Goal: Information Seeking & Learning: Learn about a topic

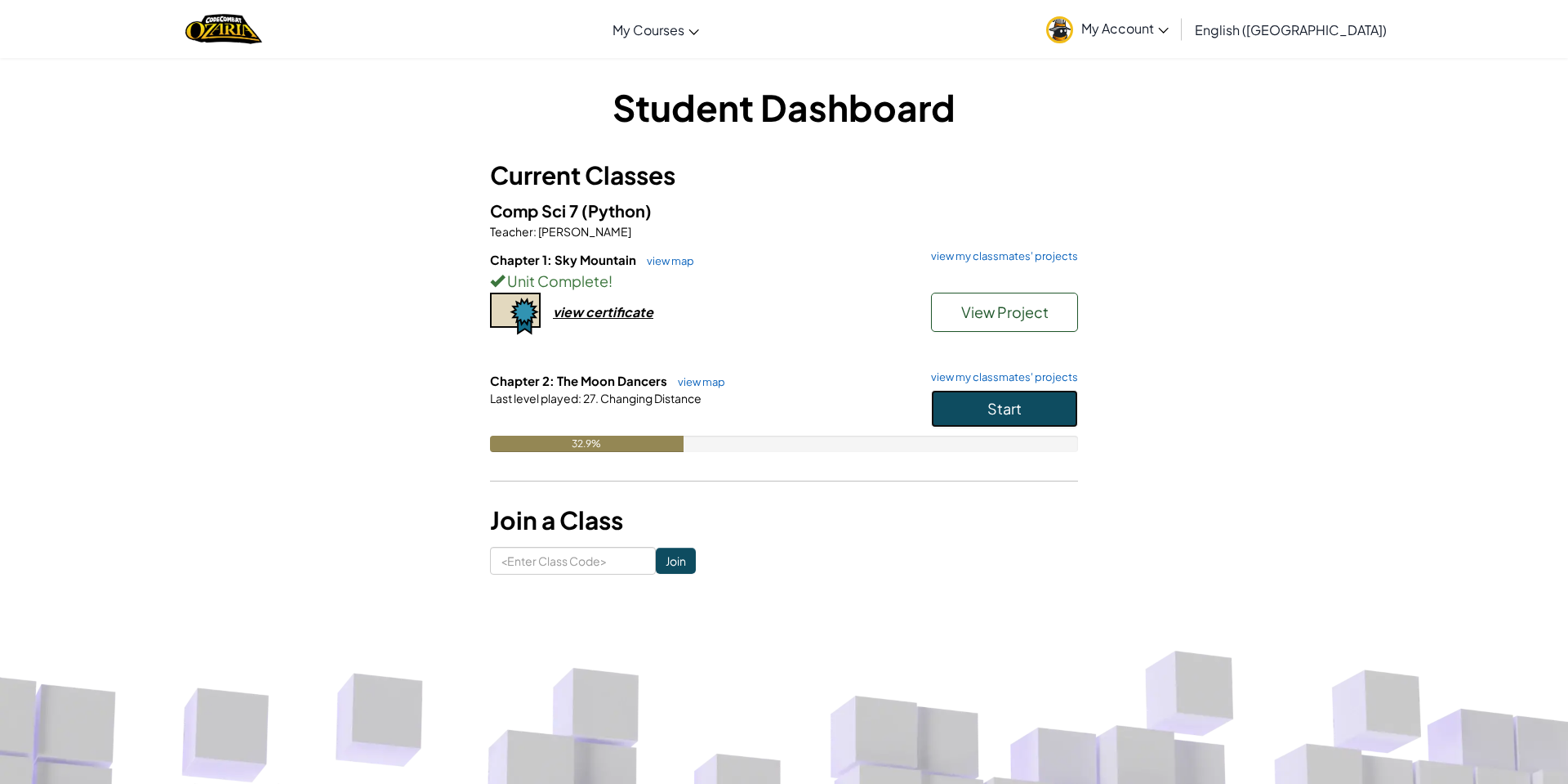
click at [968, 393] on button "Start" at bounding box center [1004, 409] width 147 height 38
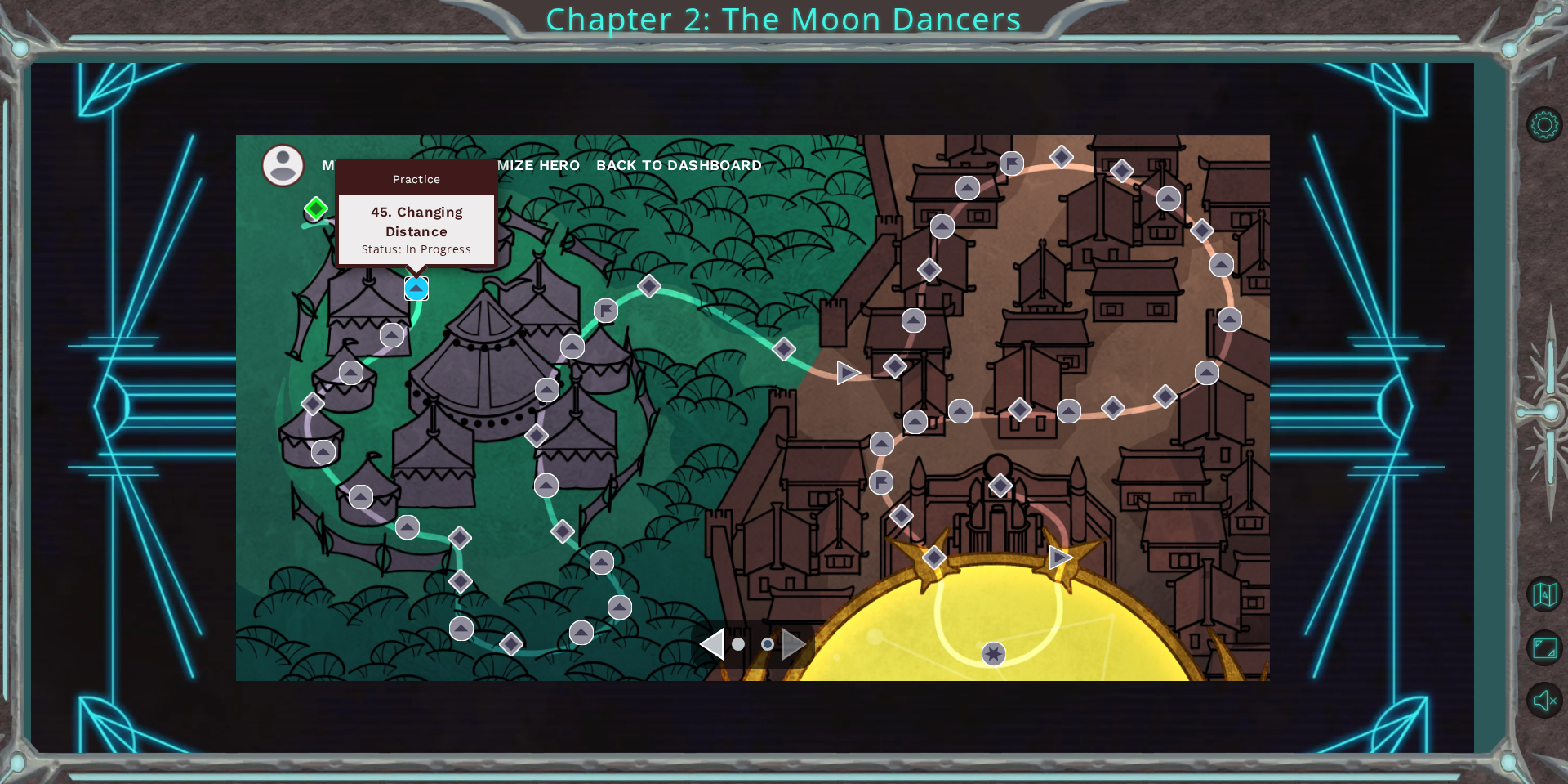
click at [404, 285] on img at bounding box center [416, 289] width 24 height 24
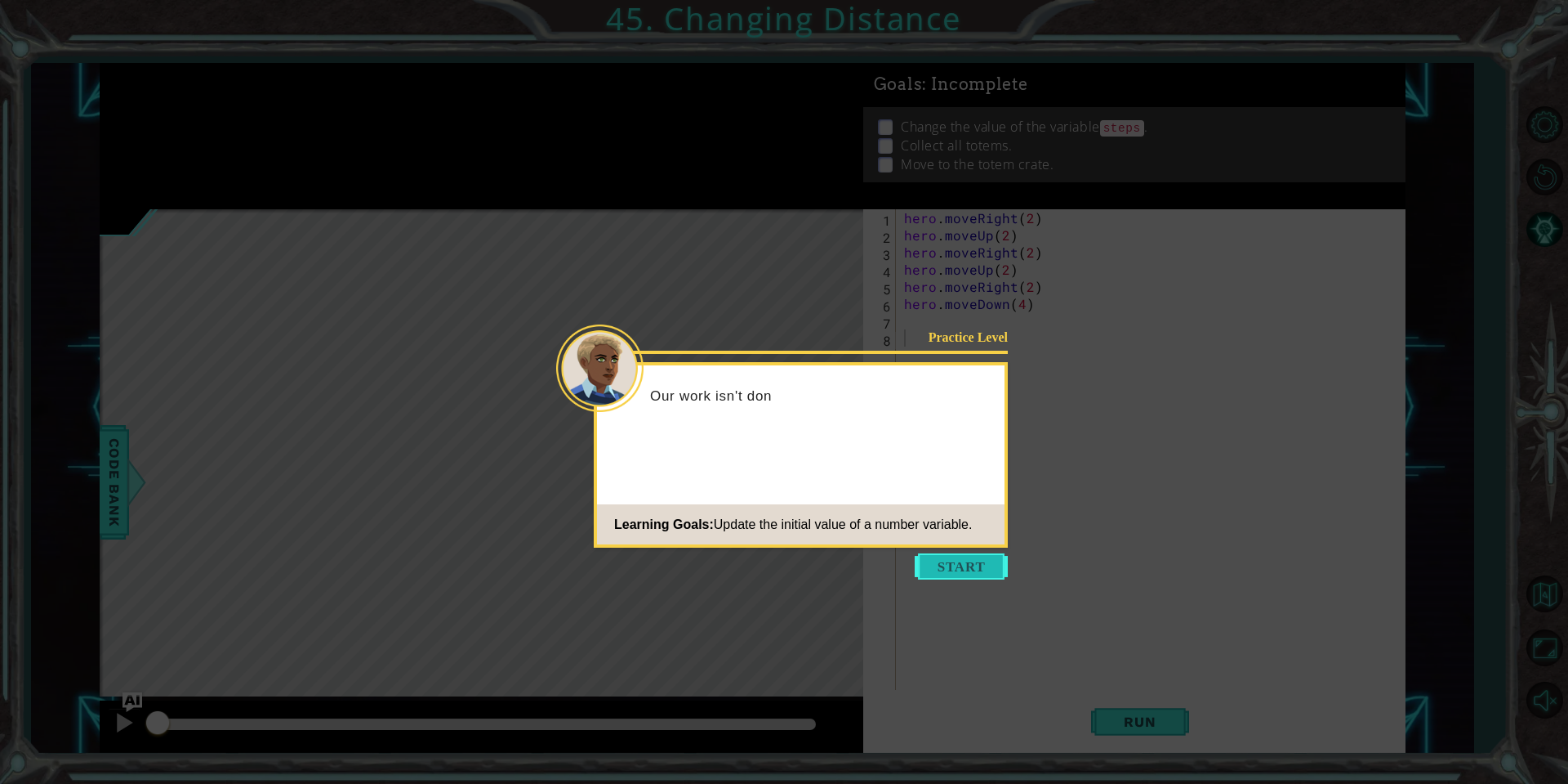
click at [987, 573] on button "Start" at bounding box center [961, 566] width 93 height 26
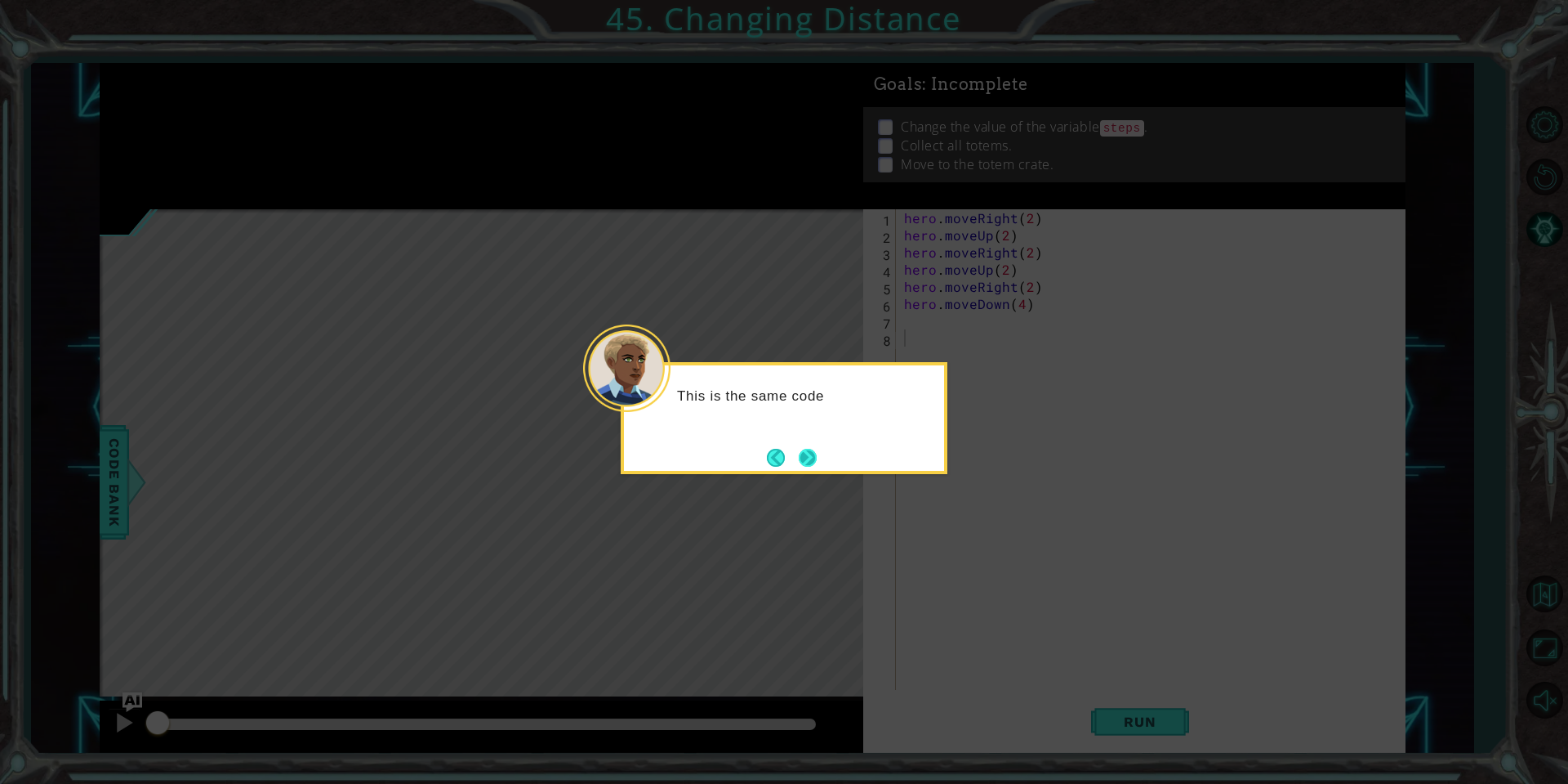
click at [807, 458] on button "Next" at bounding box center [807, 457] width 18 height 18
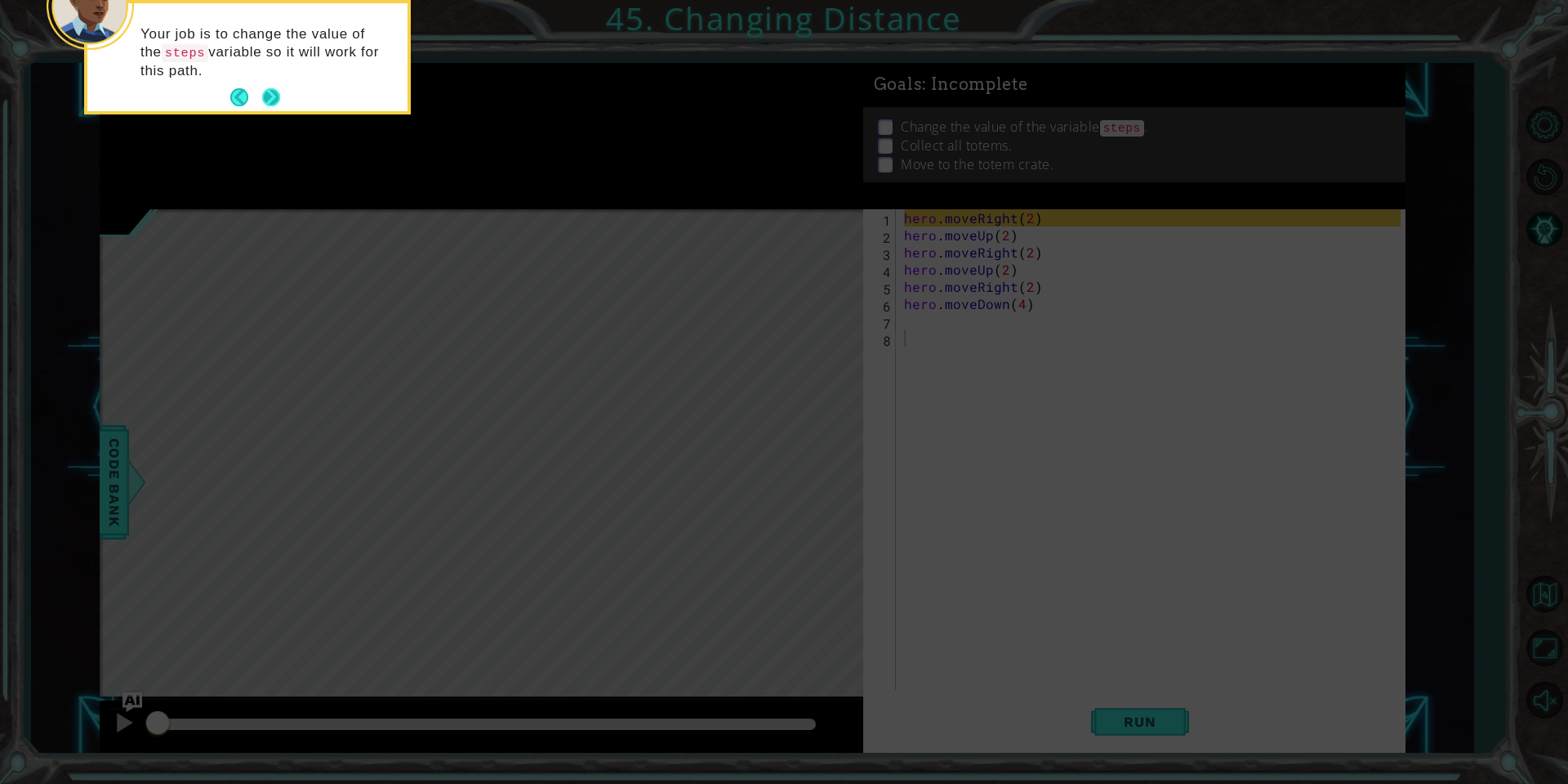
click at [262, 95] on button "Next" at bounding box center [271, 97] width 18 height 18
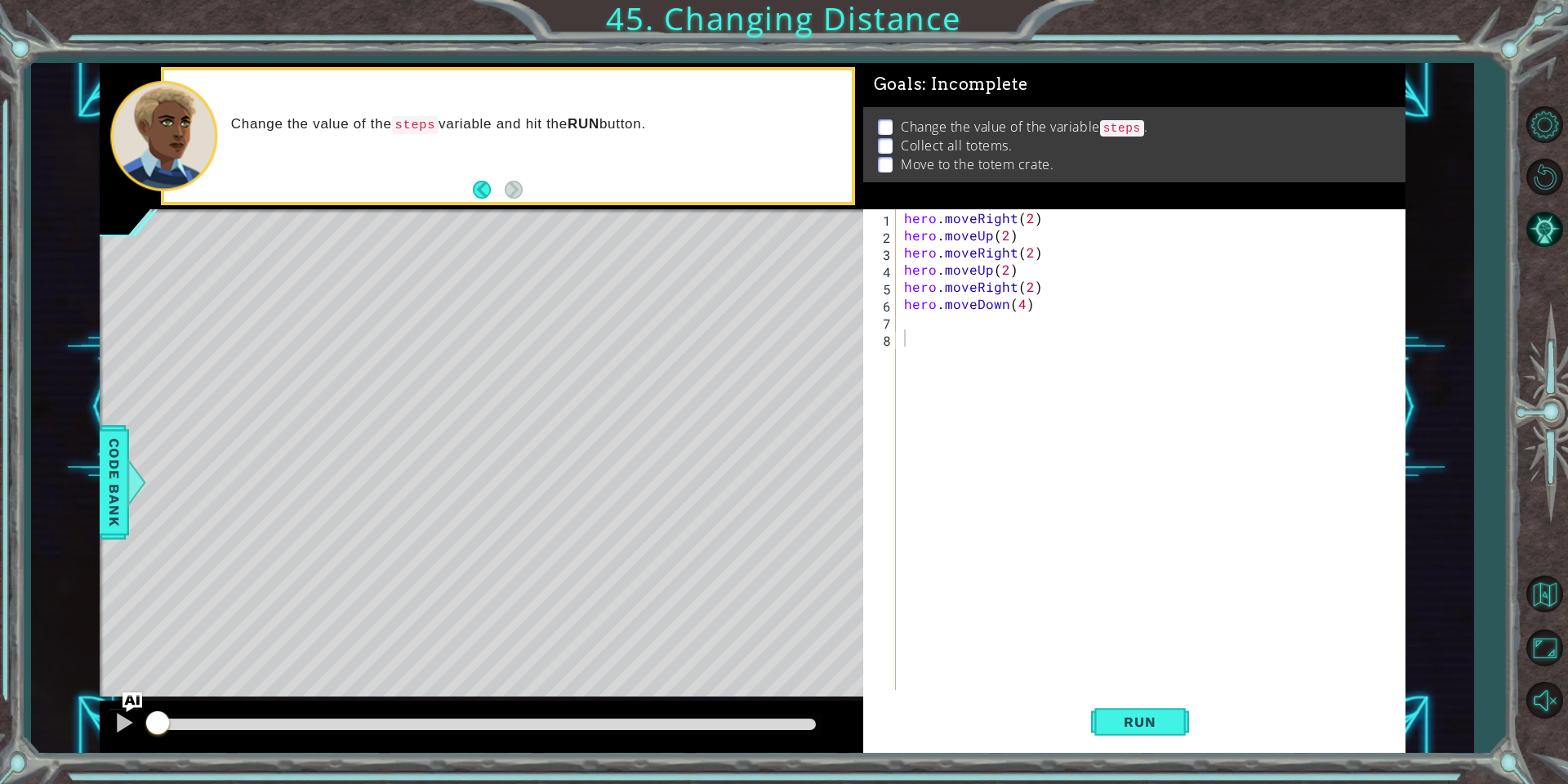
drag, startPoint x: 1081, startPoint y: 544, endPoint x: 1226, endPoint y: 614, distance: 161.0
click at [1226, 614] on div "1 2 3 4 5 6 7 8 hero . moveRight ( 2 ) hero . moveUp ( 2 ) hero . moveRight ( 2…" at bounding box center [1131, 449] width 537 height 480
click at [1169, 723] on span "Run" at bounding box center [1140, 721] width 65 height 16
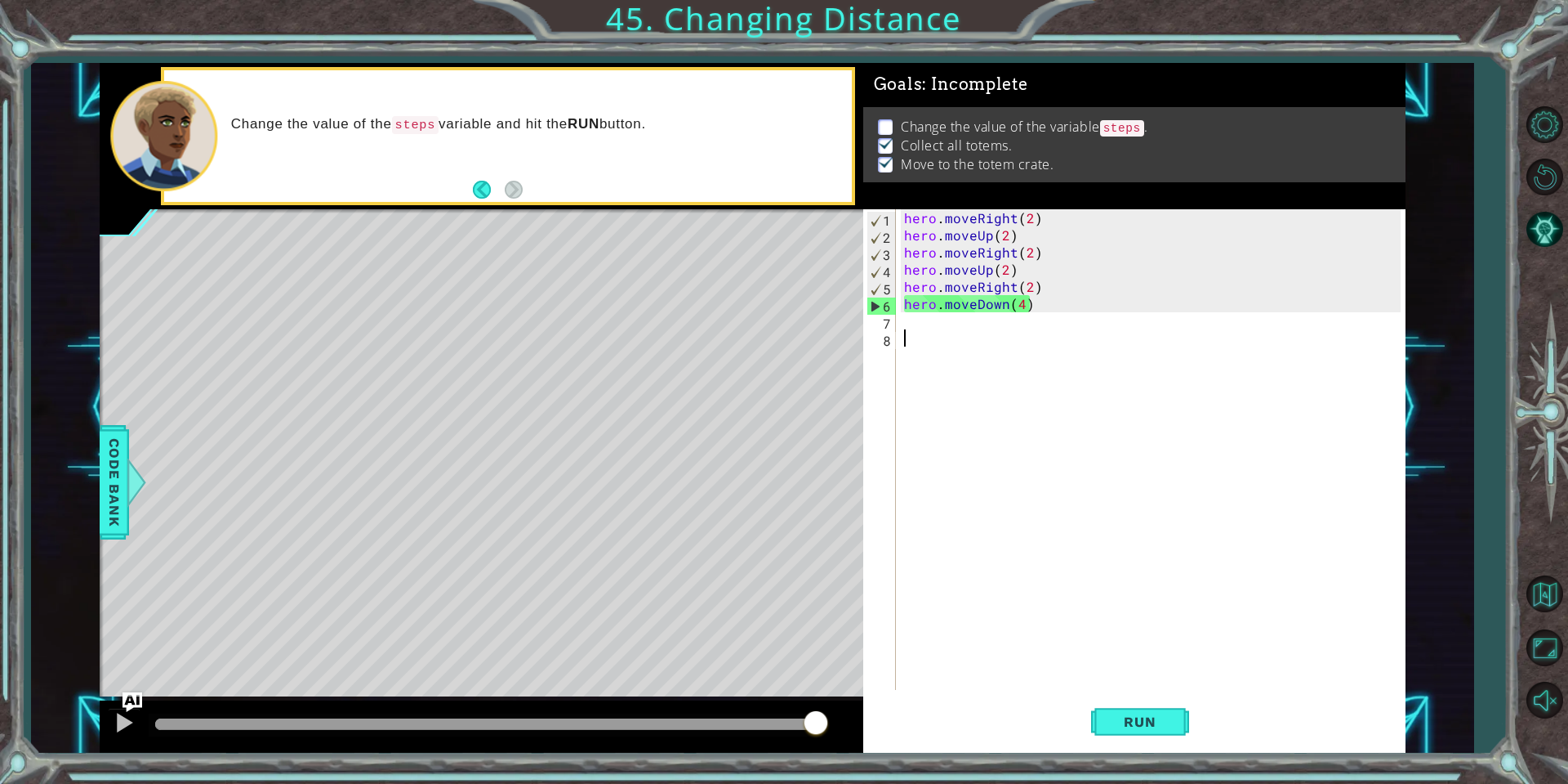
drag, startPoint x: 206, startPoint y: 723, endPoint x: 889, endPoint y: 714, distance: 683.1
click at [889, 714] on div "1 ההההההההההההההההההההההההההההההההההההההההההההההההההההההההההההההההההההההההההההה…" at bounding box center [752, 407] width 1306 height 689
click at [1146, 718] on span "Run" at bounding box center [1140, 721] width 65 height 16
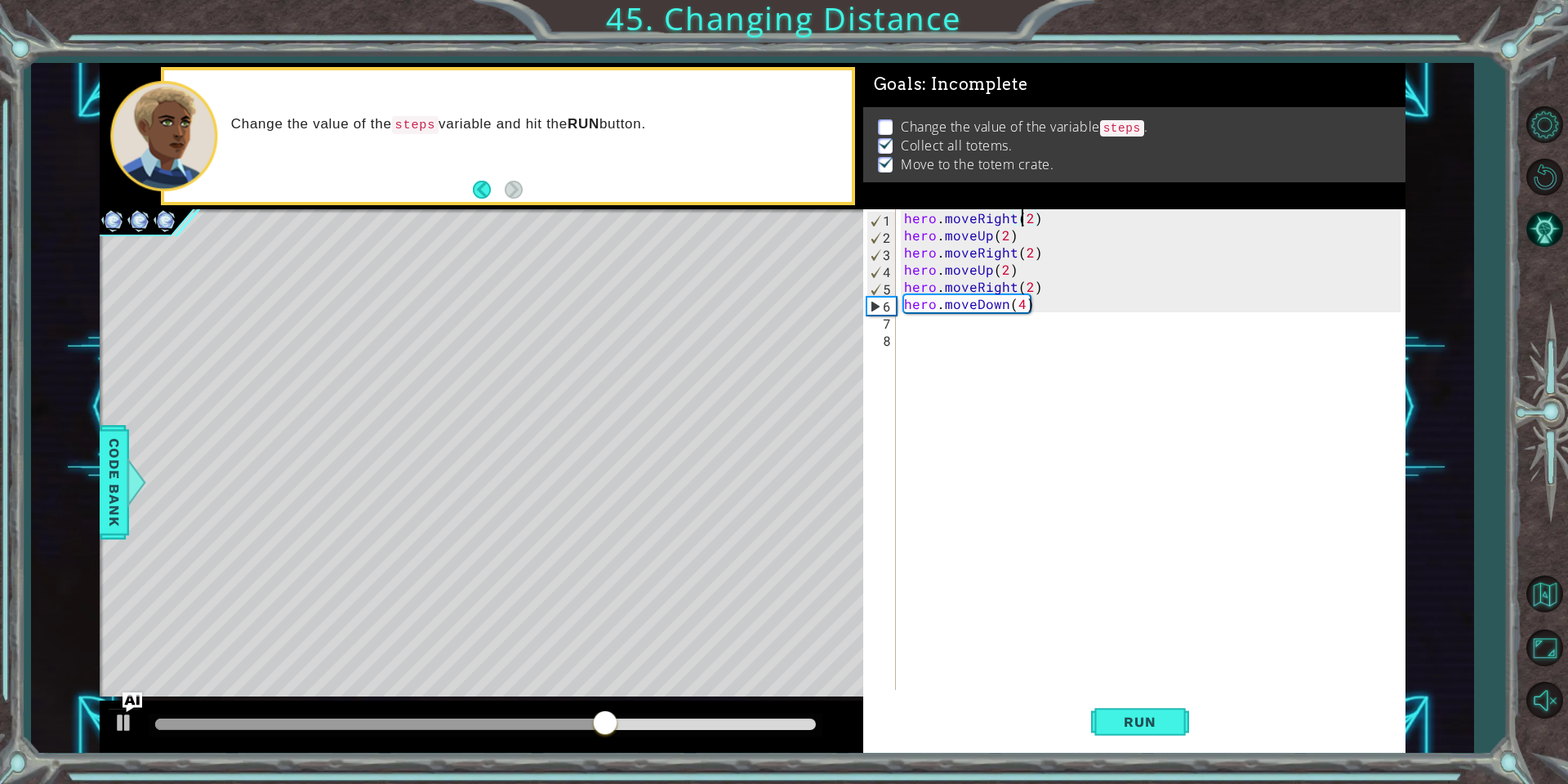
click at [1023, 220] on div "hero . moveRight ( 2 ) hero . moveUp ( 2 ) hero . moveRight ( 2 ) hero . moveUp…" at bounding box center [1155, 466] width 508 height 515
click at [1030, 220] on div "hero . moveRight ( 2 ) hero . moveUp ( 2 ) hero . moveRight ( 2 ) hero . moveUp…" at bounding box center [1155, 466] width 508 height 515
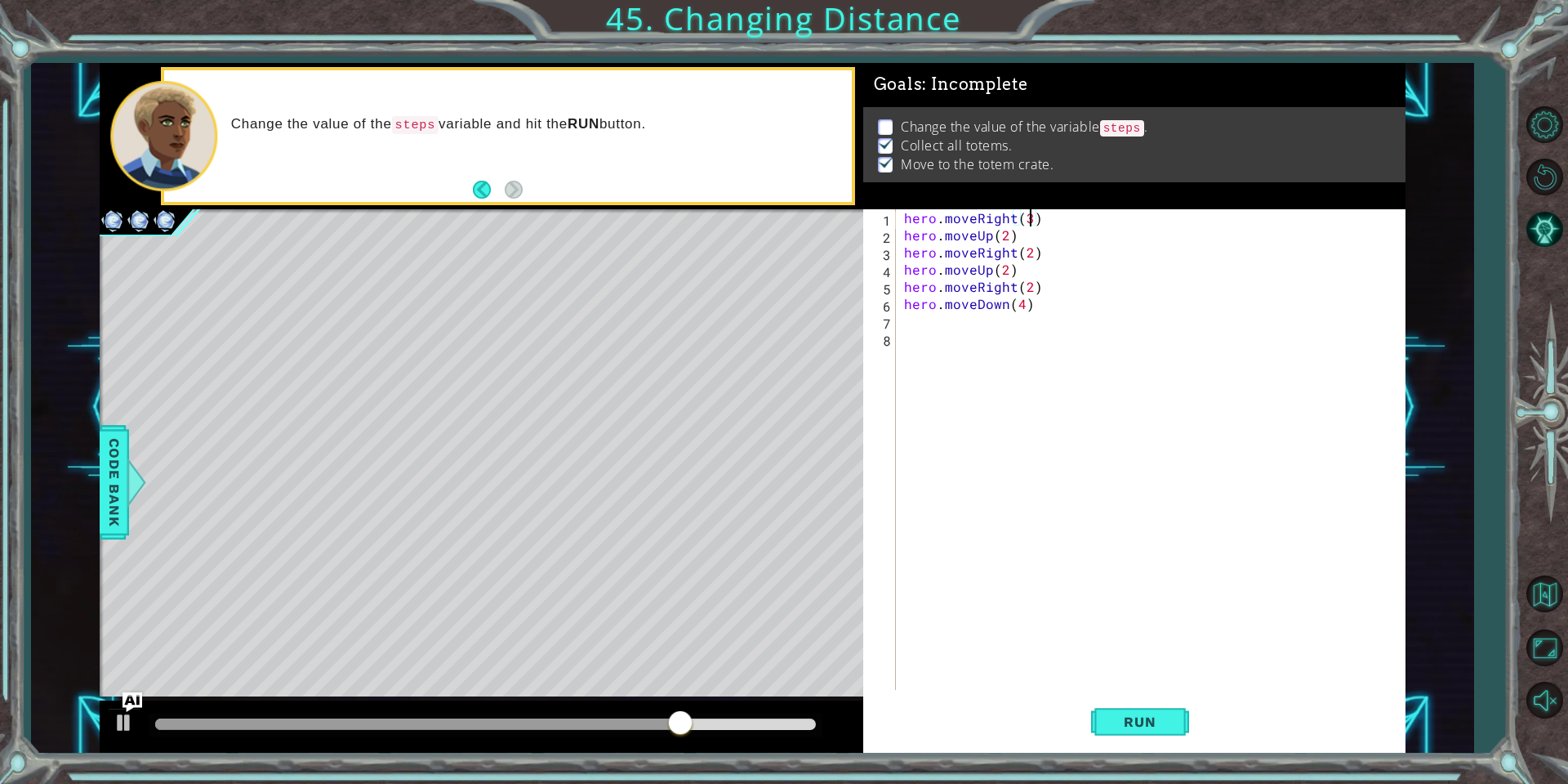
scroll to position [0, 7]
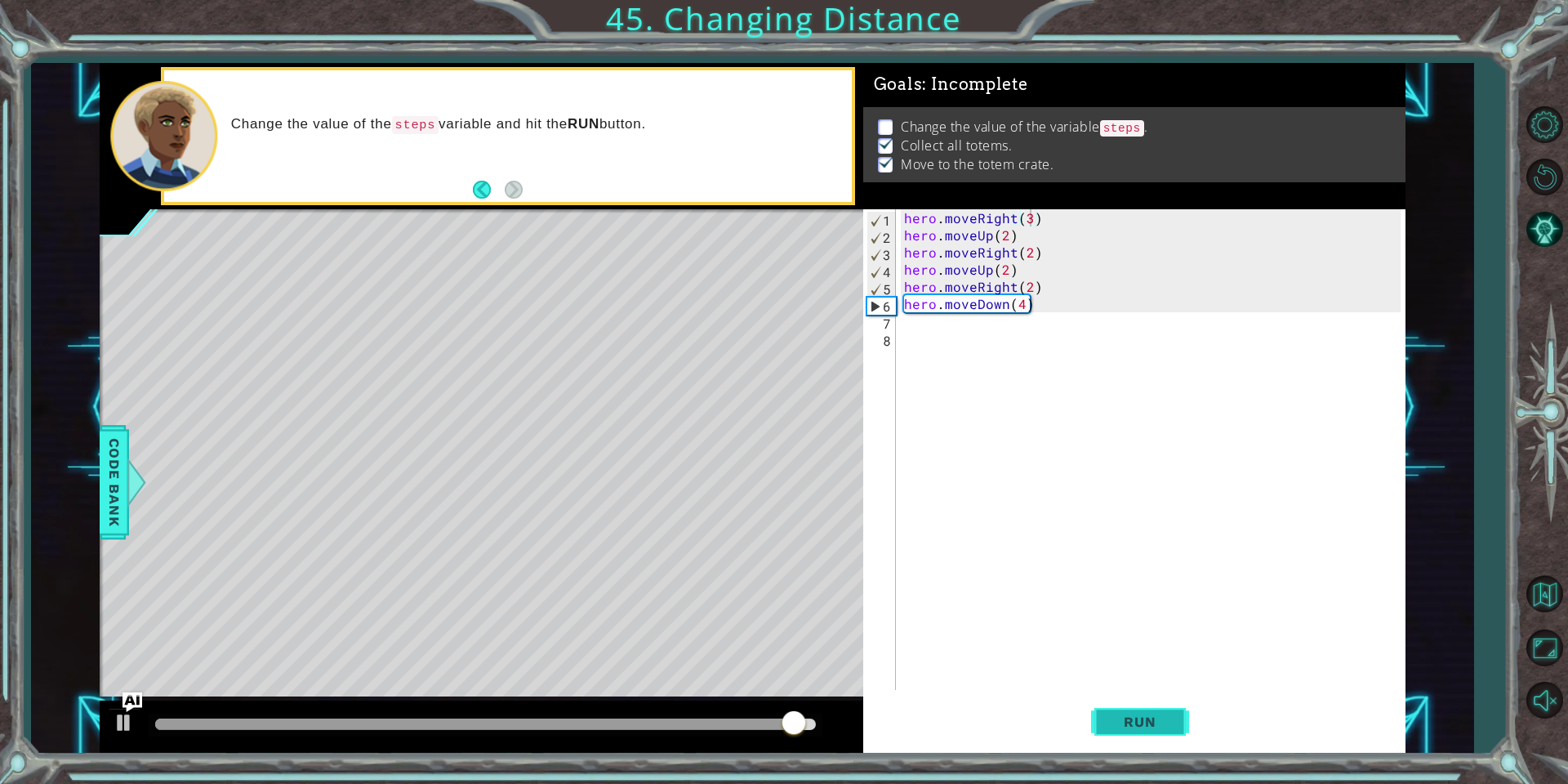
click at [1140, 733] on button "Run" at bounding box center [1140, 722] width 98 height 54
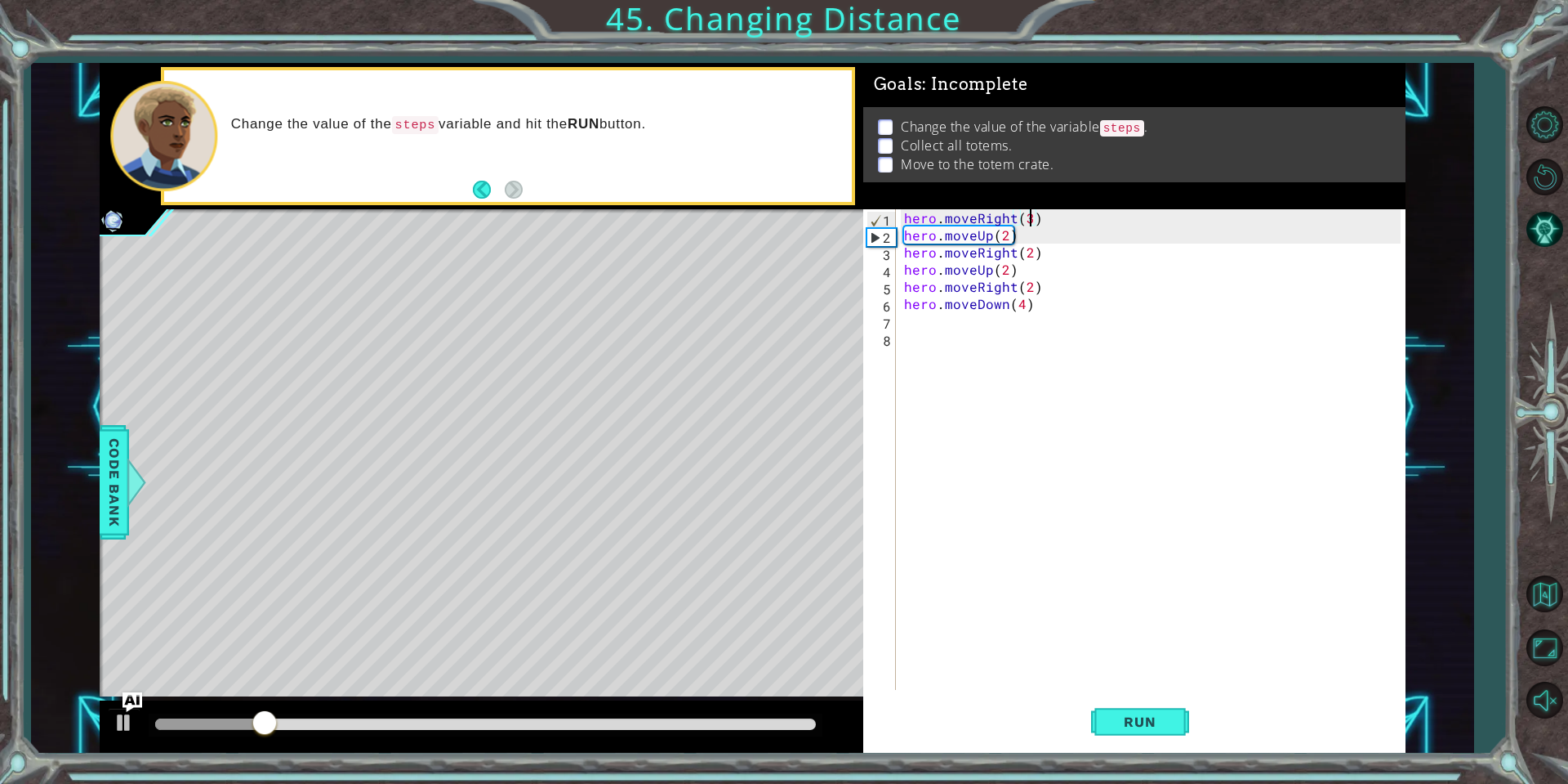
click at [1004, 238] on div "hero . moveRight ( 3 ) hero . moveUp ( 2 ) hero . moveRight ( 2 ) hero . moveUp…" at bounding box center [1155, 466] width 508 height 515
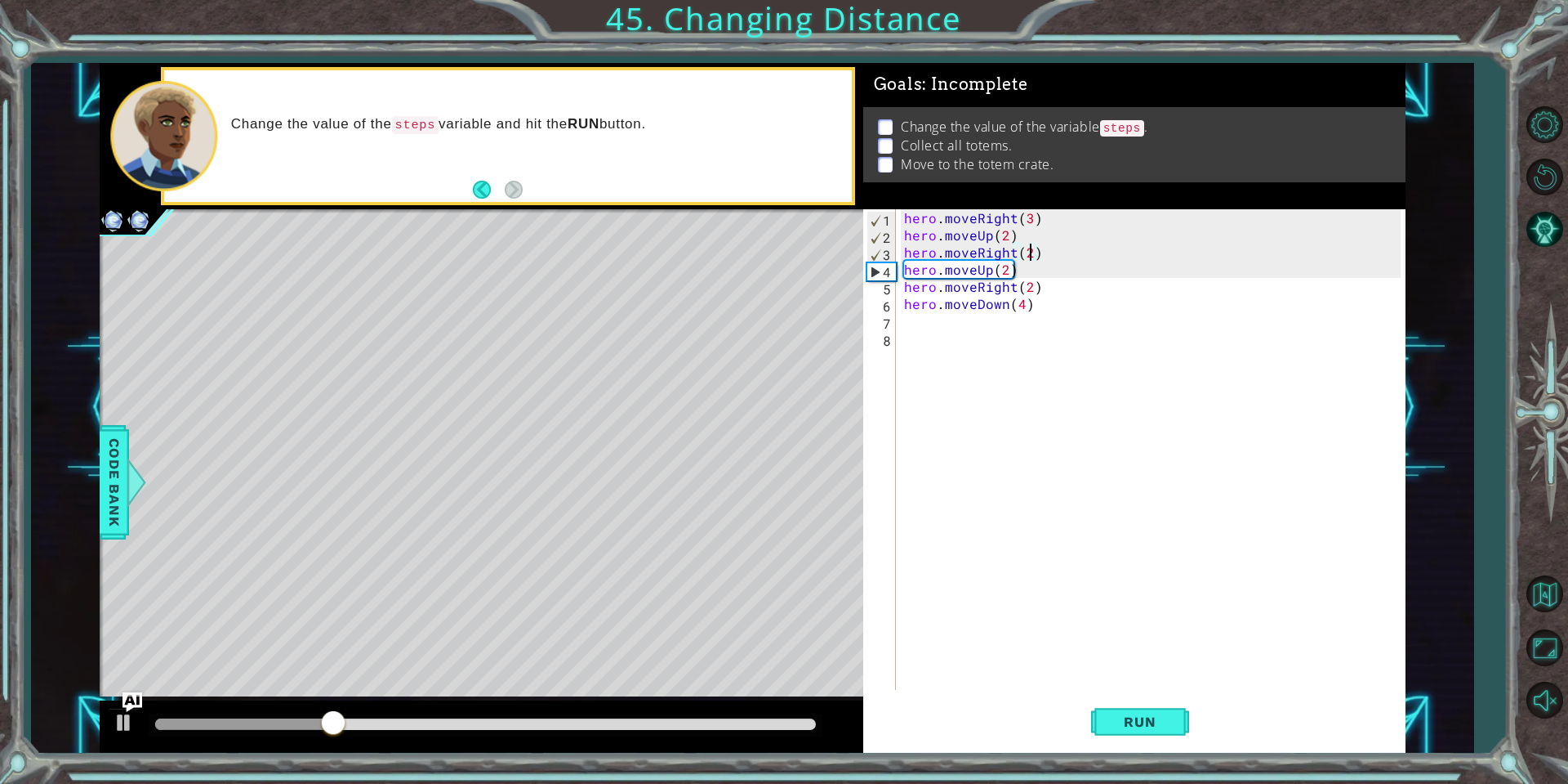
click at [1032, 253] on div "hero . moveRight ( 3 ) hero . moveUp ( 2 ) hero . moveRight ( 2 ) hero . moveUp…" at bounding box center [1155, 466] width 508 height 515
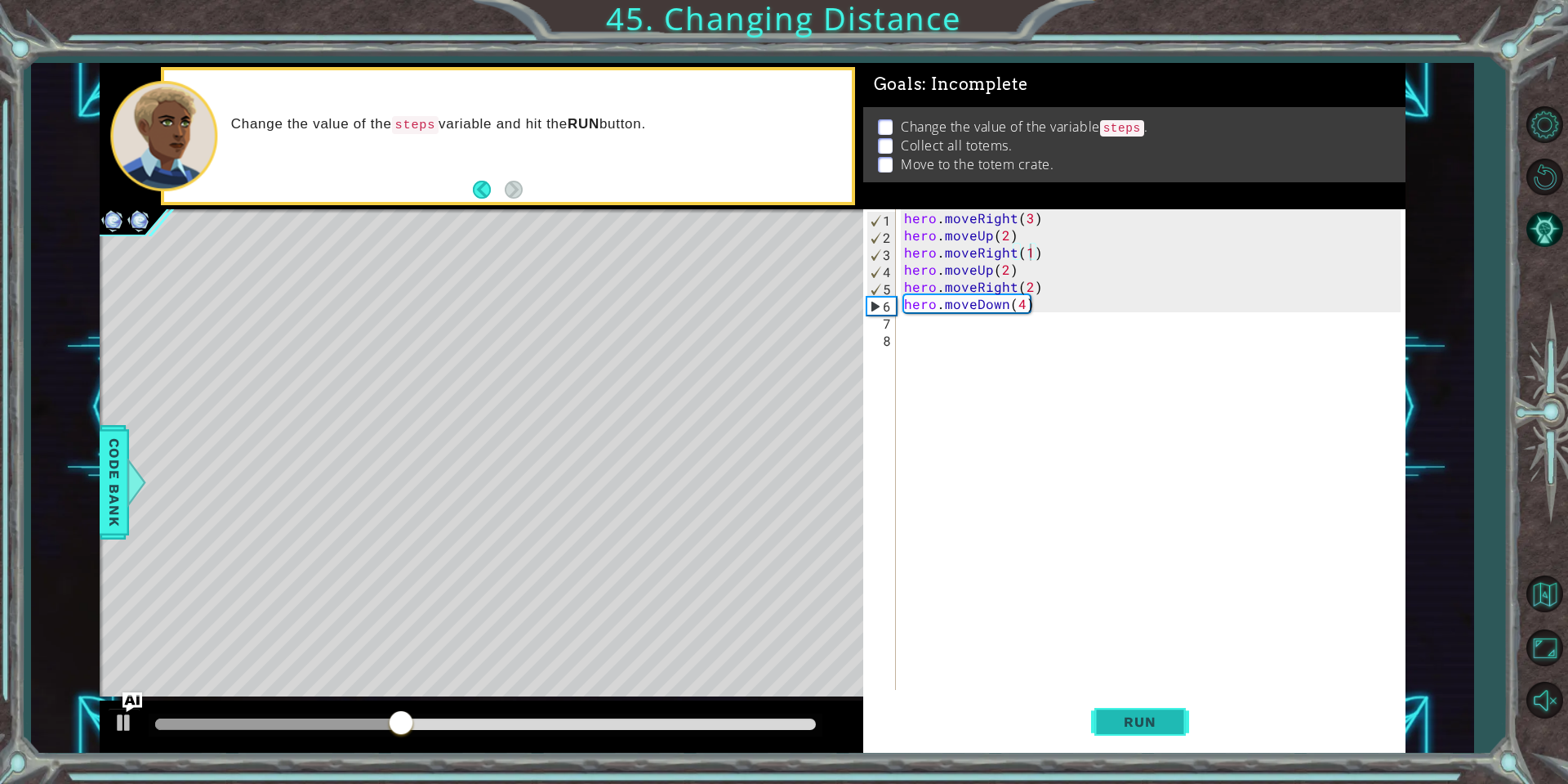
click at [1119, 746] on button "Run" at bounding box center [1140, 722] width 98 height 54
click at [109, 726] on button at bounding box center [124, 725] width 33 height 34
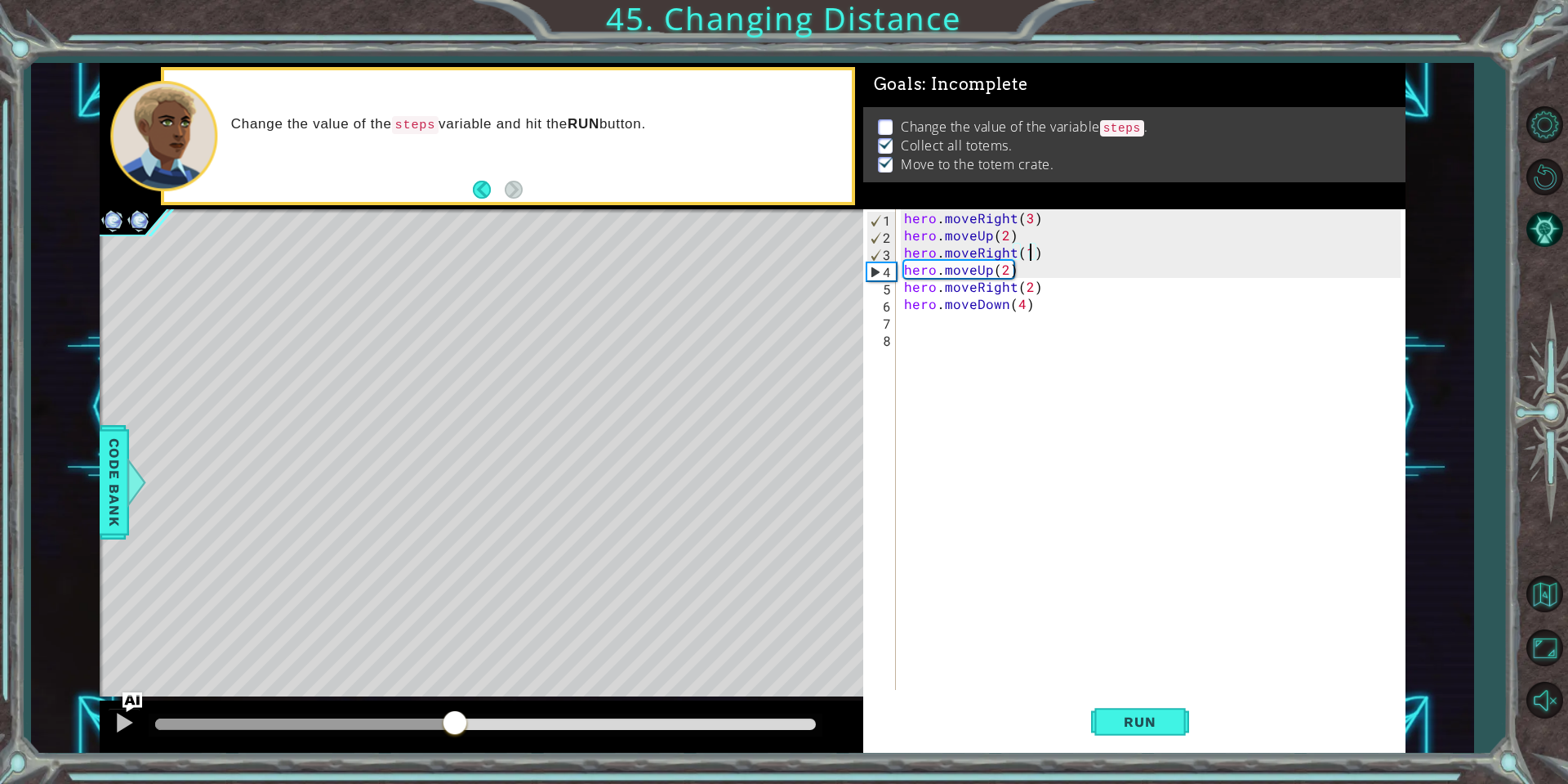
drag, startPoint x: 598, startPoint y: 728, endPoint x: 456, endPoint y: 733, distance: 142.1
click at [454, 740] on div at bounding box center [481, 727] width 764 height 53
click at [1007, 278] on div "hero . moveRight ( 3 ) hero . moveUp ( 2 ) hero . moveRight ( 1 ) hero . moveUp…" at bounding box center [1155, 466] width 508 height 515
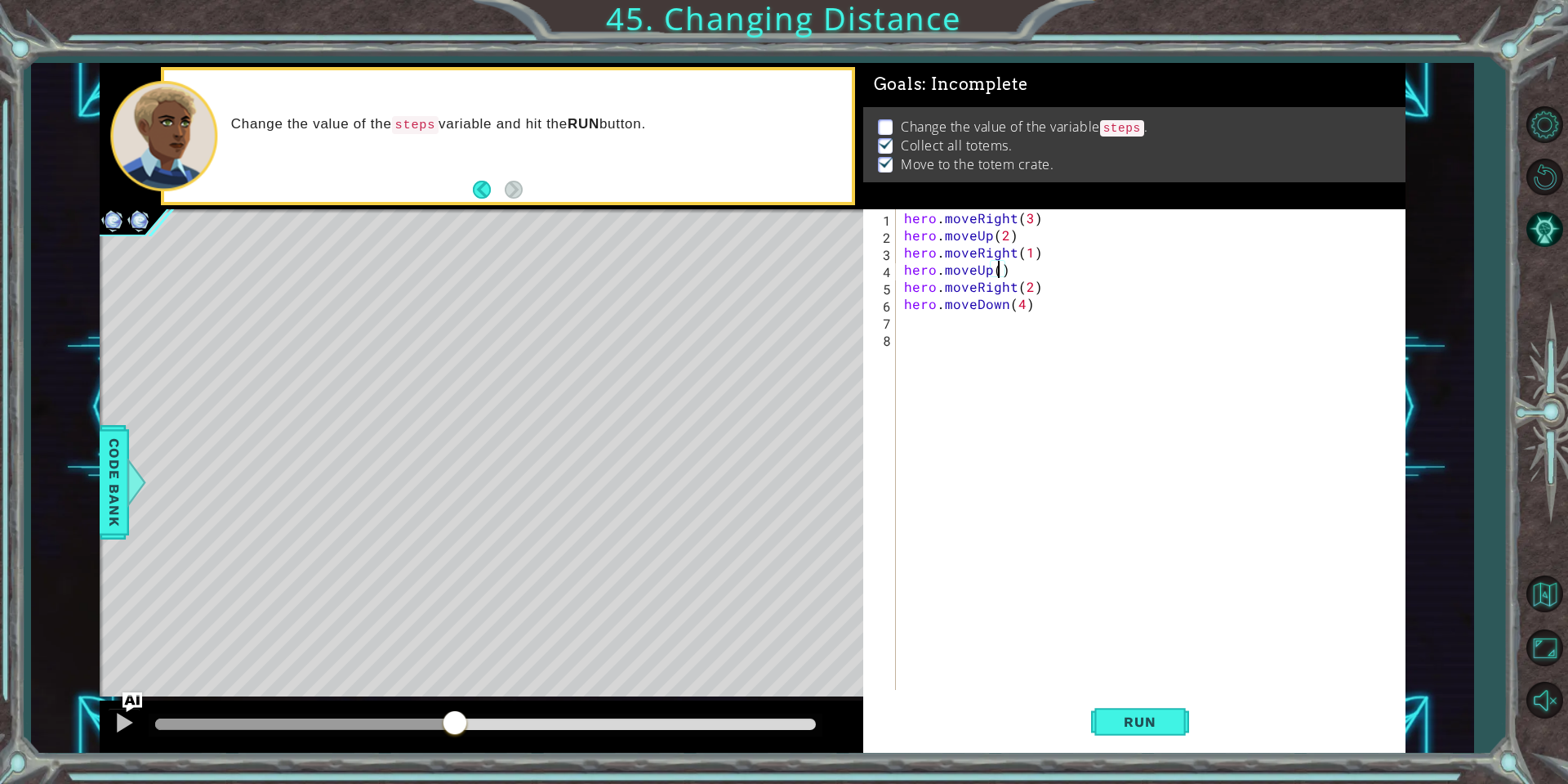
type textarea "hero.moveUp(1)"
click at [1028, 265] on div "hero . moveRight ( 3 ) hero . moveUp ( 2 ) hero . moveRight ( 1 ) hero . moveUp…" at bounding box center [1155, 466] width 508 height 515
type textarea "m"
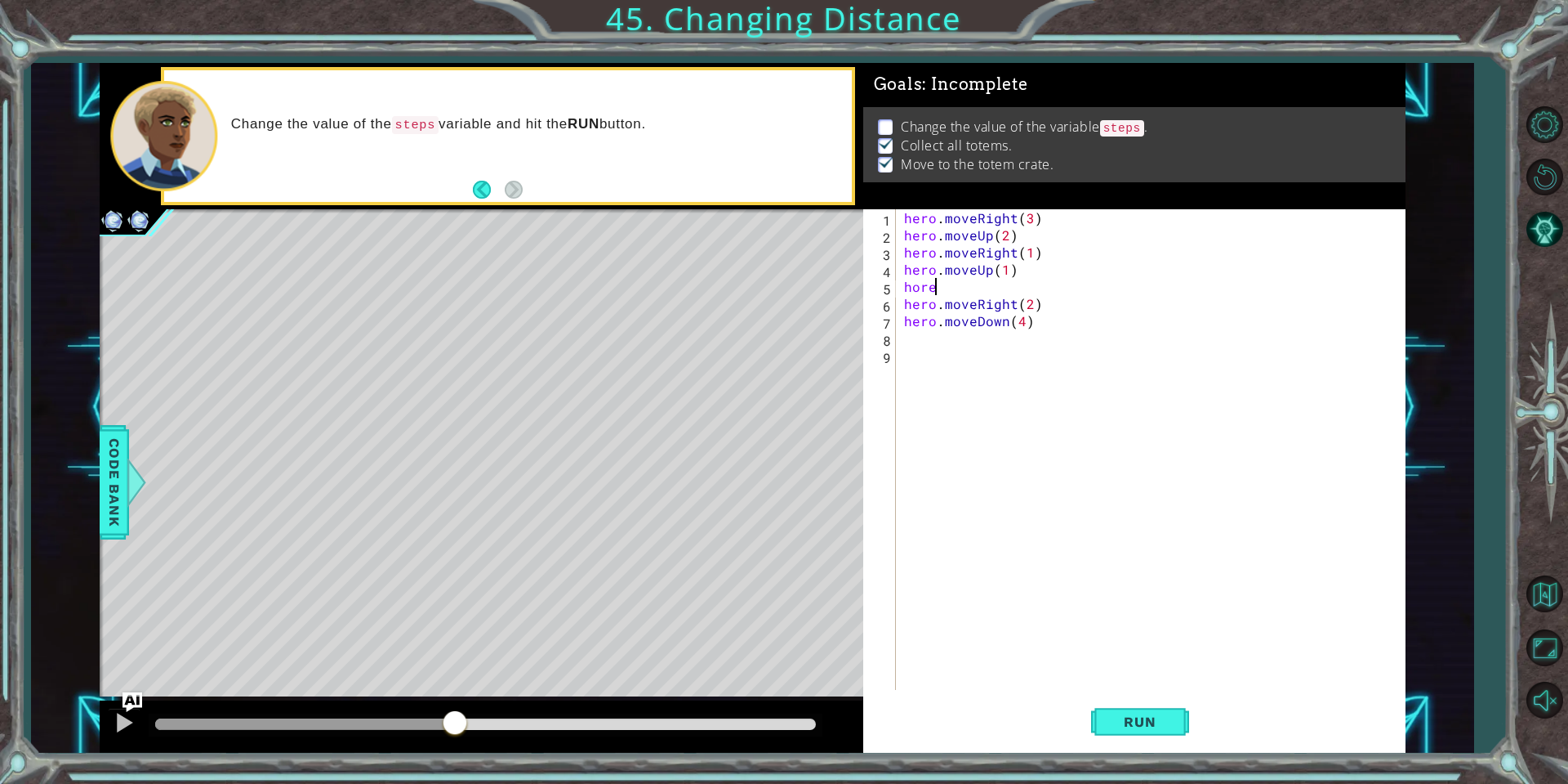
type textarea "hor"
click at [988, 302] on div "h er o .jump R ight press enter h er o .move R ight press enter h er o .sneak R…" at bounding box center [1046, 345] width 308 height 98
click at [1000, 315] on div "hero . moveRight ( 3 ) hero . moveUp ( 2 ) hero . moveRight ( 1 ) hero . moveUp…" at bounding box center [1154, 466] width 508 height 515
click at [991, 295] on div "hero . moveRight ( 3 ) hero . moveUp ( 2 ) hero . moveRight ( 1 ) hero . moveUp…" at bounding box center [1154, 466] width 508 height 515
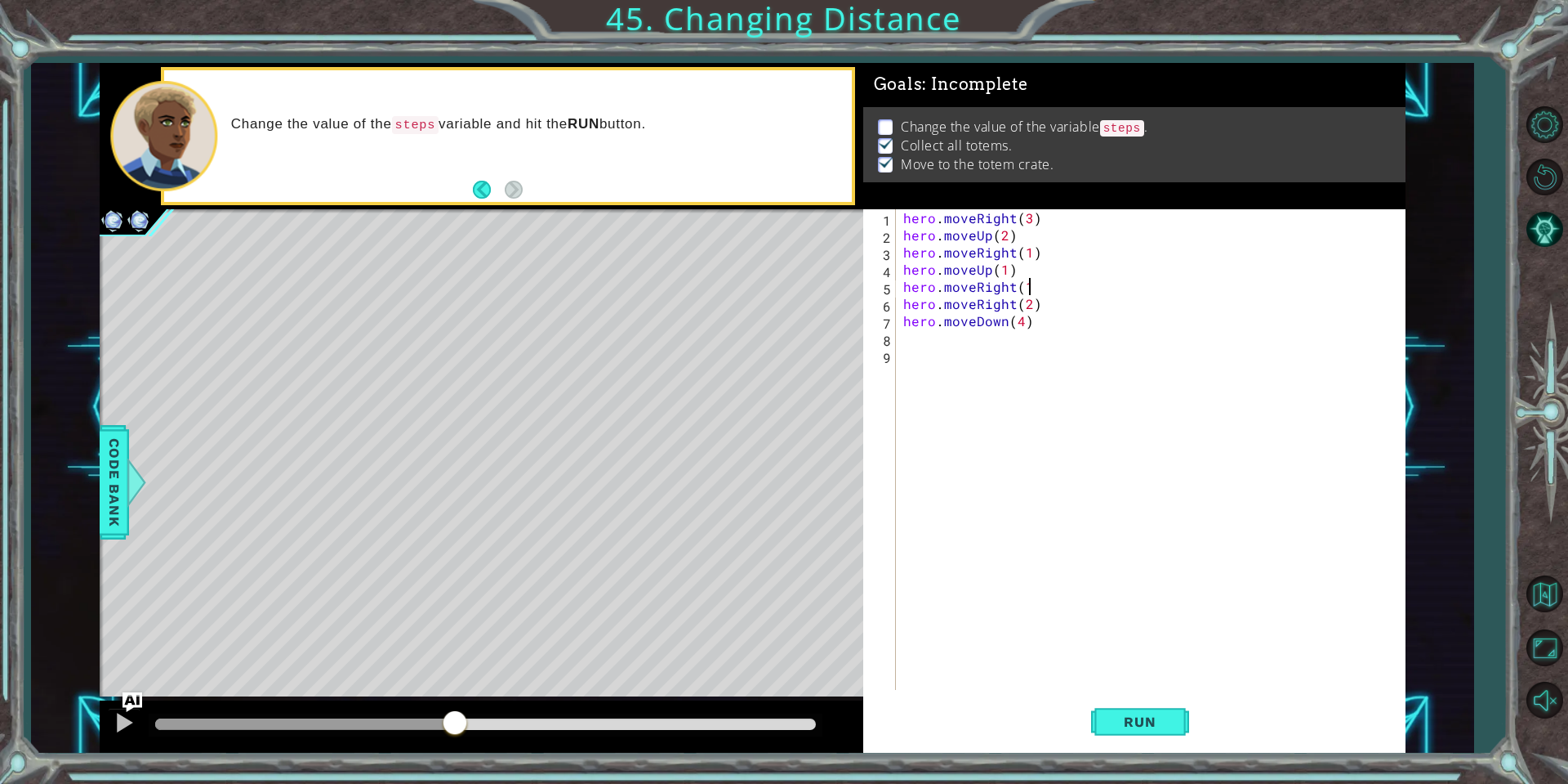
scroll to position [0, 7]
click at [1133, 733] on button "Run" at bounding box center [1140, 722] width 98 height 54
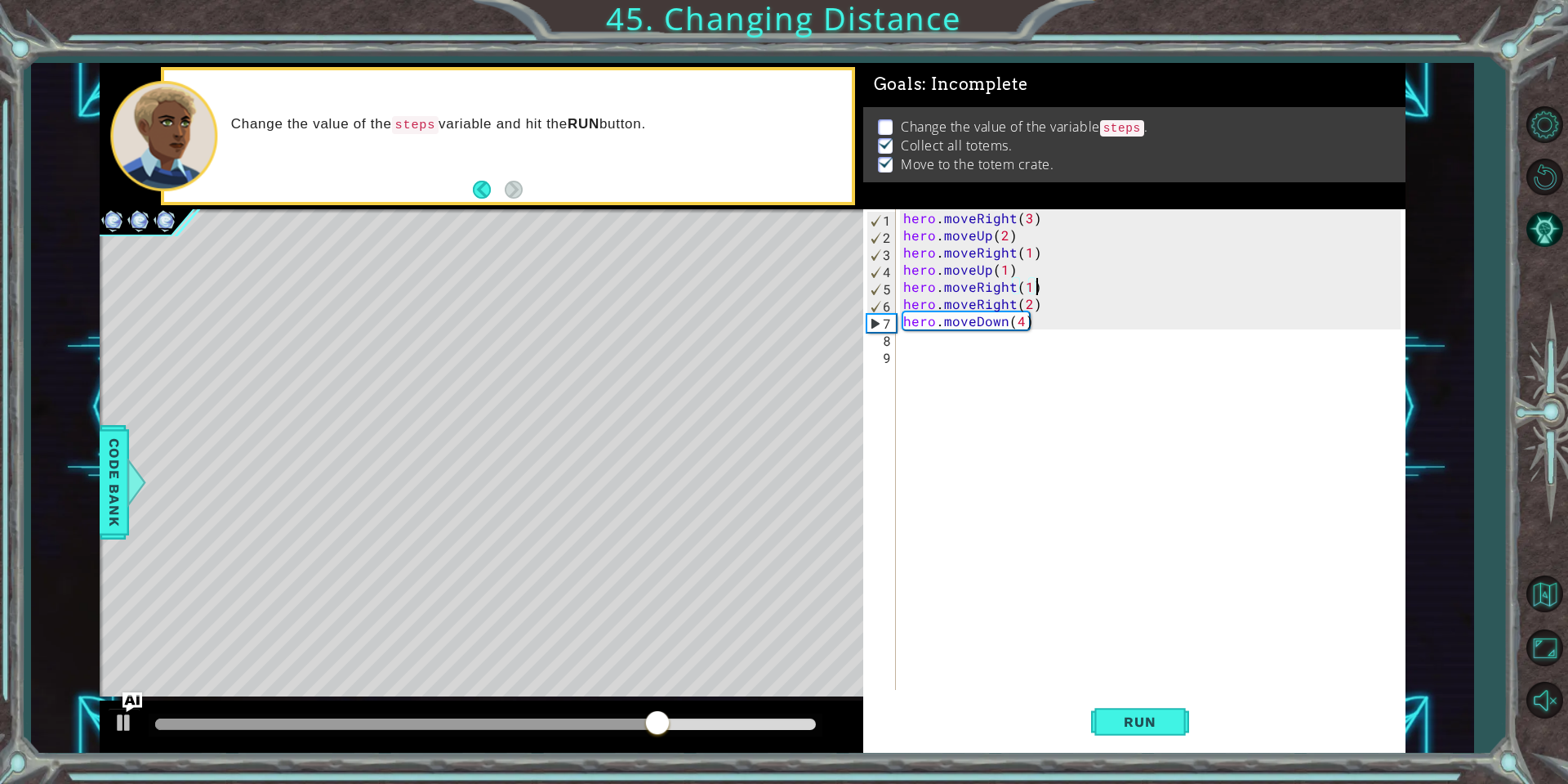
click at [1026, 310] on div "hero . moveRight ( 3 ) hero . moveUp ( 2 ) hero . moveRight ( 1 ) hero . moveUp…" at bounding box center [1154, 466] width 508 height 515
click at [1019, 325] on div "hero . moveRight ( 3 ) hero . moveUp ( 2 ) hero . moveRight ( 1 ) hero . moveUp…" at bounding box center [1154, 466] width 508 height 515
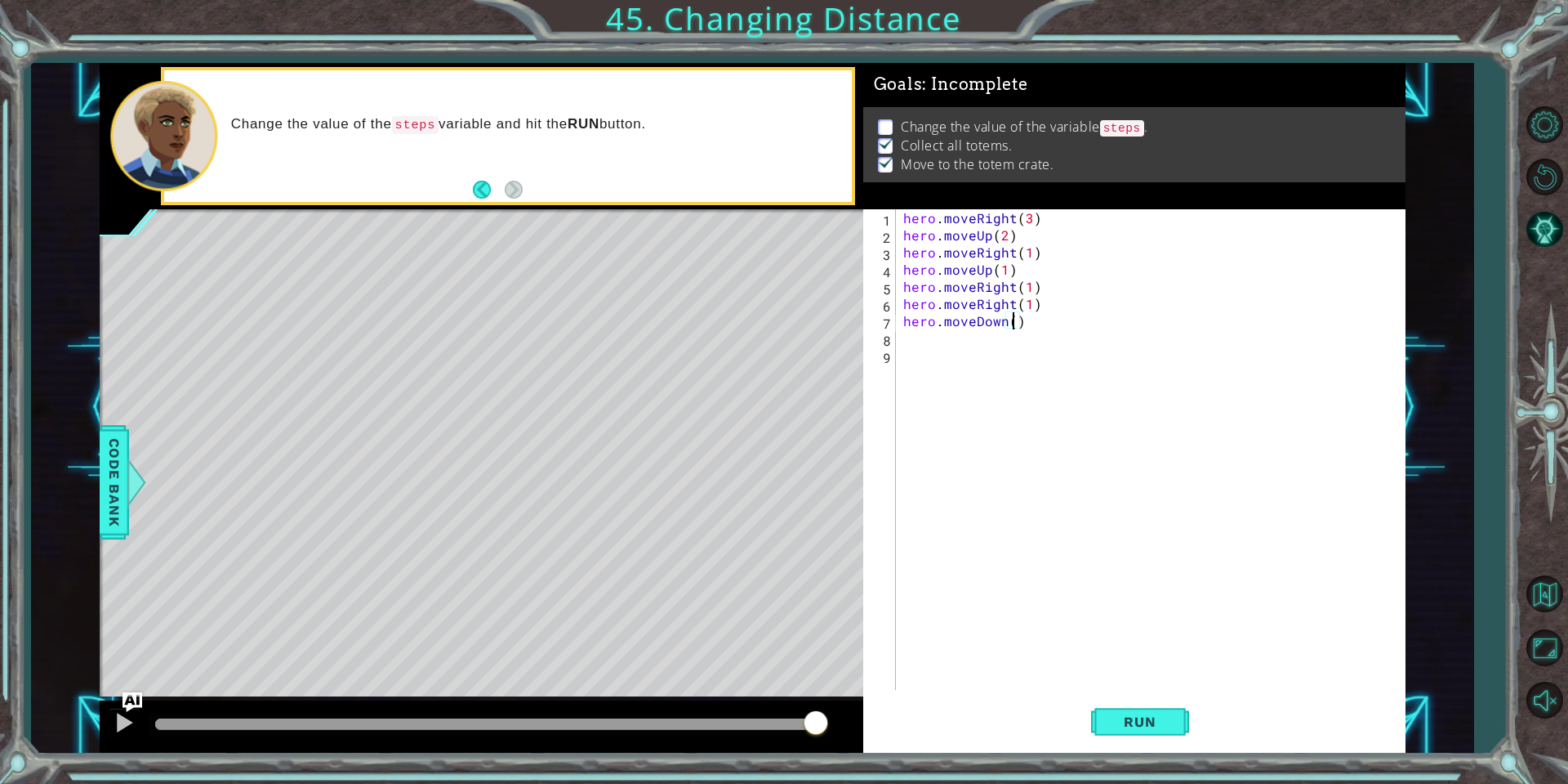
scroll to position [0, 7]
type textarea "hero.moveDown(3)"
click at [1122, 708] on button "Run" at bounding box center [1140, 722] width 98 height 54
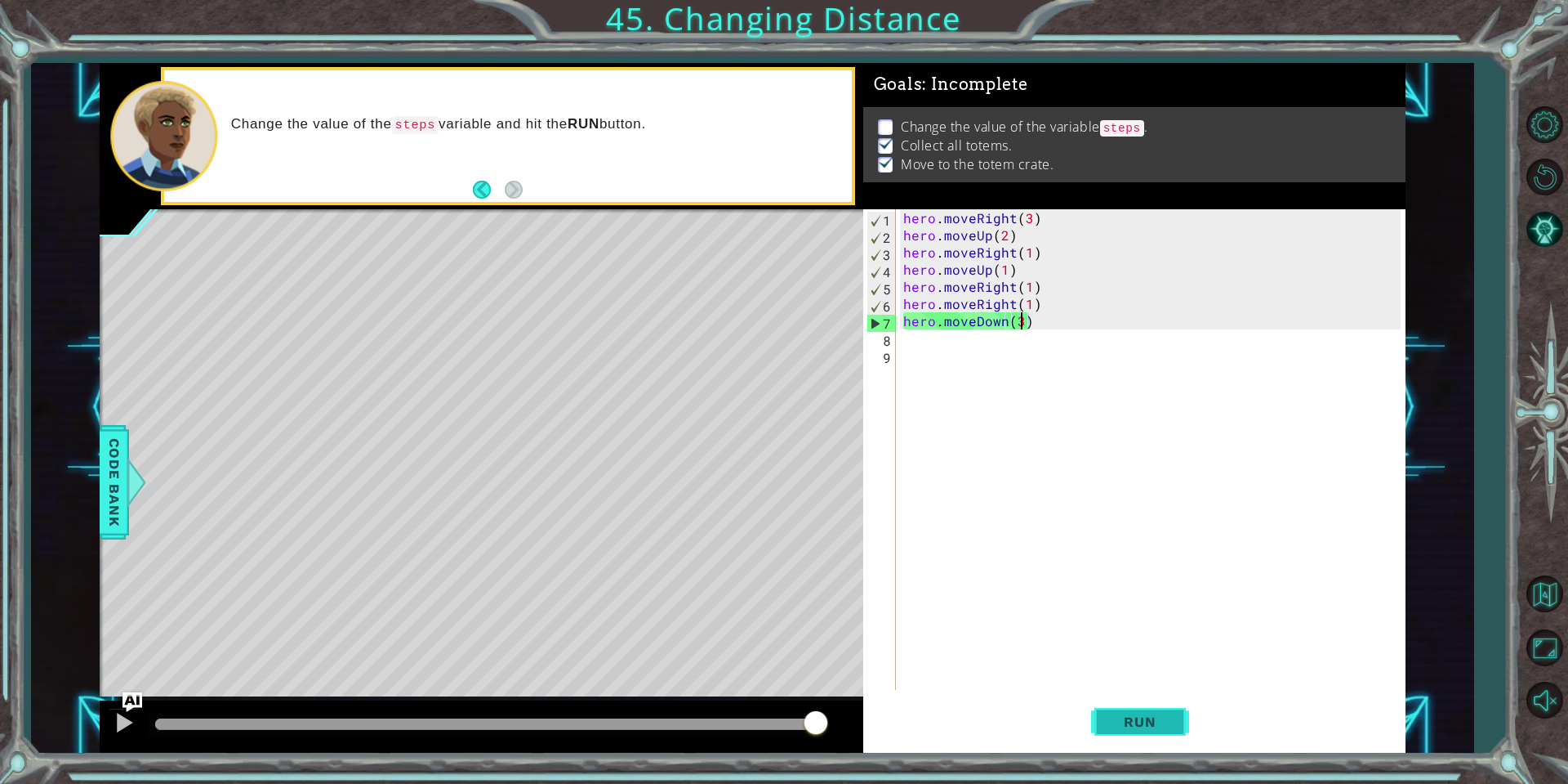
drag, startPoint x: 1146, startPoint y: 722, endPoint x: 1150, endPoint y: 714, distance: 8.9
click at [1148, 716] on span "Run" at bounding box center [1140, 721] width 65 height 16
drag, startPoint x: 1113, startPoint y: 752, endPoint x: 1134, endPoint y: 720, distance: 38.3
click at [1113, 751] on div "hero.moveDown(3) 1 2 3 4 5 6 7 8 9 hero . moveRight ( 3 ) hero . moveUp ( 2 ) h…" at bounding box center [1134, 480] width 543 height 543
click at [1134, 720] on span "Run" at bounding box center [1140, 721] width 65 height 16
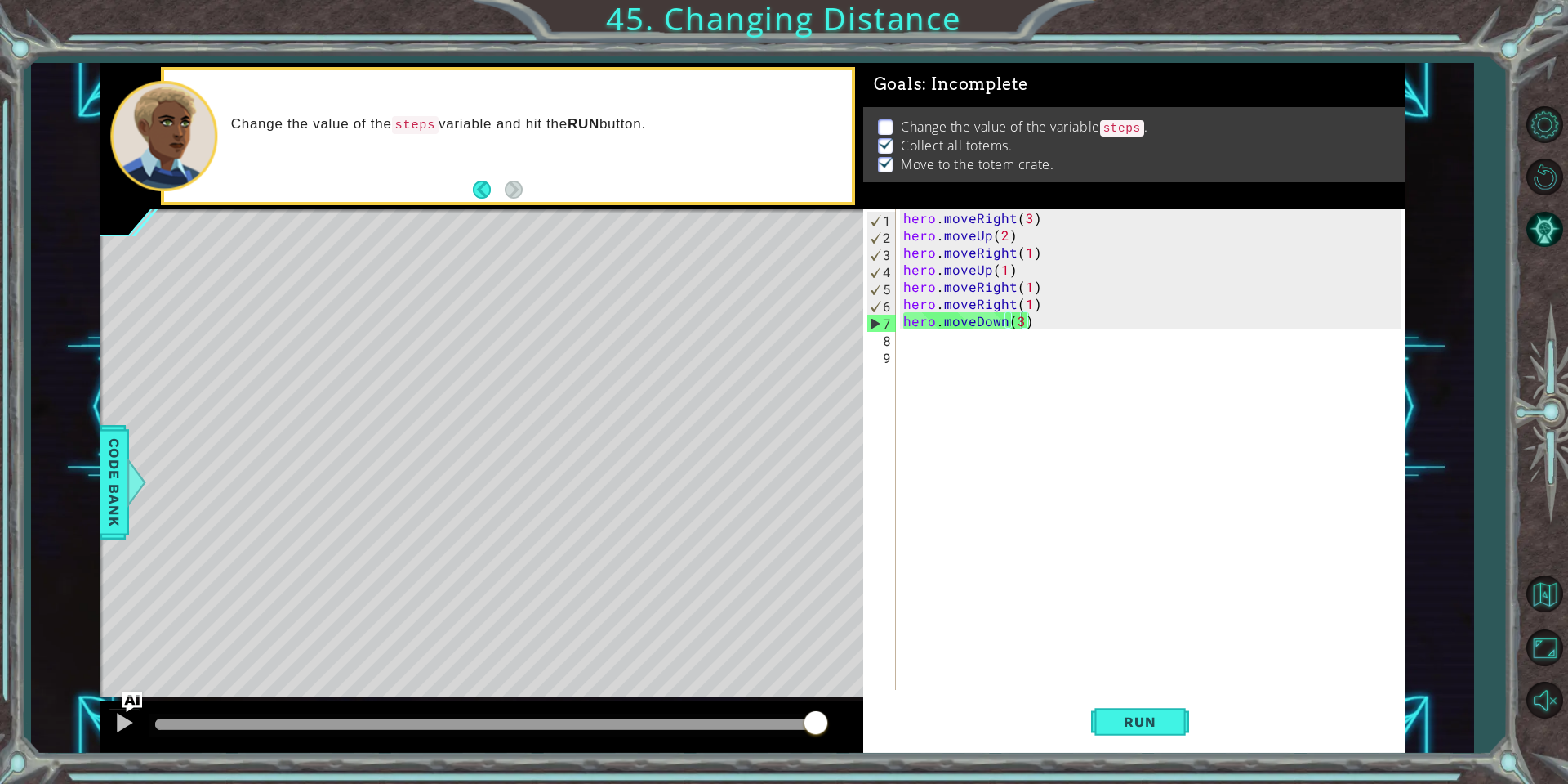
click at [814, 449] on div "Level Map" at bounding box center [476, 449] width 754 height 481
click at [1166, 721] on span "Run" at bounding box center [1140, 721] width 65 height 16
click at [1153, 716] on span "Run" at bounding box center [1140, 721] width 65 height 16
click at [1160, 730] on button "Run" at bounding box center [1140, 722] width 98 height 54
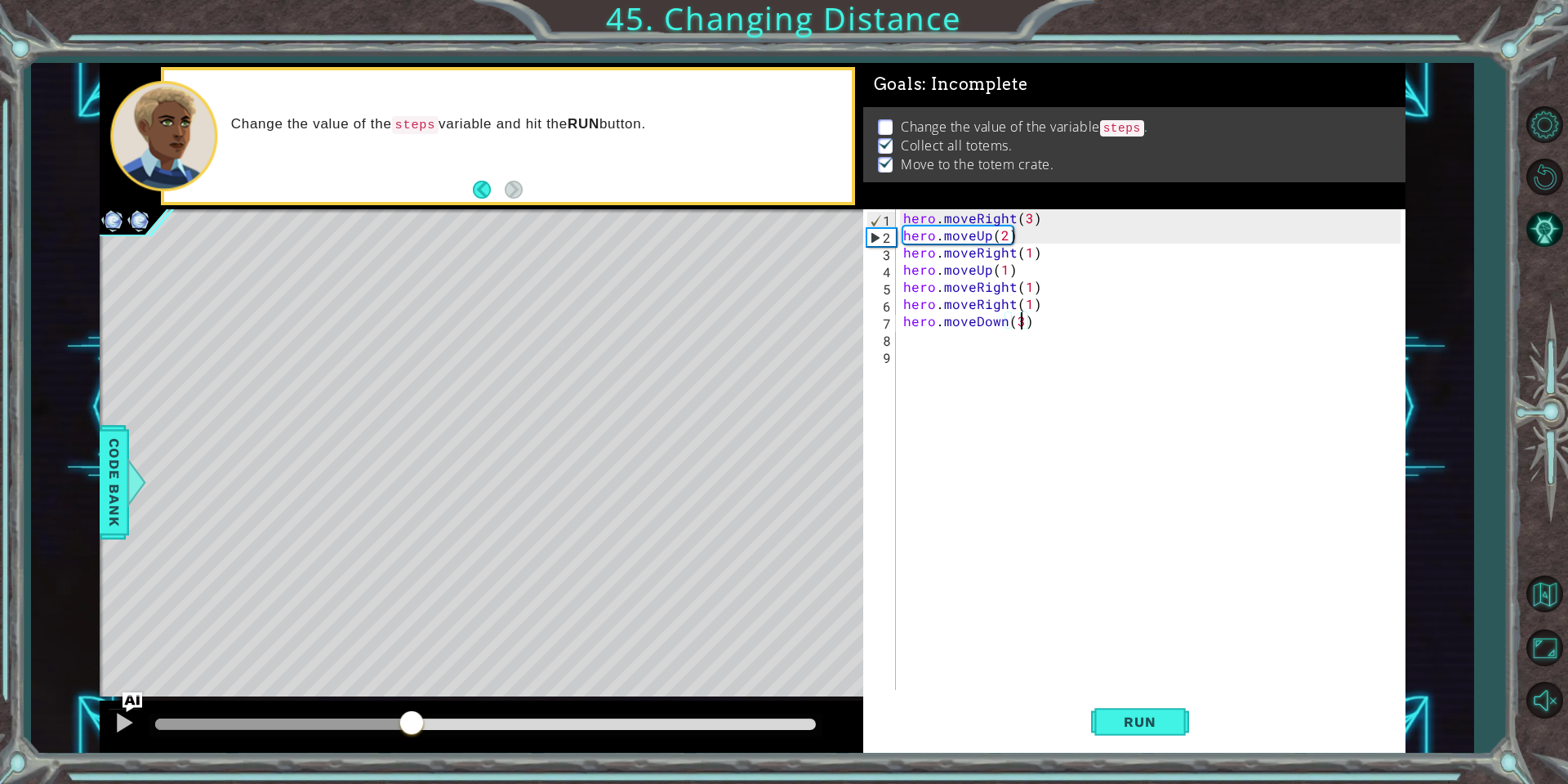
drag, startPoint x: 205, startPoint y: 728, endPoint x: 727, endPoint y: 423, distance: 604.6
click at [753, 423] on div "methods hero use(thing) moveUp(steps) moveDown(steps) moveLeft(steps) moveRight…" at bounding box center [752, 407] width 1306 height 689
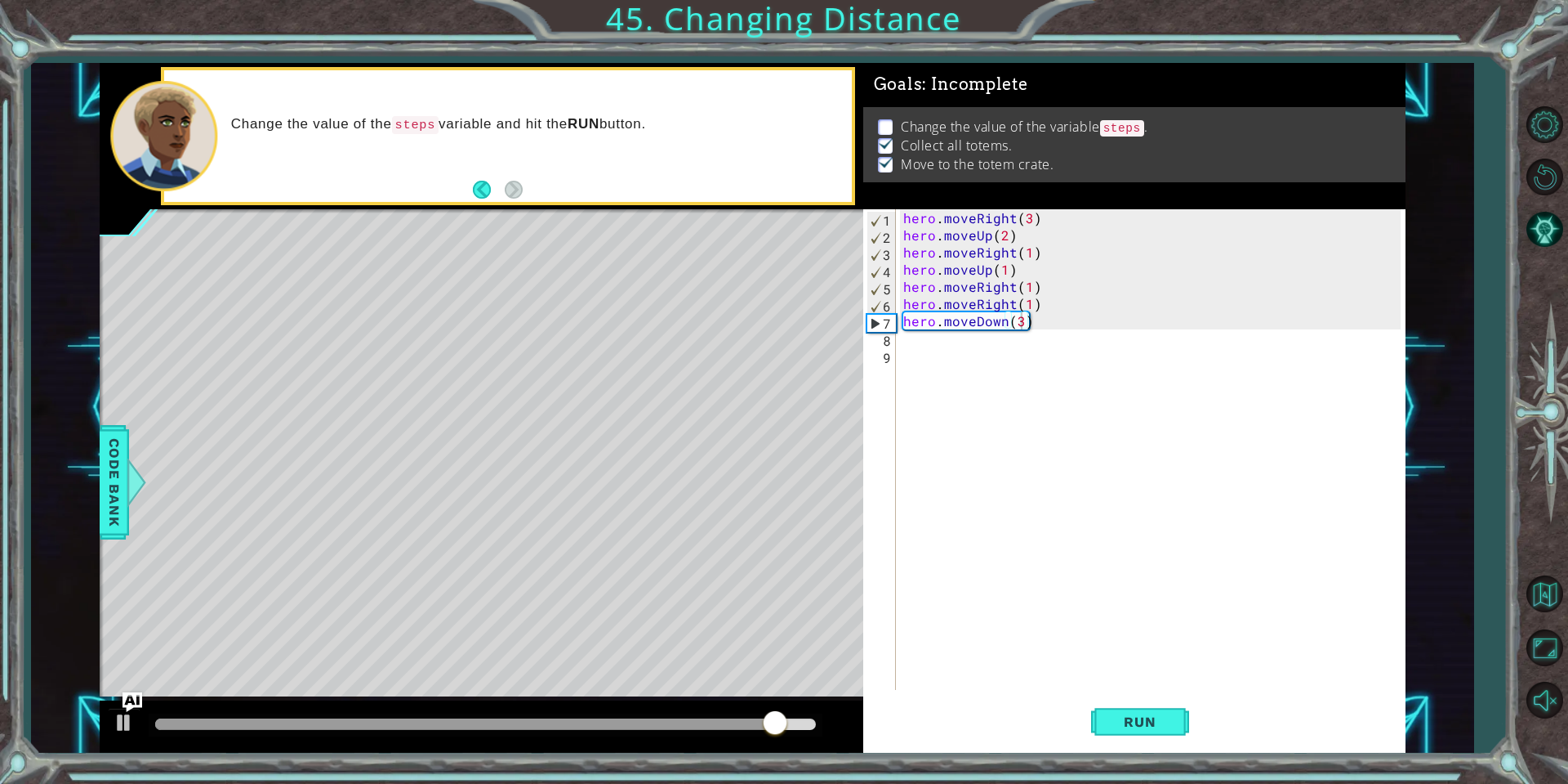
drag, startPoint x: 440, startPoint y: 334, endPoint x: 555, endPoint y: 383, distance: 125.0
click at [572, 359] on div "Level Map" at bounding box center [476, 449] width 754 height 481
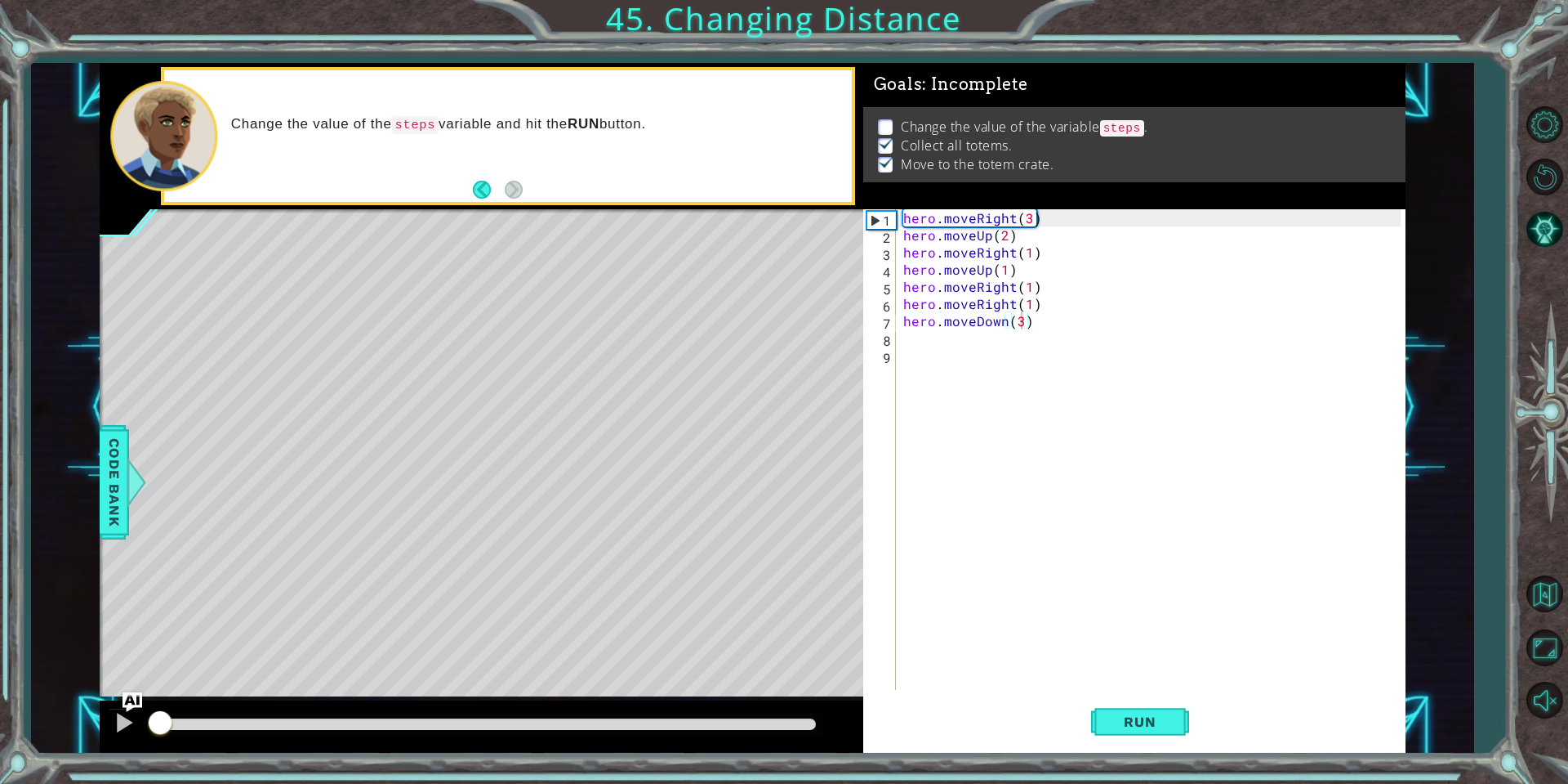
drag, startPoint x: 810, startPoint y: 721, endPoint x: 7, endPoint y: 783, distance: 805.4
click at [7, 783] on div "1 ההההההההההההההההההההההההההההההההההההההההההההההההההההההההההההההההההההההההההההה…" at bounding box center [784, 392] width 1568 height 784
click at [974, 339] on div "hero . moveRight ( 3 ) hero . moveUp ( 2 ) hero . moveRight ( 1 ) hero . moveUp…" at bounding box center [1154, 466] width 508 height 515
click at [116, 562] on div "Level Map" at bounding box center [476, 449] width 754 height 481
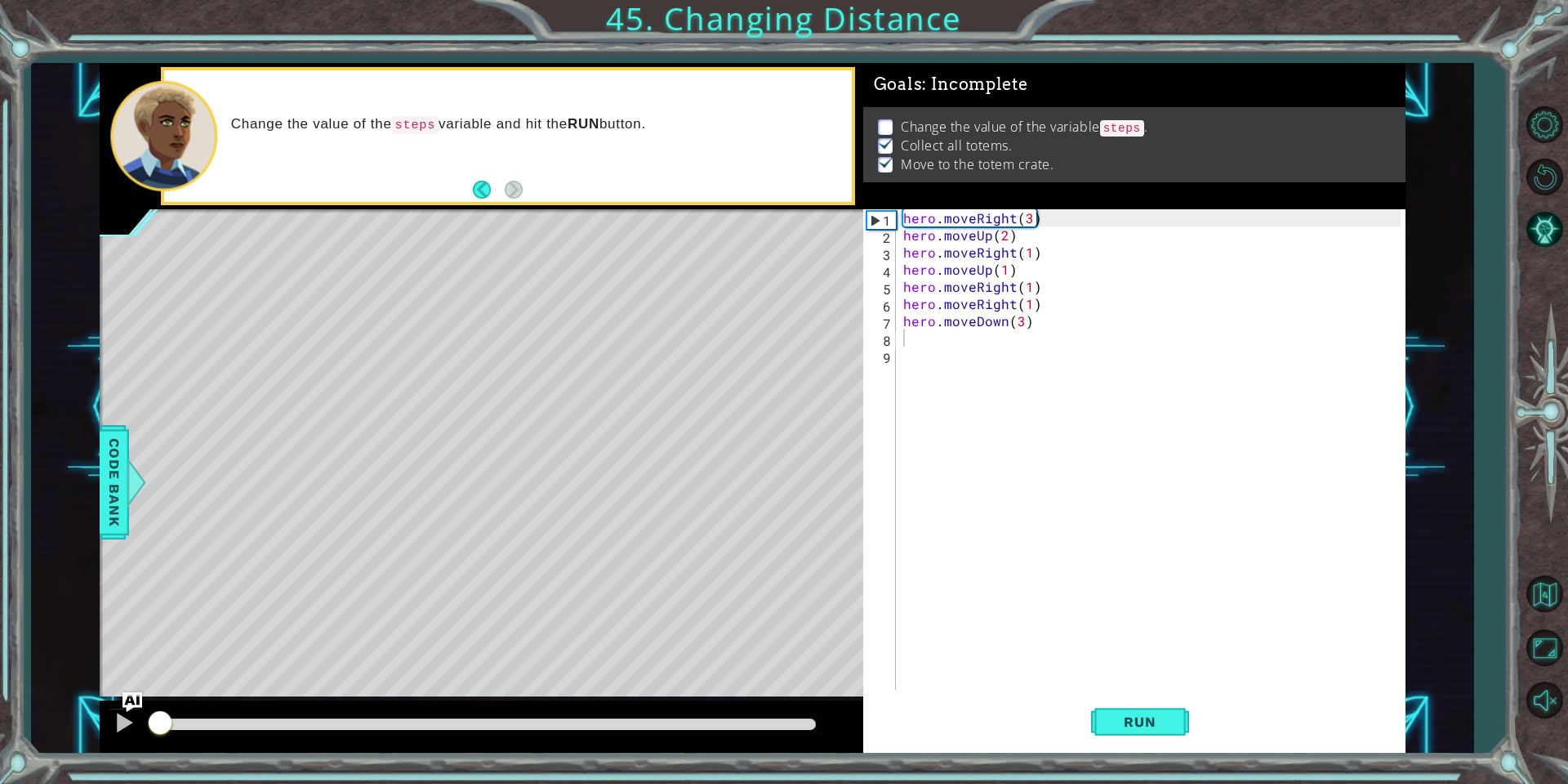
click at [123, 524] on span "Code Bank" at bounding box center [114, 482] width 26 height 99
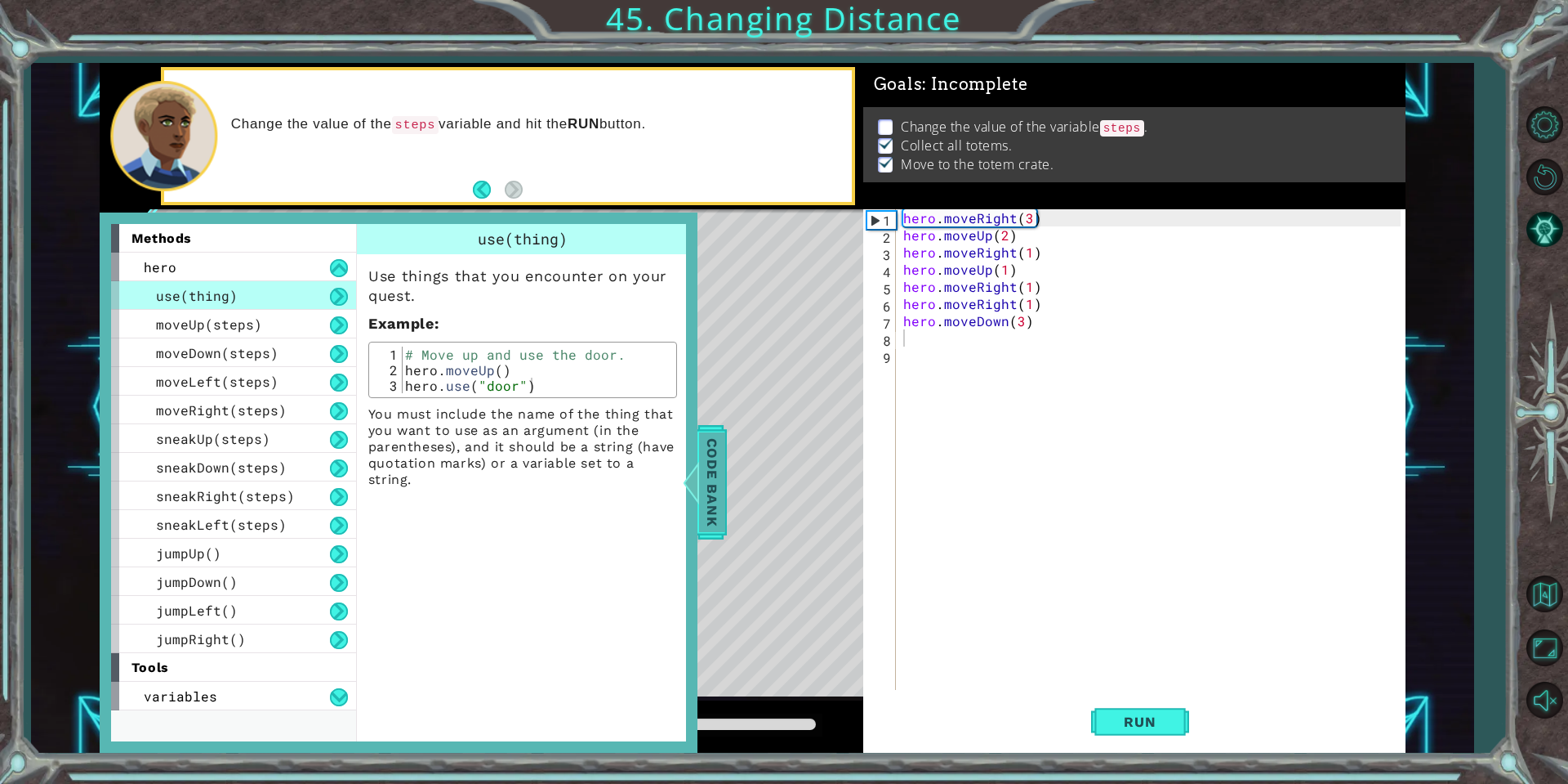
click at [713, 475] on span "Code Bank" at bounding box center [712, 482] width 26 height 99
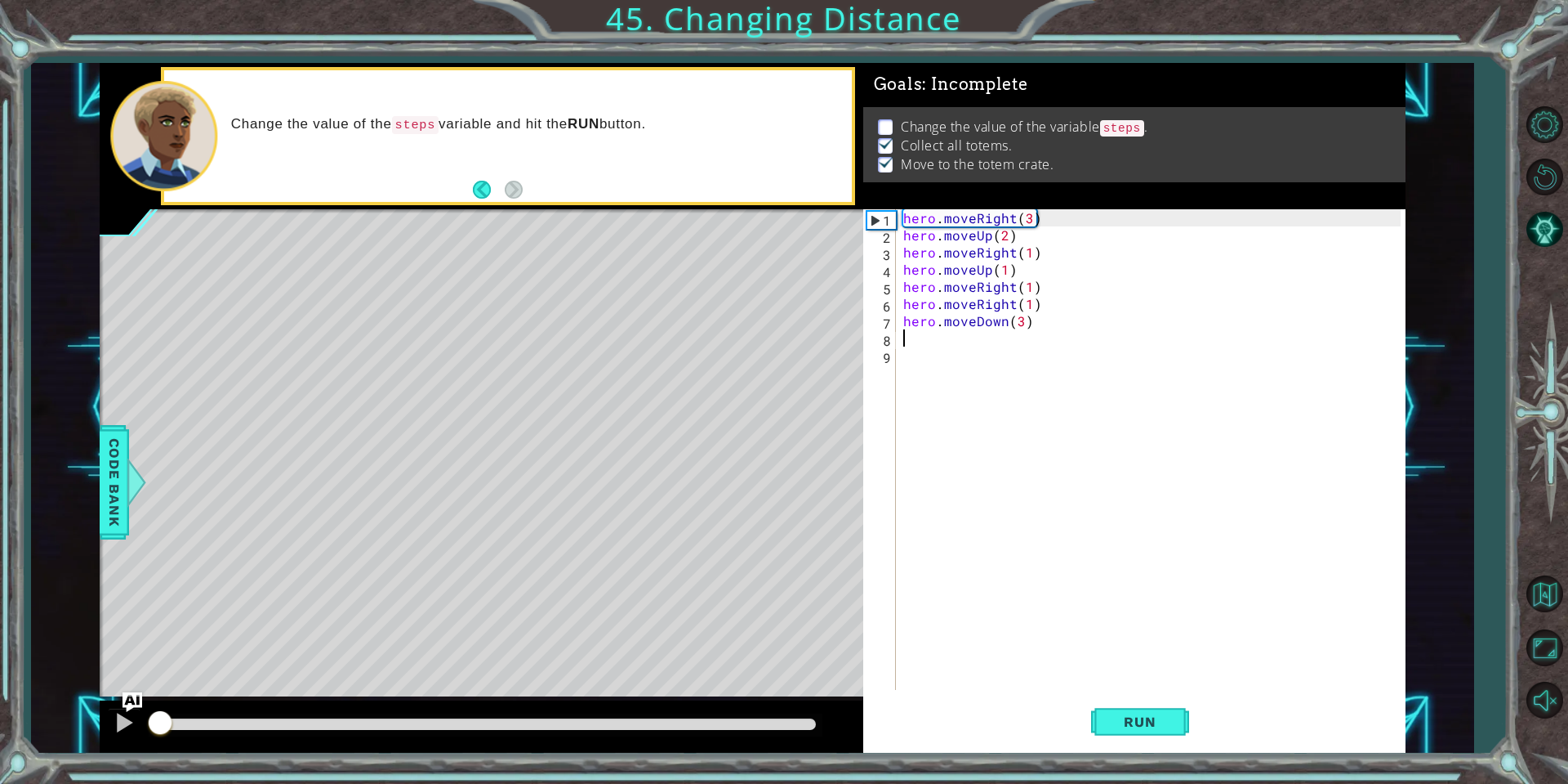
click at [929, 339] on div "hero . moveRight ( 3 ) hero . moveUp ( 2 ) hero . moveRight ( 1 ) hero . moveUp…" at bounding box center [1154, 466] width 508 height 515
type textarea "hero.moveDown(3)"
click at [963, 347] on div "hero . moveRight ( 3 ) hero . moveUp ( 2 ) hero . moveRight ( 1 ) hero . moveUp…" at bounding box center [1154, 466] width 508 height 515
type textarea "hero.moveDown(3)"
click at [969, 346] on div "hero . moveRight ( 3 ) hero . moveUp ( 2 ) hero . moveRight ( 1 ) hero . moveUp…" at bounding box center [1154, 466] width 508 height 515
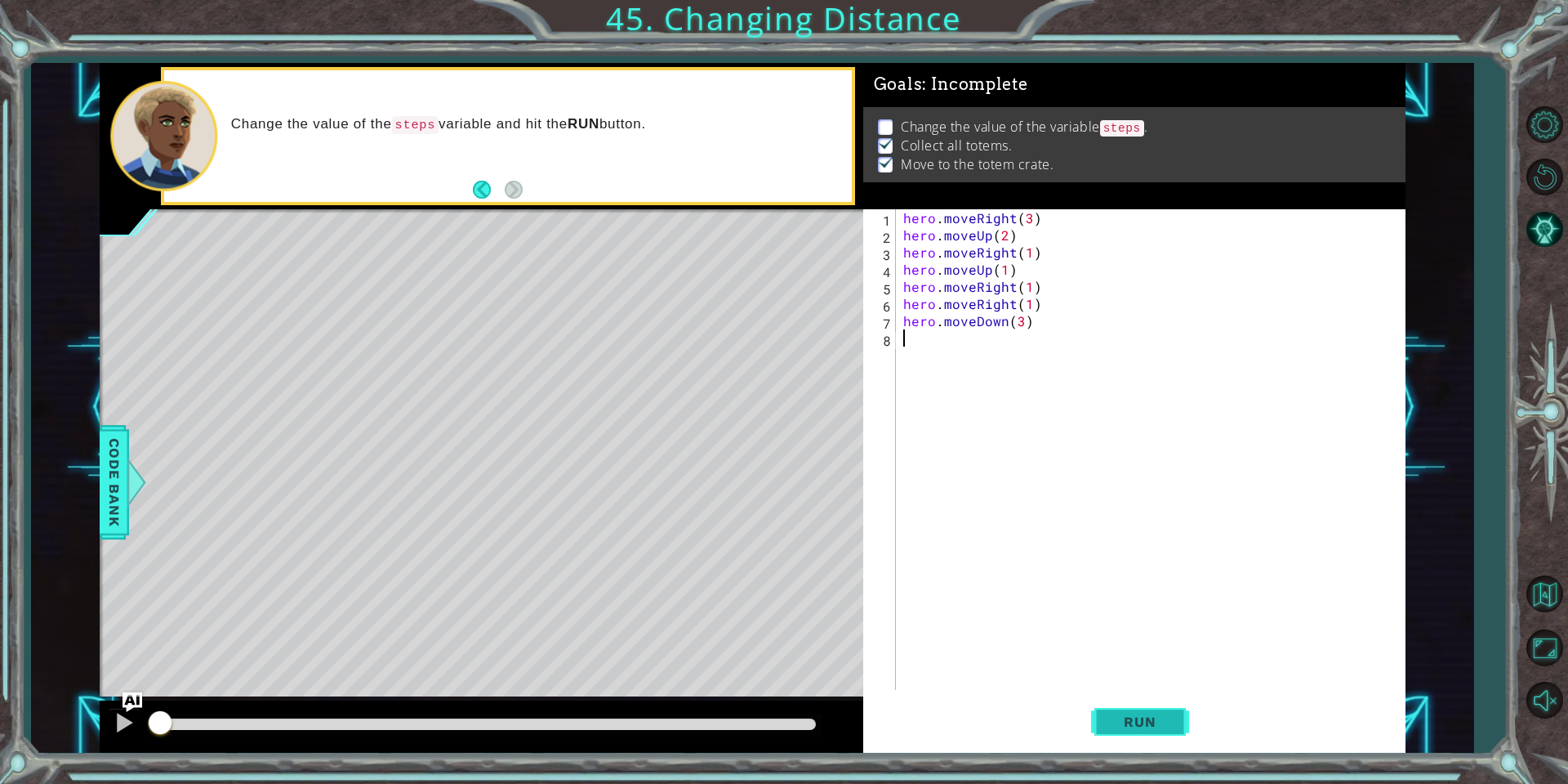
click at [1114, 719] on span "Run" at bounding box center [1140, 721] width 65 height 16
click at [1114, 708] on button "Run" at bounding box center [1140, 722] width 98 height 54
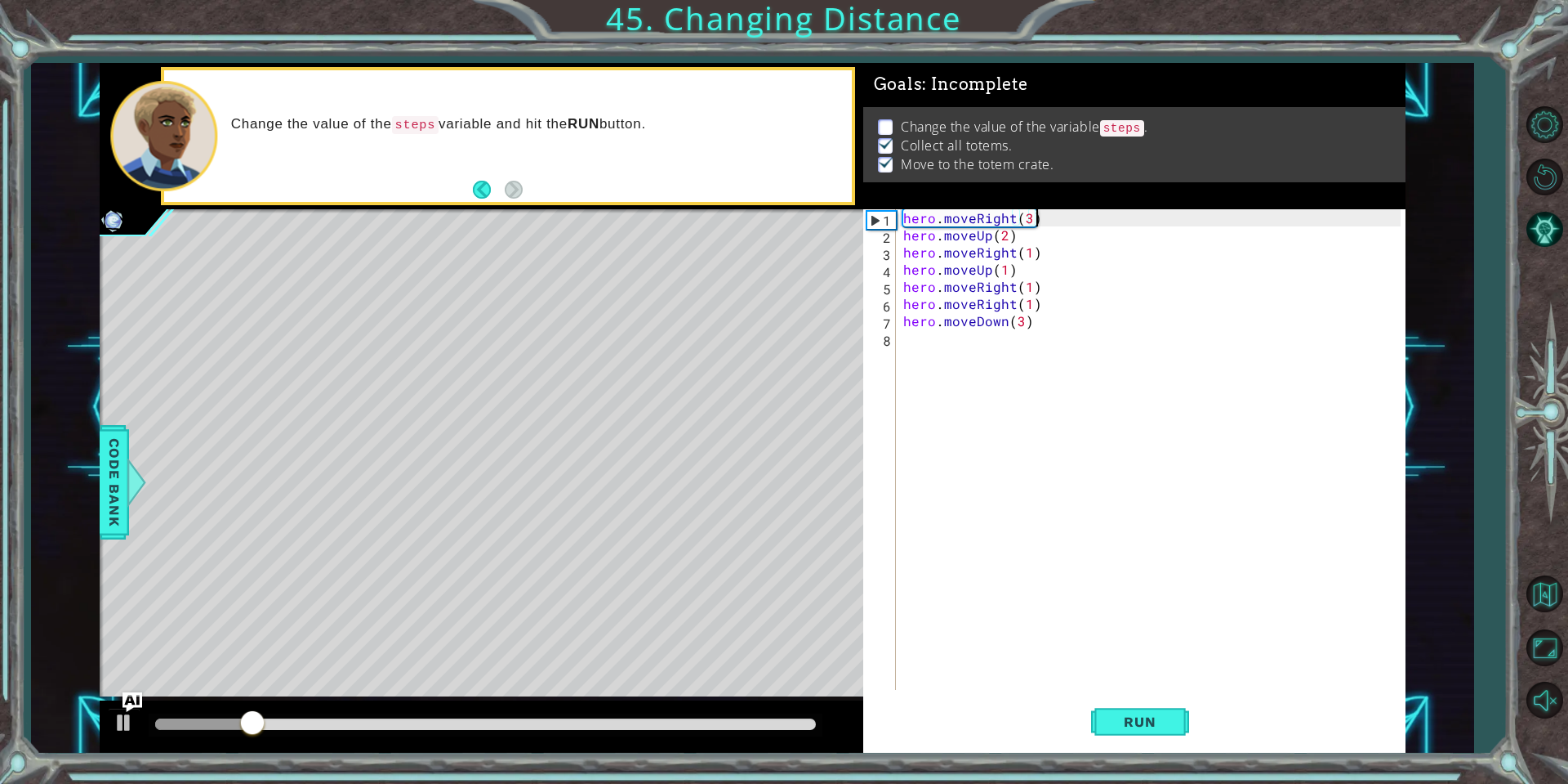
click at [1063, 216] on div "hero . moveRight ( 3 ) hero . moveUp ( 2 ) hero . moveRight ( 1 ) hero . moveUp…" at bounding box center [1154, 466] width 508 height 515
type textarea "hero.moveRight(3)"
click at [1063, 216] on div "hero . moveRight ( 3 ) hero . moveUp ( 2 ) hero . moveRight ( 1 ) hero . moveUp…" at bounding box center [1154, 466] width 508 height 515
click at [1039, 219] on div "hero . moveRight ( 3 ) hero . moveUp ( 2 ) hero . moveRight ( 1 ) hero . moveUp…" at bounding box center [1154, 466] width 508 height 515
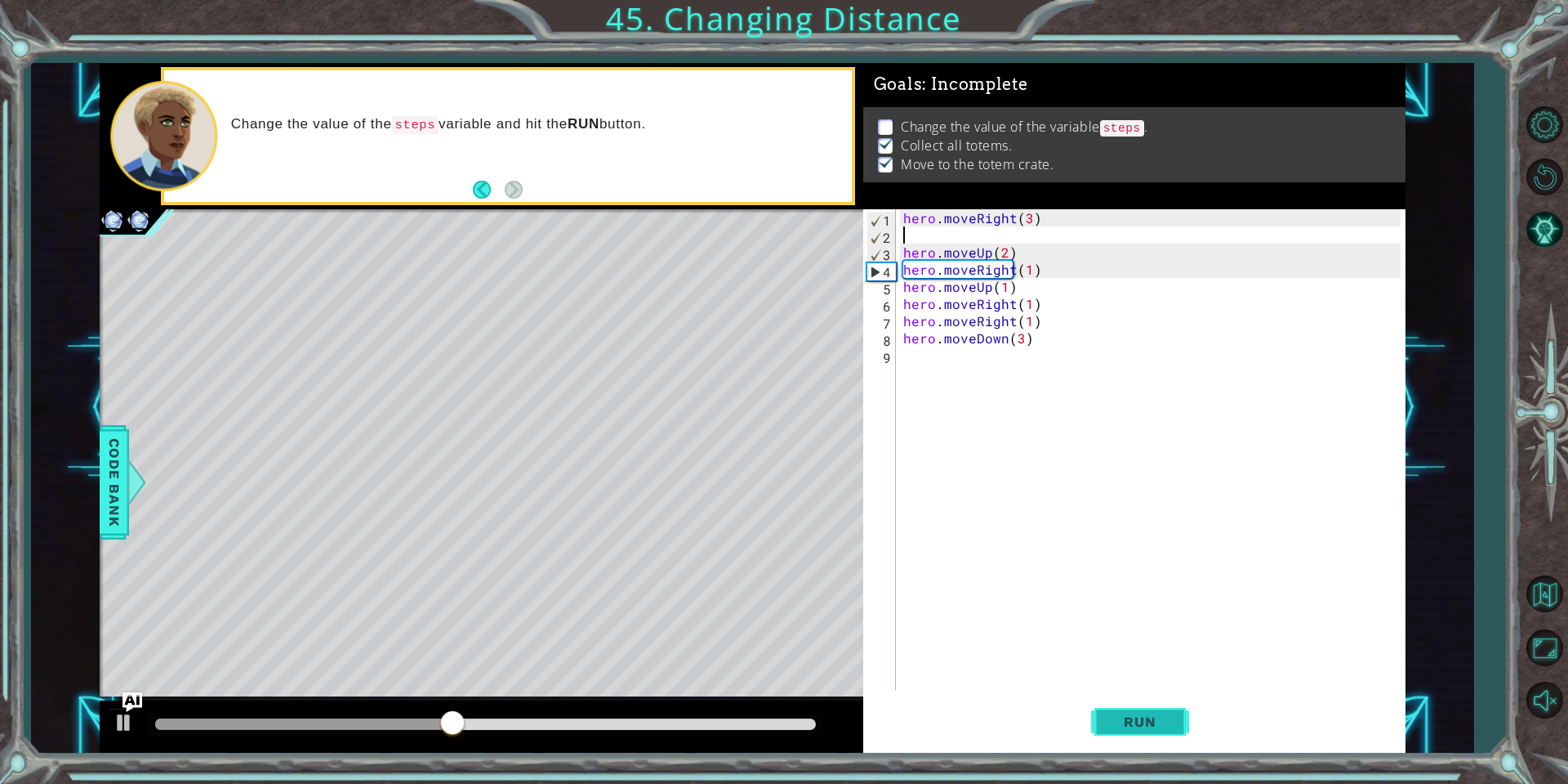
click at [1140, 733] on button "Run" at bounding box center [1140, 722] width 98 height 54
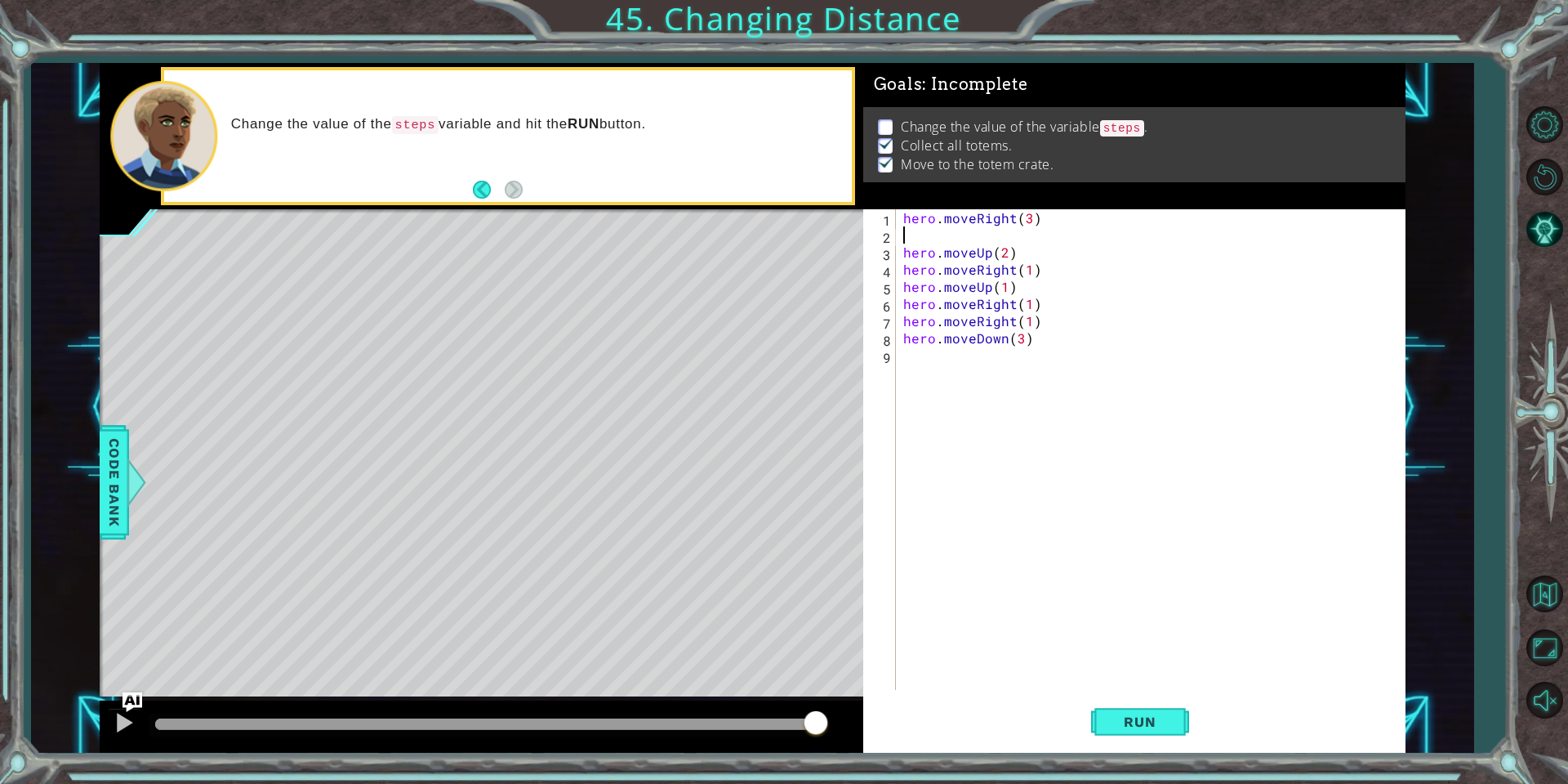
type textarea "hero.moveRight(3)"
click at [1160, 708] on button "Run" at bounding box center [1140, 722] width 98 height 54
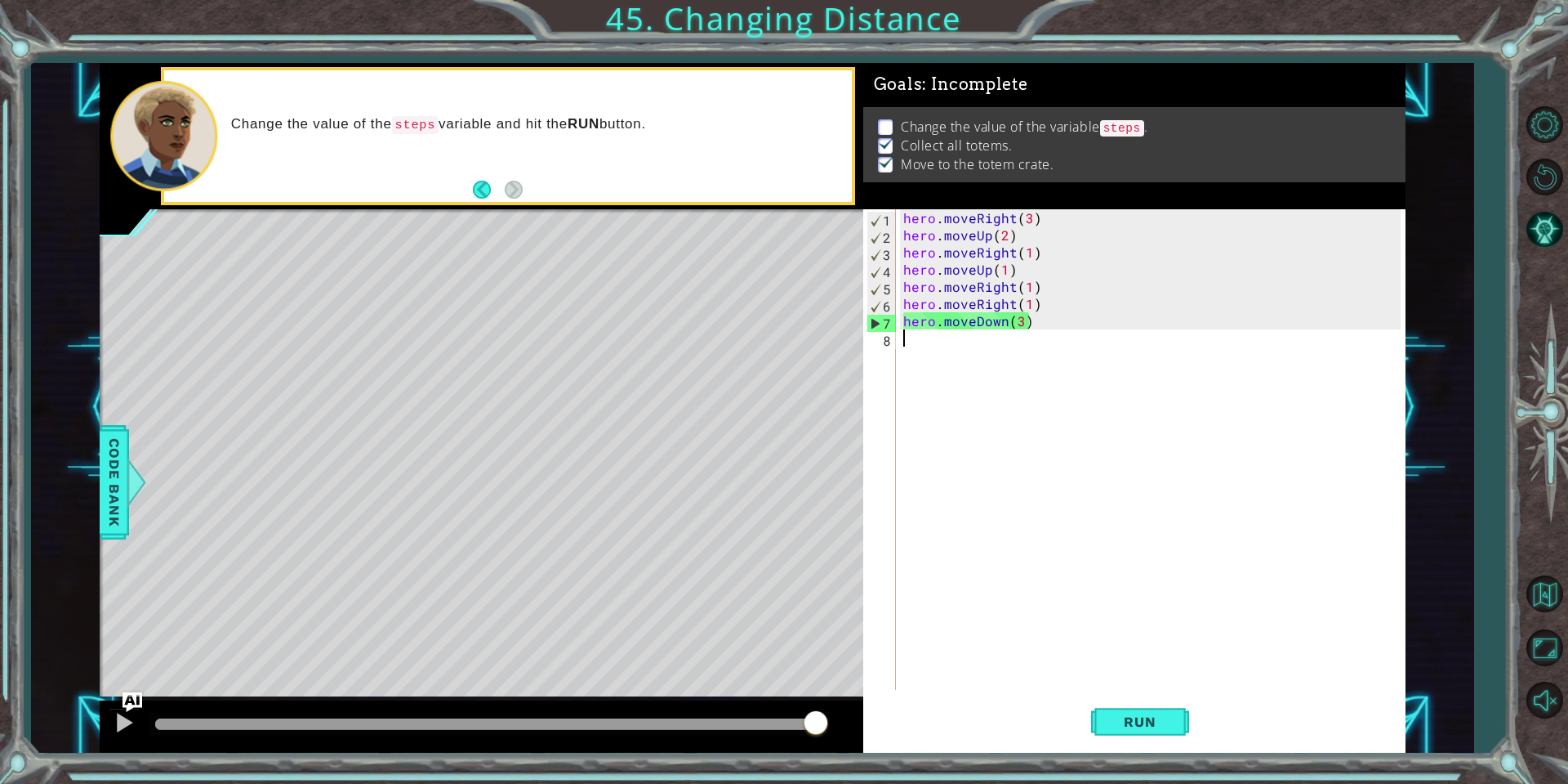
click at [1134, 623] on div "hero . moveRight ( 3 ) hero . moveUp ( 2 ) hero . moveRight ( 1 ) hero . moveUp…" at bounding box center [1154, 466] width 508 height 515
click at [1157, 701] on button "Run" at bounding box center [1140, 722] width 98 height 54
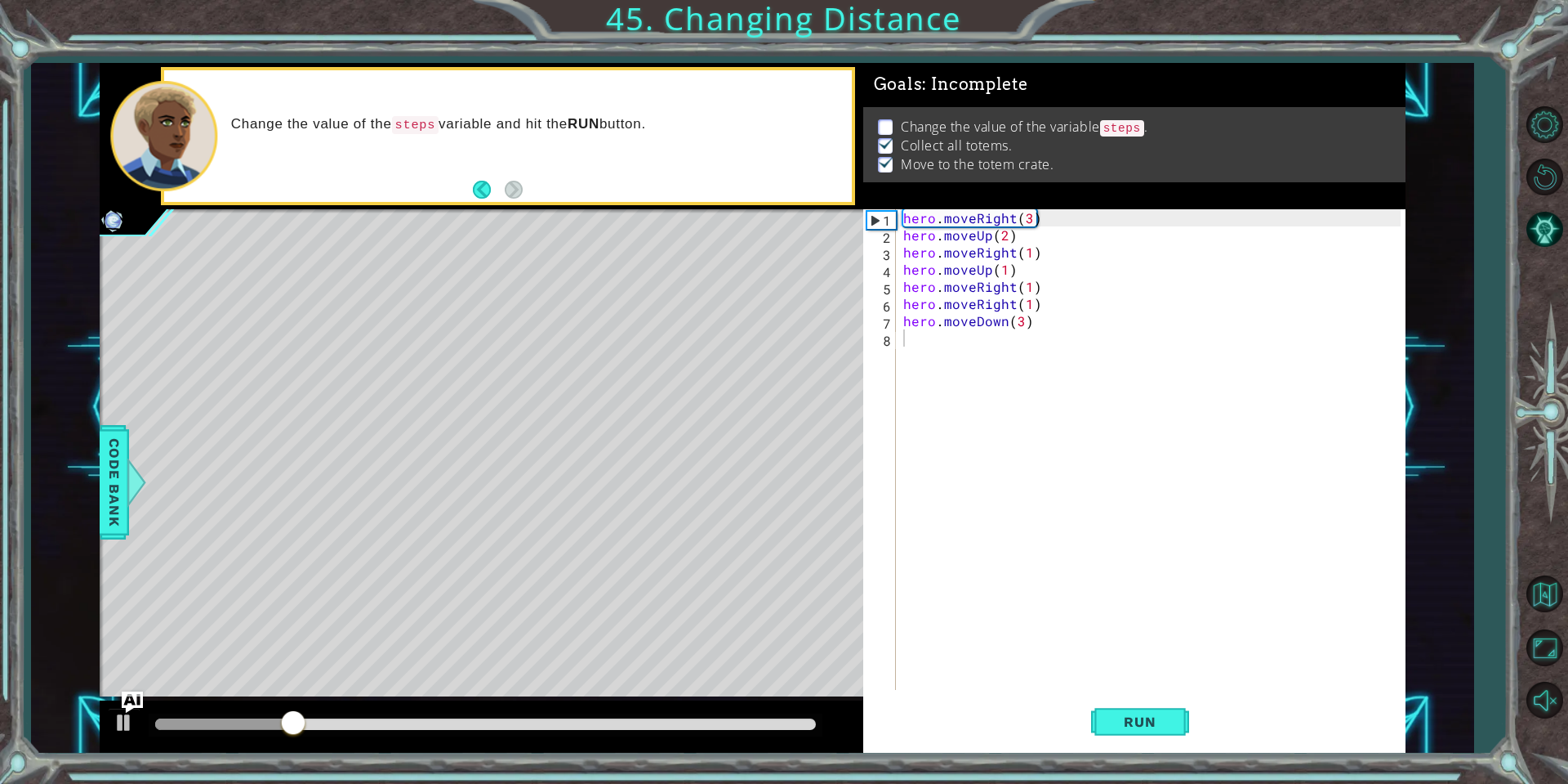
click at [140, 701] on img "Ask AI" at bounding box center [132, 701] width 22 height 22
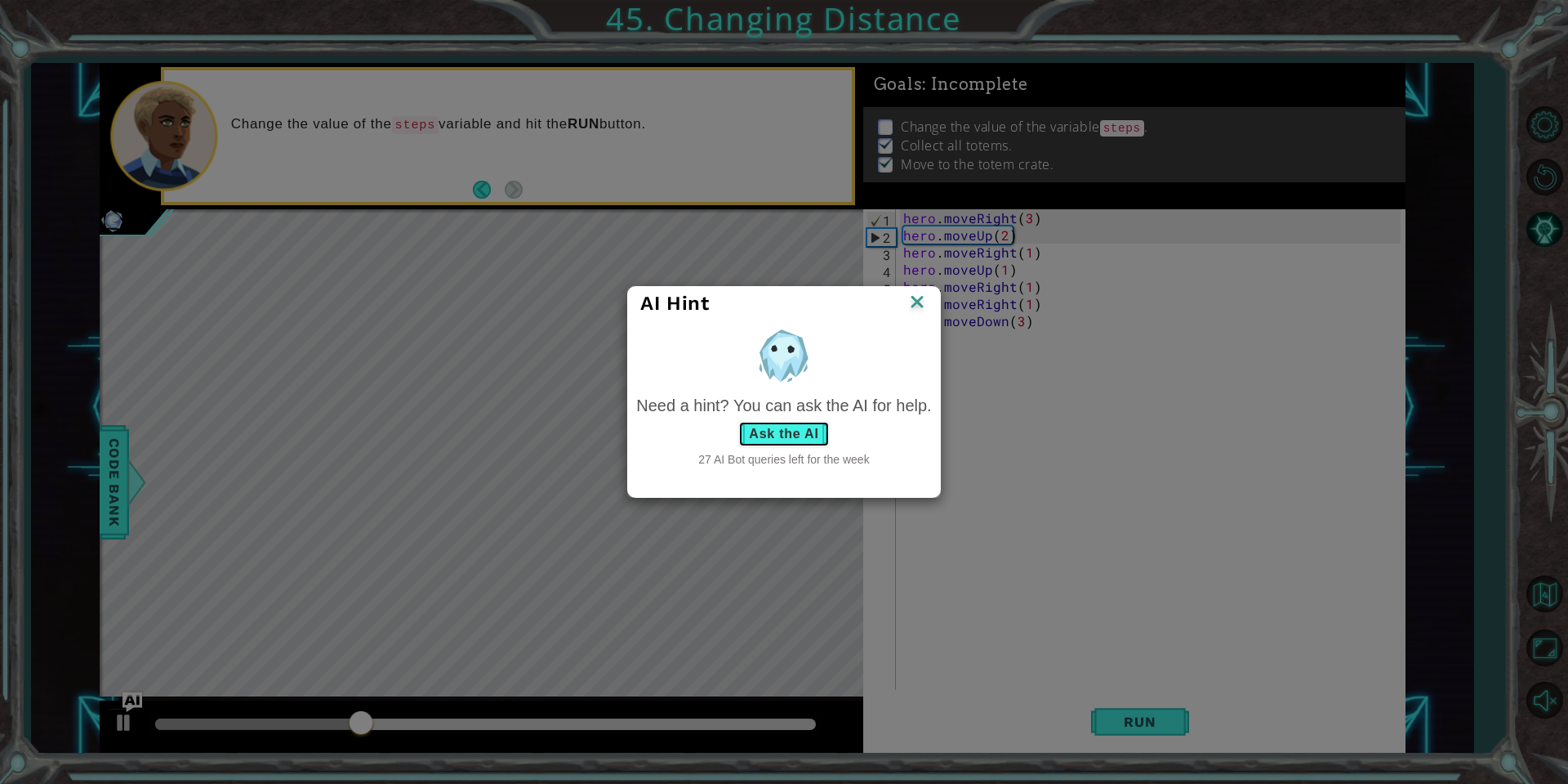
click at [769, 421] on button "Ask the AI" at bounding box center [784, 434] width 91 height 26
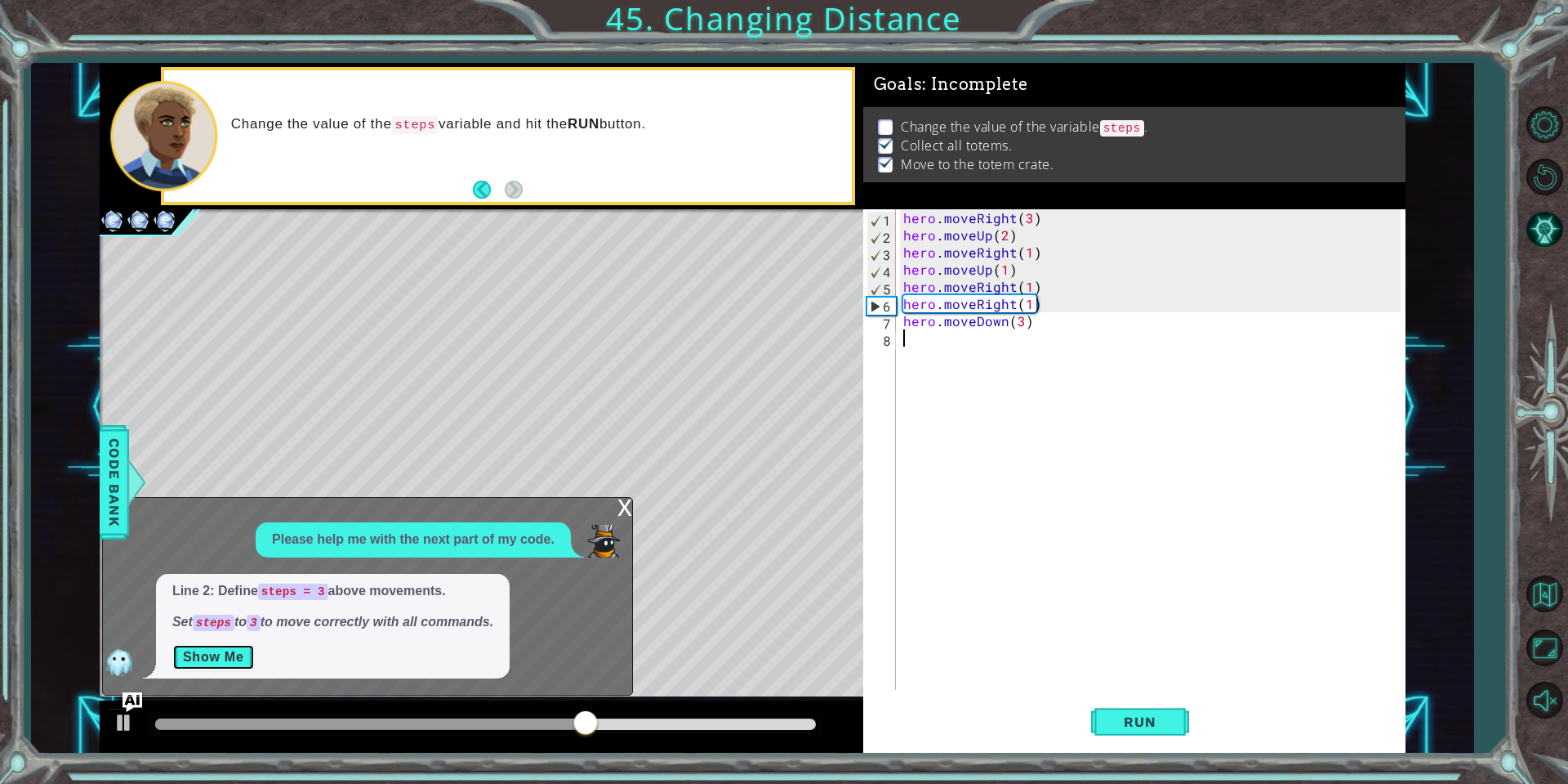
click at [230, 656] on button "Show Me" at bounding box center [214, 657] width 82 height 26
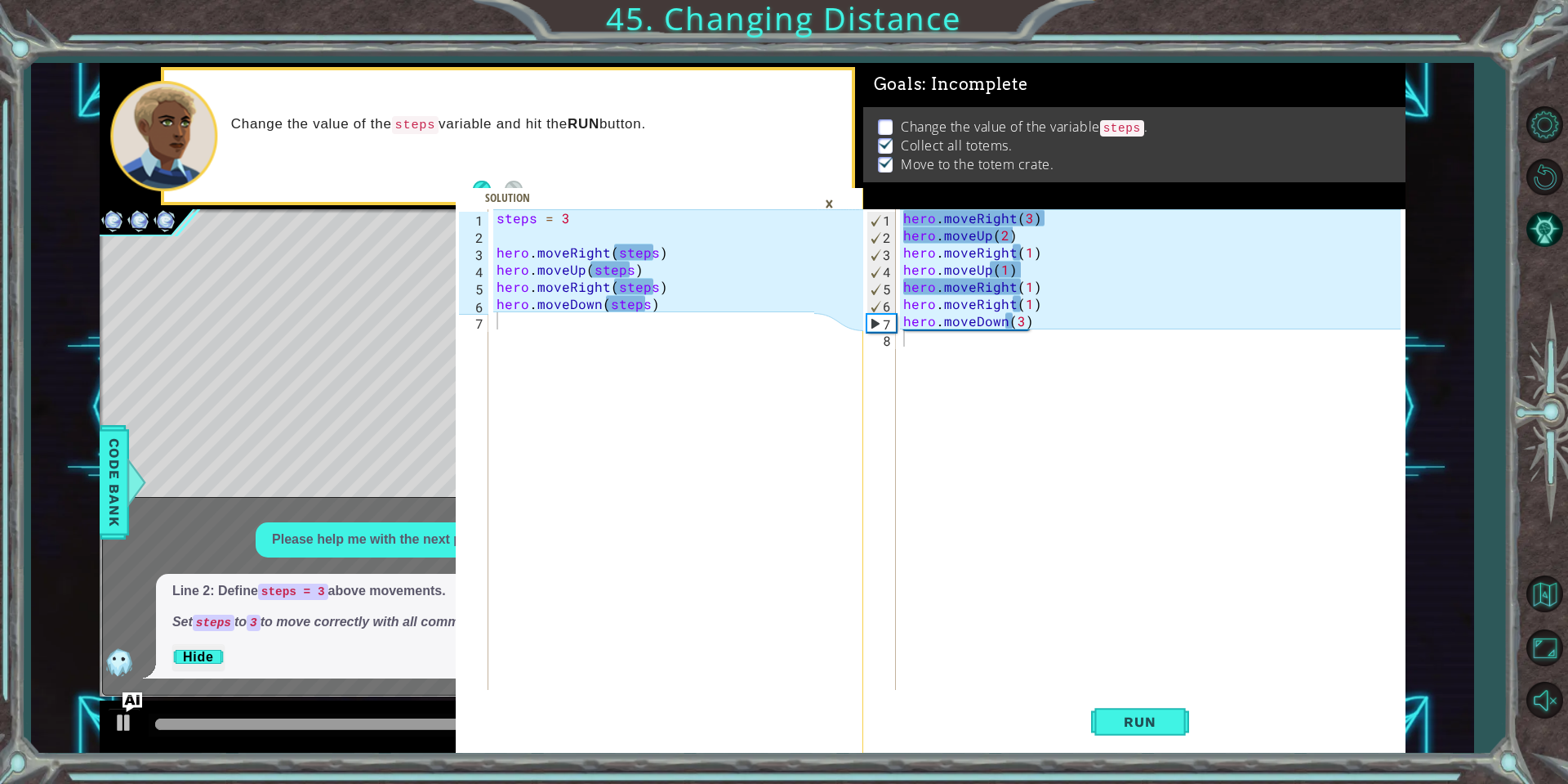
click at [691, 490] on div "steps = 3 hero . moveRight ( steps ) hero . moveUp ( steps ) hero . moveRight (…" at bounding box center [657, 466] width 328 height 515
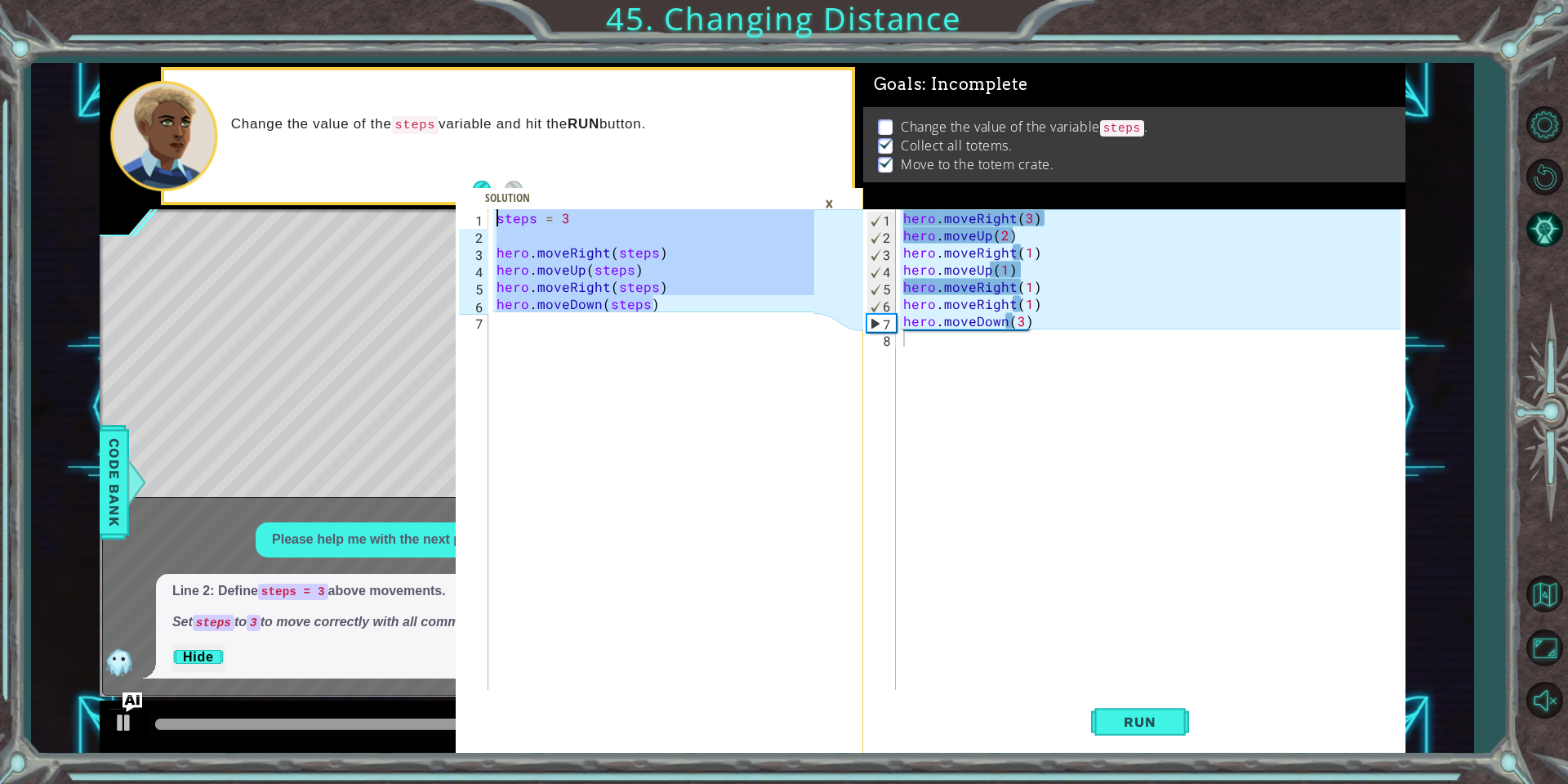
drag, startPoint x: 669, startPoint y: 309, endPoint x: 459, endPoint y: 182, distance: 245.4
click at [459, 182] on div "1 2 3 4 5 6 7 steps = 3 hero . moveRight ( steps ) hero . moveUp ( steps ) hero…" at bounding box center [659, 407] width 407 height 689
type textarea "steps = 3"
click at [829, 202] on div "×" at bounding box center [829, 204] width 25 height 28
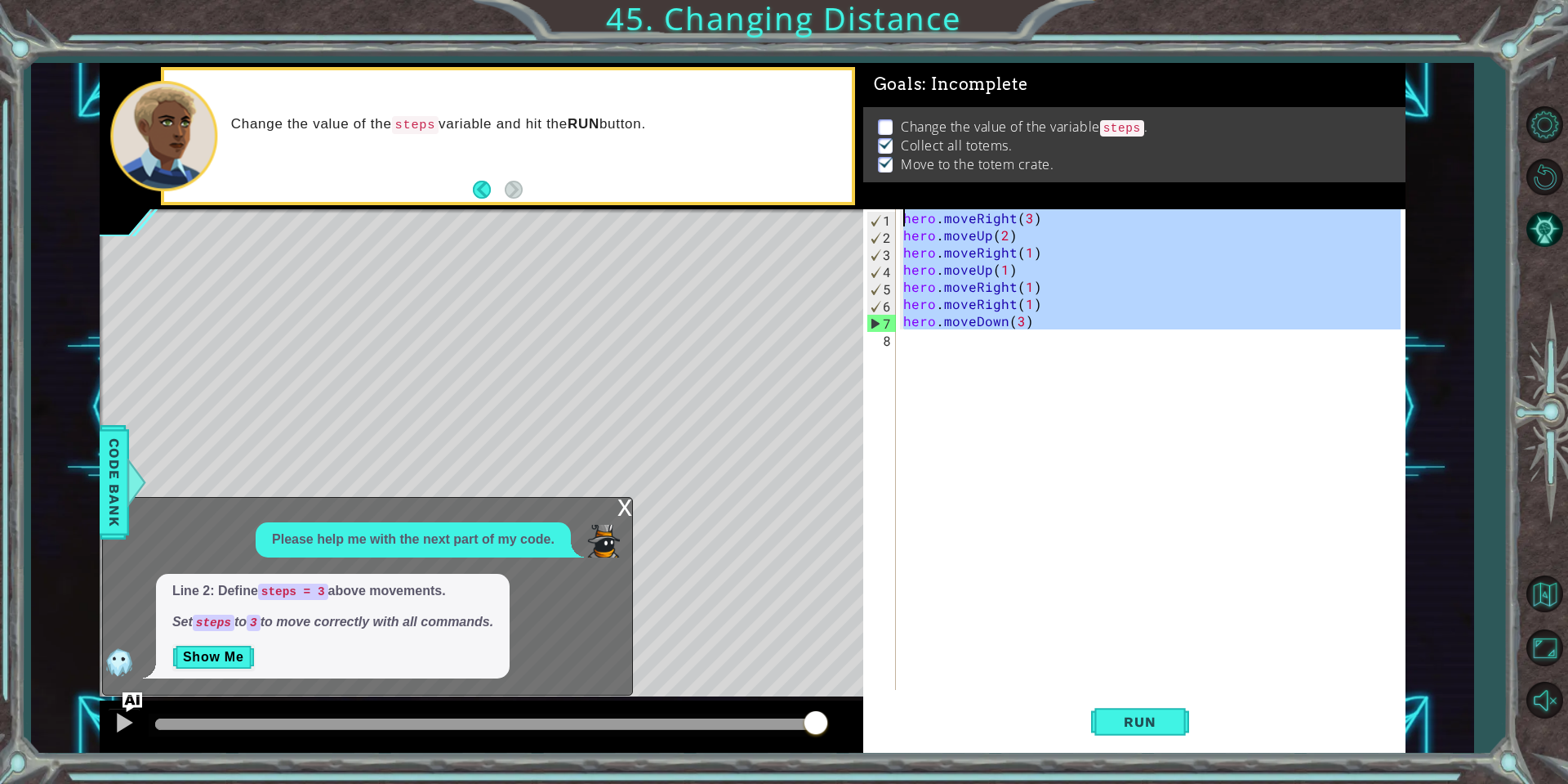
drag, startPoint x: 1050, startPoint y: 329, endPoint x: 886, endPoint y: 175, distance: 225.0
click at [886, 175] on div "Goals : Incomplete Change the value of the variable steps . Collect all totems.…" at bounding box center [1134, 407] width 543 height 689
paste textarea "Down(steps"
type textarea "hero.moveDown(steps)"
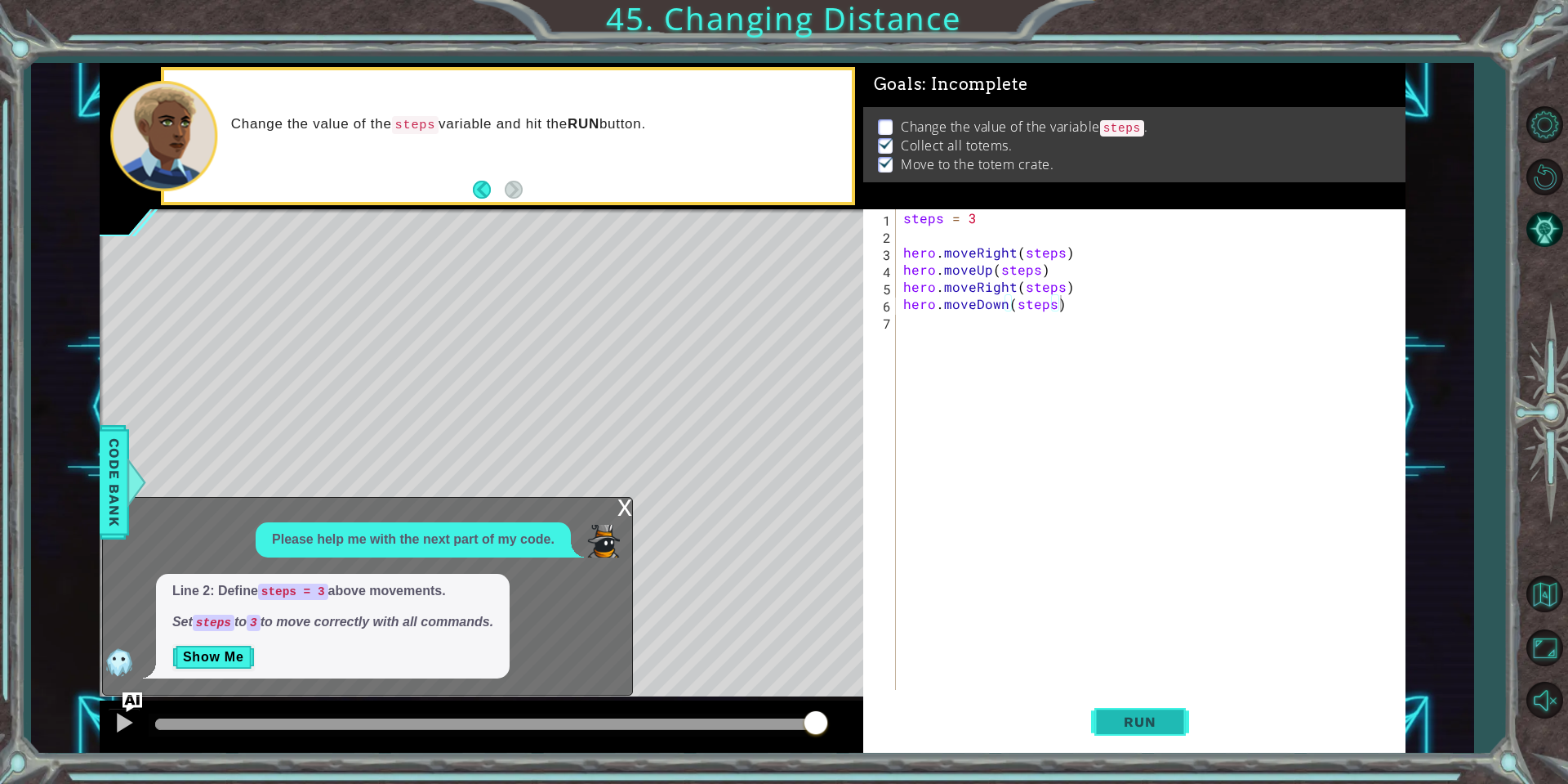
click at [1140, 734] on button "Run" at bounding box center [1140, 722] width 98 height 54
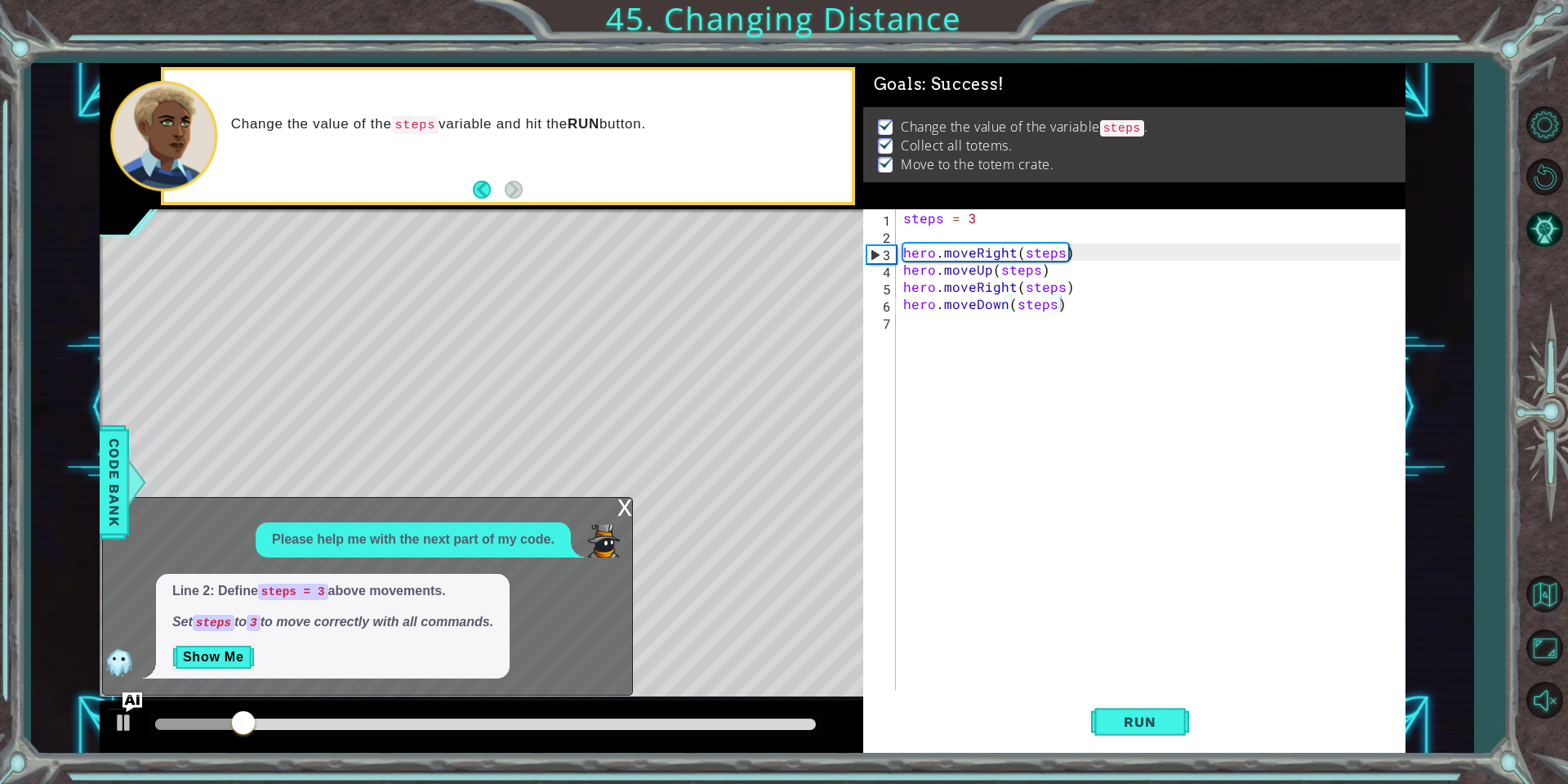
click at [623, 513] on div "x" at bounding box center [625, 505] width 15 height 16
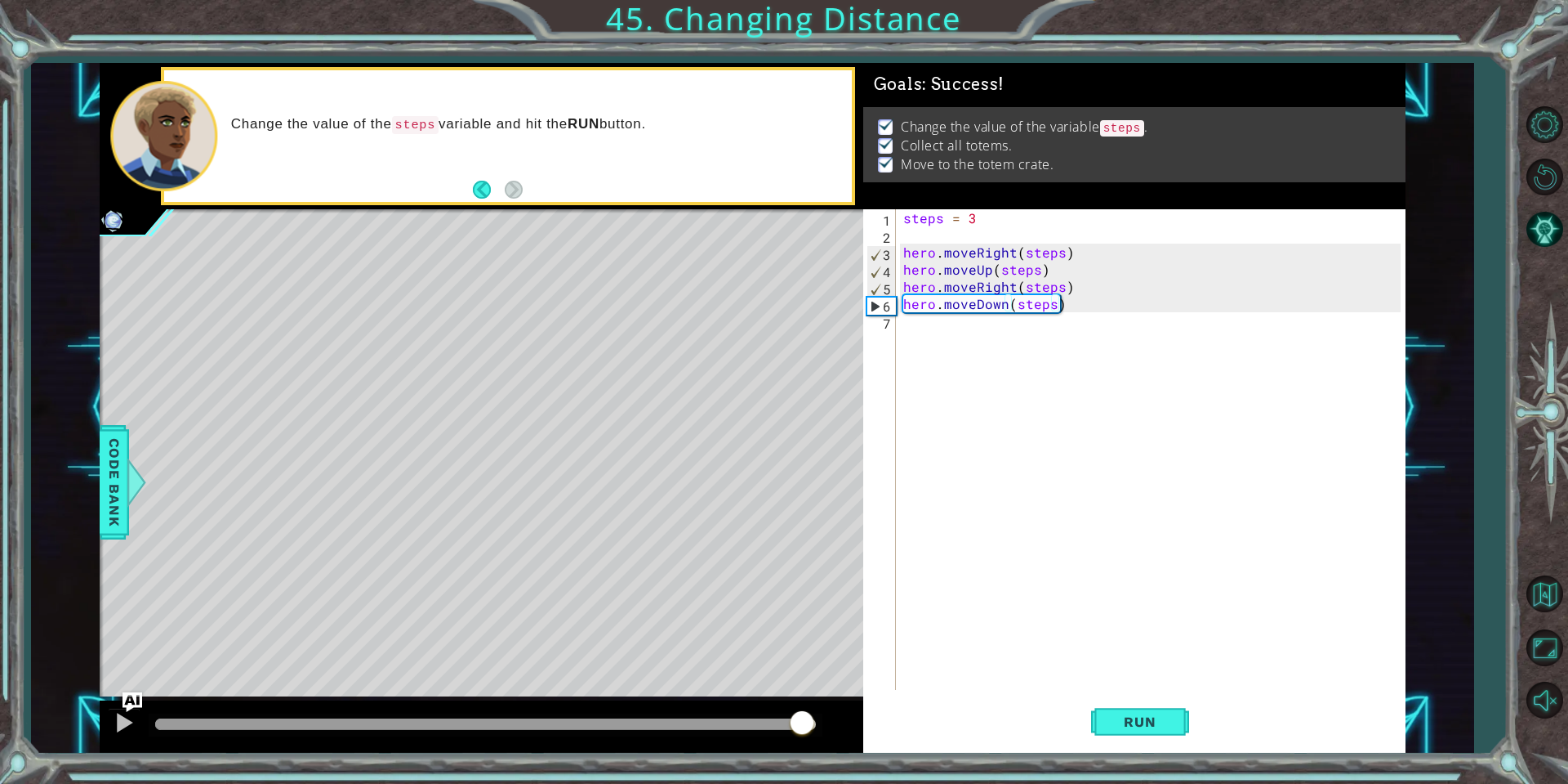
click at [1064, 590] on body "steps = 3 1 2 3 4 5 6 7 steps = 3 hero . moveRight ( steps ) hero . moveUp ( st…" at bounding box center [784, 392] width 1568 height 784
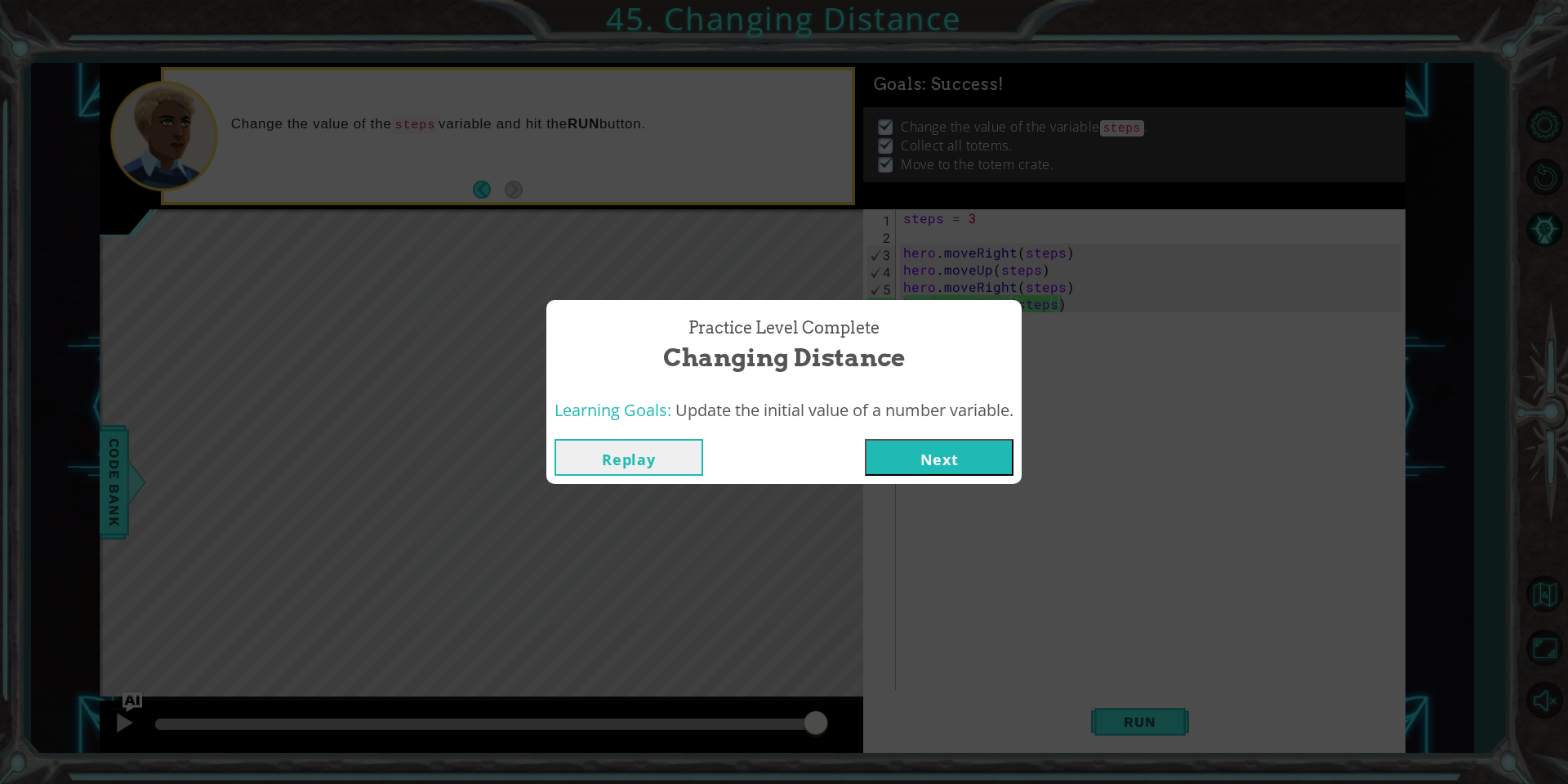
click at [972, 447] on button "Next" at bounding box center [939, 457] width 149 height 37
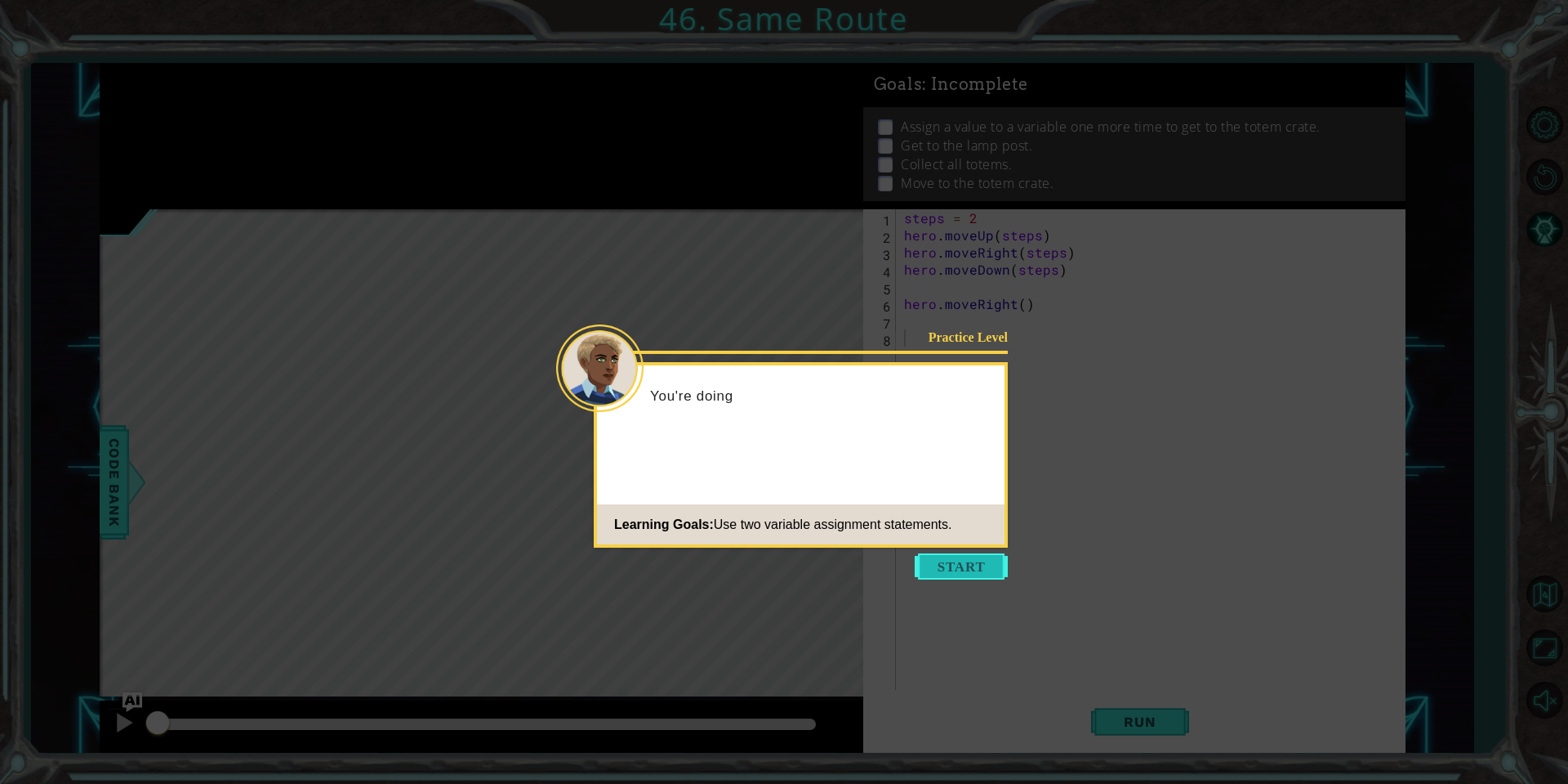
click at [981, 565] on button "Start" at bounding box center [961, 566] width 93 height 26
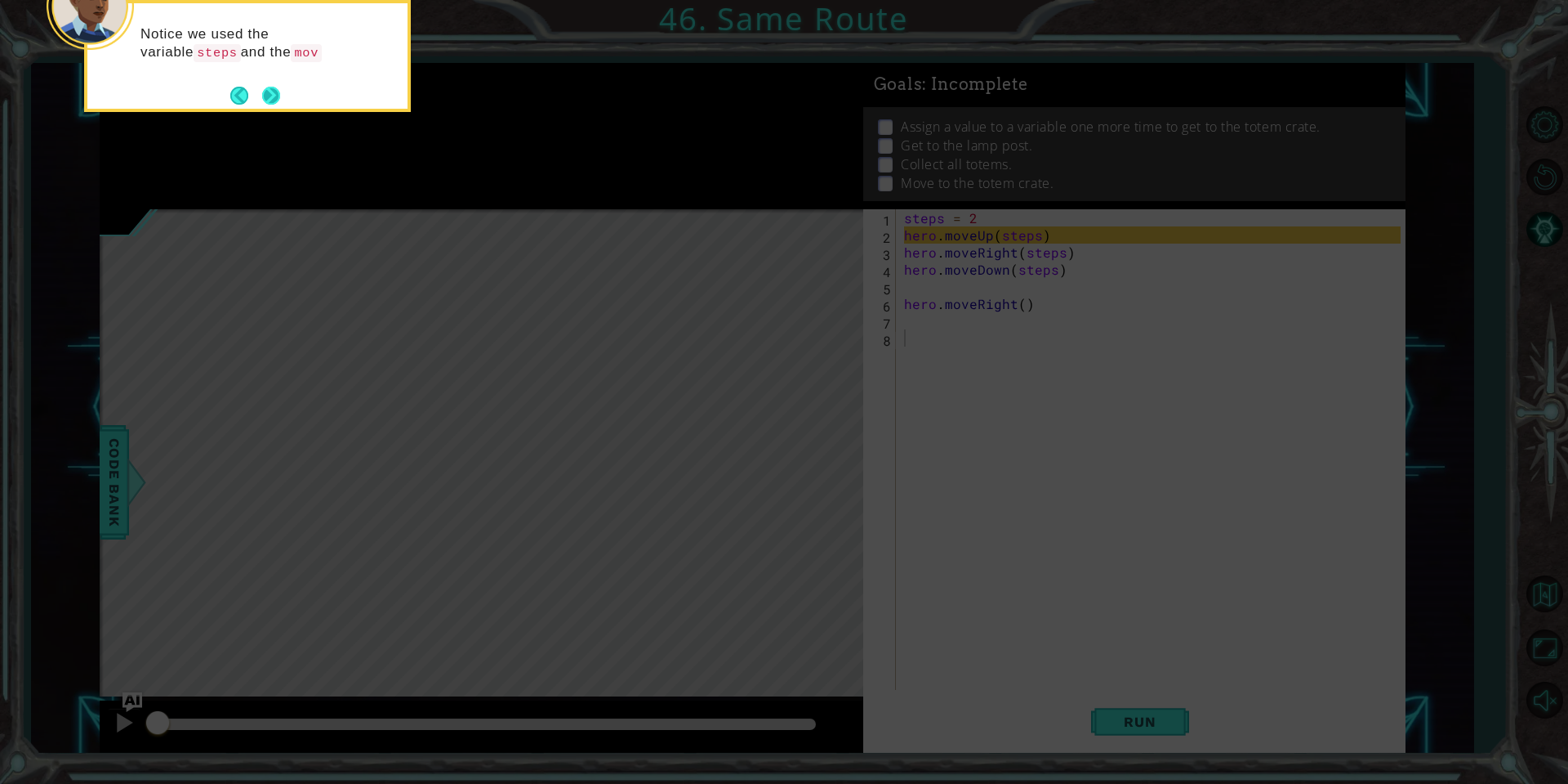
click at [272, 86] on button "Next" at bounding box center [271, 95] width 18 height 18
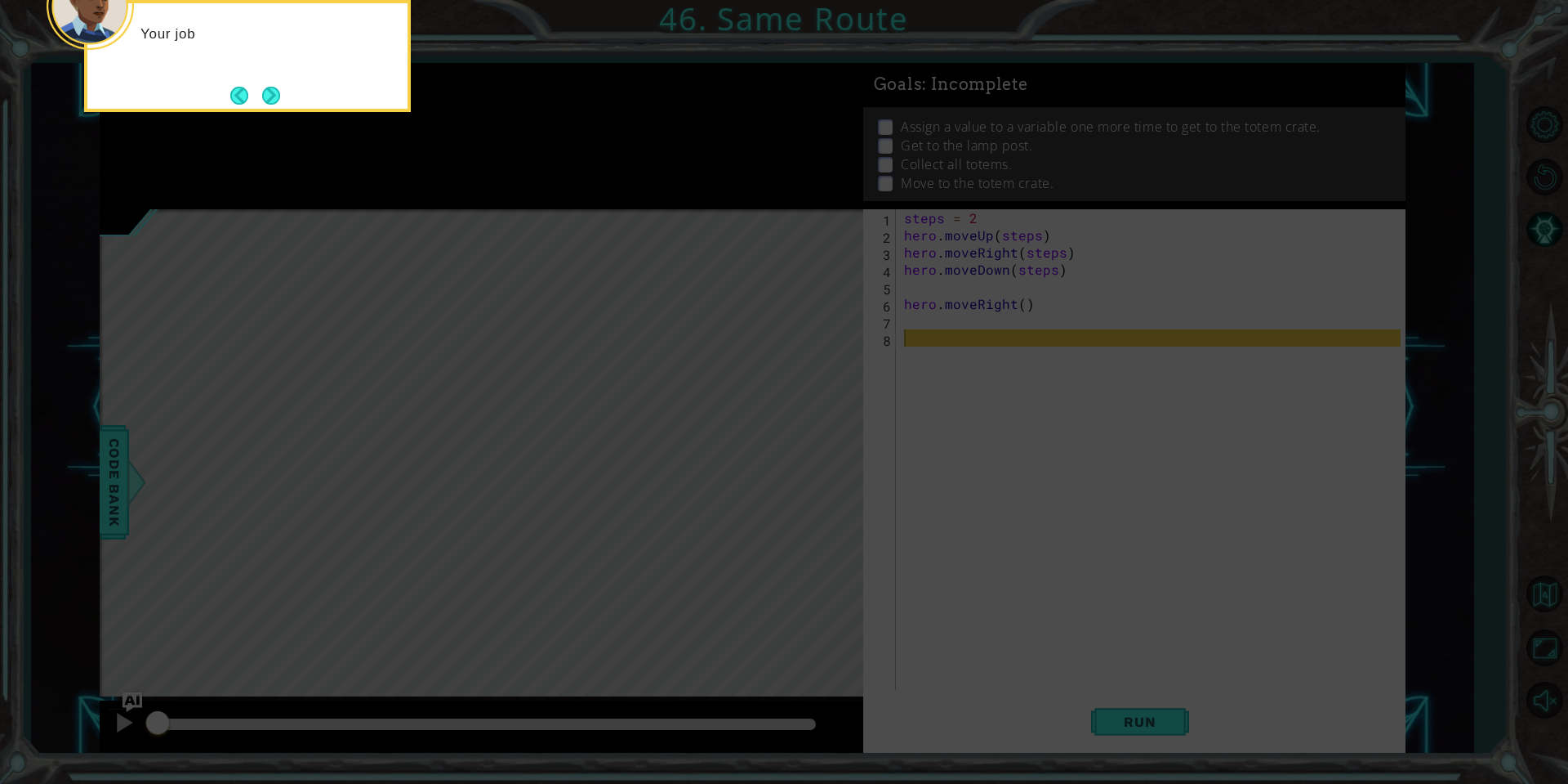
click at [272, 86] on button "Next" at bounding box center [271, 95] width 18 height 18
click at [272, 84] on footer at bounding box center [255, 96] width 50 height 24
click at [272, 86] on button "Next" at bounding box center [271, 95] width 18 height 18
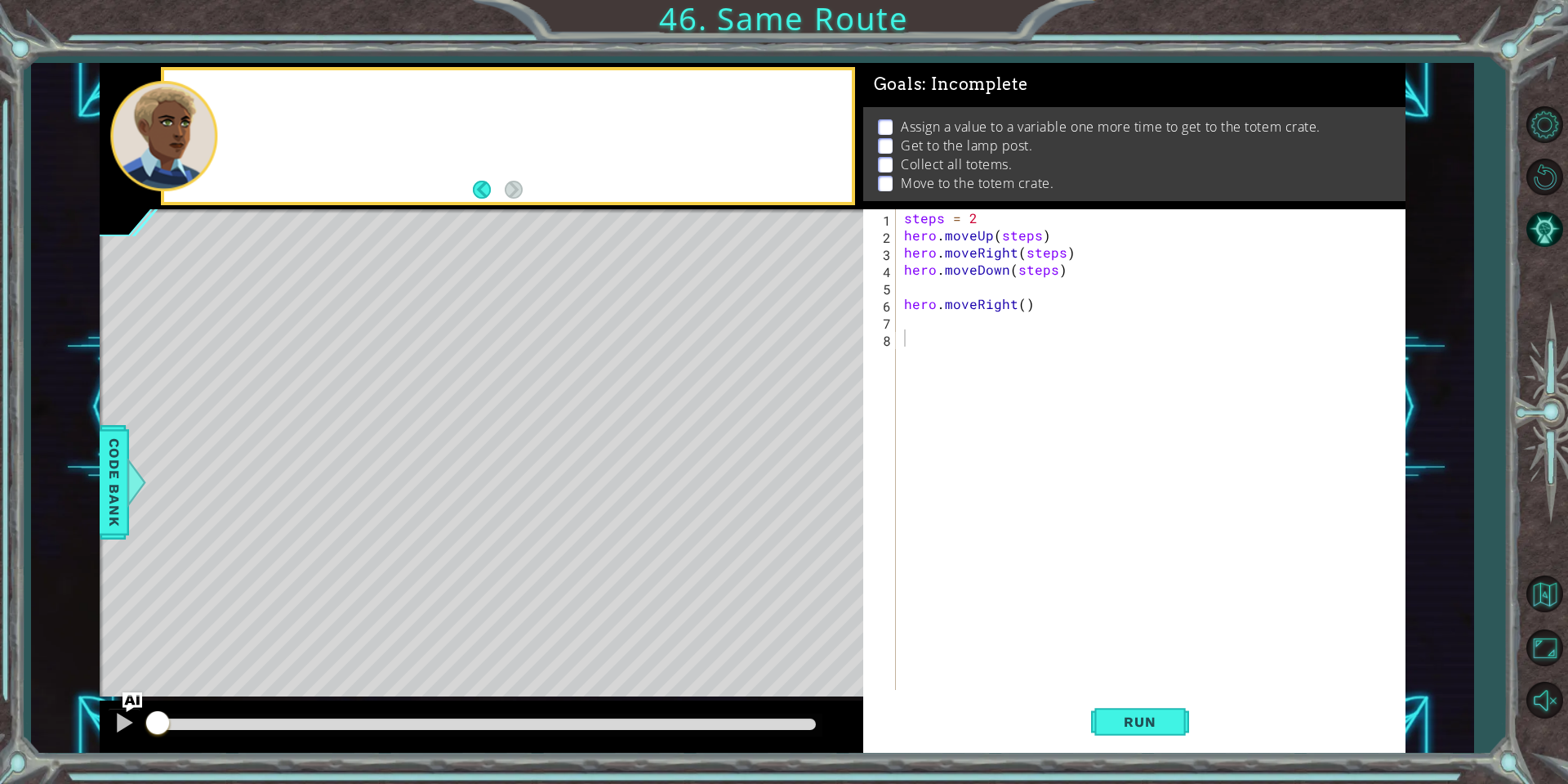
click at [272, 84] on div at bounding box center [508, 136] width 689 height 131
click at [1146, 715] on span "Run" at bounding box center [1140, 721] width 65 height 16
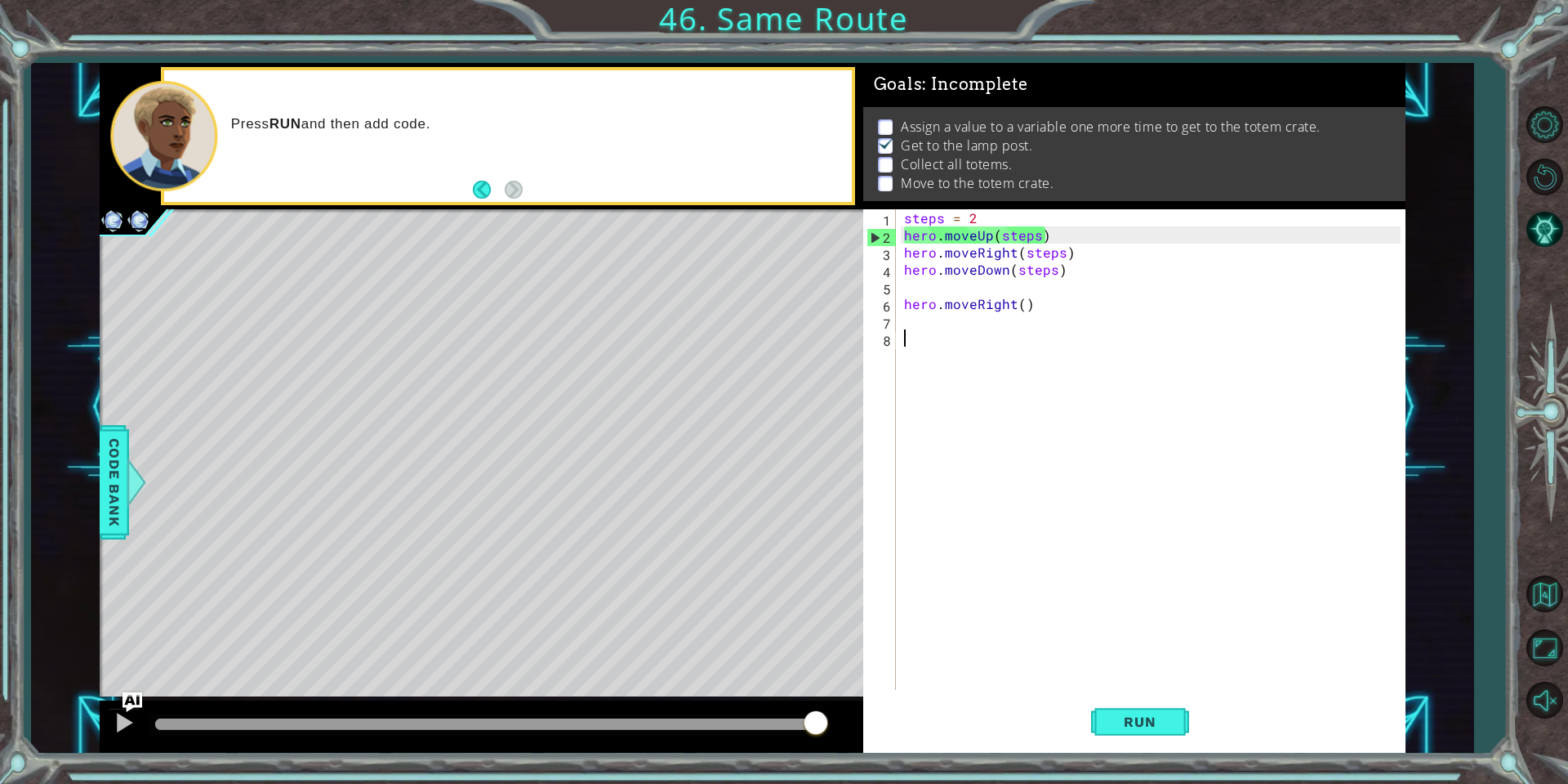
drag, startPoint x: 201, startPoint y: 724, endPoint x: 894, endPoint y: 720, distance: 693.0
click at [904, 722] on div "1 ההההההההההההההההההההההההההההההההההההההההההההההההההההההההההההההההההההההההההההה…" at bounding box center [752, 407] width 1306 height 689
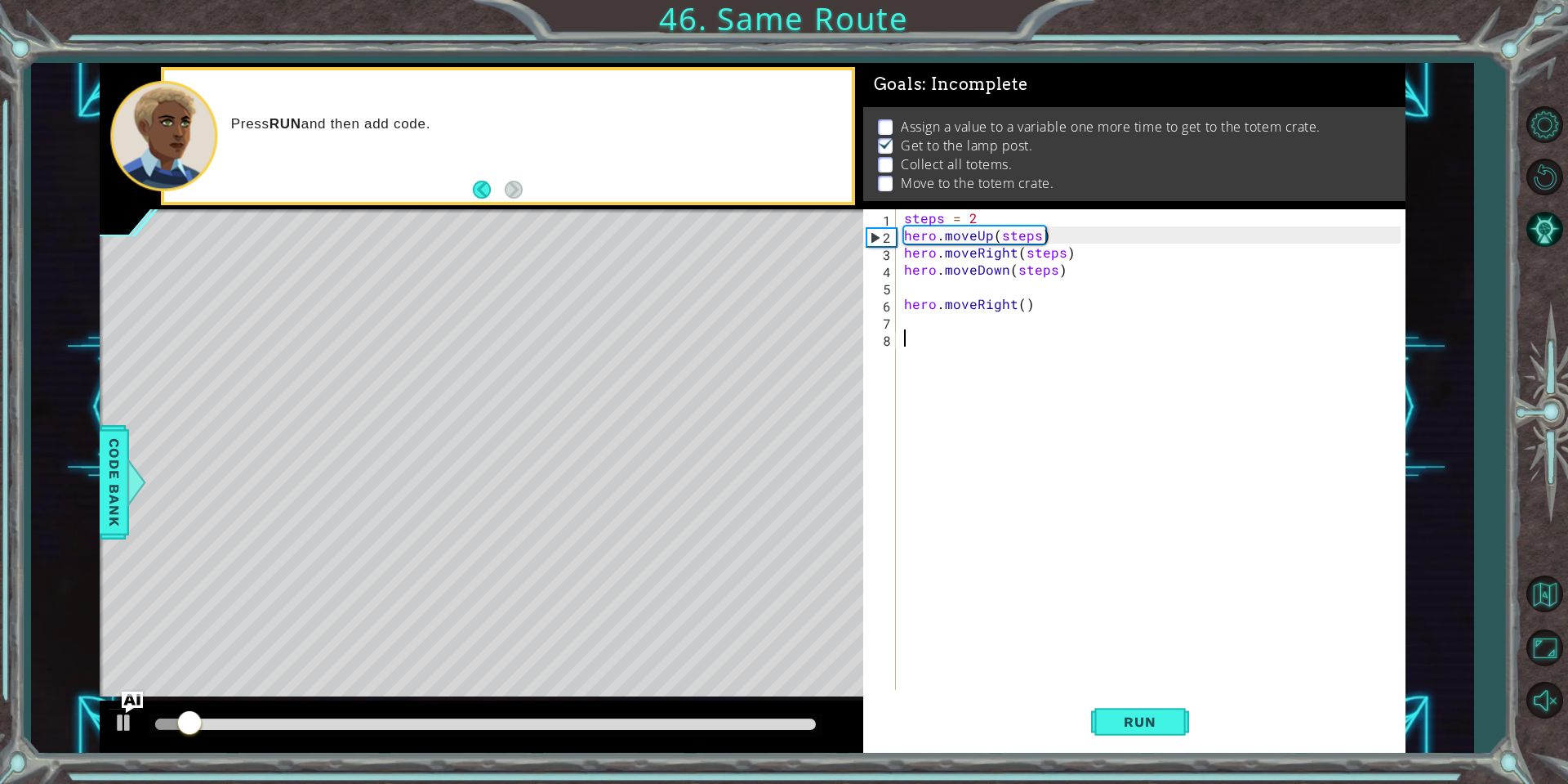
click at [127, 696] on img "Ask AI" at bounding box center [132, 701] width 22 height 22
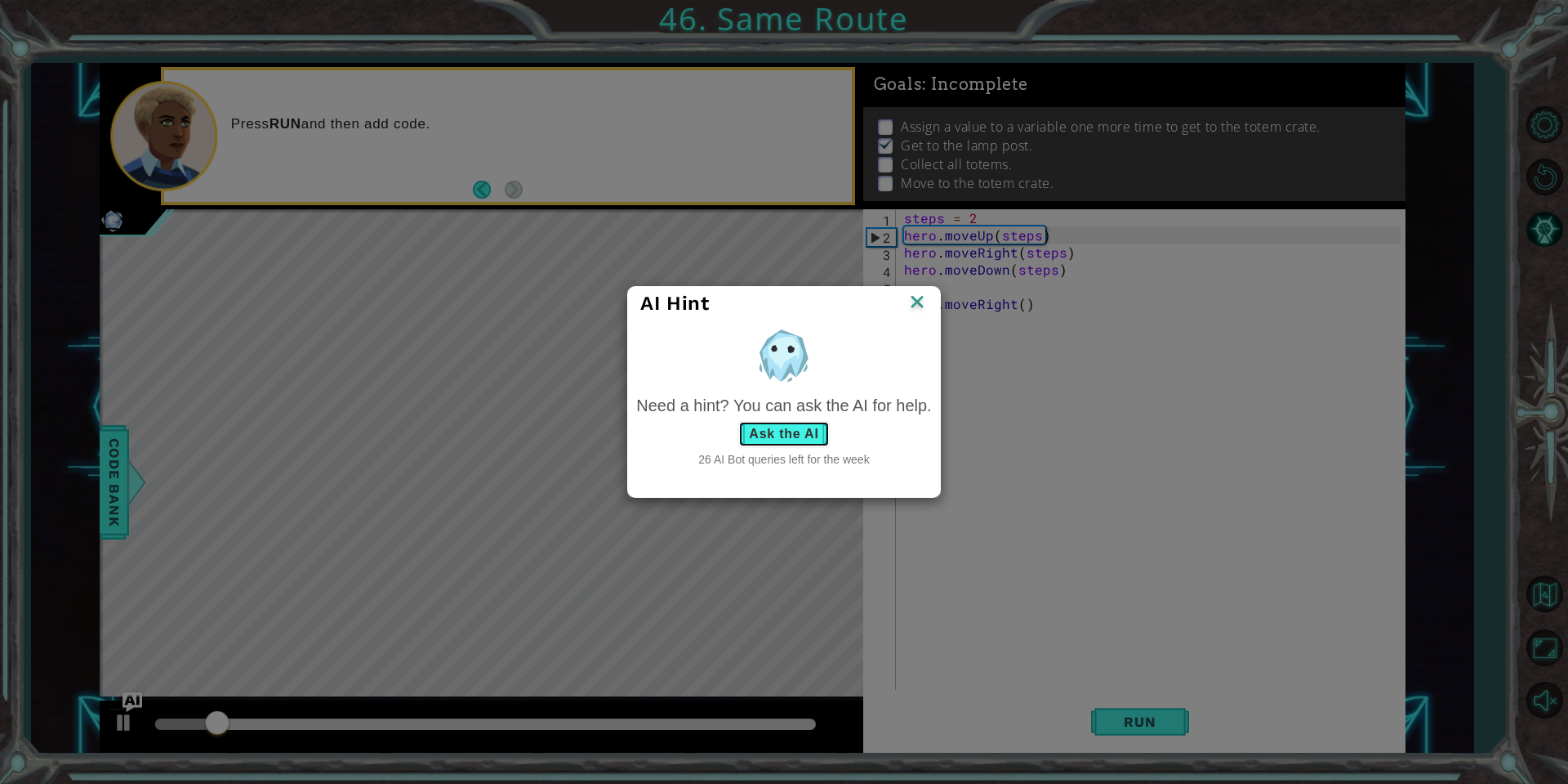
click at [805, 442] on button "Ask the AI" at bounding box center [784, 434] width 91 height 26
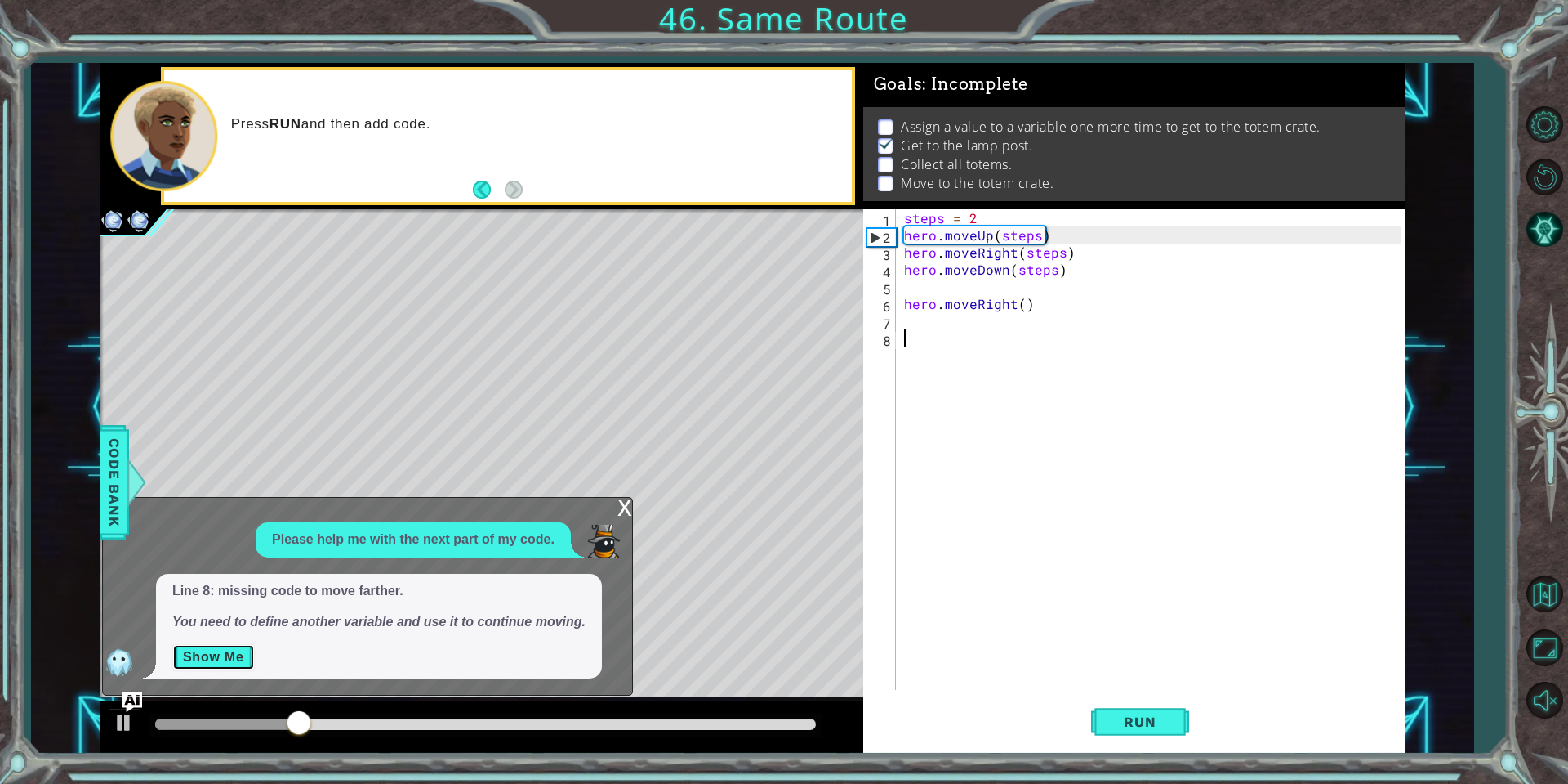
click at [241, 652] on button "Show Me" at bounding box center [214, 657] width 82 height 26
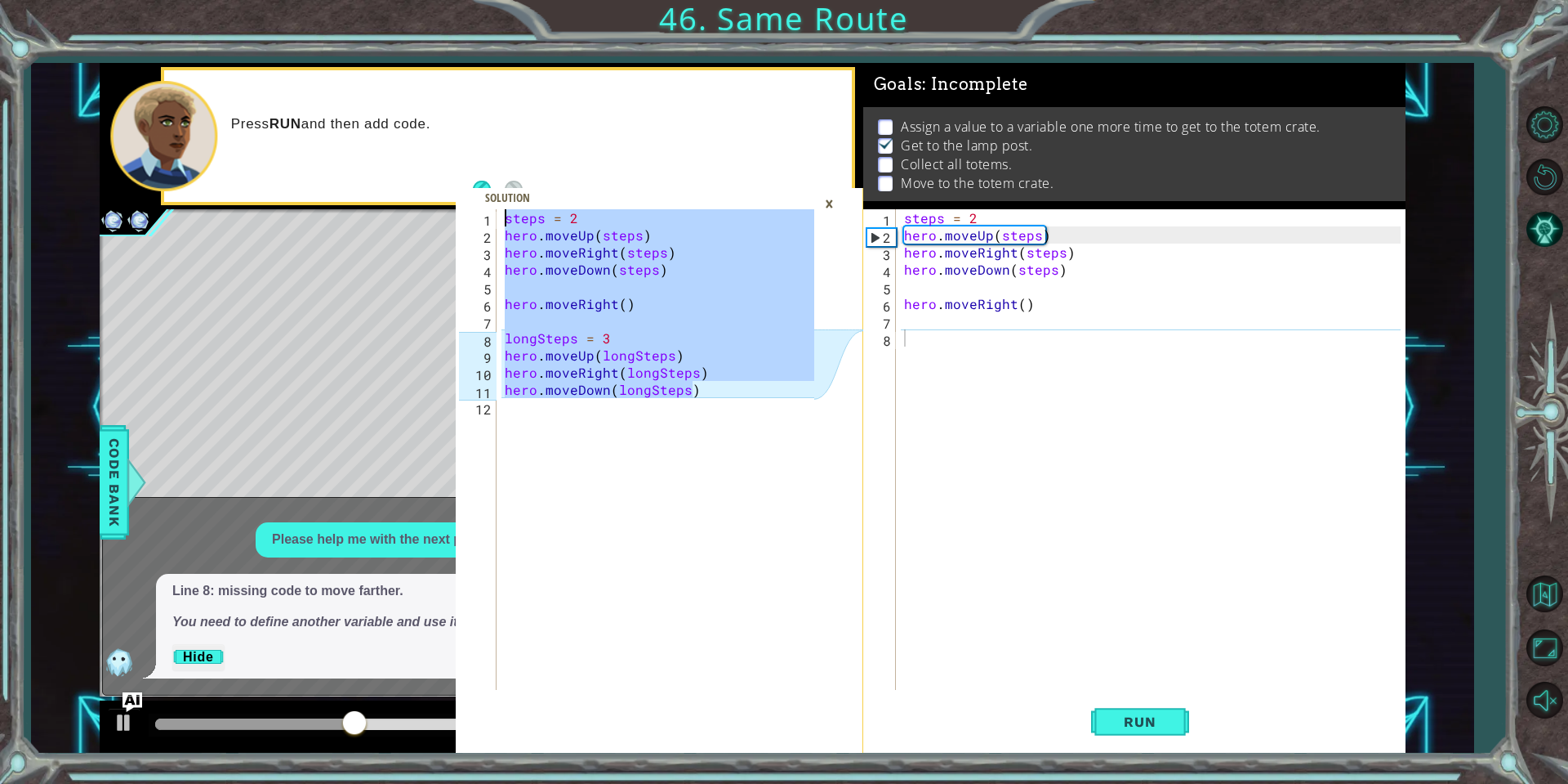
drag, startPoint x: 710, startPoint y: 397, endPoint x: 489, endPoint y: 130, distance: 346.6
click at [487, 155] on div "hero.moveDown(longSteps) 1 2 3 4 5 6 7 8 9 10 11 12 steps = 2 hero . moveUp ( s…" at bounding box center [659, 407] width 407 height 689
type textarea "steps = 2 hero.moveUp(steps)"
drag, startPoint x: 1162, startPoint y: 500, endPoint x: 1034, endPoint y: 470, distance: 131.5
click at [1151, 490] on div "steps = 2 hero . moveUp ( steps ) hero . moveRight ( steps ) hero . moveDown ( …" at bounding box center [1155, 466] width 508 height 515
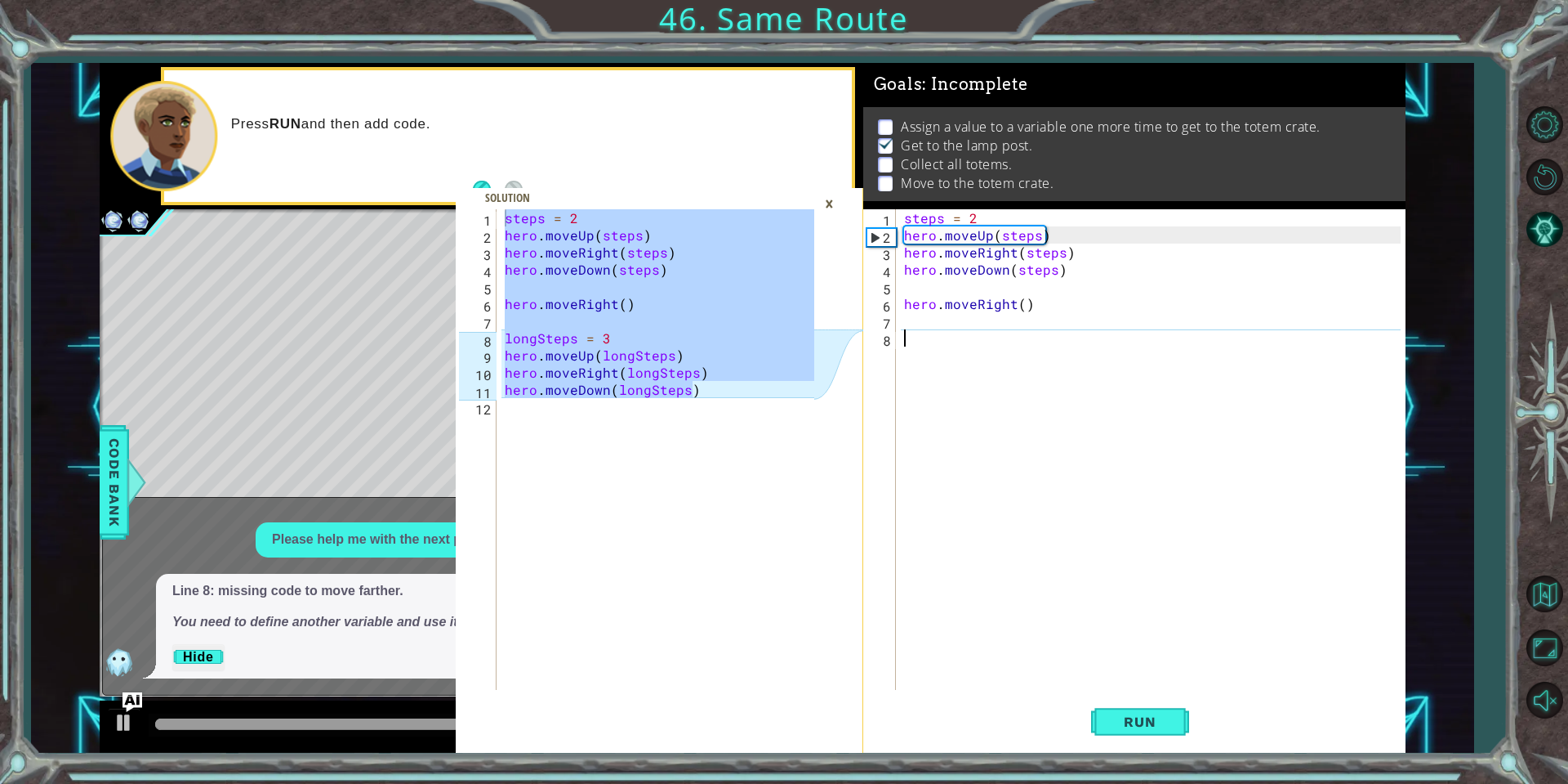
click at [1015, 376] on div "steps = 2 hero . moveUp ( steps ) hero . moveRight ( steps ) hero . moveDown ( …" at bounding box center [1155, 466] width 508 height 515
click at [835, 199] on div "×" at bounding box center [829, 204] width 25 height 28
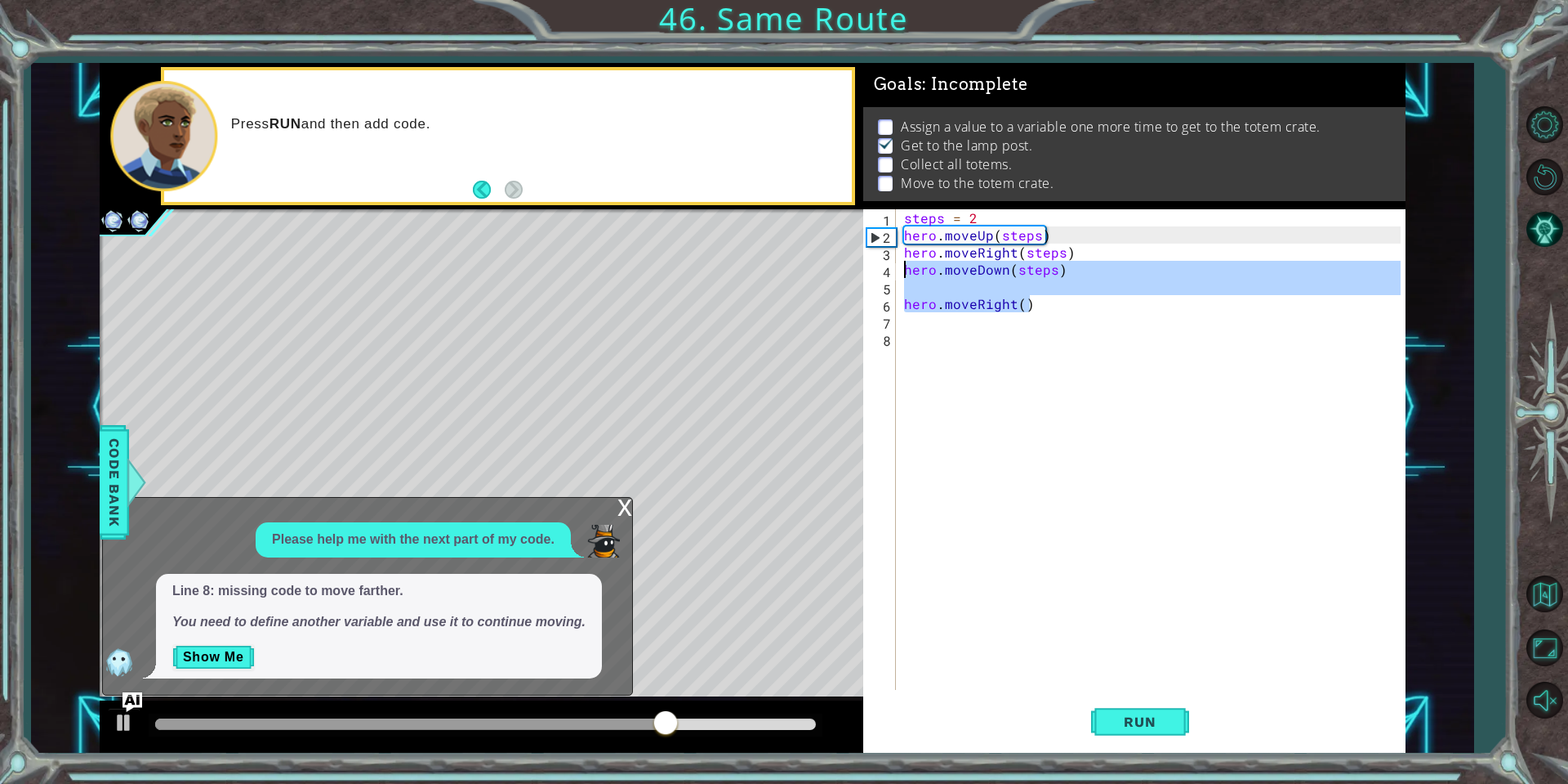
click at [820, 259] on div "steps = 2 hero.moveUp(steps) 1 2 3 4 5 6 7 8 9 10 11 12 steps = 2 hero . moveUp…" at bounding box center [752, 407] width 1306 height 689
type textarea "hero.moveRight(steps) hero.moveDown(steps)"
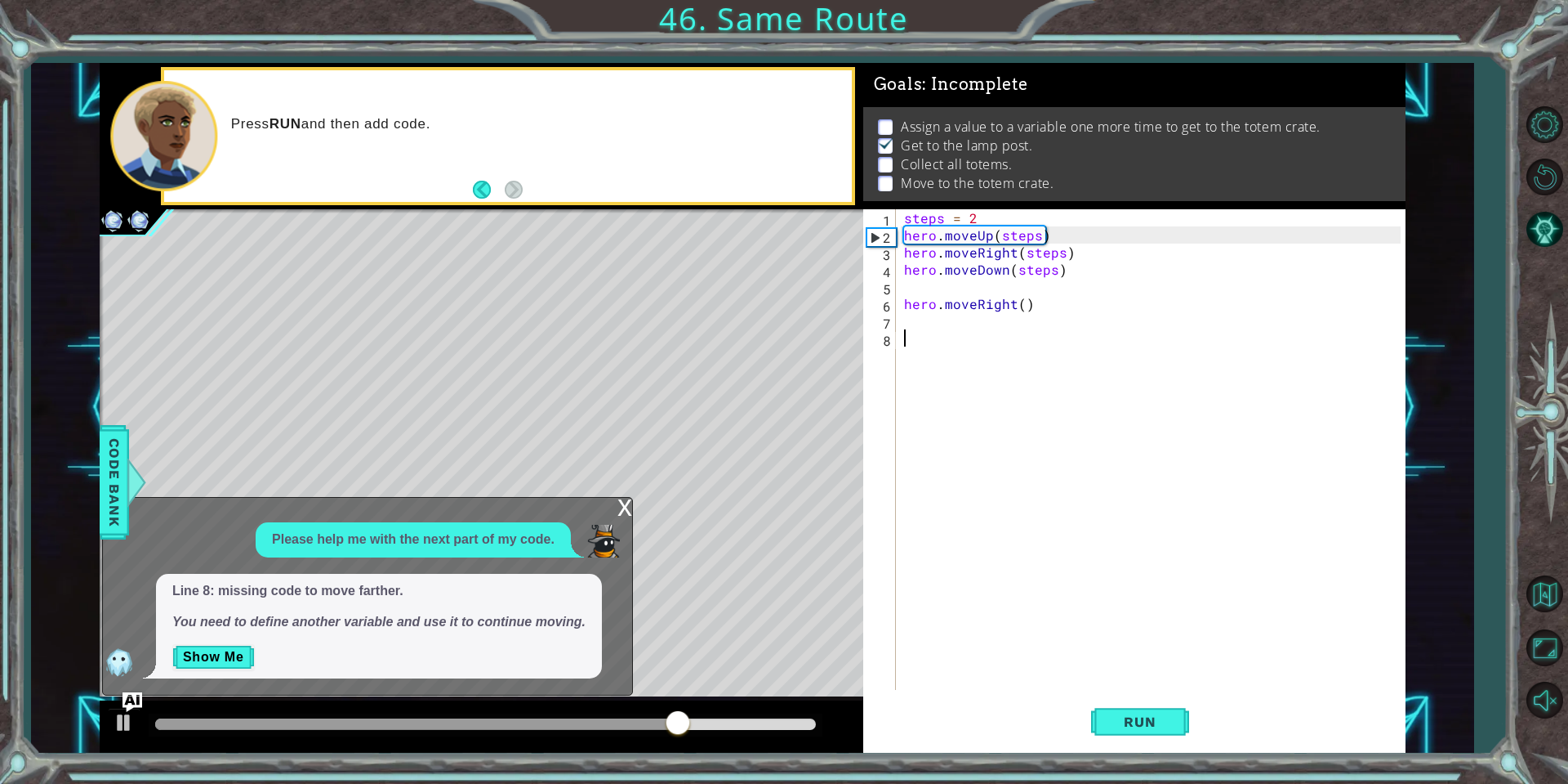
click at [968, 353] on div "steps = 2 hero . moveUp ( steps ) hero . moveRight ( steps ) hero . moveDown ( …" at bounding box center [1155, 466] width 508 height 515
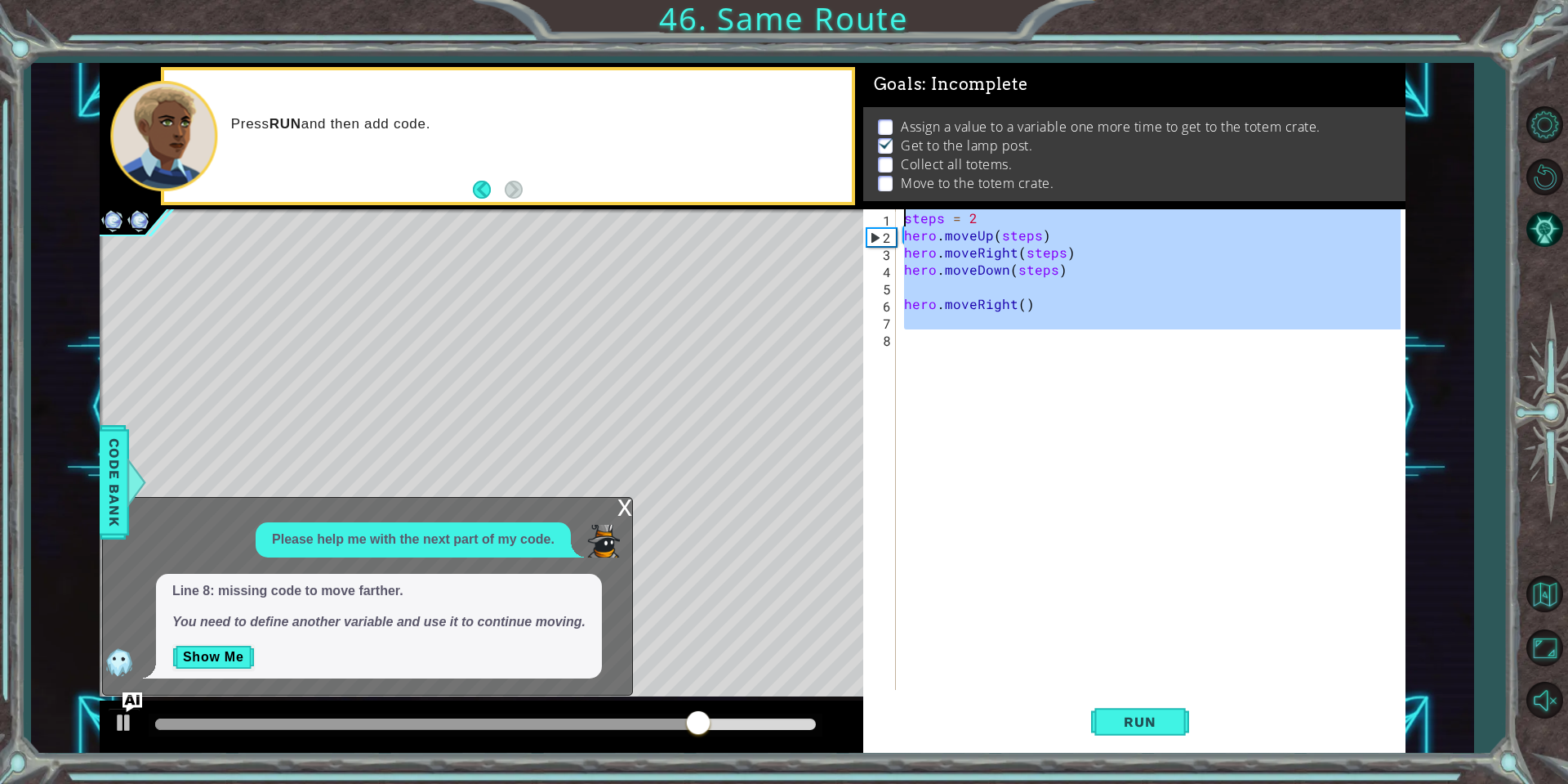
drag, startPoint x: 956, startPoint y: 347, endPoint x: 882, endPoint y: 152, distance: 208.6
click at [882, 152] on div "Goals : Incomplete Assign a value to a variable one more time to get to the tot…" at bounding box center [1134, 407] width 543 height 689
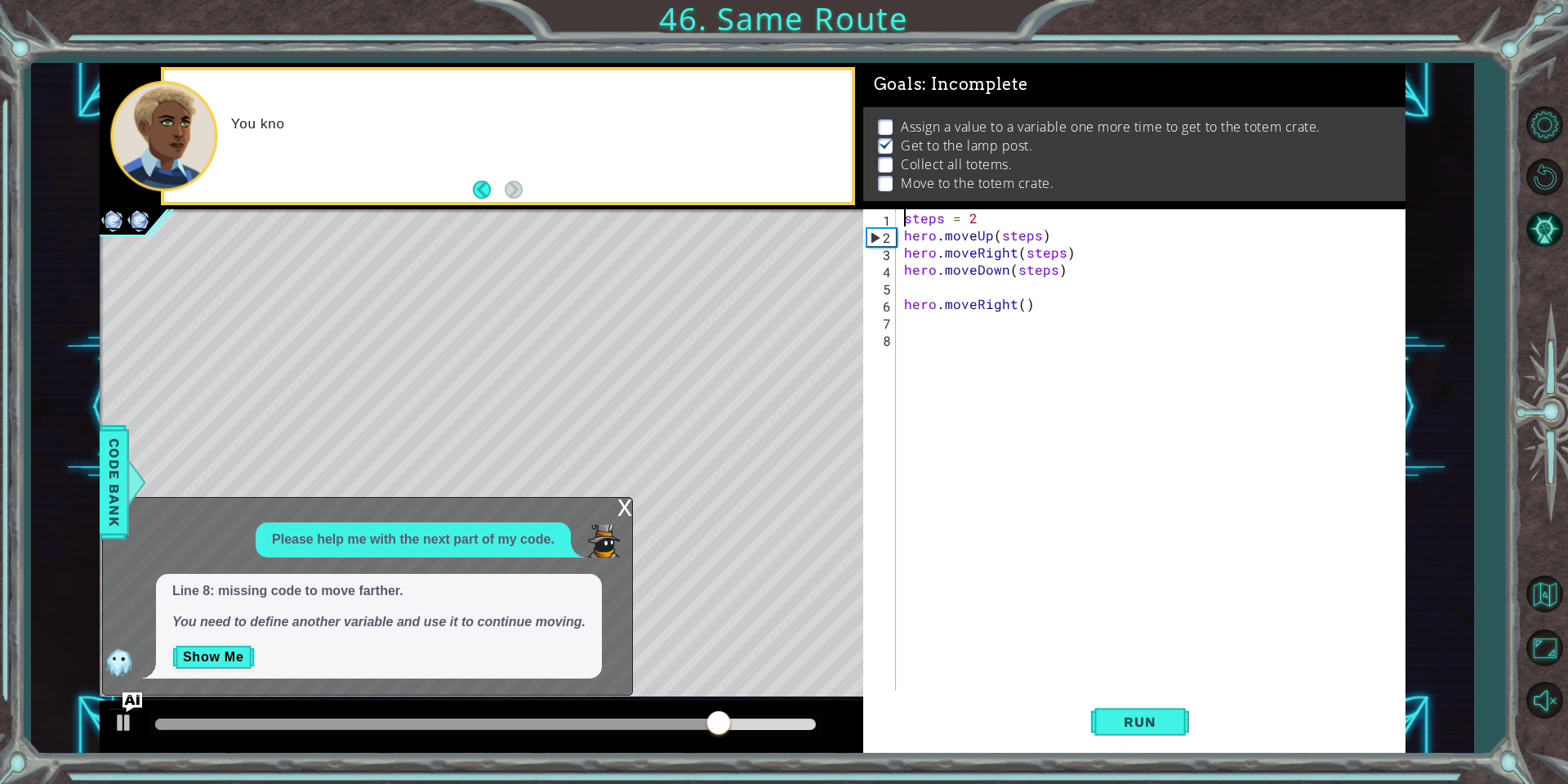
paste textarea "hero.moveDown(longSteps)"
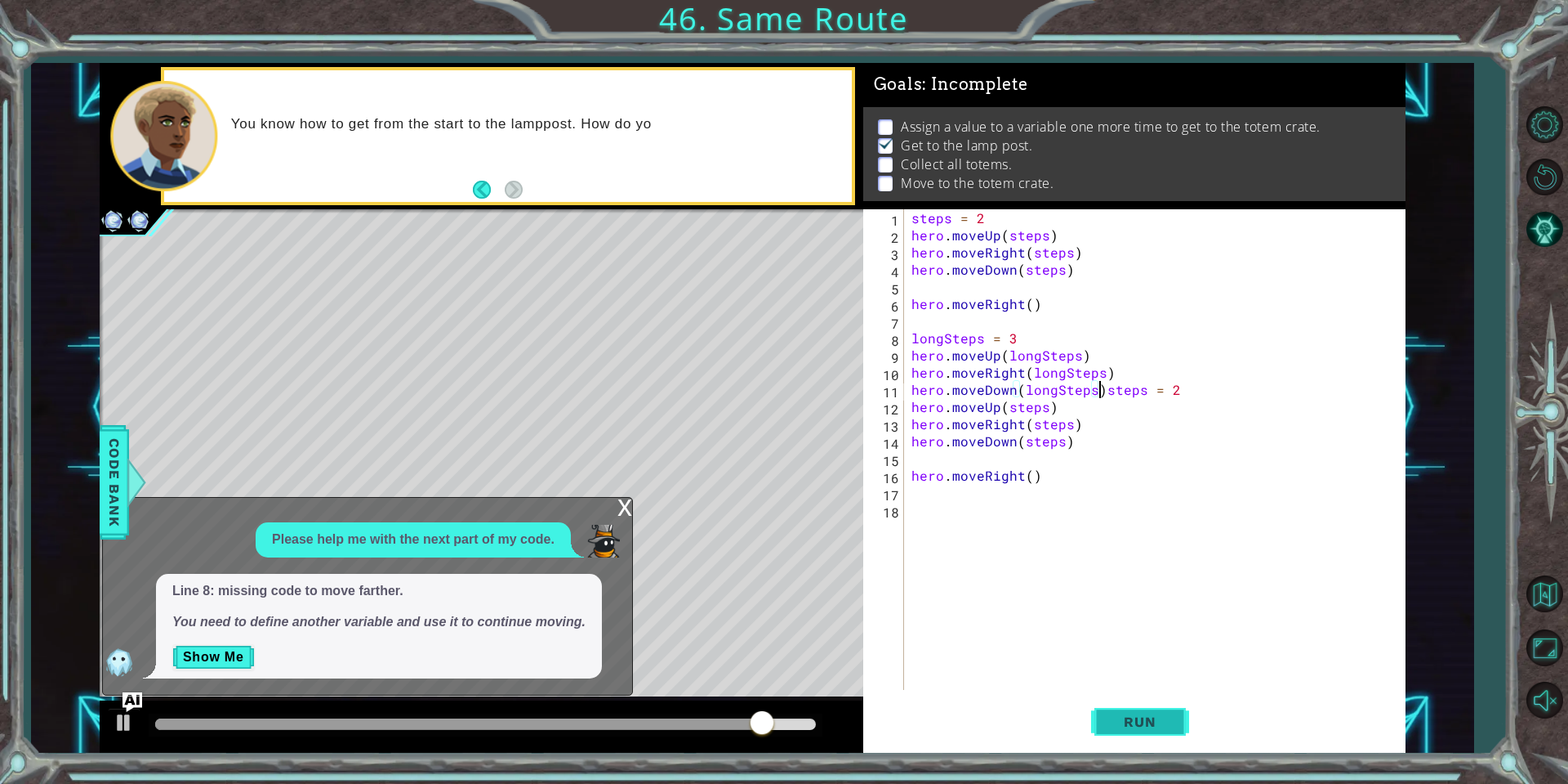
click at [1140, 723] on span "Run" at bounding box center [1140, 721] width 65 height 16
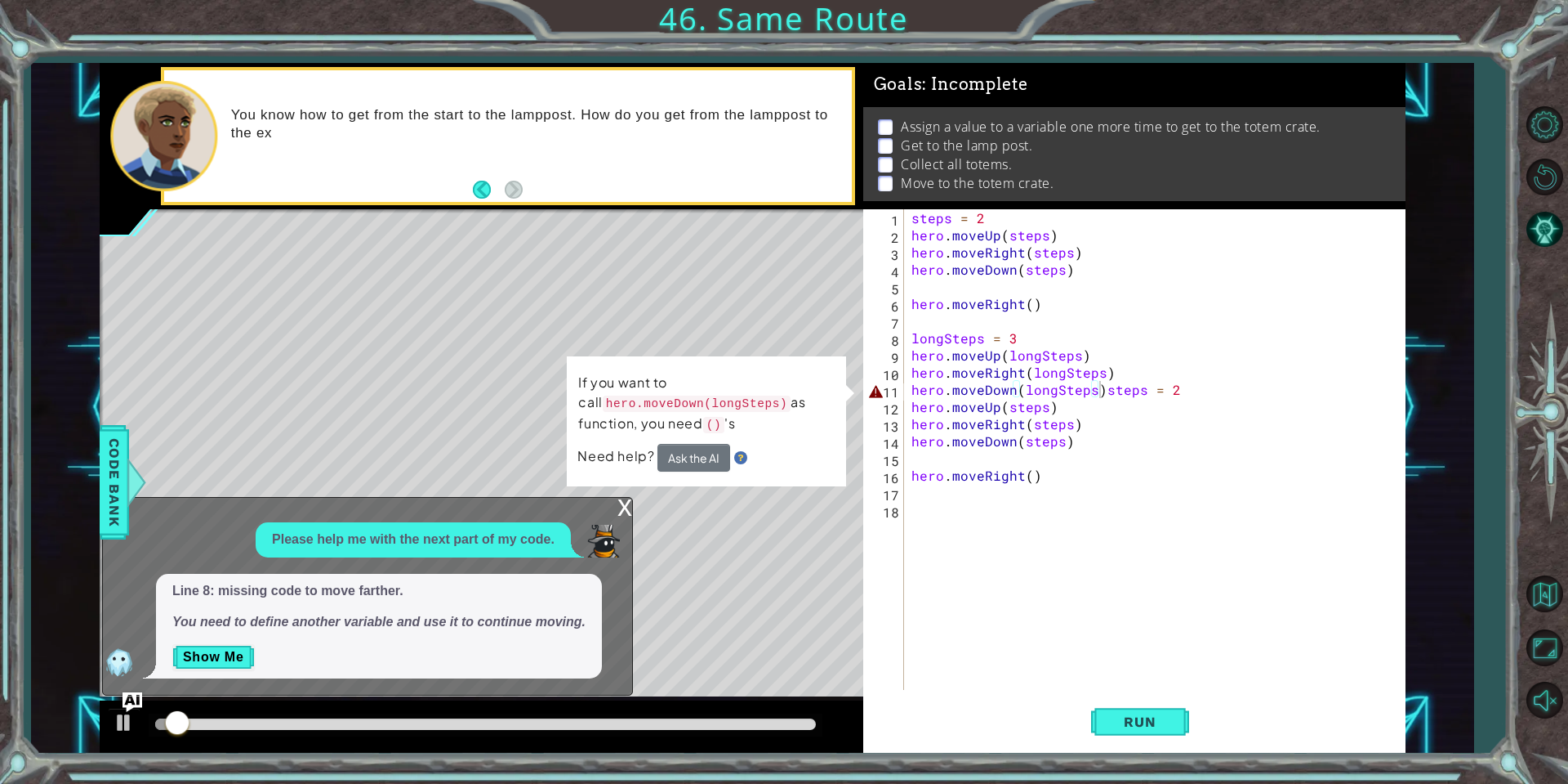
click at [626, 501] on div "x" at bounding box center [625, 505] width 15 height 16
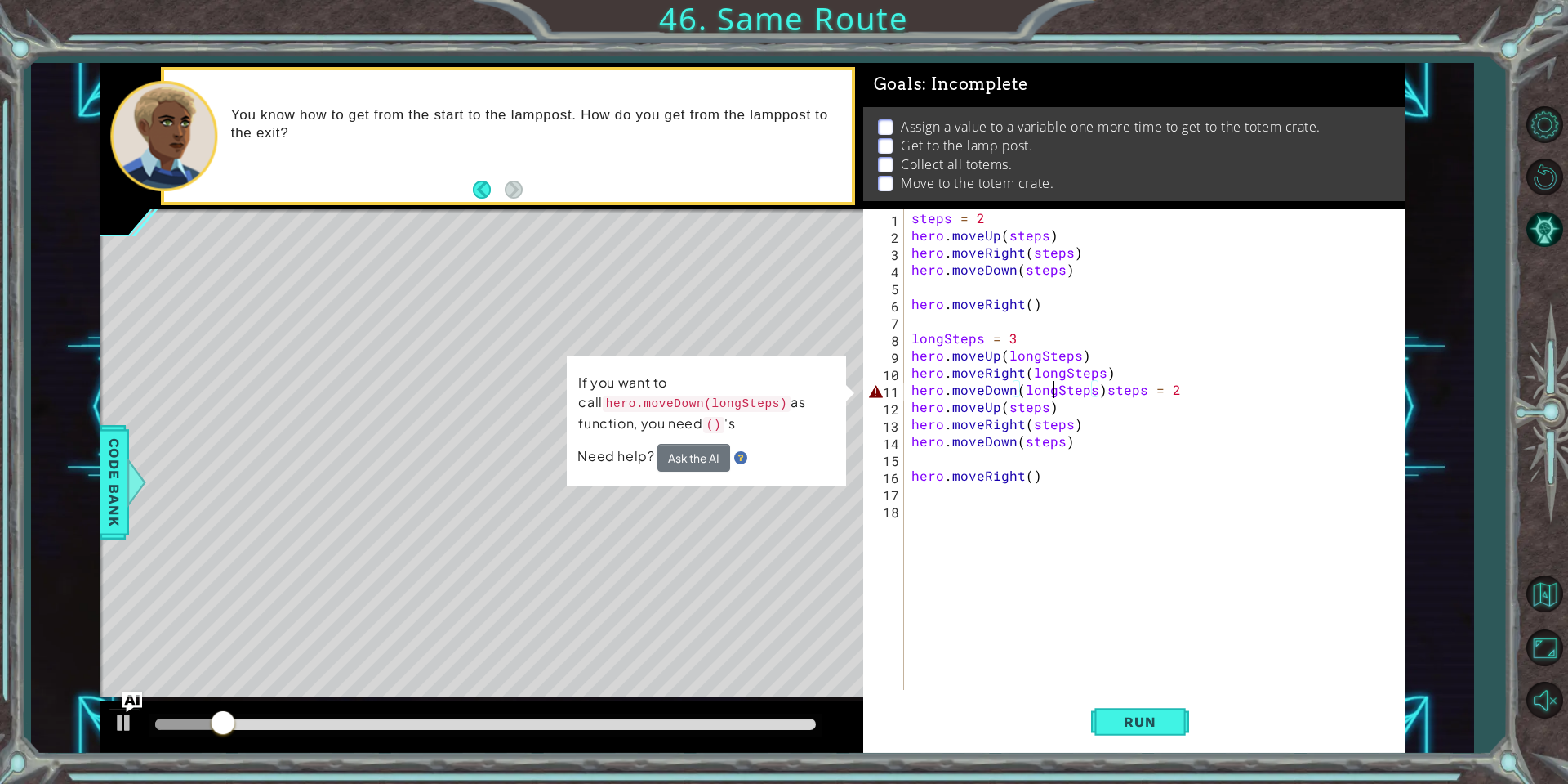
click at [1051, 391] on div "steps = 2 hero . moveUp ( steps ) hero . moveRight ( steps ) hero . moveDown ( …" at bounding box center [1158, 466] width 500 height 515
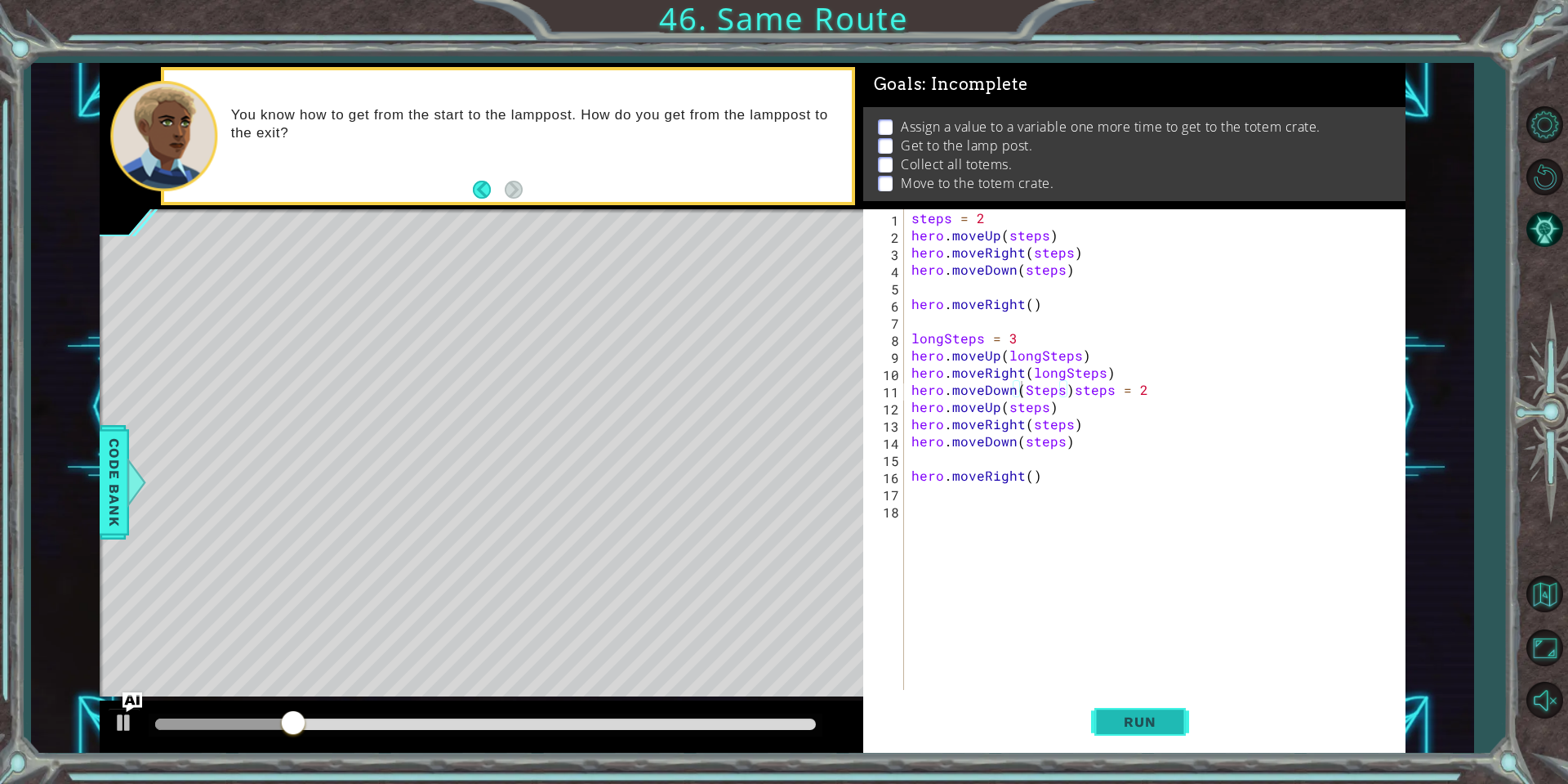
click at [1133, 747] on button "Run" at bounding box center [1140, 722] width 98 height 54
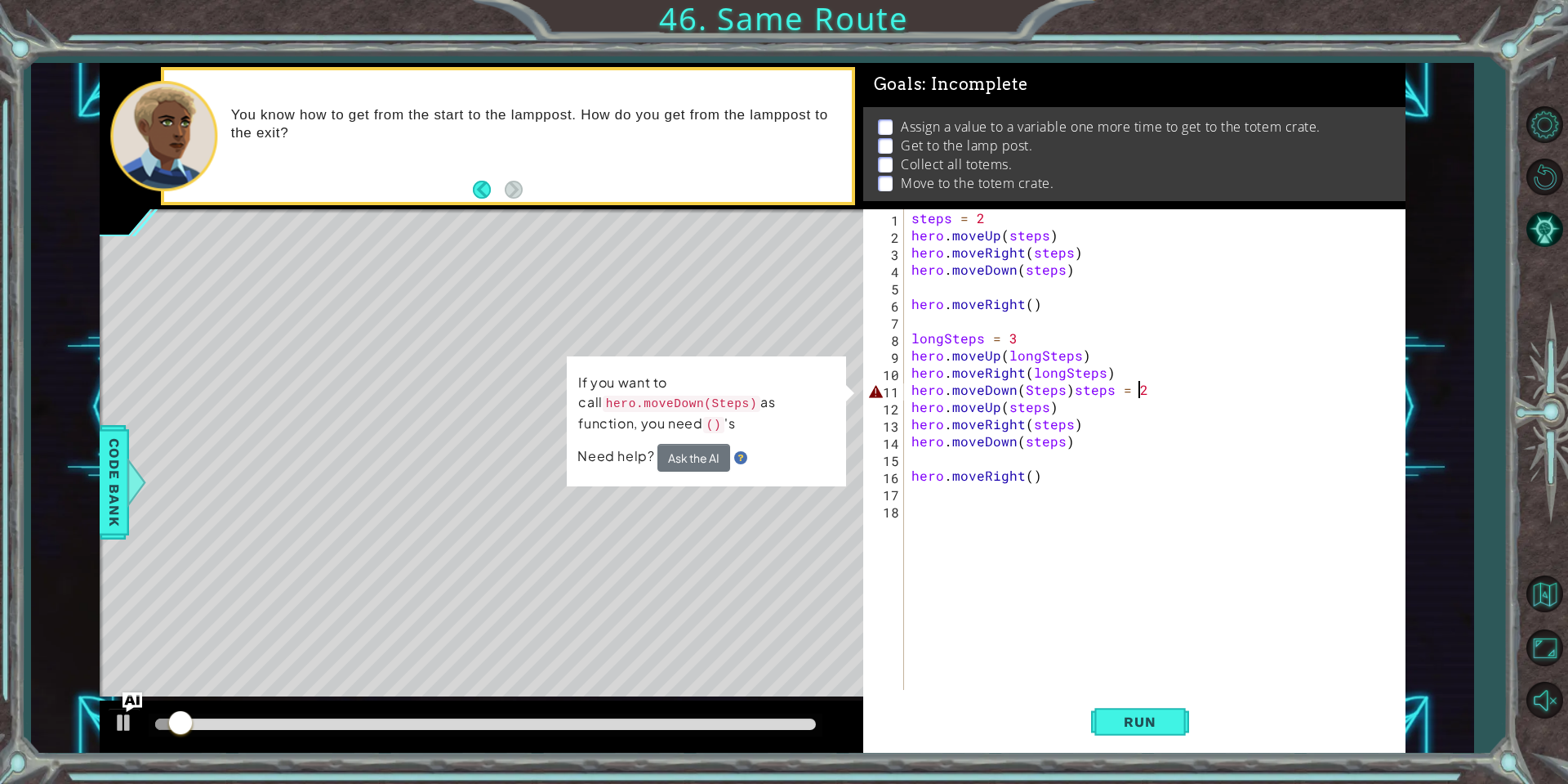
click at [1153, 388] on div "steps = 2 hero . moveUp ( steps ) hero . moveRight ( steps ) hero . moveDown ( …" at bounding box center [1158, 466] width 500 height 515
click at [1069, 387] on div "steps = 2 hero . moveUp ( steps ) hero . moveRight ( steps ) hero . moveDown ( …" at bounding box center [1158, 466] width 500 height 515
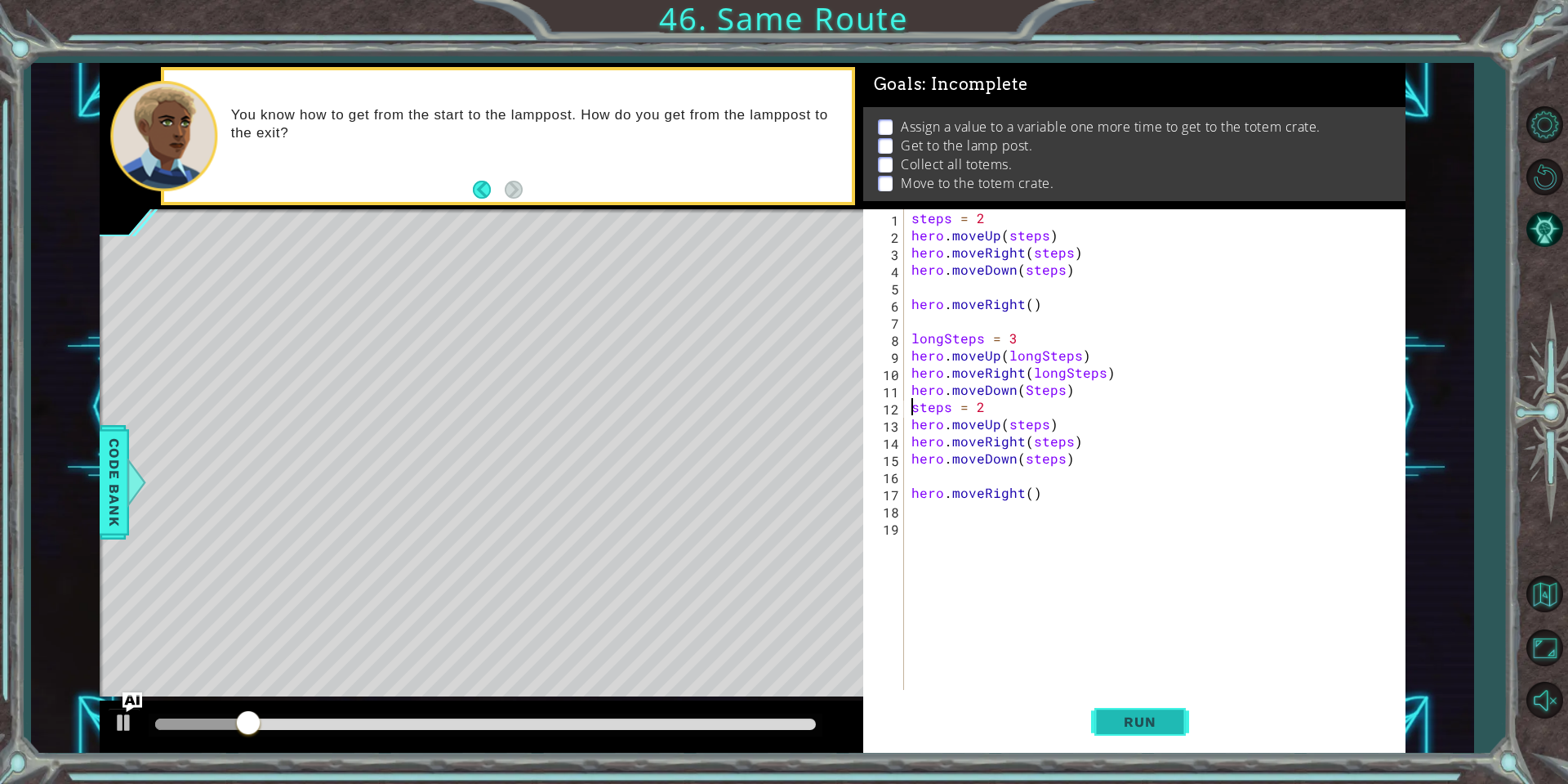
click at [1102, 733] on button "Run" at bounding box center [1140, 722] width 98 height 54
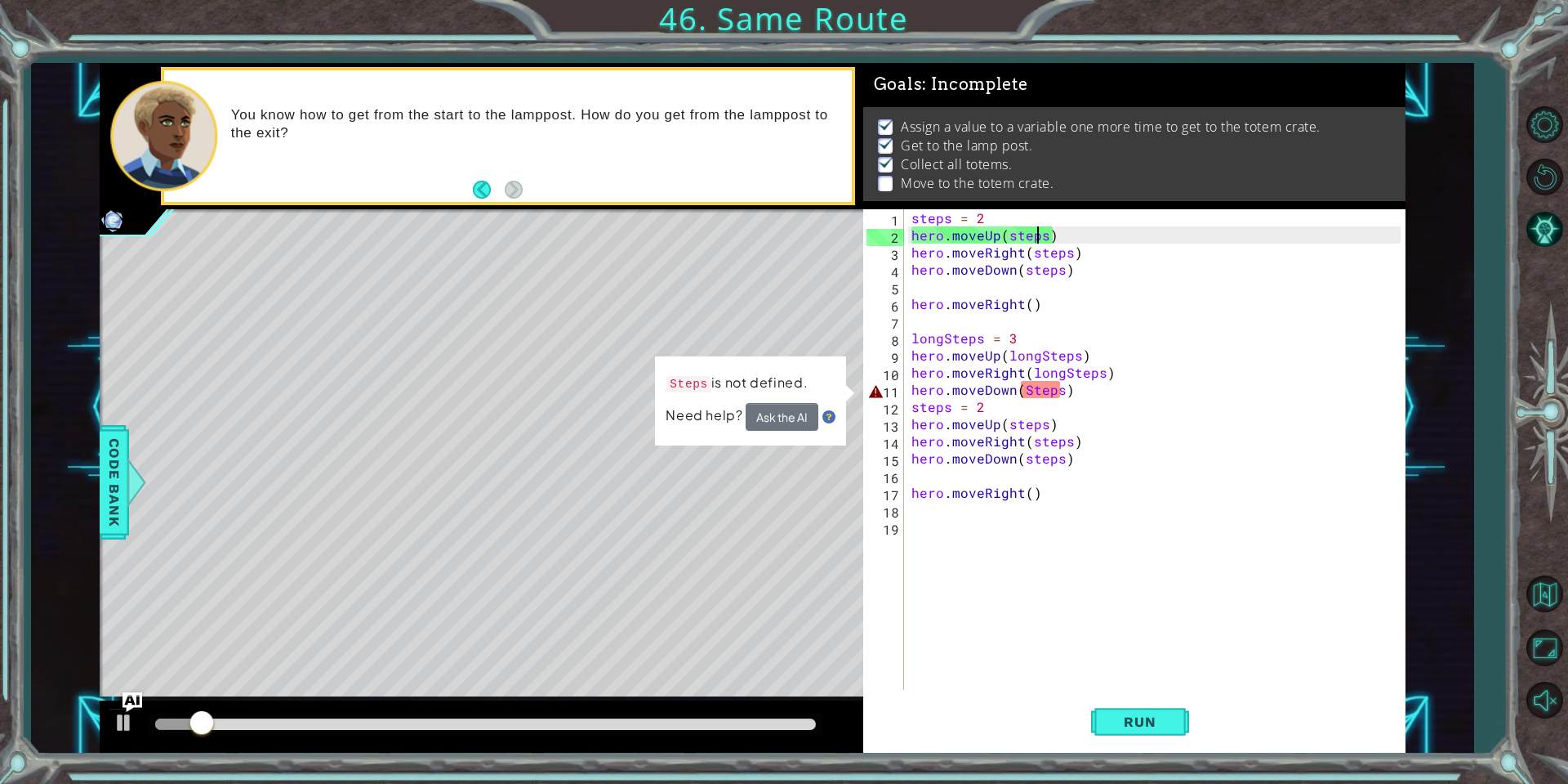
click at [1039, 238] on div "steps = 2 hero . moveUp ( steps ) hero . moveRight ( steps ) hero . moveDown ( …" at bounding box center [1158, 466] width 500 height 515
click at [1043, 221] on div "steps = 2 hero . moveUp ( steps ) hero . moveRight ( steps ) hero . moveDown ( …" at bounding box center [1158, 466] width 500 height 515
click at [1045, 235] on div "steps = 2 hero . moveUp ( steps ) hero . moveRight ( steps ) hero . moveDown ( …" at bounding box center [1158, 466] width 500 height 515
click at [1032, 384] on div "steps = 2 hero . moveUp ( steps ) hero . moveRight ( steps ) hero . moveDown ( …" at bounding box center [1158, 466] width 500 height 515
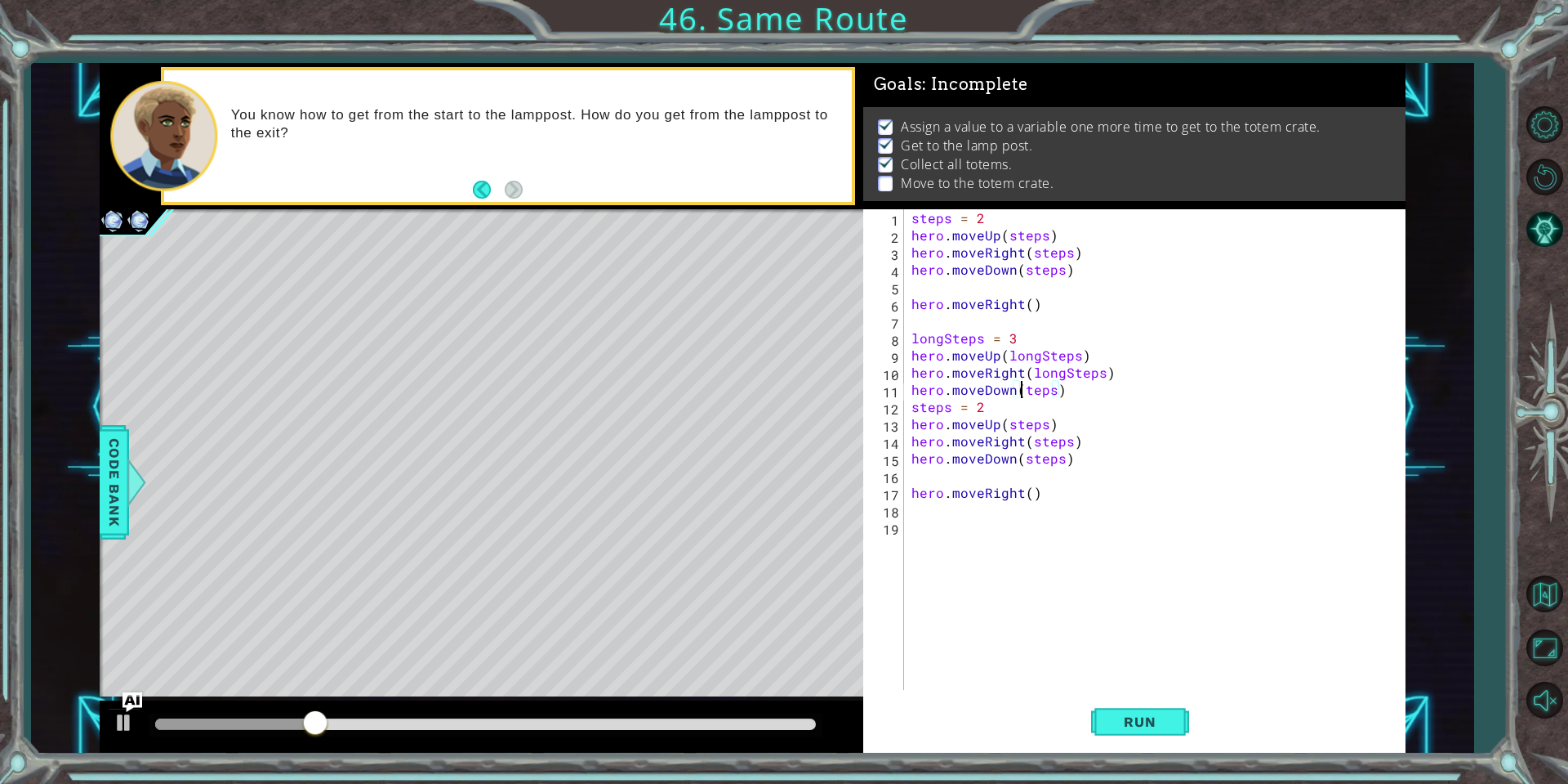
scroll to position [0, 7]
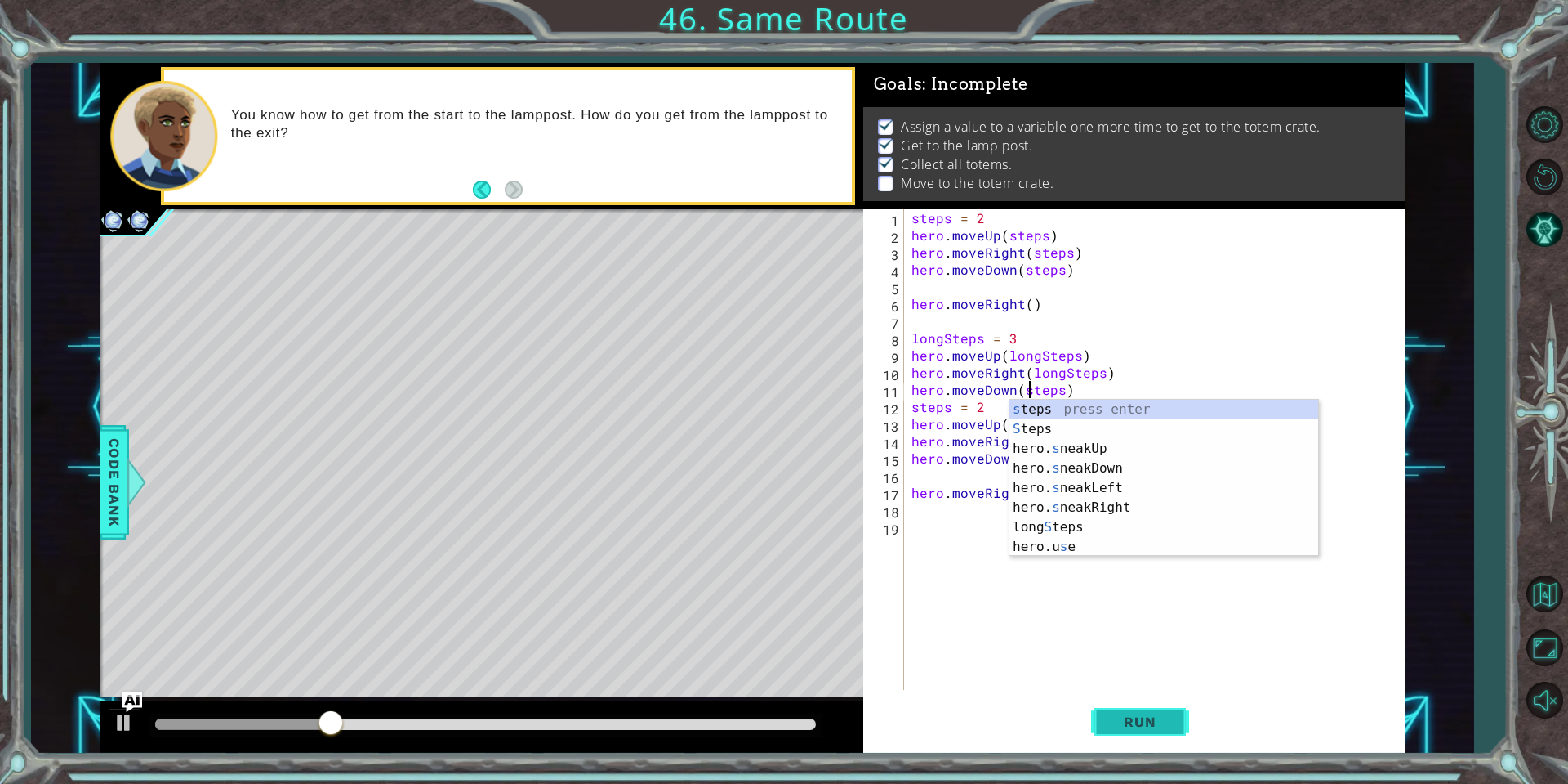
type textarea "hero.moveDown(steps)"
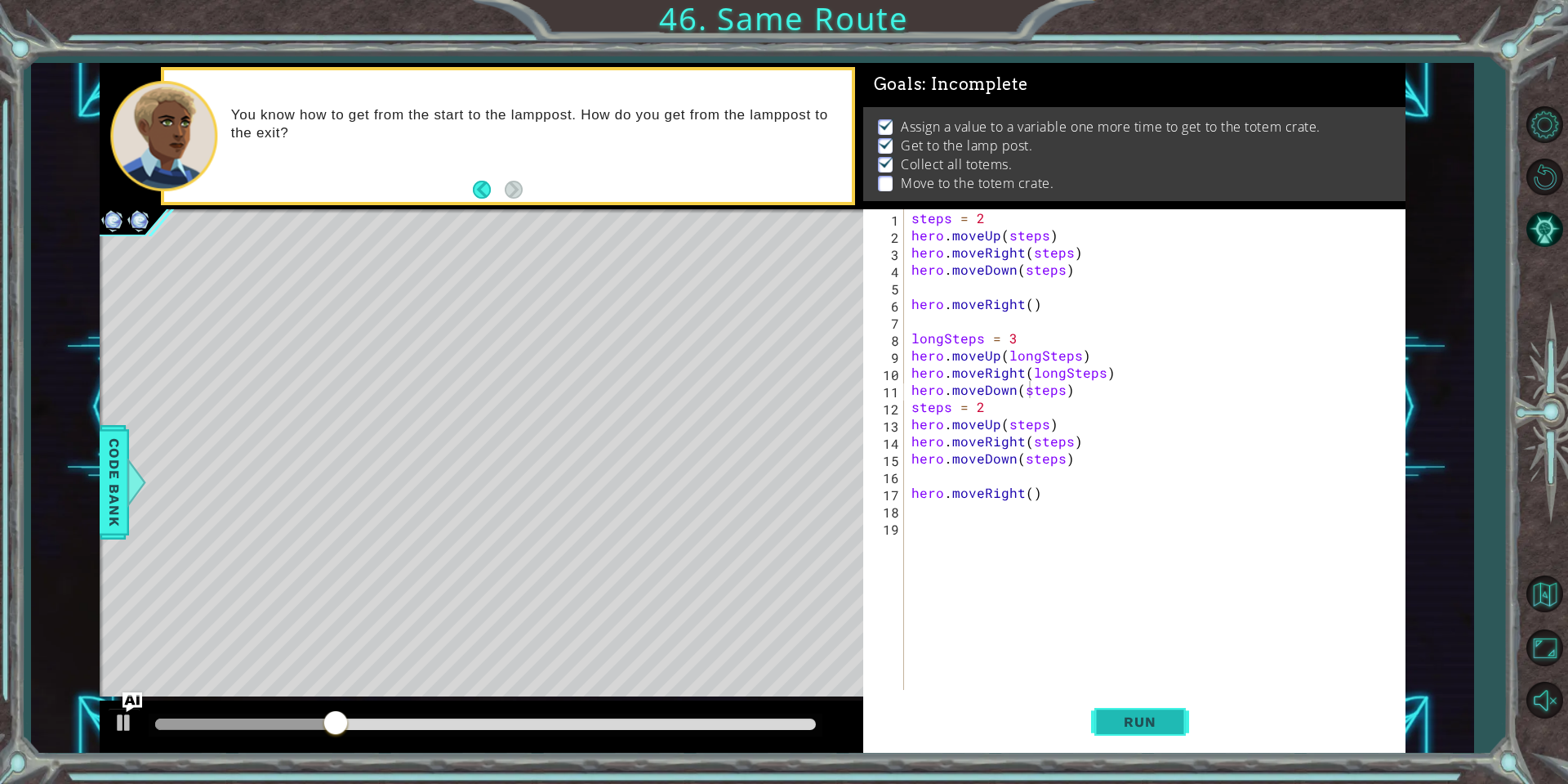
click at [1146, 724] on span "Run" at bounding box center [1140, 721] width 65 height 16
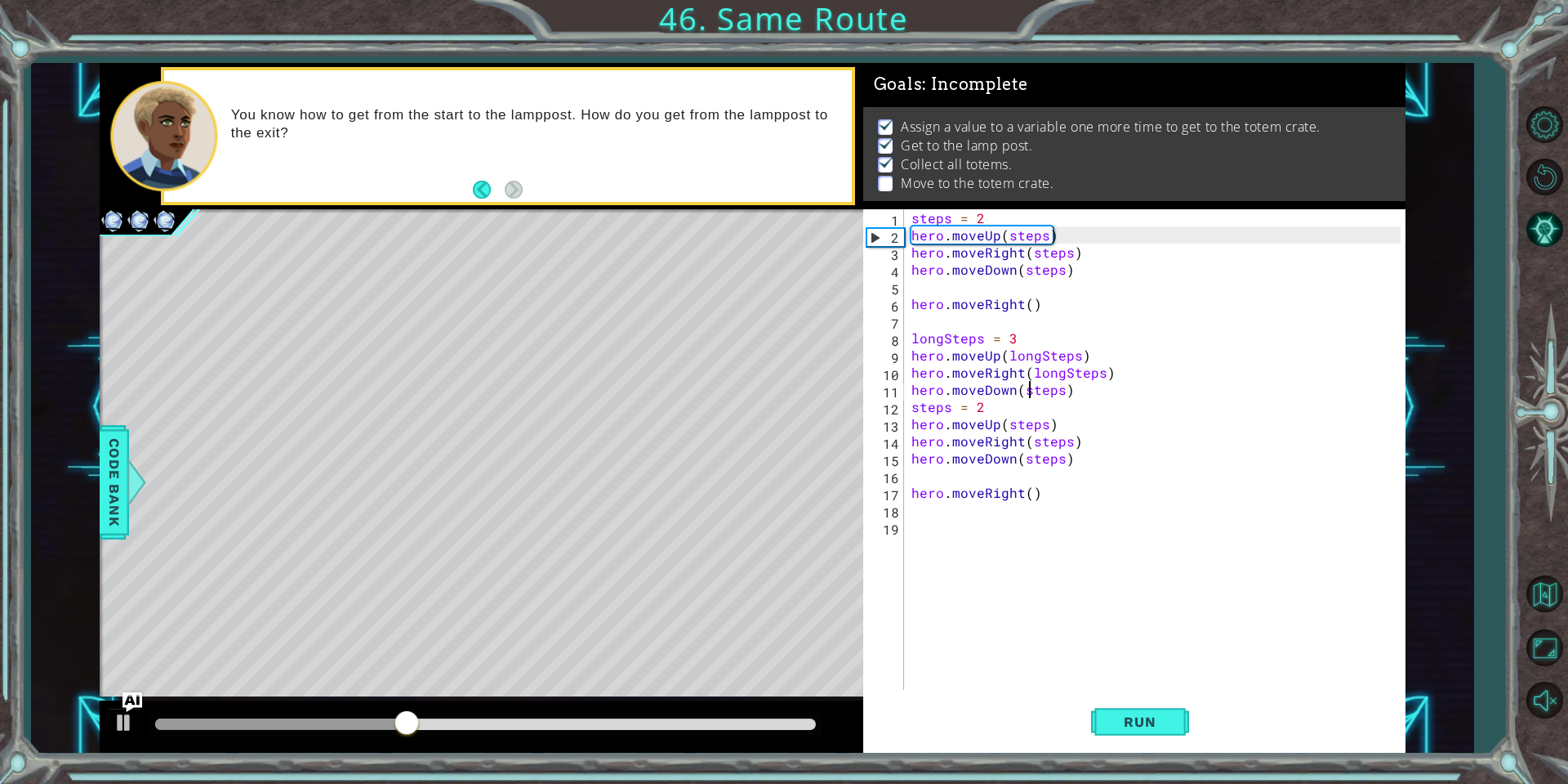
click at [1053, 480] on div "steps = 2 hero . moveUp ( steps ) hero . moveRight ( steps ) hero . moveDown ( …" at bounding box center [1158, 466] width 500 height 515
type textarea "hero.moveDown(steps)"
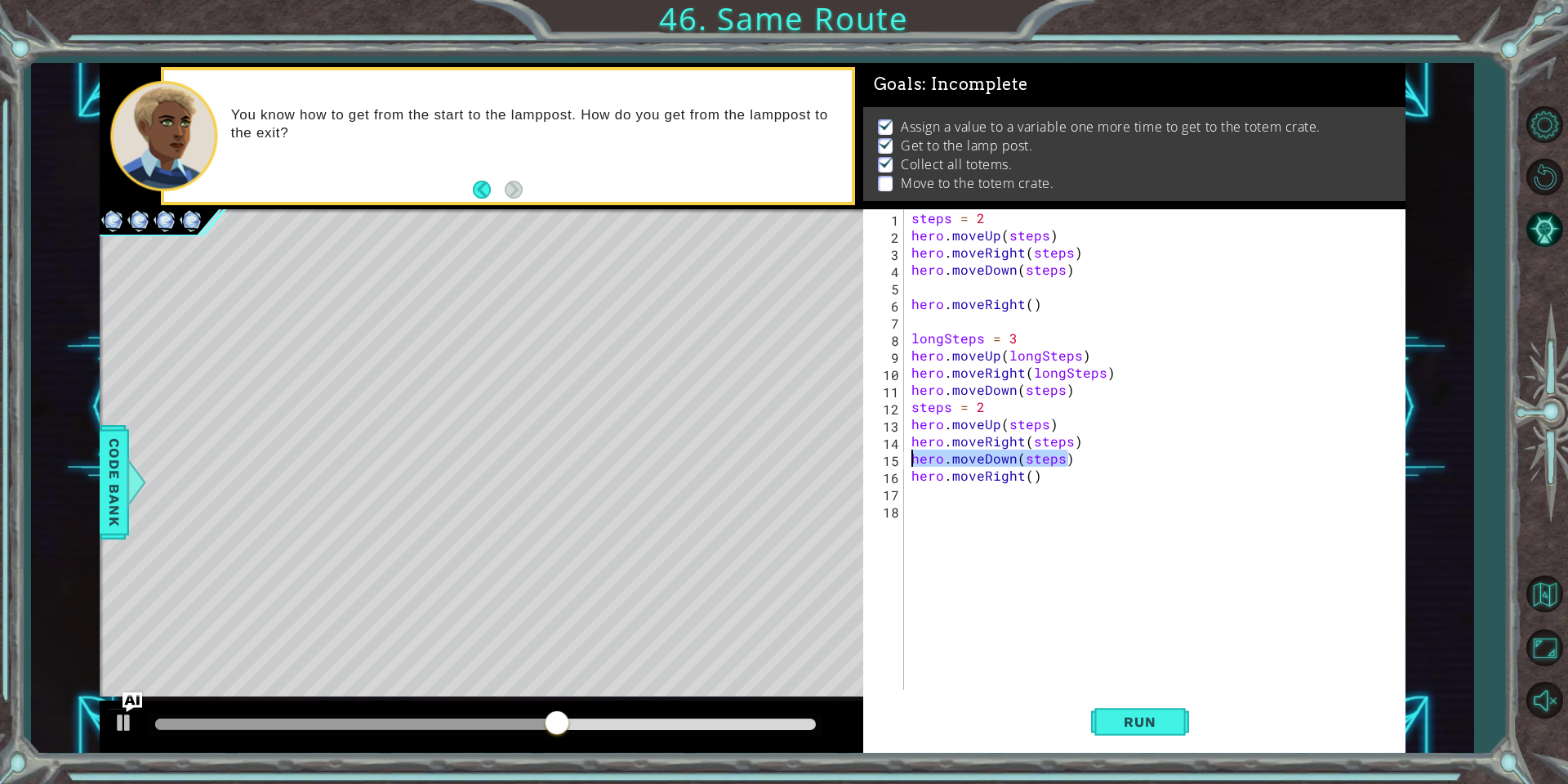
drag, startPoint x: 1067, startPoint y: 465, endPoint x: 883, endPoint y: 460, distance: 184.1
click at [883, 460] on div "hero.moveDown(steps) 1 2 3 4 5 6 7 8 9 10 11 12 13 14 15 16 17 18 steps = 2 her…" at bounding box center [1131, 449] width 537 height 480
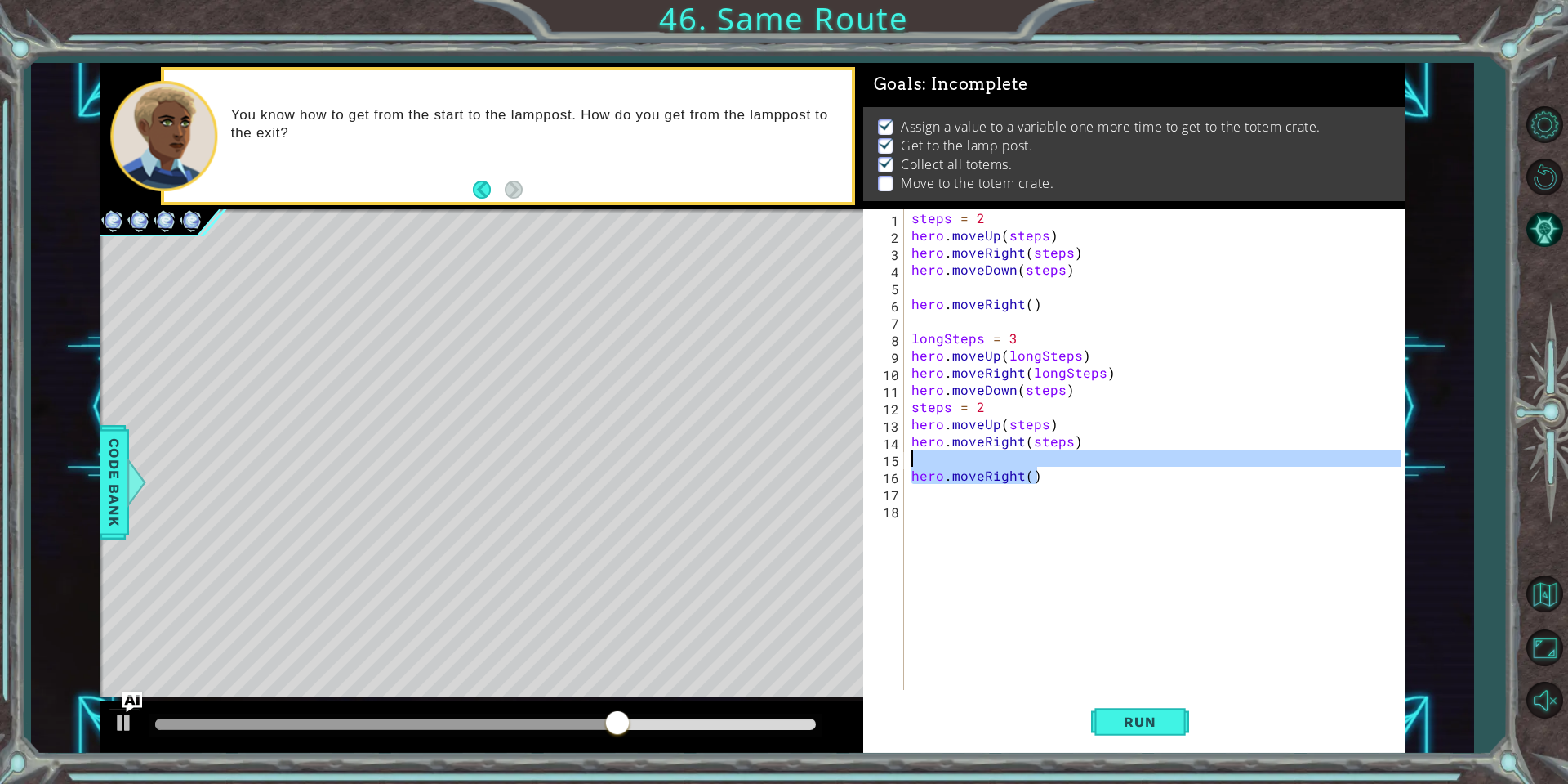
drag, startPoint x: 1068, startPoint y: 481, endPoint x: 889, endPoint y: 466, distance: 179.6
click at [889, 466] on div "1 2 3 4 5 6 7 8 9 10 11 12 13 14 15 16 17 18 steps = 2 hero . moveUp ( steps ) …" at bounding box center [1131, 449] width 537 height 480
type textarea "hero.moveRight()"
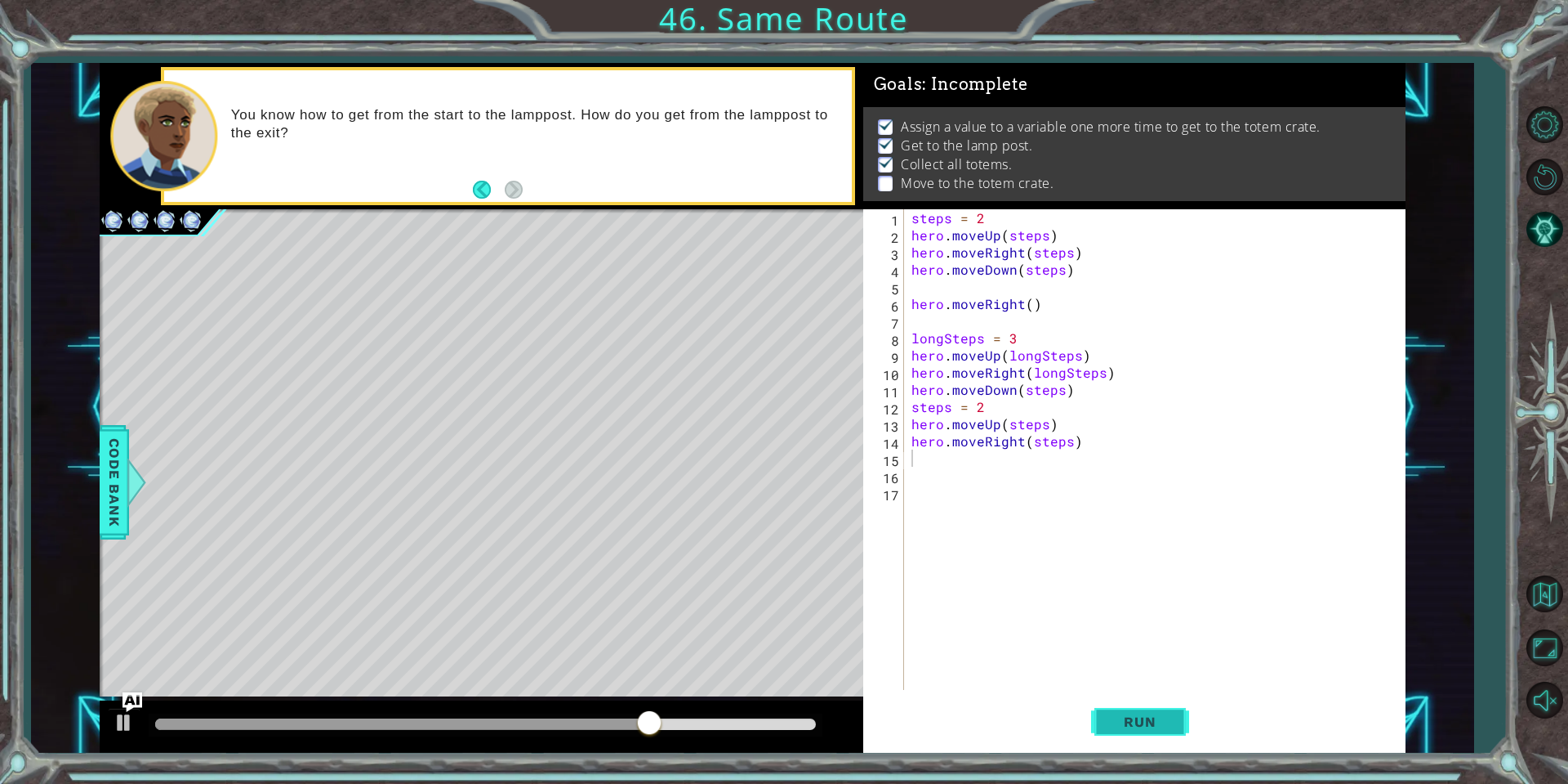
click at [1117, 720] on span "Run" at bounding box center [1140, 721] width 65 height 16
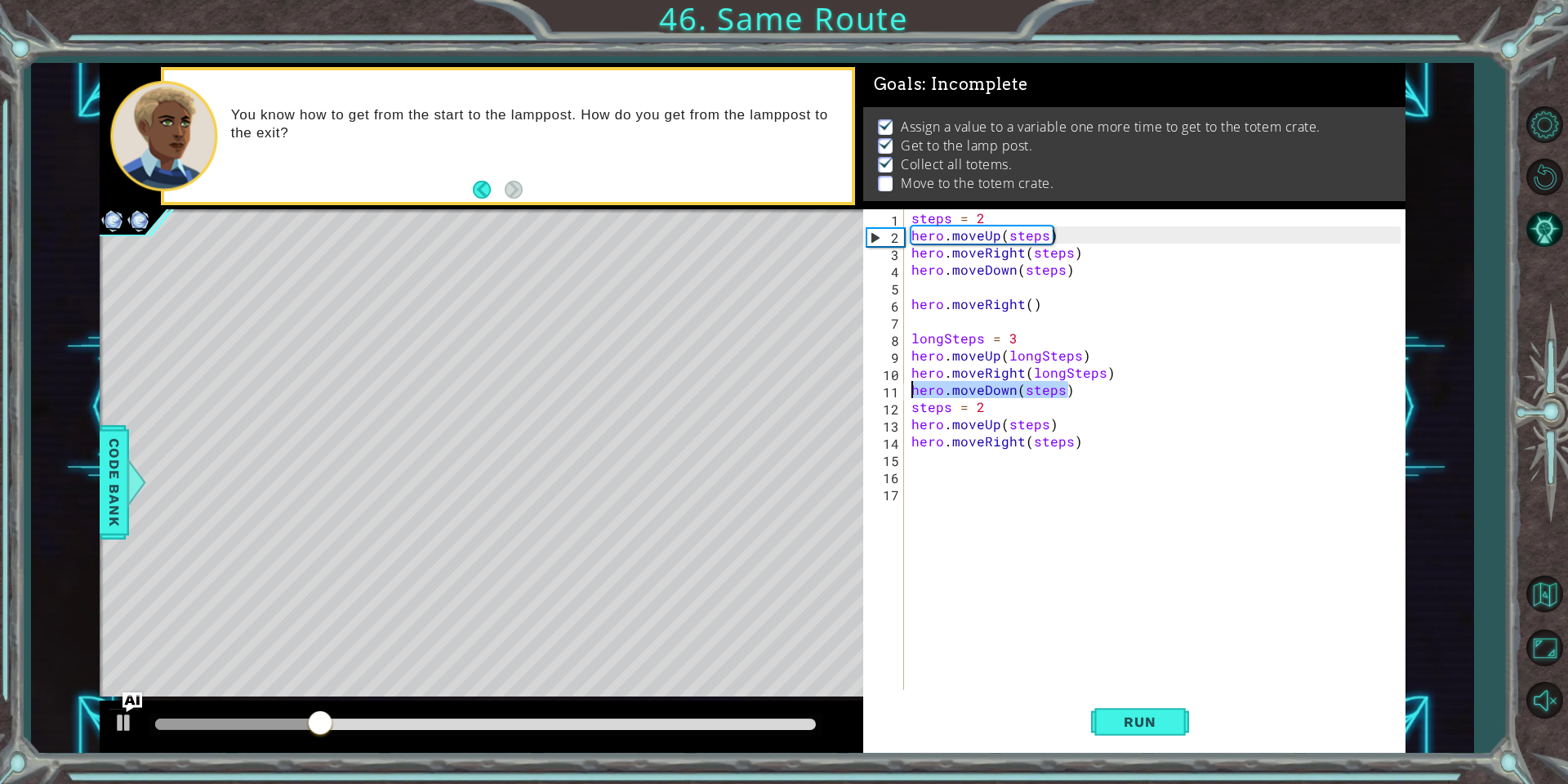
drag, startPoint x: 1069, startPoint y: 386, endPoint x: 864, endPoint y: 395, distance: 205.2
click at [864, 395] on div "1 2 3 4 5 6 7 8 9 10 11 12 13 14 15 16 17 steps = 2 hero . moveUp ( steps ) her…" at bounding box center [1131, 449] width 537 height 480
type textarea "hero.moveDown(steps)"
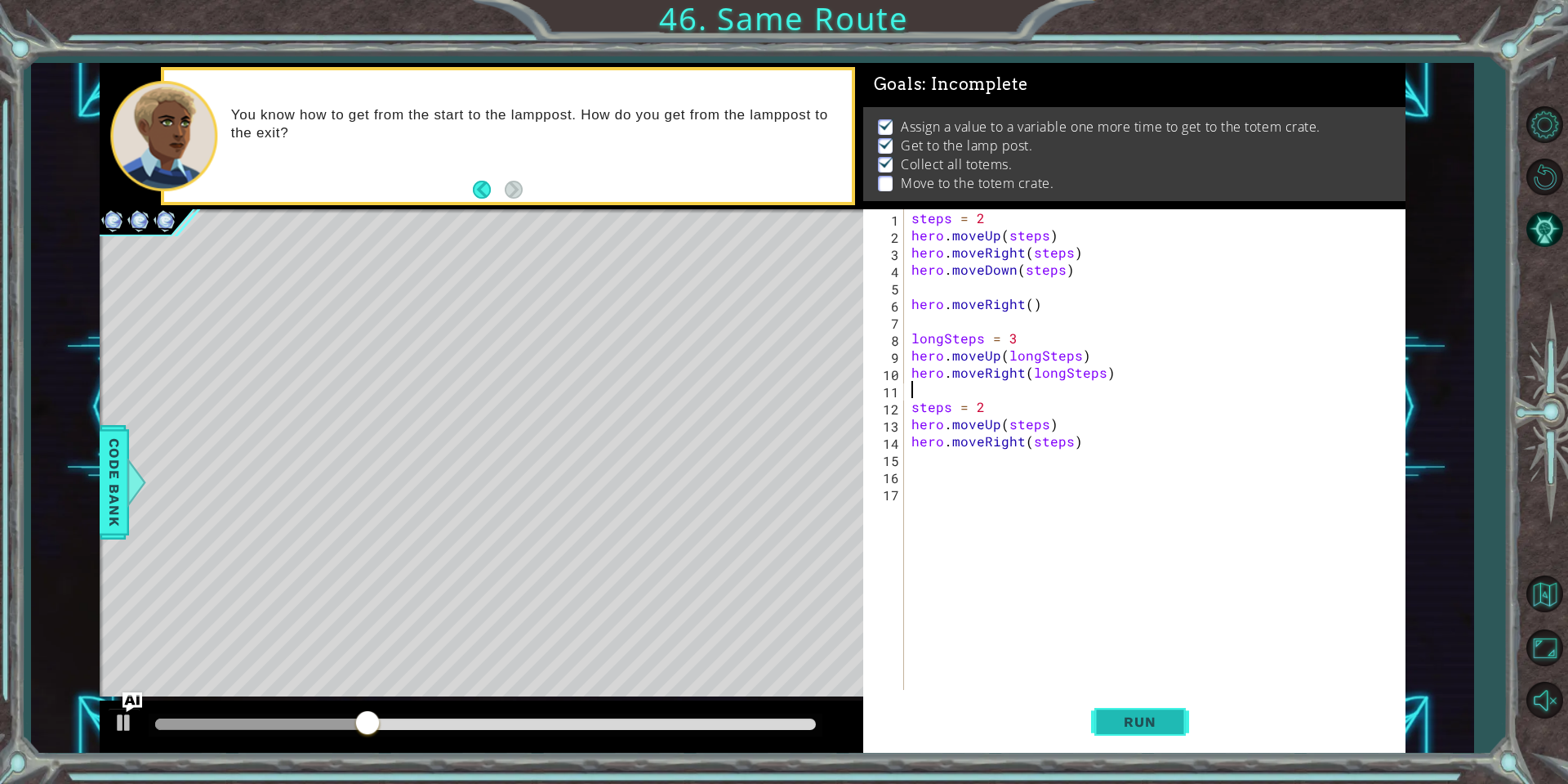
type textarea "hero.moveRight(longSteps)"
click at [1101, 732] on button "Run" at bounding box center [1140, 722] width 98 height 54
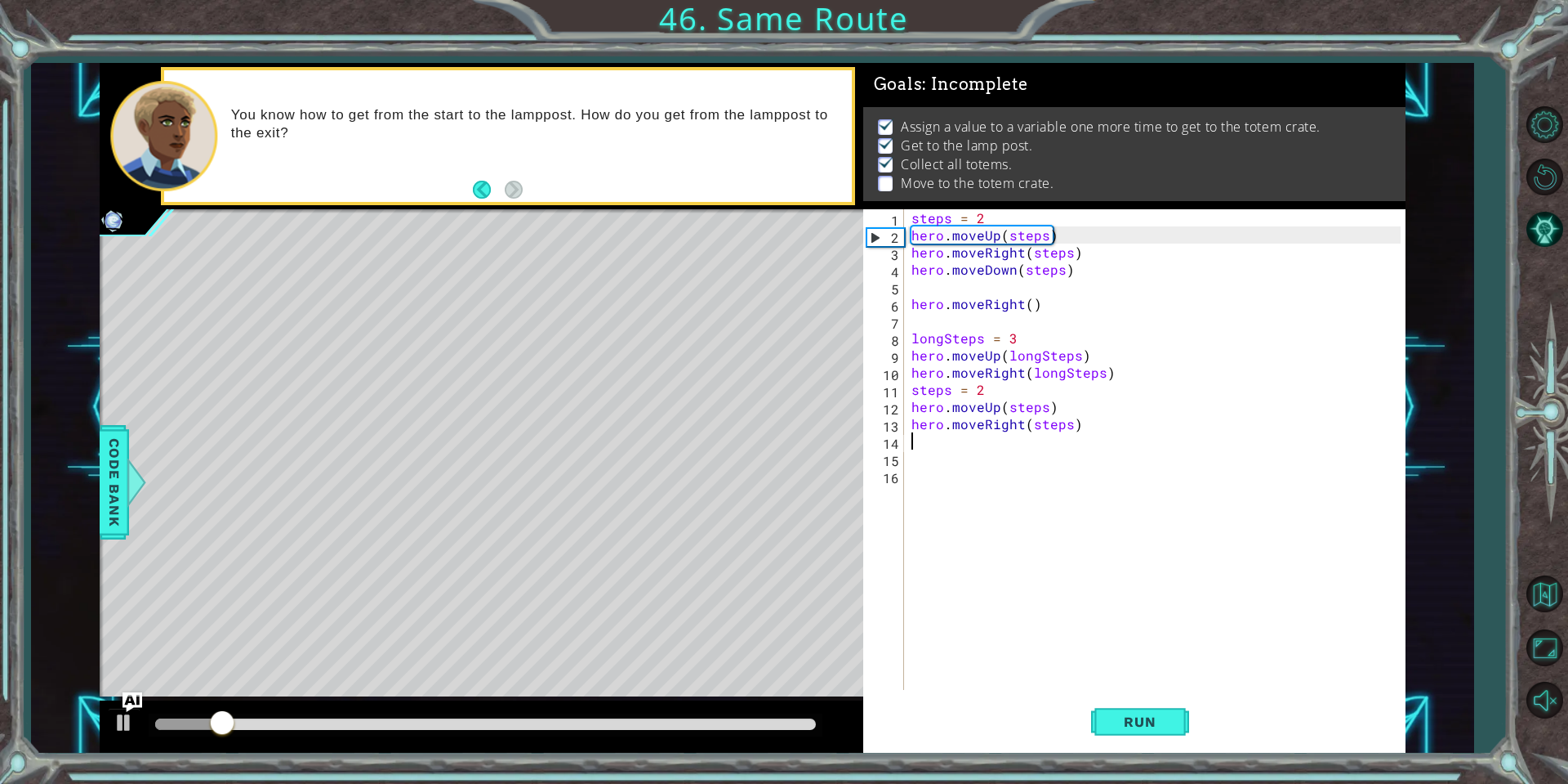
click at [1033, 448] on div "steps = 2 hero . moveUp ( steps ) hero . moveRight ( steps ) hero . moveDown ( …" at bounding box center [1158, 466] width 500 height 515
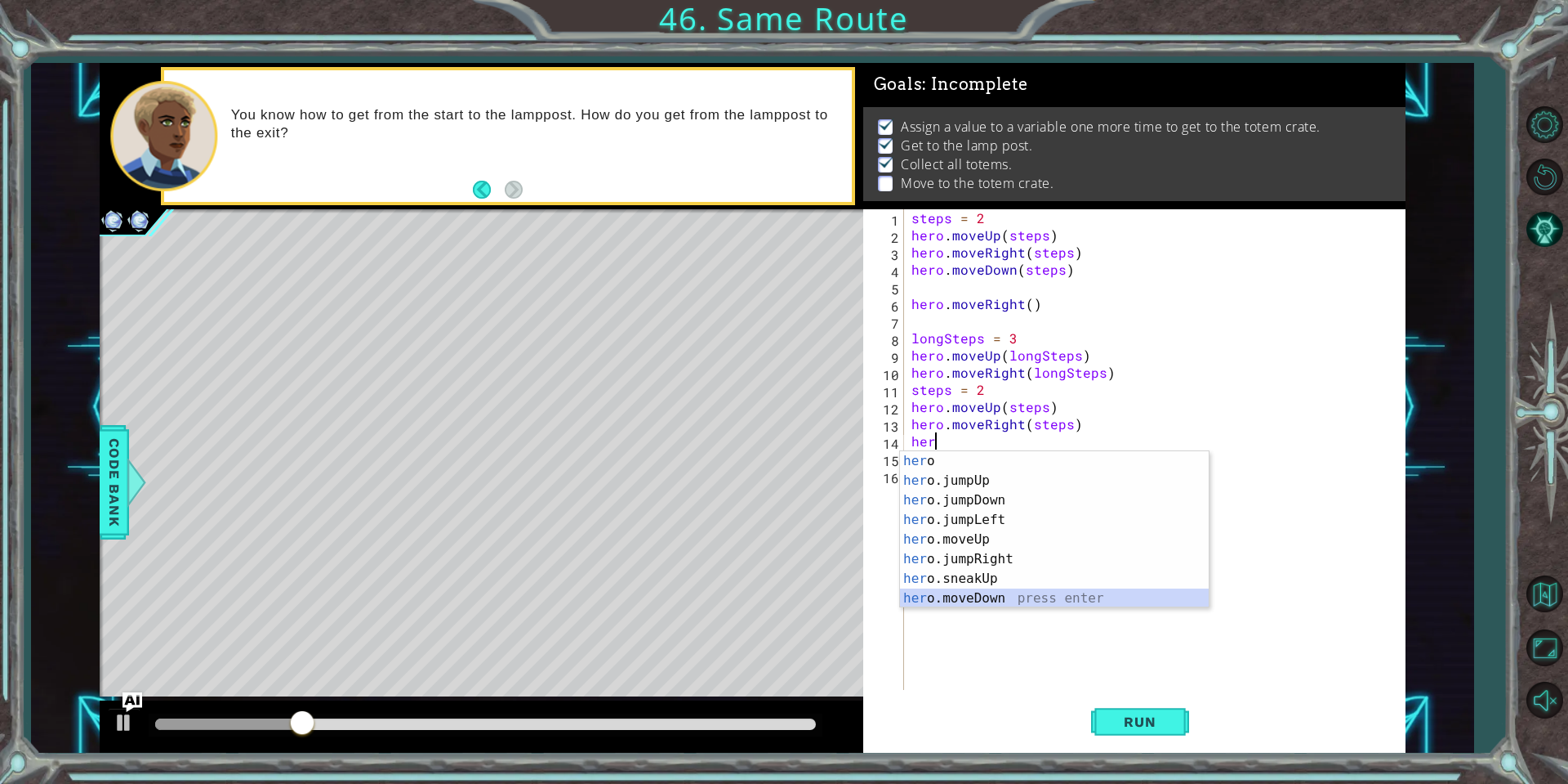
click at [1017, 593] on div "her o press enter her o.jumpUp press enter her o.jumpDown press enter her o.jum…" at bounding box center [1053, 549] width 308 height 196
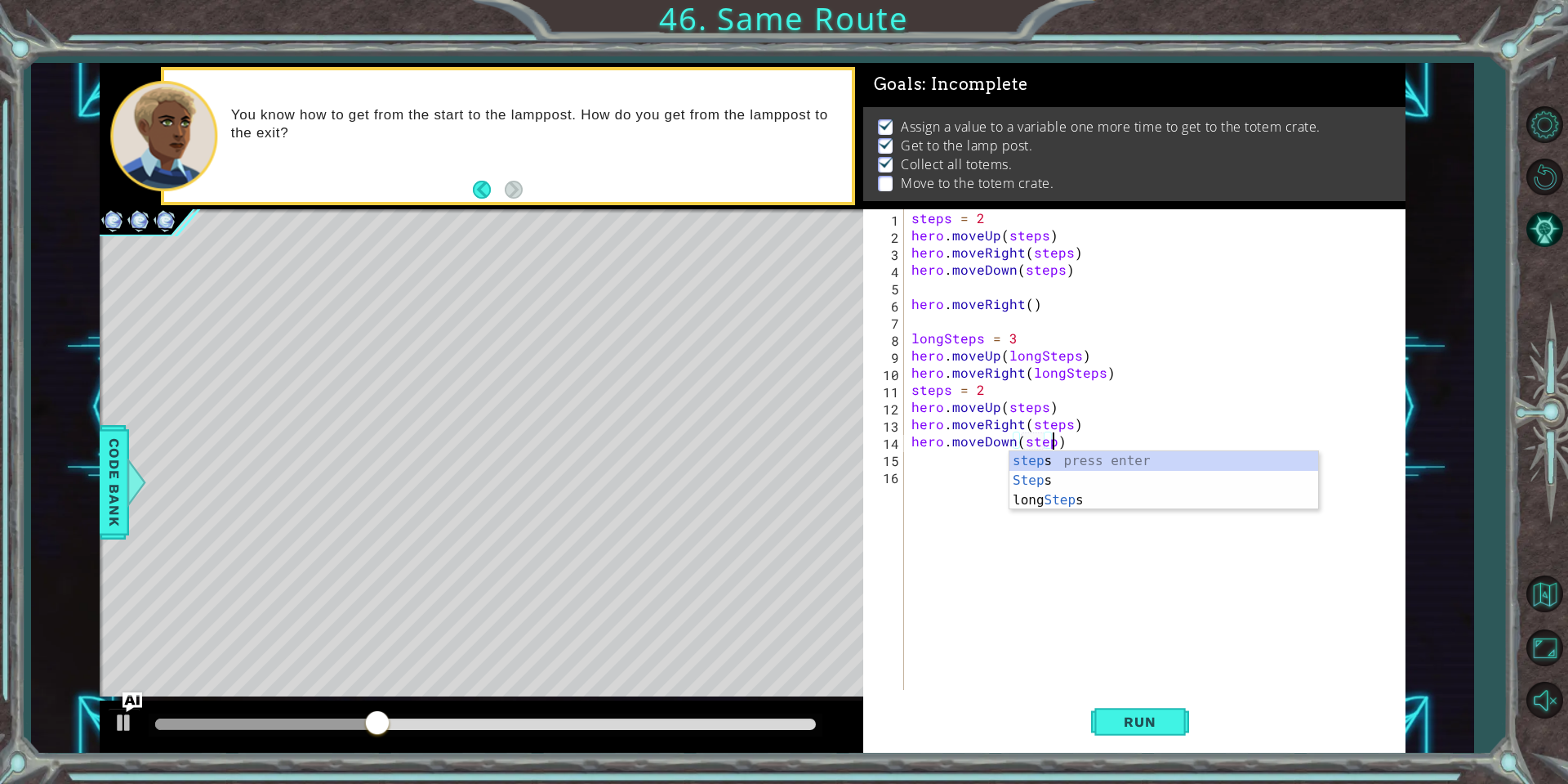
scroll to position [0, 9]
type textarea "hero.moveDown(steps)"
click at [1134, 704] on button "Run" at bounding box center [1140, 722] width 98 height 54
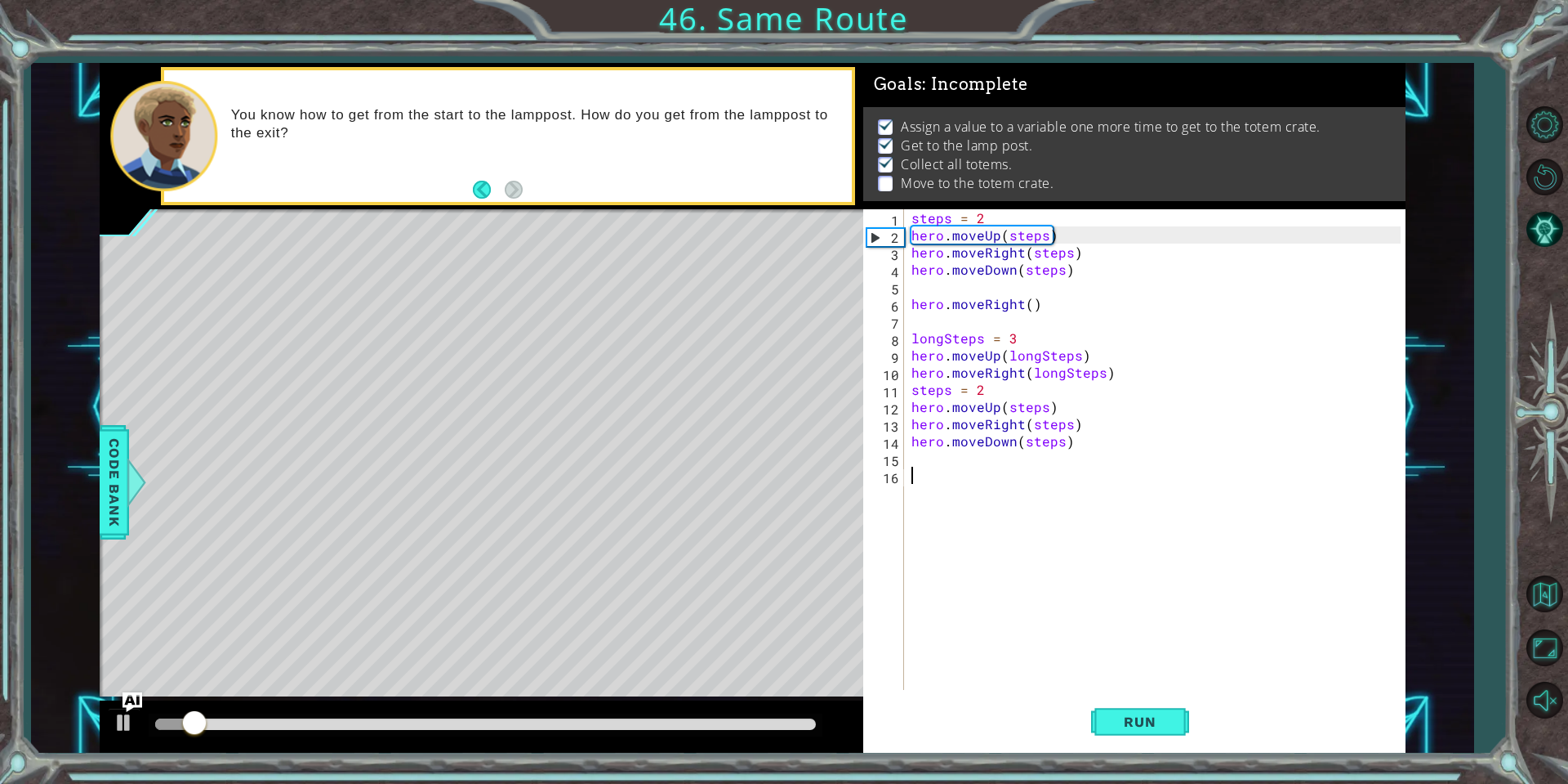
click at [1032, 480] on div "steps = 2 hero . moveUp ( steps ) hero . moveRight ( steps ) hero . moveDown ( …" at bounding box center [1158, 466] width 500 height 515
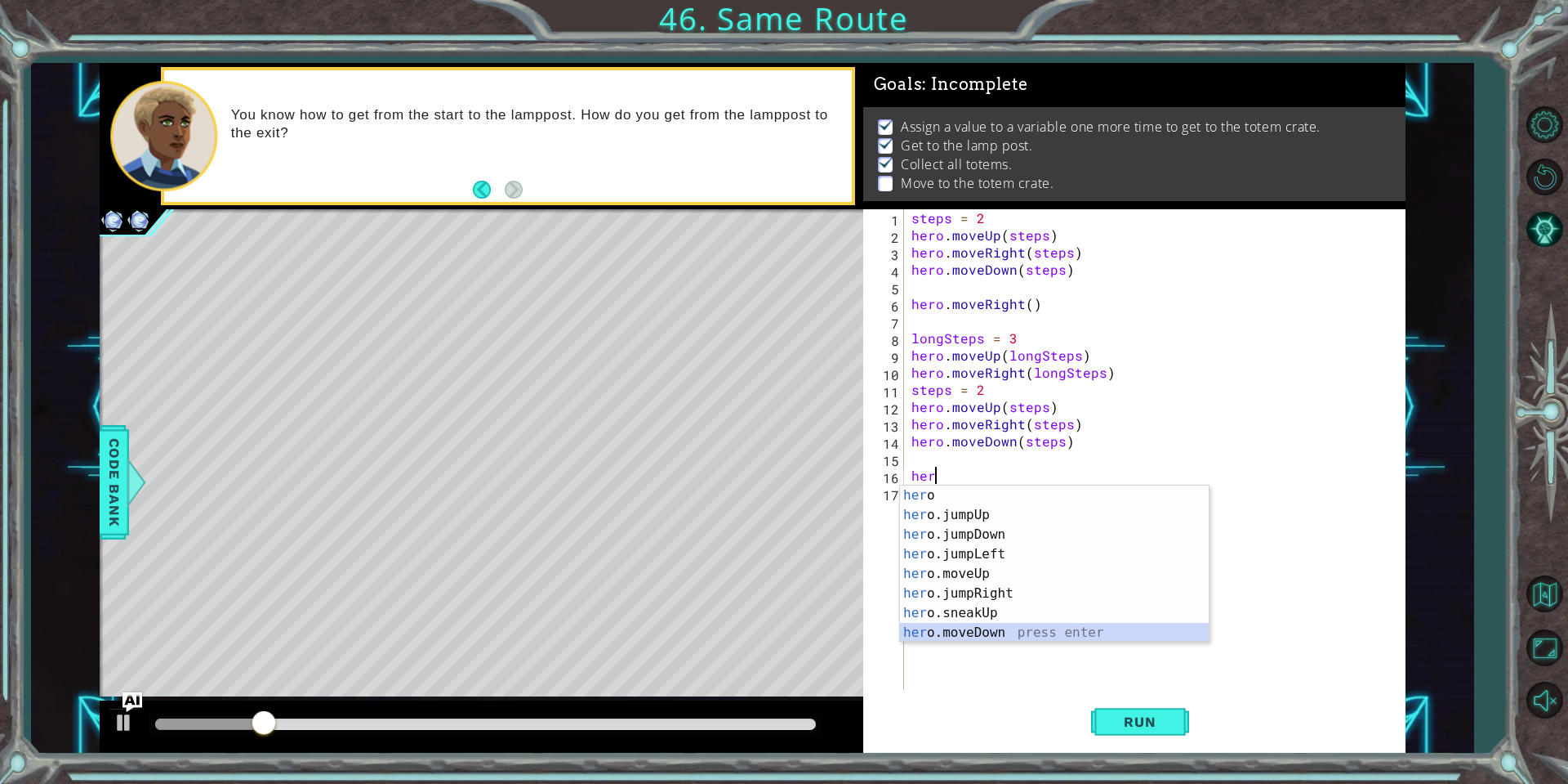
click at [1069, 632] on div "her o press enter her o.jumpUp press enter her o.jumpDown press enter her o.jum…" at bounding box center [1053, 583] width 308 height 196
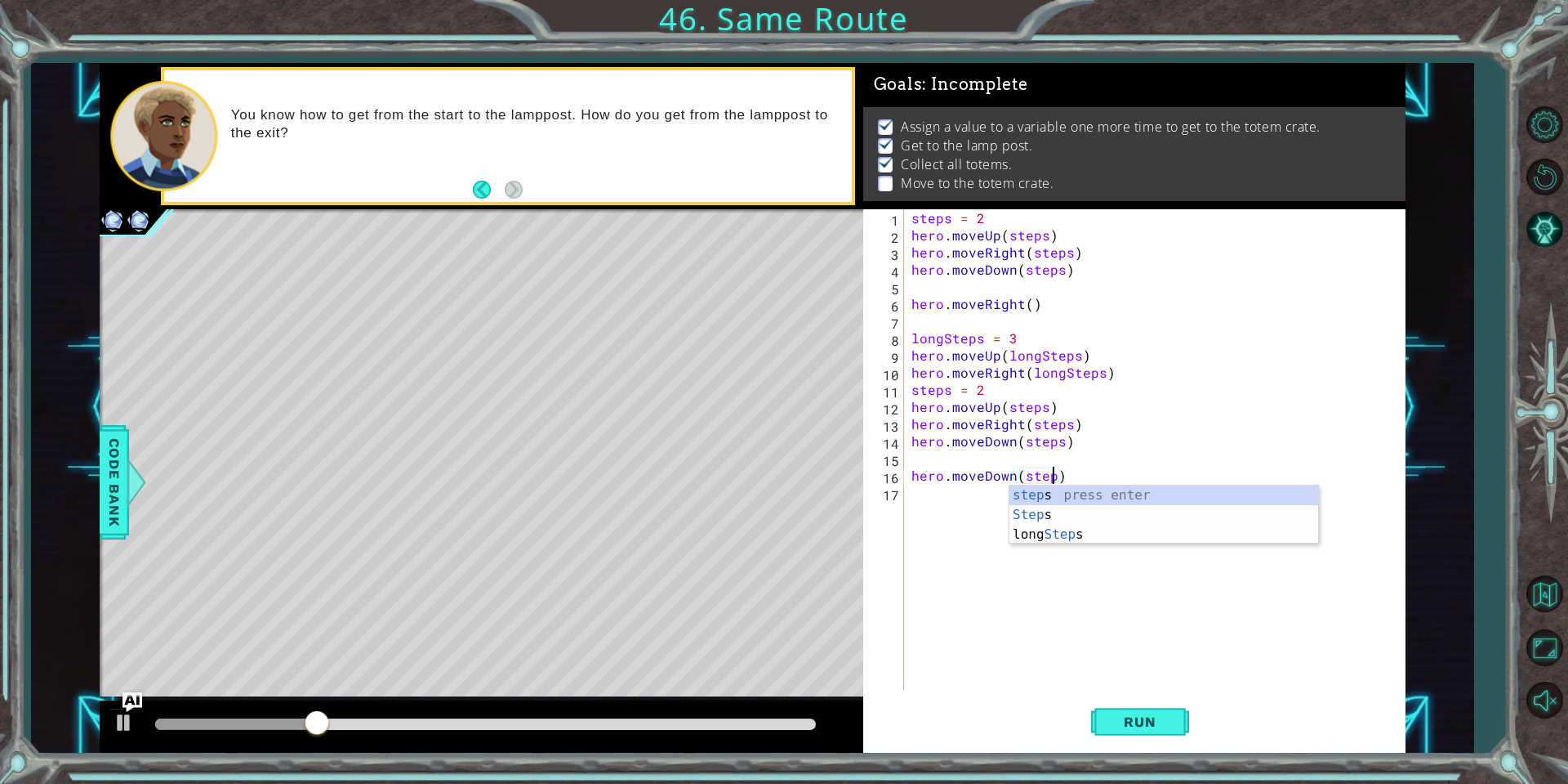
type textarea "hero.moveDown(steps)"
click at [956, 458] on div "steps = 2 hero . moveUp ( steps ) hero . moveRight ( steps ) hero . moveDown ( …" at bounding box center [1158, 466] width 500 height 515
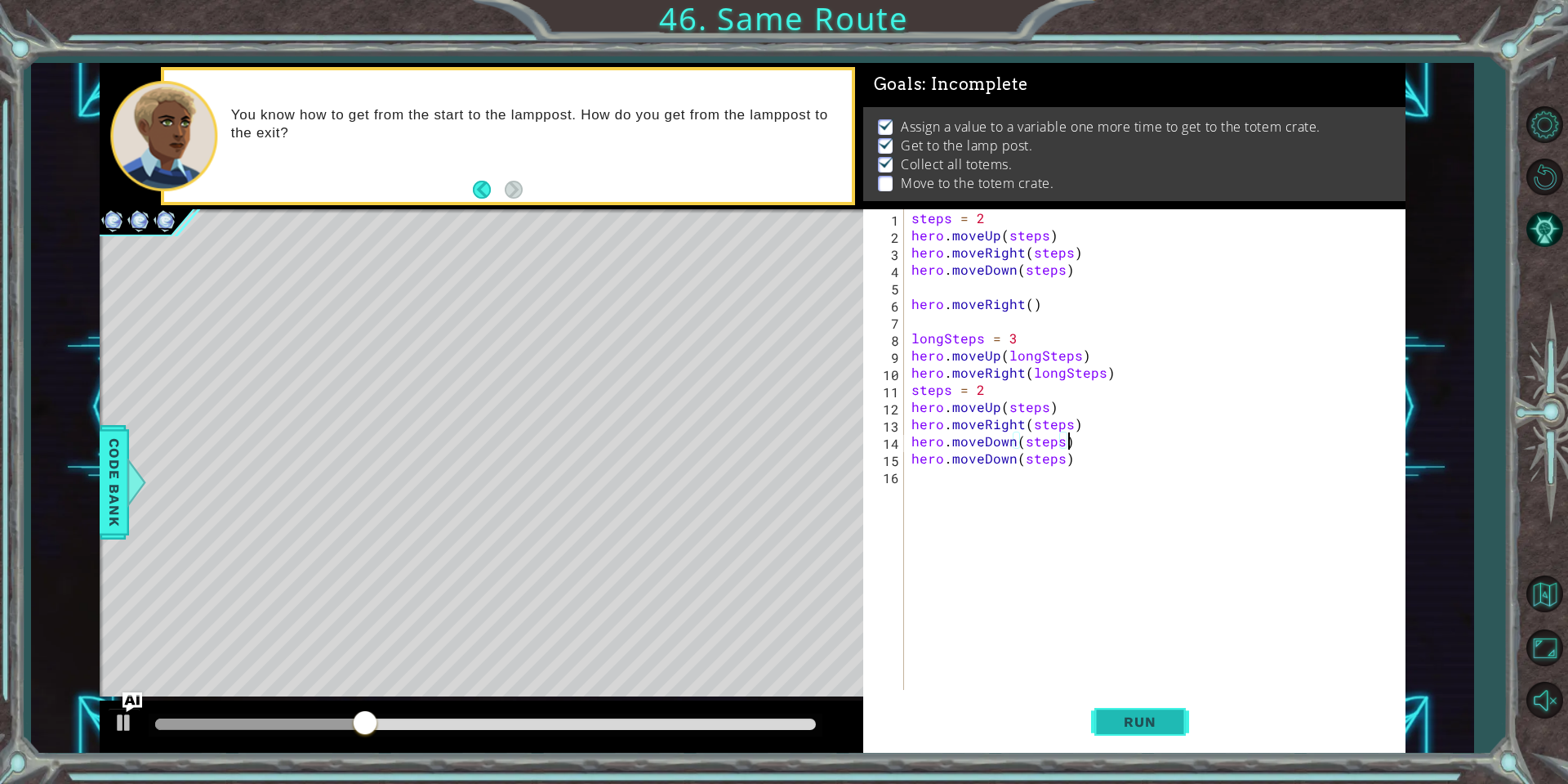
type textarea "hero.moveDown(steps)"
click at [1141, 736] on button "Run" at bounding box center [1140, 722] width 98 height 54
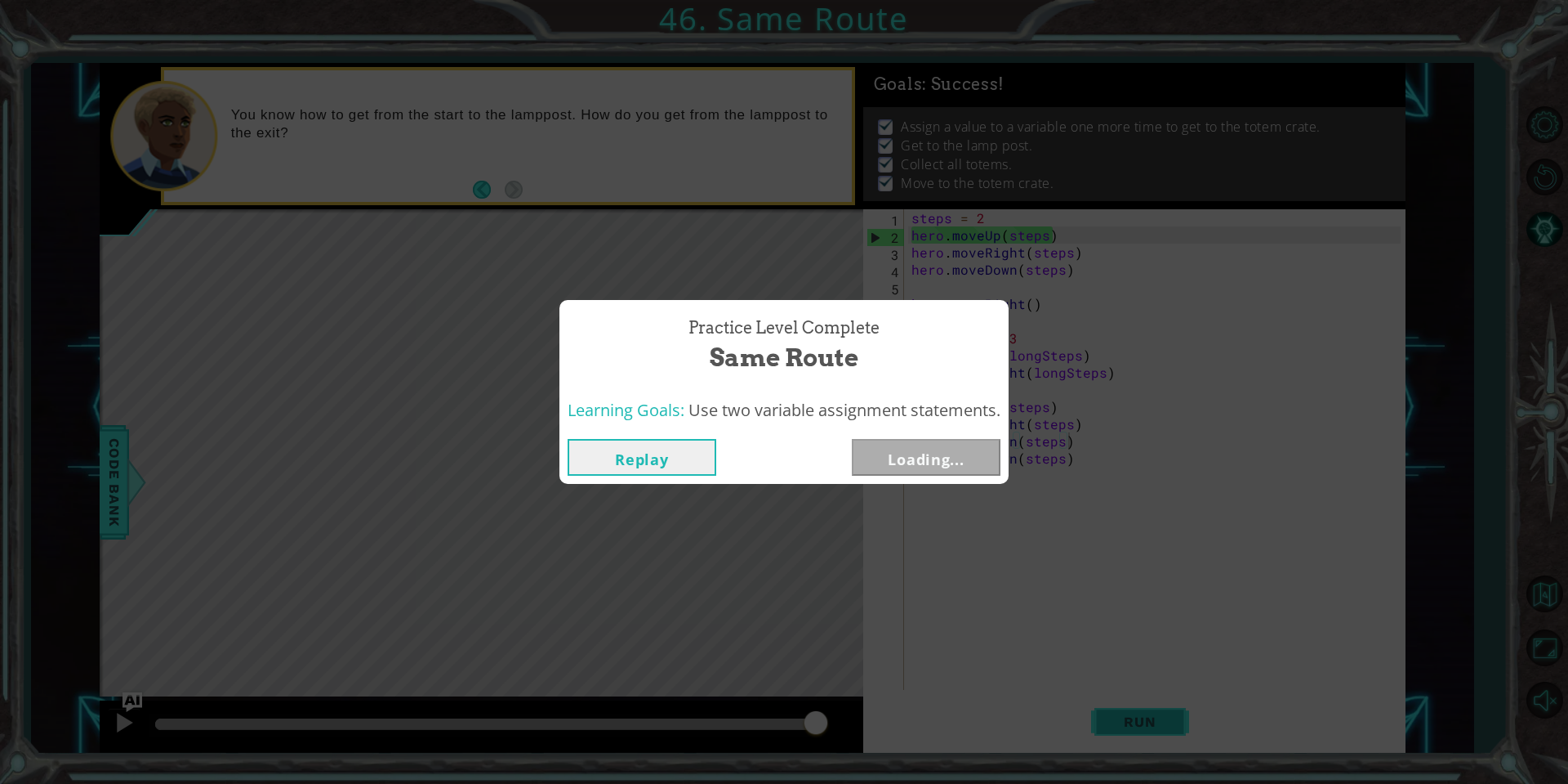
drag, startPoint x: 224, startPoint y: 720, endPoint x: 1184, endPoint y: 748, distance: 960.4
click at [1213, 744] on body "steps = 2 hero.moveUp(steps) 1 2 3 4 5 6 7 8 9 10 11 12 steps = 2 hero . moveUp…" at bounding box center [784, 392] width 1568 height 784
click at [939, 457] on button "Next" at bounding box center [926, 457] width 149 height 37
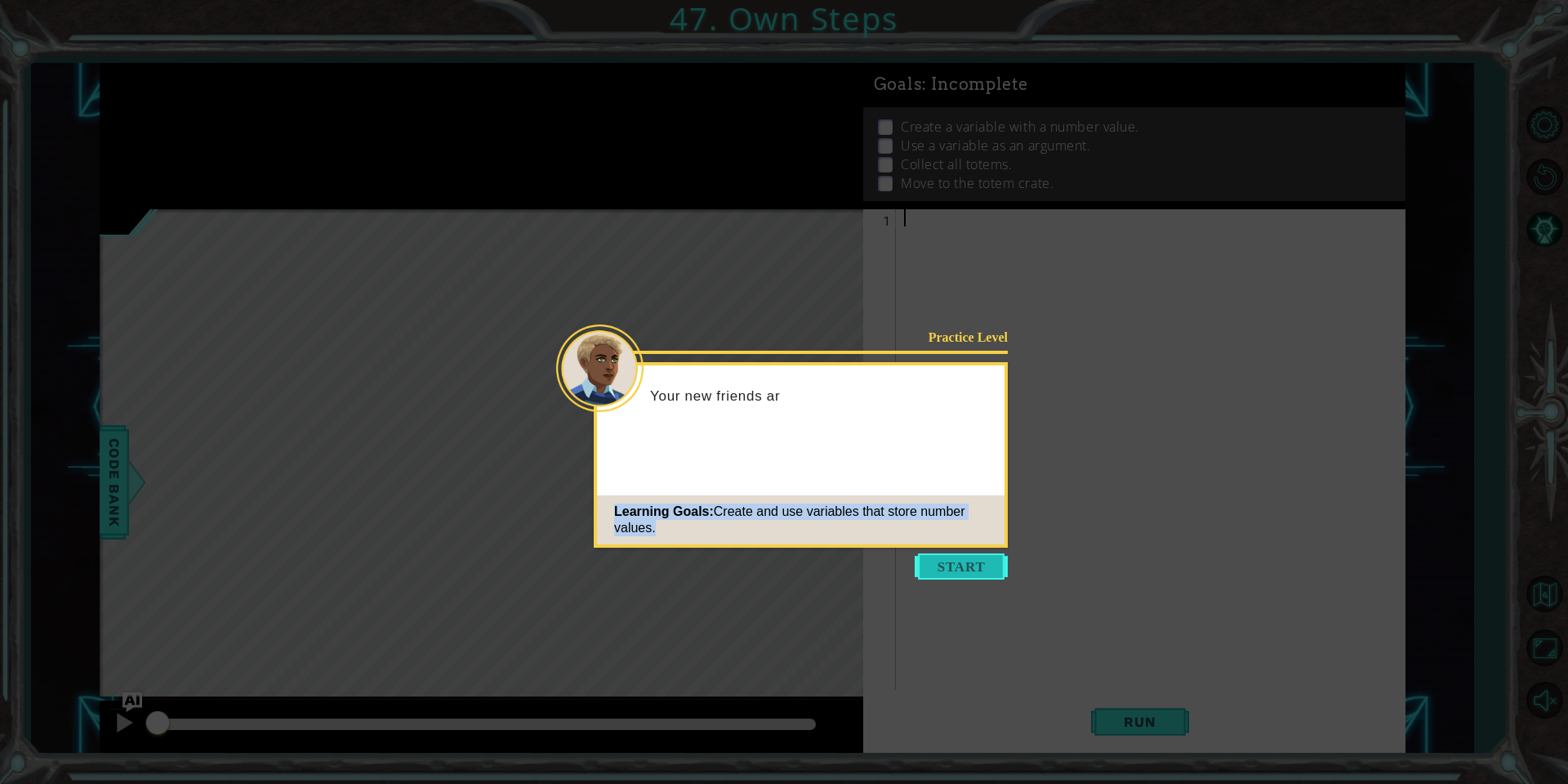
drag, startPoint x: 936, startPoint y: 536, endPoint x: 935, endPoint y: 565, distance: 29.0
click at [935, 544] on footer "Learning Goals: Create and use variables that store number values." at bounding box center [800, 520] width 408 height 49
click at [935, 565] on button "Start" at bounding box center [961, 566] width 93 height 26
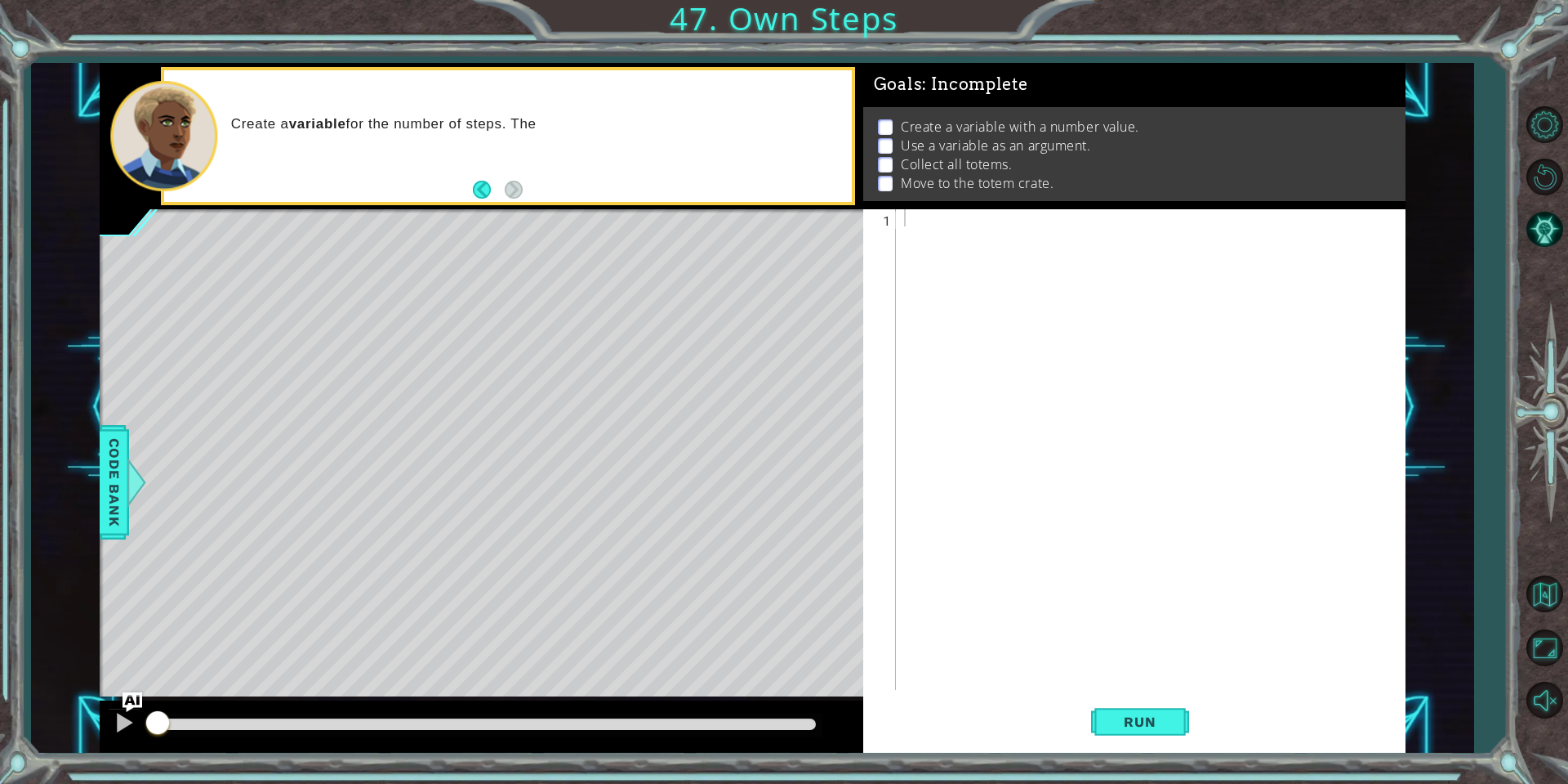
click at [479, 268] on div "Level Map" at bounding box center [476, 449] width 754 height 481
drag, startPoint x: 115, startPoint y: 689, endPoint x: 133, endPoint y: 705, distance: 24.1
click at [133, 705] on div "1 ההההההההההההההההההההההההההההההההההההההההההההההההההההההההההההההההההההההההההההה…" at bounding box center [752, 407] width 1306 height 689
click at [133, 705] on img "Ask AI" at bounding box center [132, 701] width 22 height 22
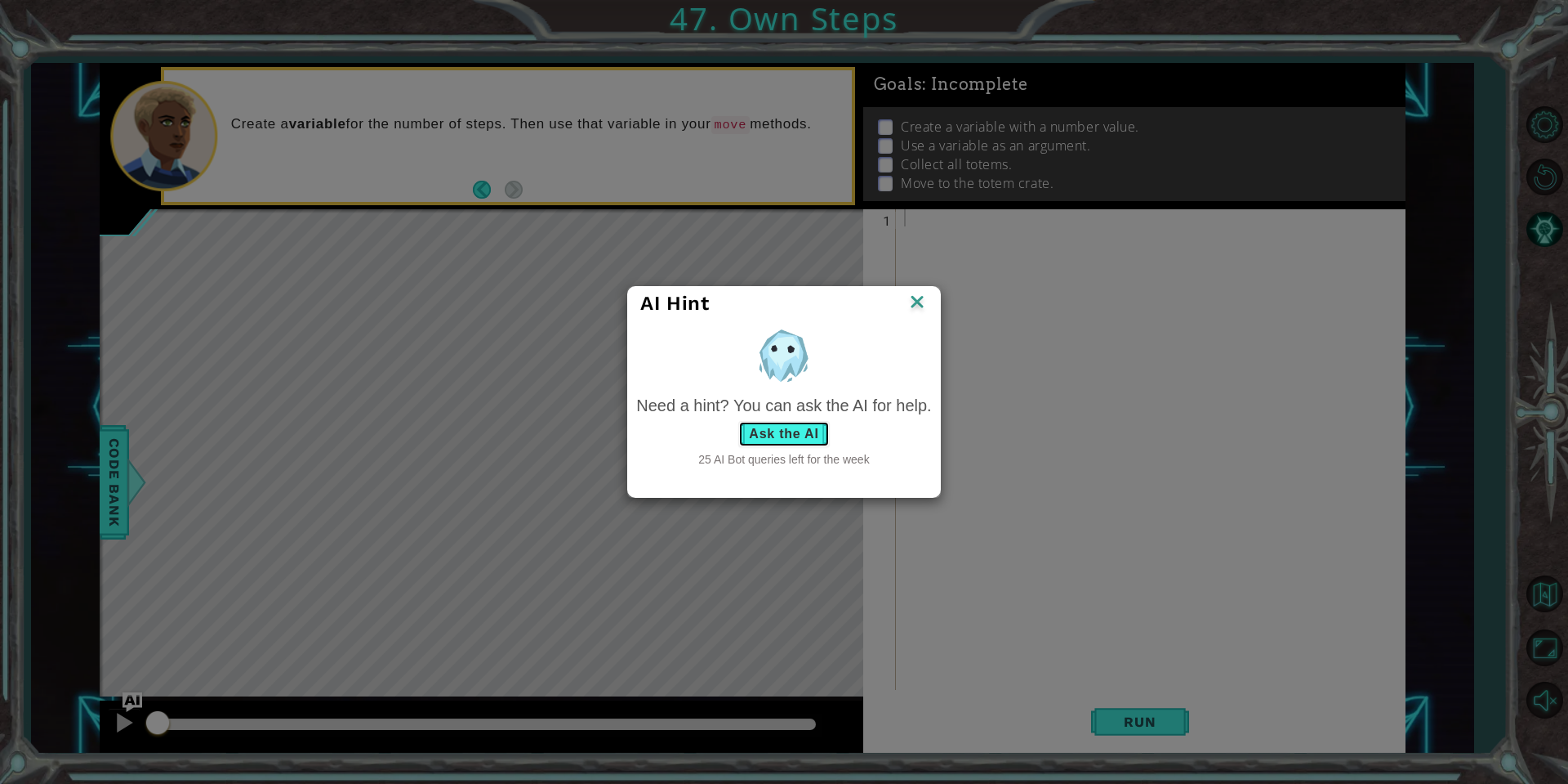
click at [782, 418] on div "Need a hint? You can ask the AI for help. Ask the AI 25 AI Bot queries left for…" at bounding box center [784, 430] width 295 height 74
click at [775, 426] on button "Ask the AI" at bounding box center [784, 434] width 91 height 26
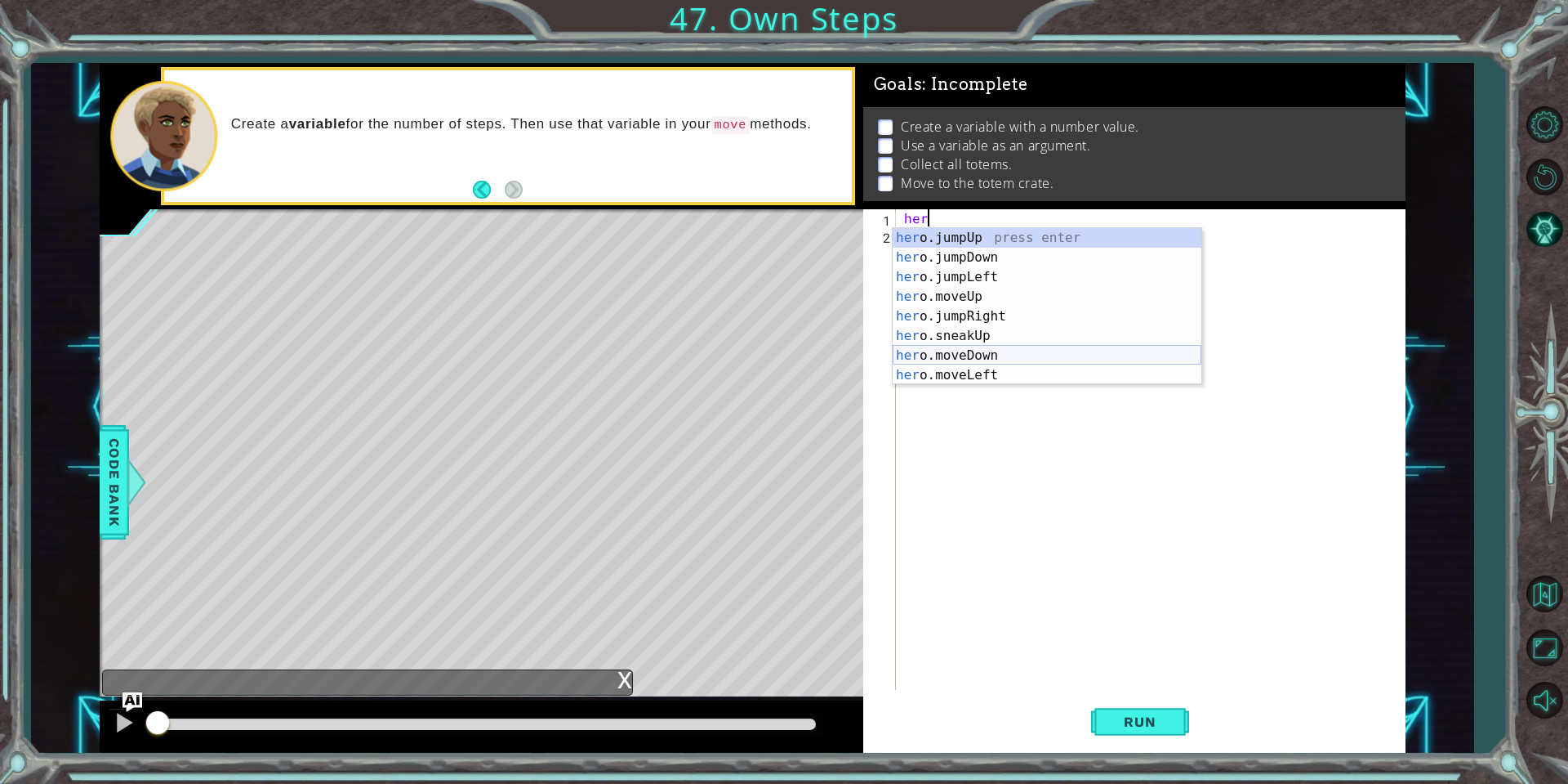
click at [1002, 360] on div "her o.jumpUp press enter her o.jumpDown press enter her o.jumpLeft press enter …" at bounding box center [1046, 325] width 308 height 196
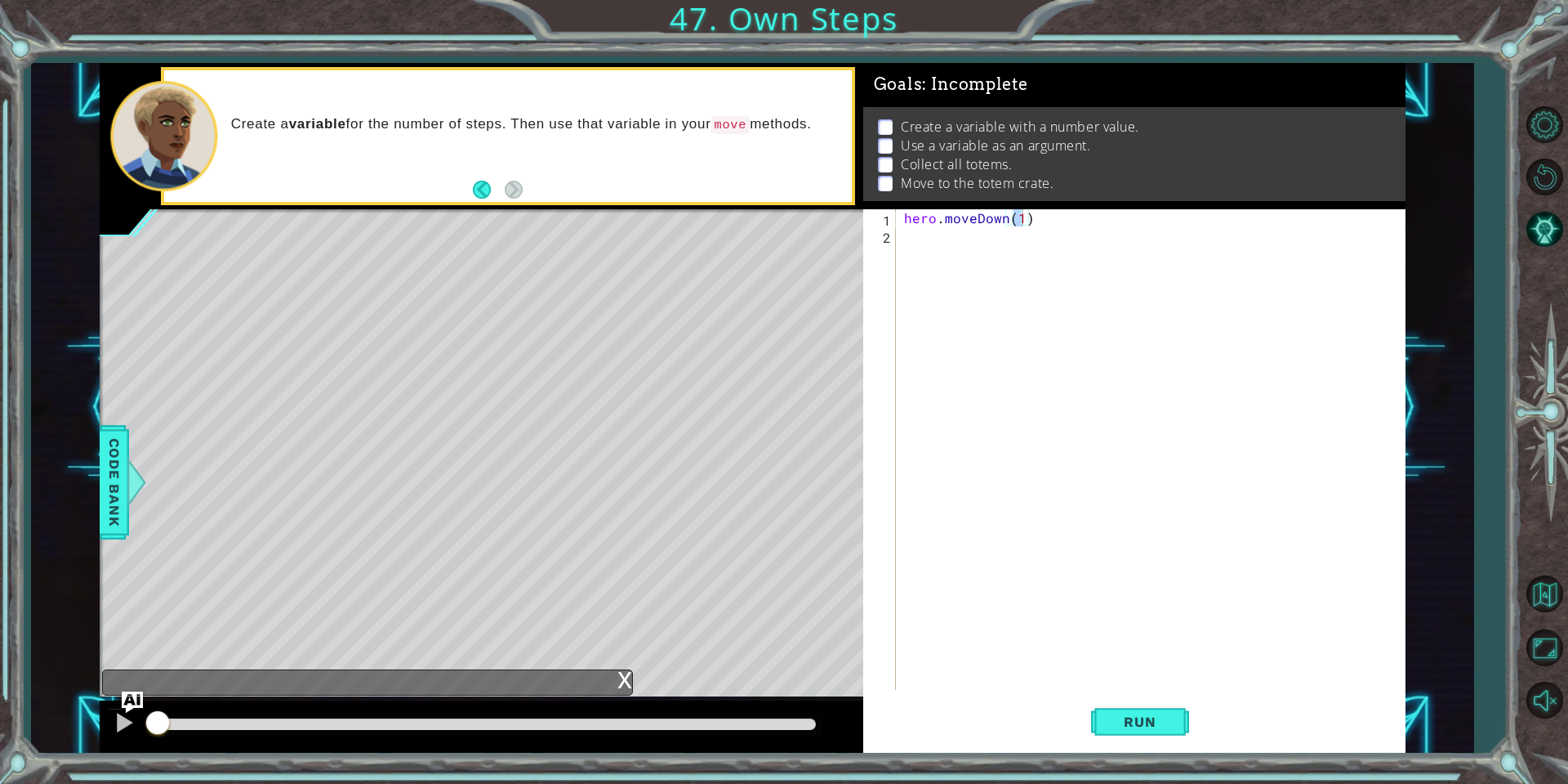
click at [136, 698] on img "Ask AI" at bounding box center [132, 701] width 22 height 22
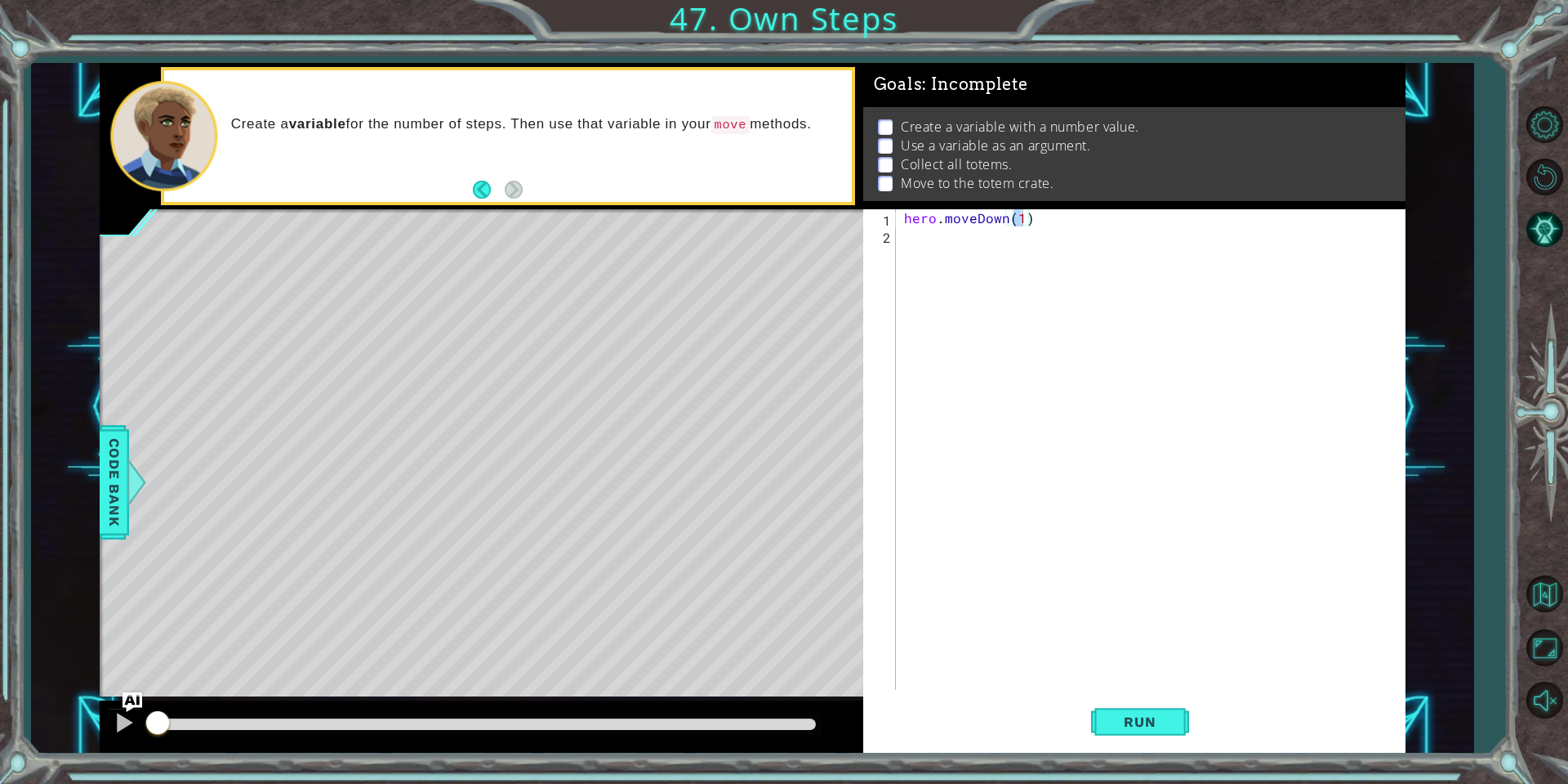
click at [146, 689] on div "Level Map" at bounding box center [476, 449] width 754 height 481
click at [139, 690] on img "Ask AI" at bounding box center [132, 701] width 22 height 22
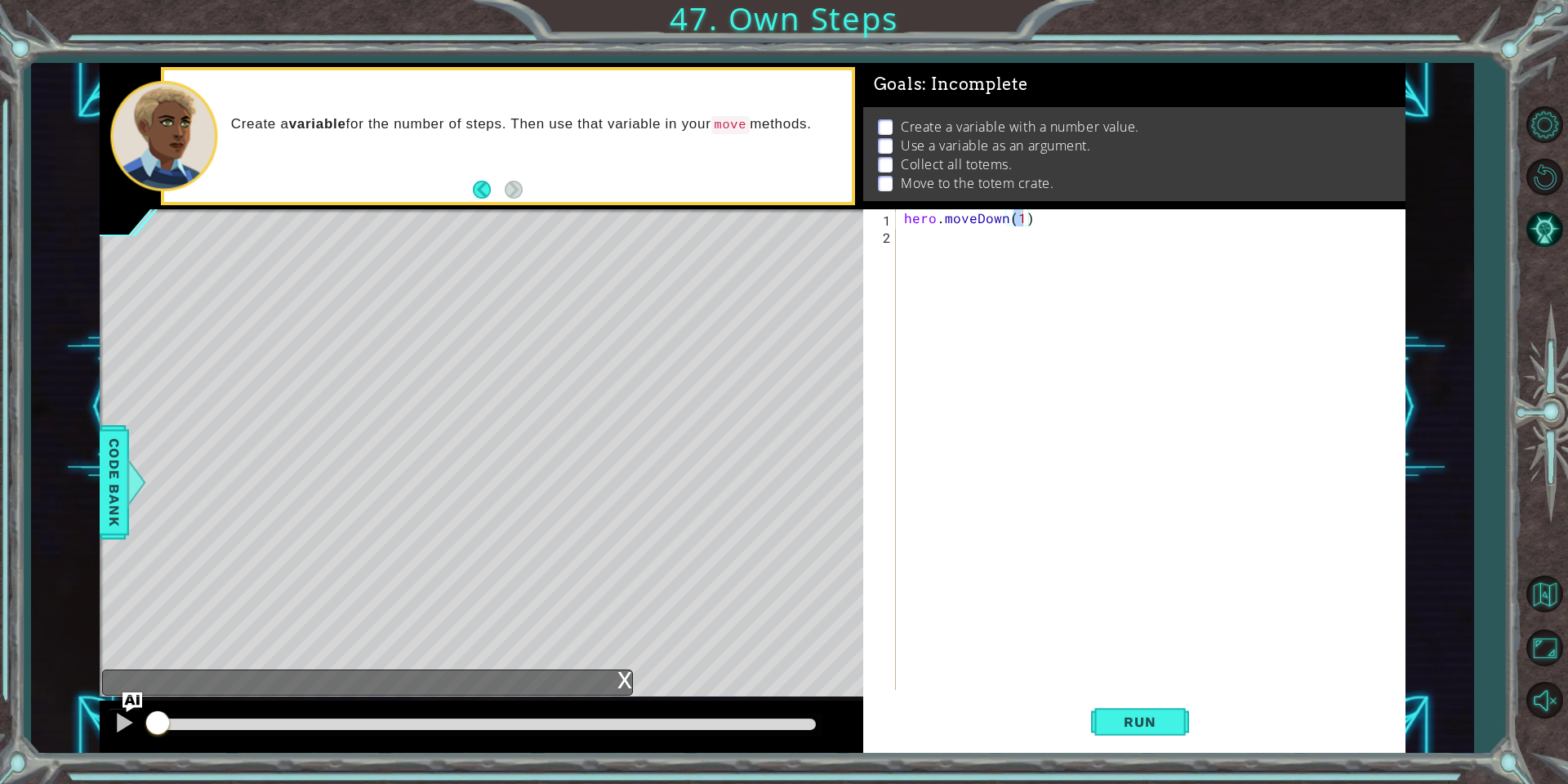
click at [630, 682] on div "x" at bounding box center [625, 678] width 15 height 16
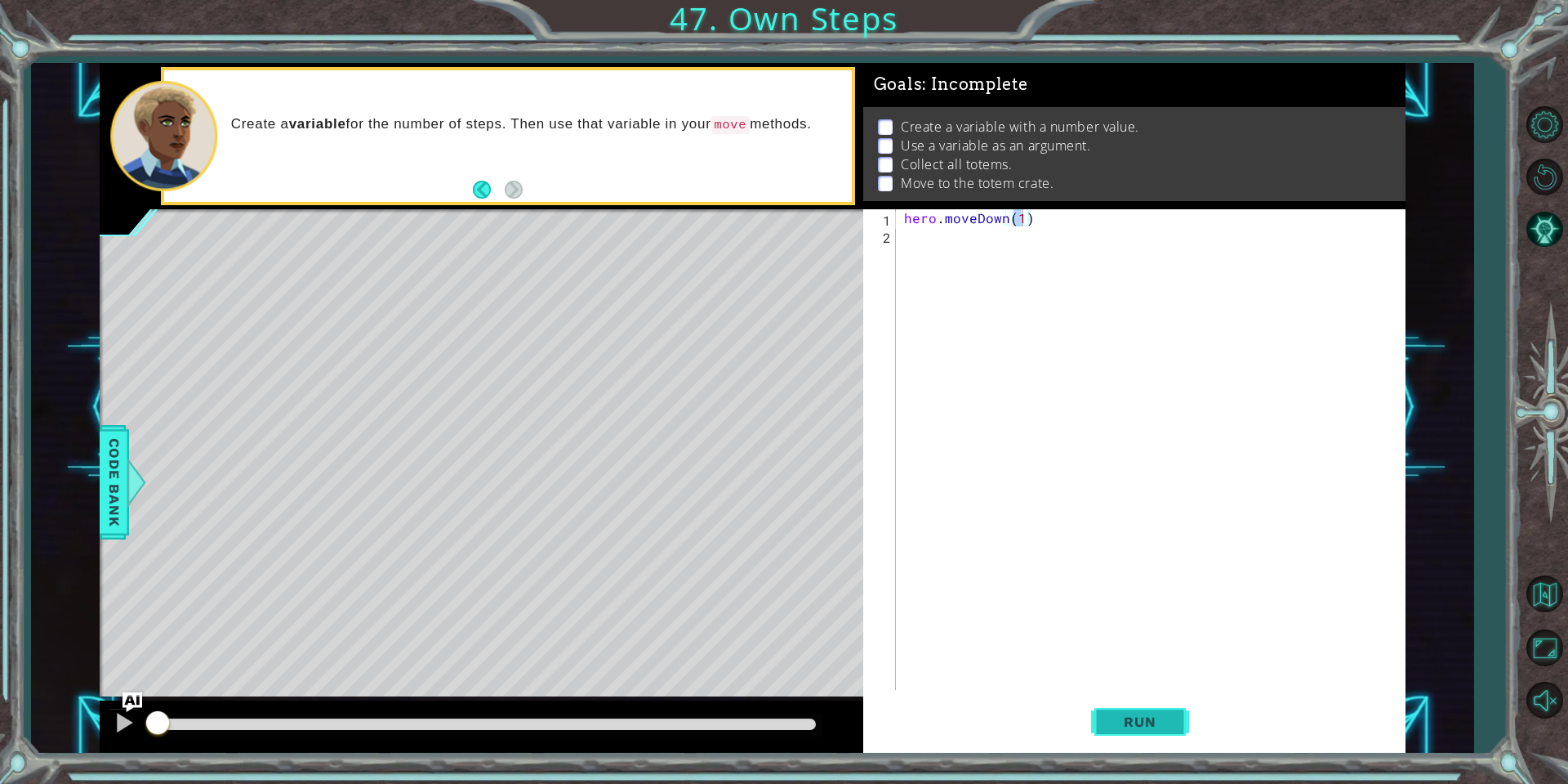
click at [1152, 701] on button "Run" at bounding box center [1140, 722] width 98 height 54
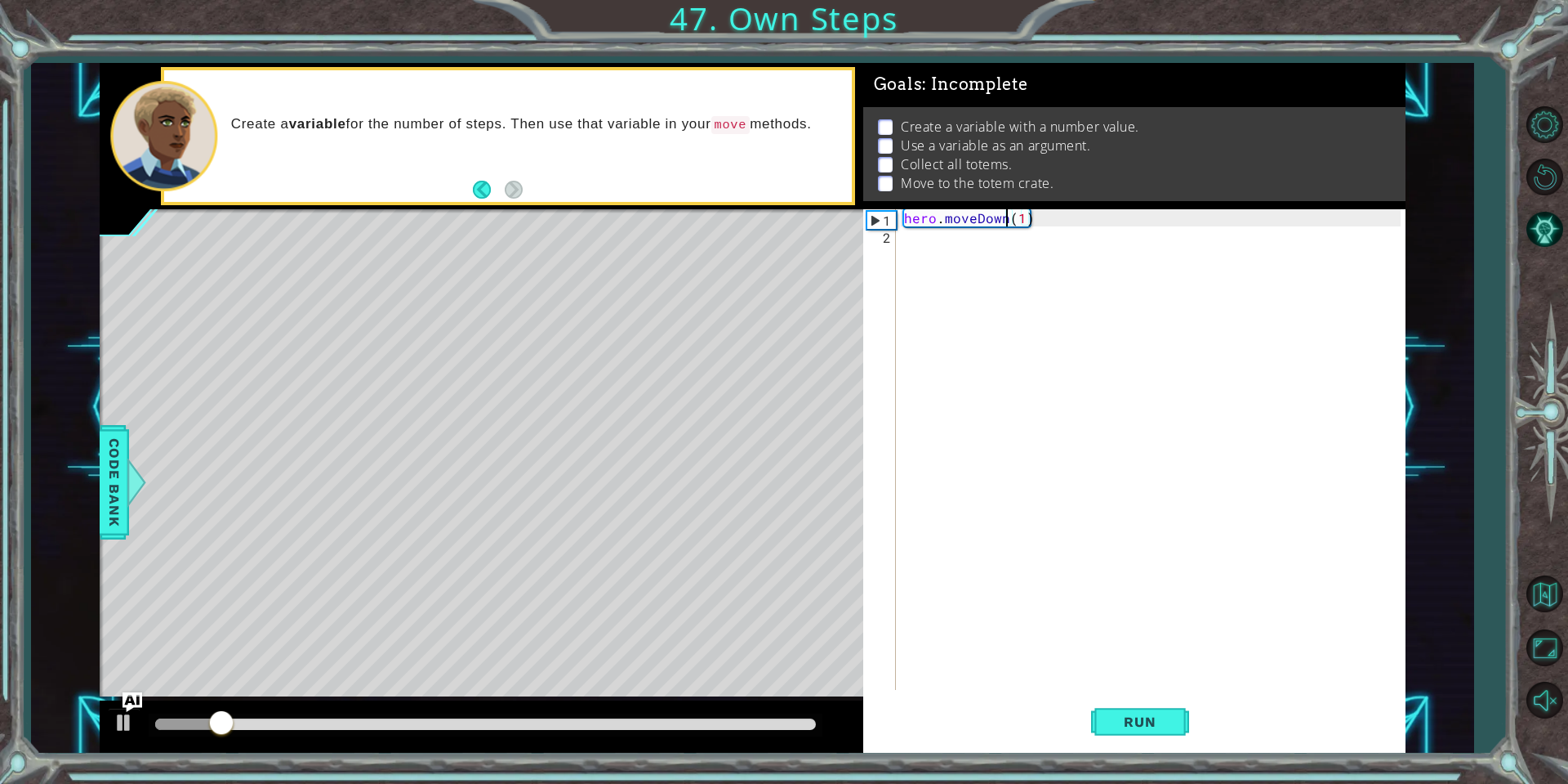
click at [1003, 220] on div "hero . moveDown ( 1 )" at bounding box center [1155, 466] width 508 height 515
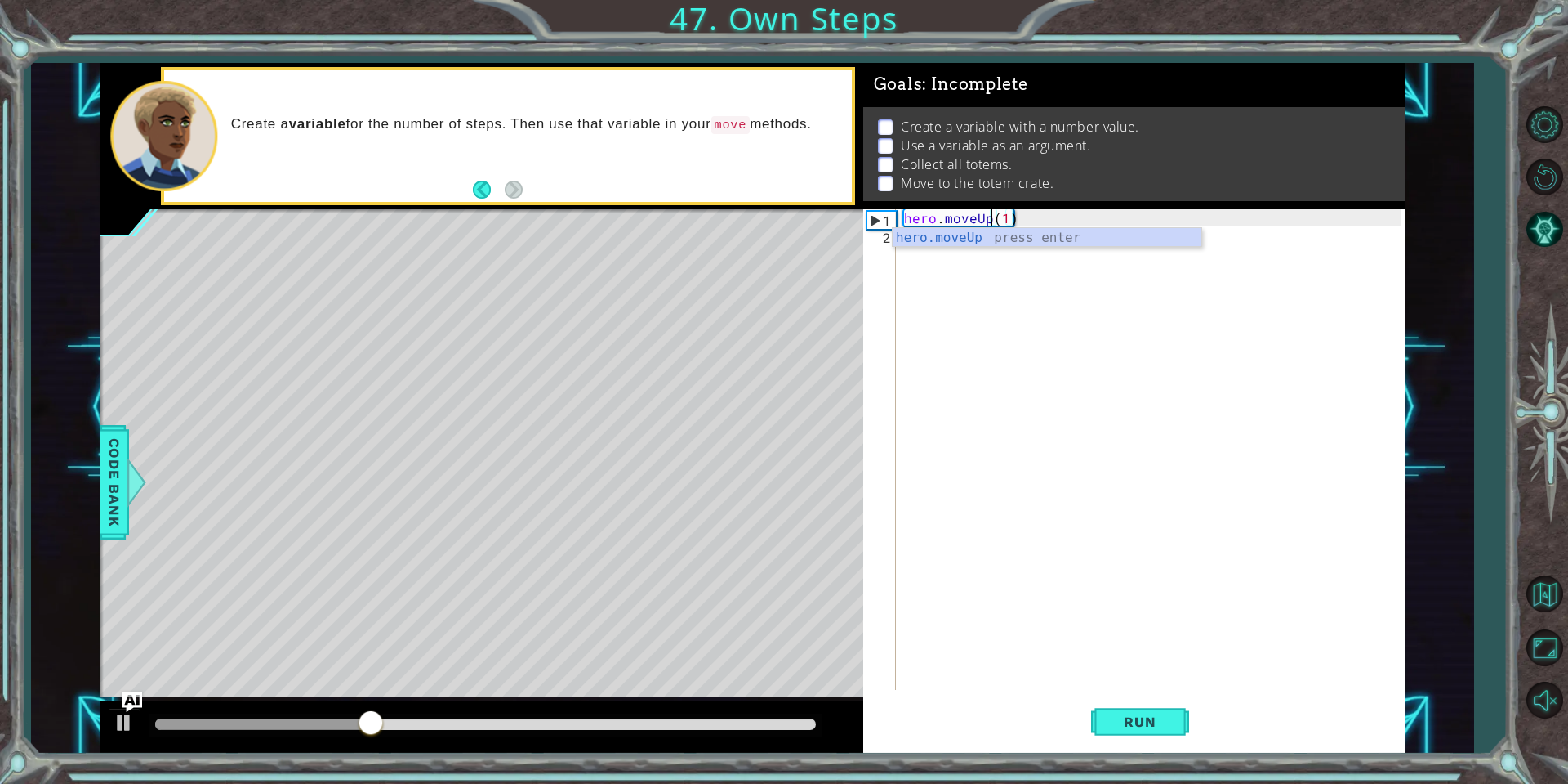
type textarea "hero.moveUp(1)"
click at [121, 702] on div at bounding box center [481, 727] width 764 height 53
click at [129, 696] on img "Ask AI" at bounding box center [132, 701] width 22 height 22
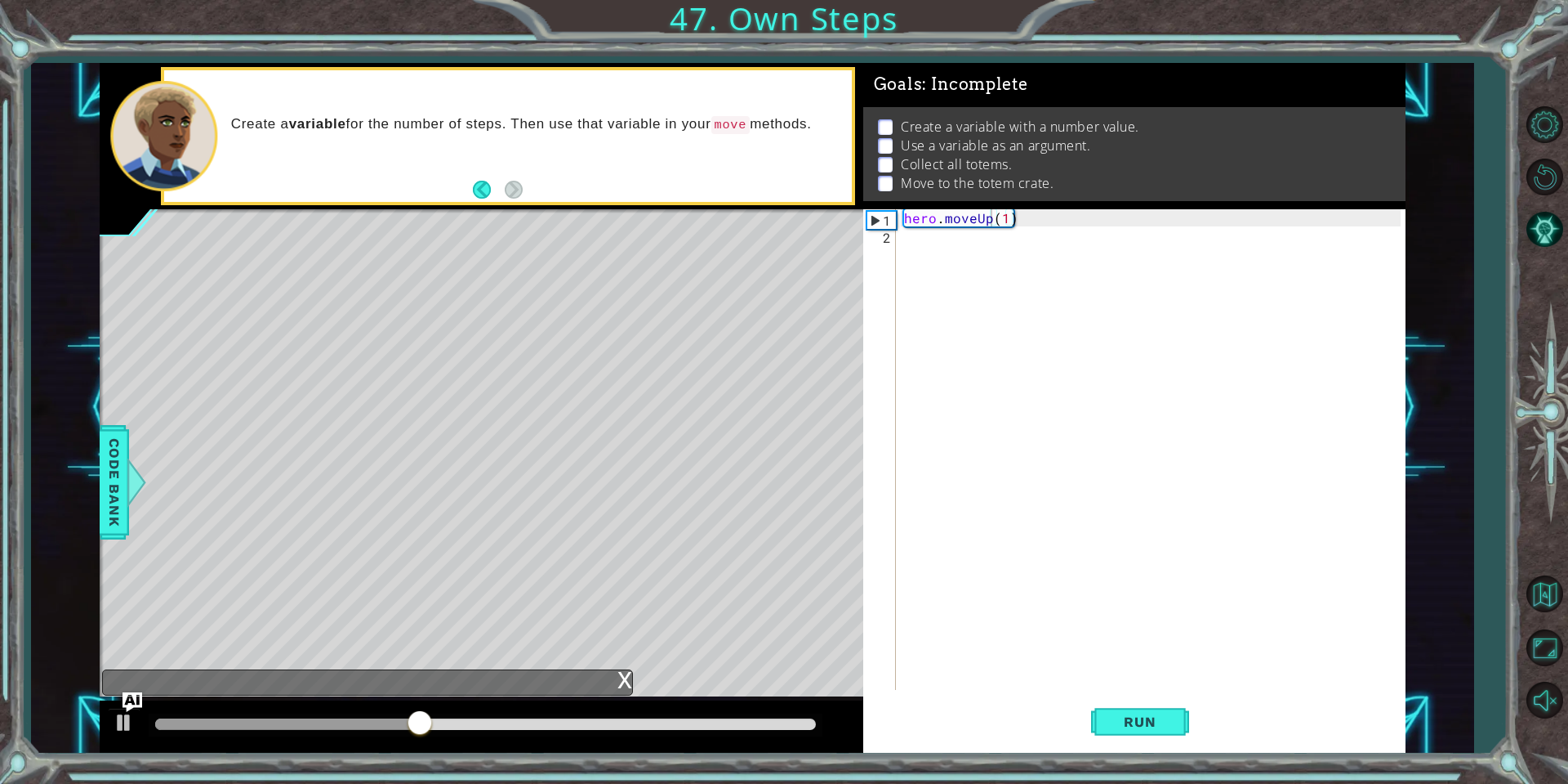
drag, startPoint x: 613, startPoint y: 676, endPoint x: 1045, endPoint y: 674, distance: 432.0
click at [614, 676] on div "x" at bounding box center [367, 683] width 530 height 26
click at [1320, 493] on div "hero . moveUp ( 1 )" at bounding box center [1155, 466] width 508 height 515
click at [1169, 727] on span "Run" at bounding box center [1140, 721] width 65 height 16
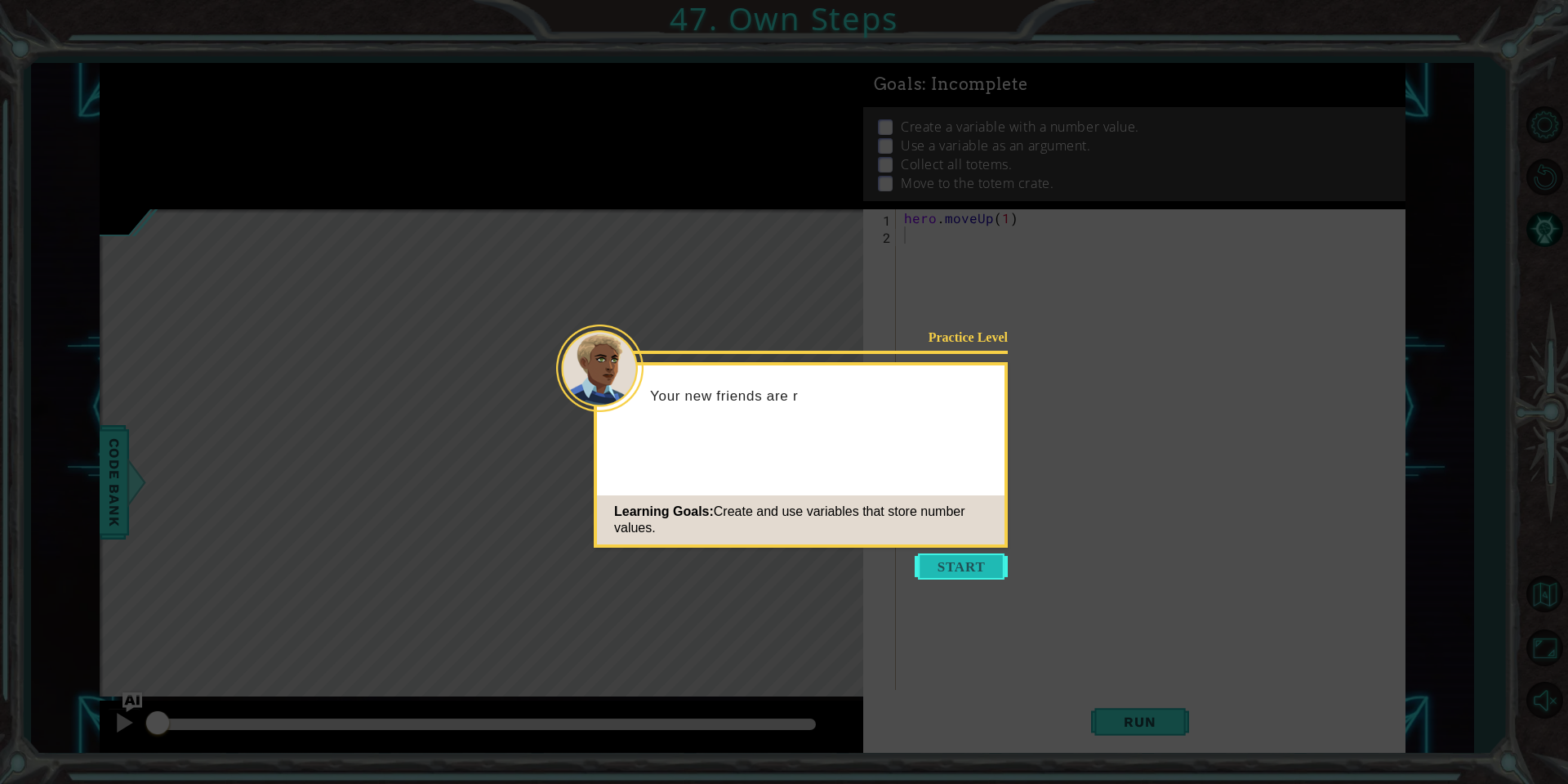
click at [959, 574] on button "Start" at bounding box center [961, 566] width 93 height 26
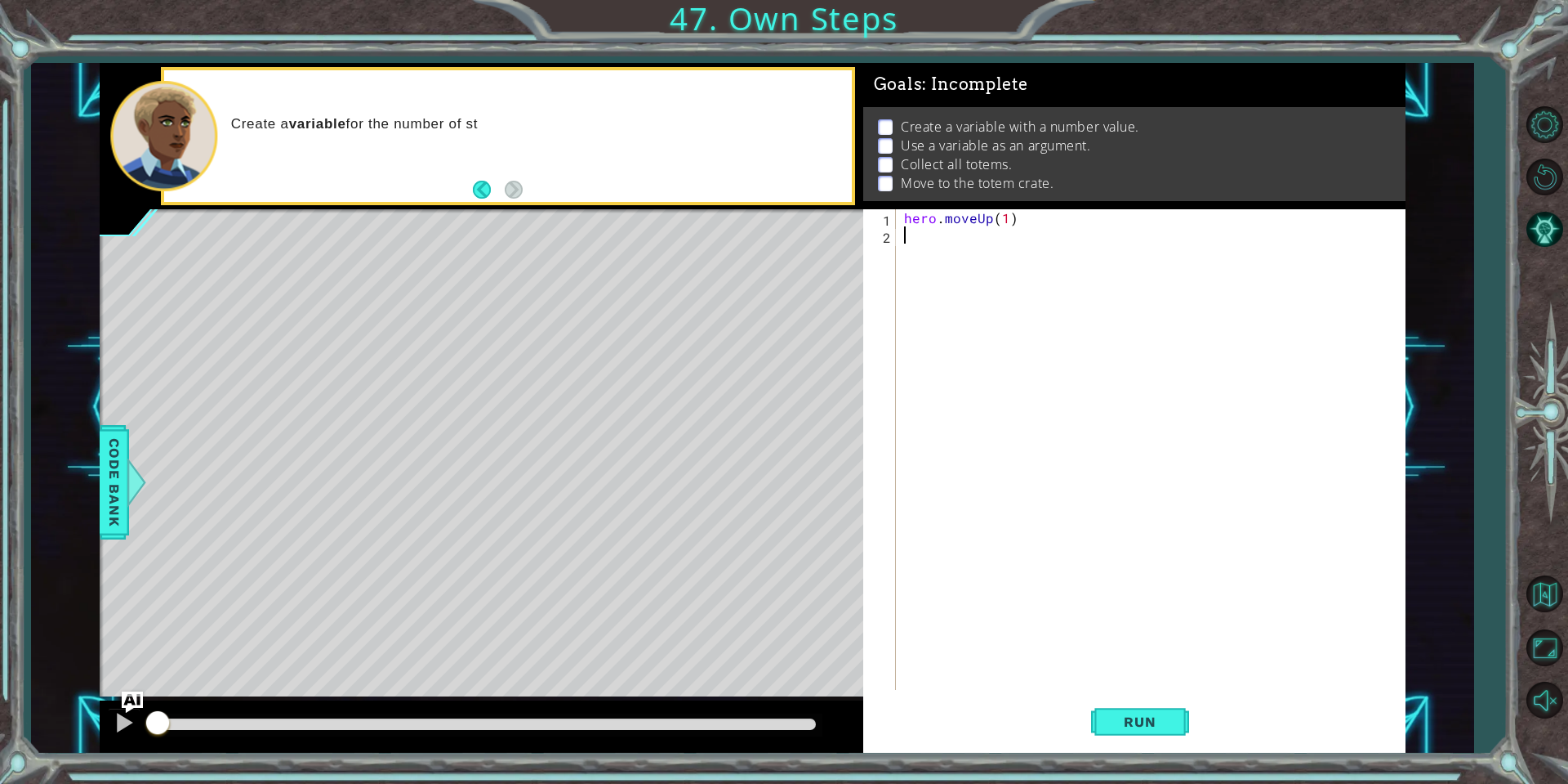
click at [139, 707] on img "Ask AI" at bounding box center [132, 701] width 22 height 22
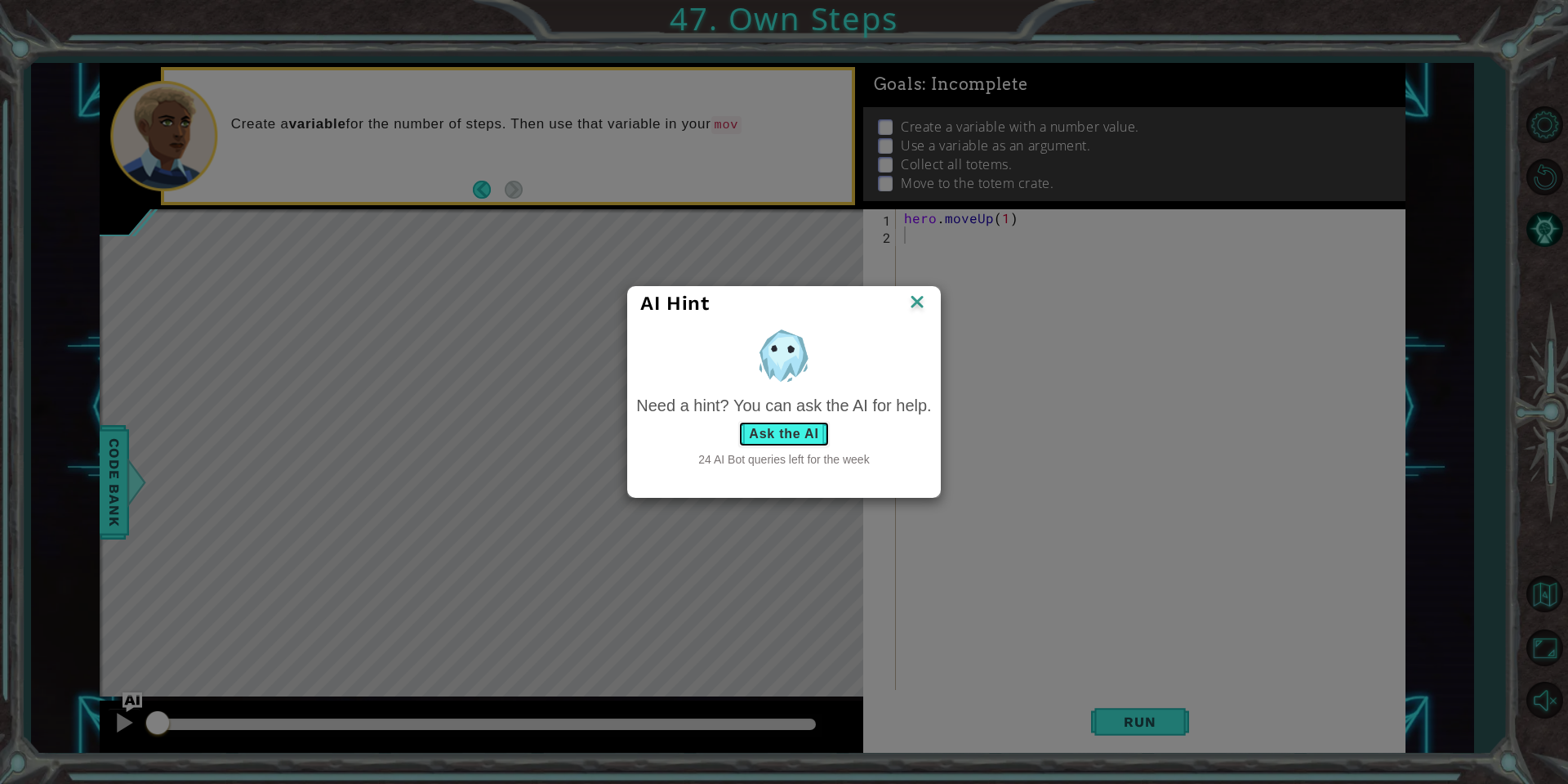
click at [822, 435] on button "Ask the AI" at bounding box center [784, 434] width 91 height 26
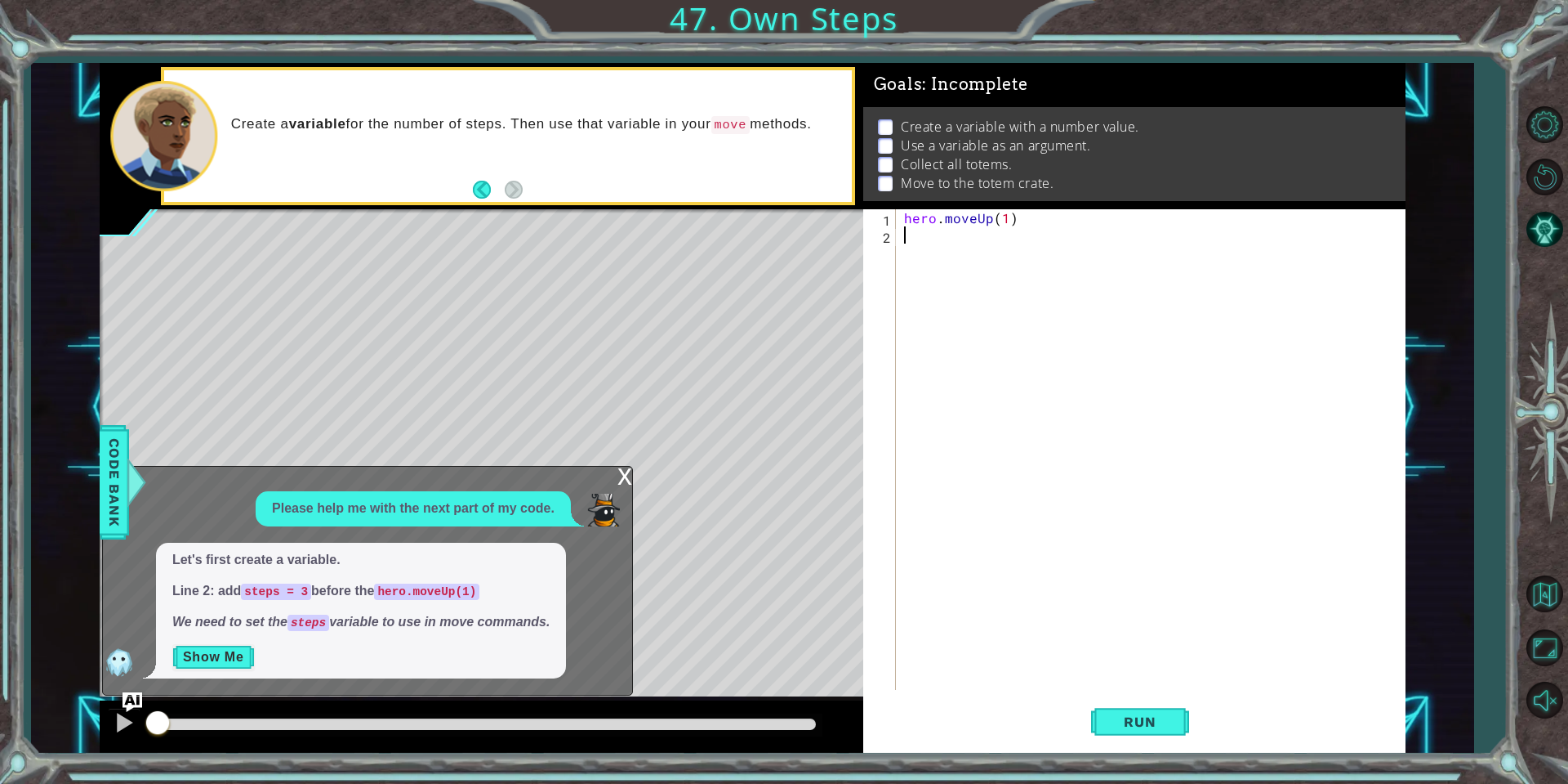
click at [240, 645] on div "Let's first create a variable. Line 2: add steps = 3 before the hero.moveUp(1) …" at bounding box center [361, 611] width 411 height 136
click at [236, 653] on button "Show Me" at bounding box center [214, 657] width 82 height 26
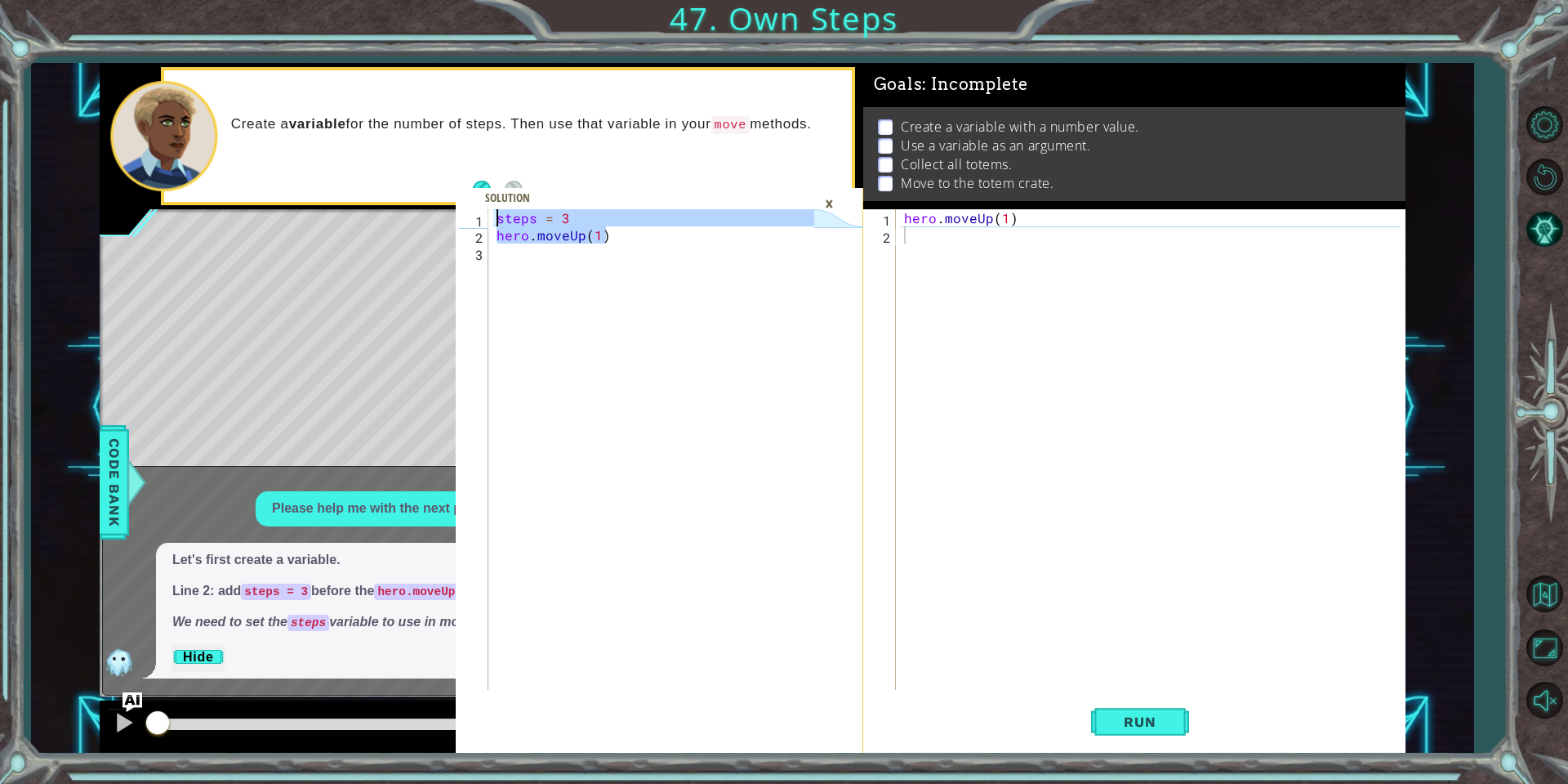
drag, startPoint x: 636, startPoint y: 231, endPoint x: 666, endPoint y: 173, distance: 65.3
click at [467, 209] on div "hero.moveUp(1) 1 2 3 steps = 3 hero . moveUp ( 1 ) הההההההההההההההההההההההההההה…" at bounding box center [659, 480] width 407 height 543
type textarea "steps = 3 hero.moveUp(1)"
click at [841, 199] on div "×" at bounding box center [829, 204] width 25 height 28
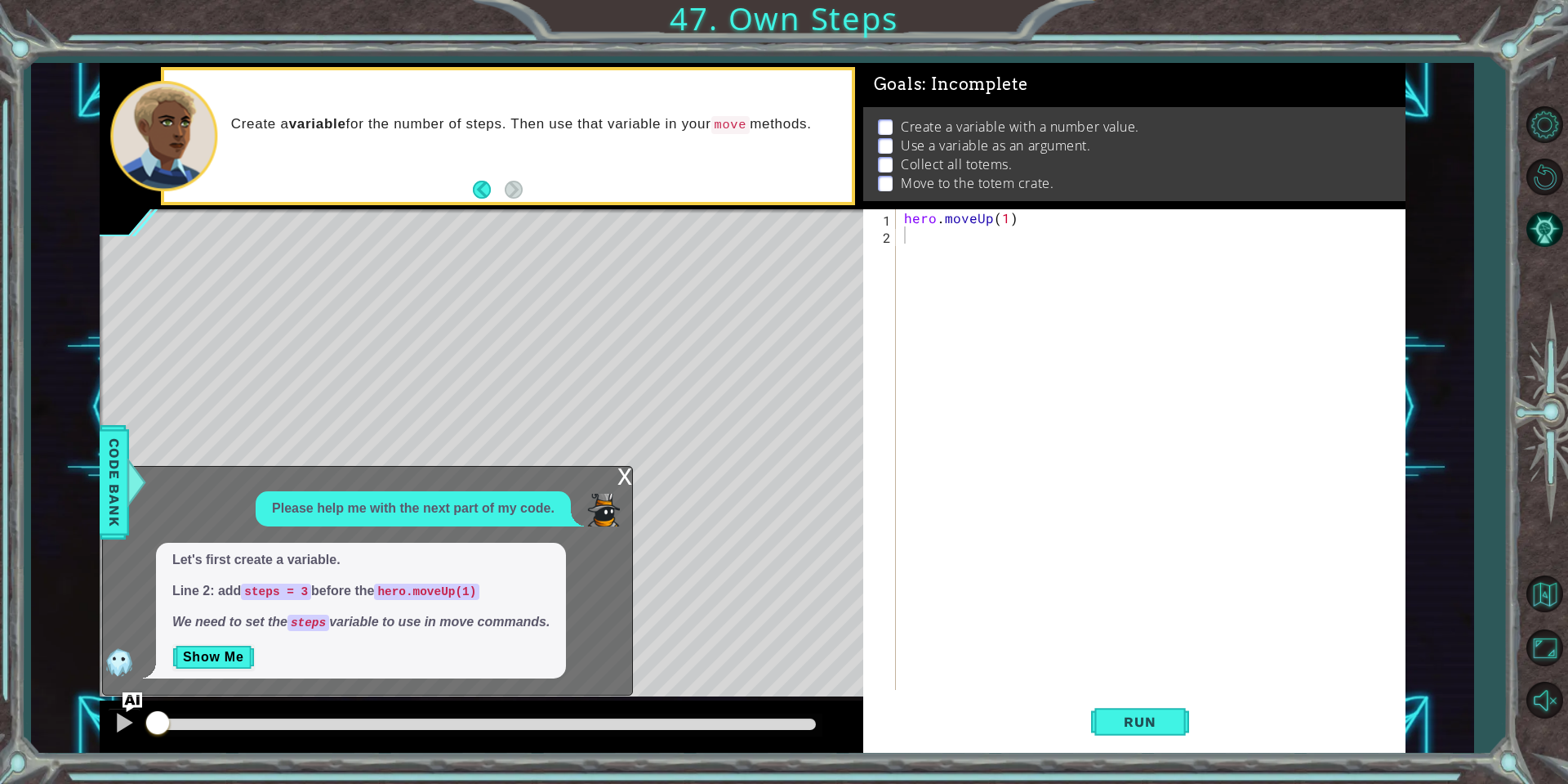
click at [1037, 207] on div "Goals : Incomplete Create a variable with a number value. Use a variable as an …" at bounding box center [1134, 136] width 543 height 147
type textarea "hero.moveUp(1)"
click at [1062, 223] on div "hero . moveUp ( 1 )" at bounding box center [1155, 466] width 508 height 515
click at [903, 218] on div "hero . moveUp ( 1 )" at bounding box center [1155, 466] width 508 height 515
type textarea "hero.moveUp(1)"
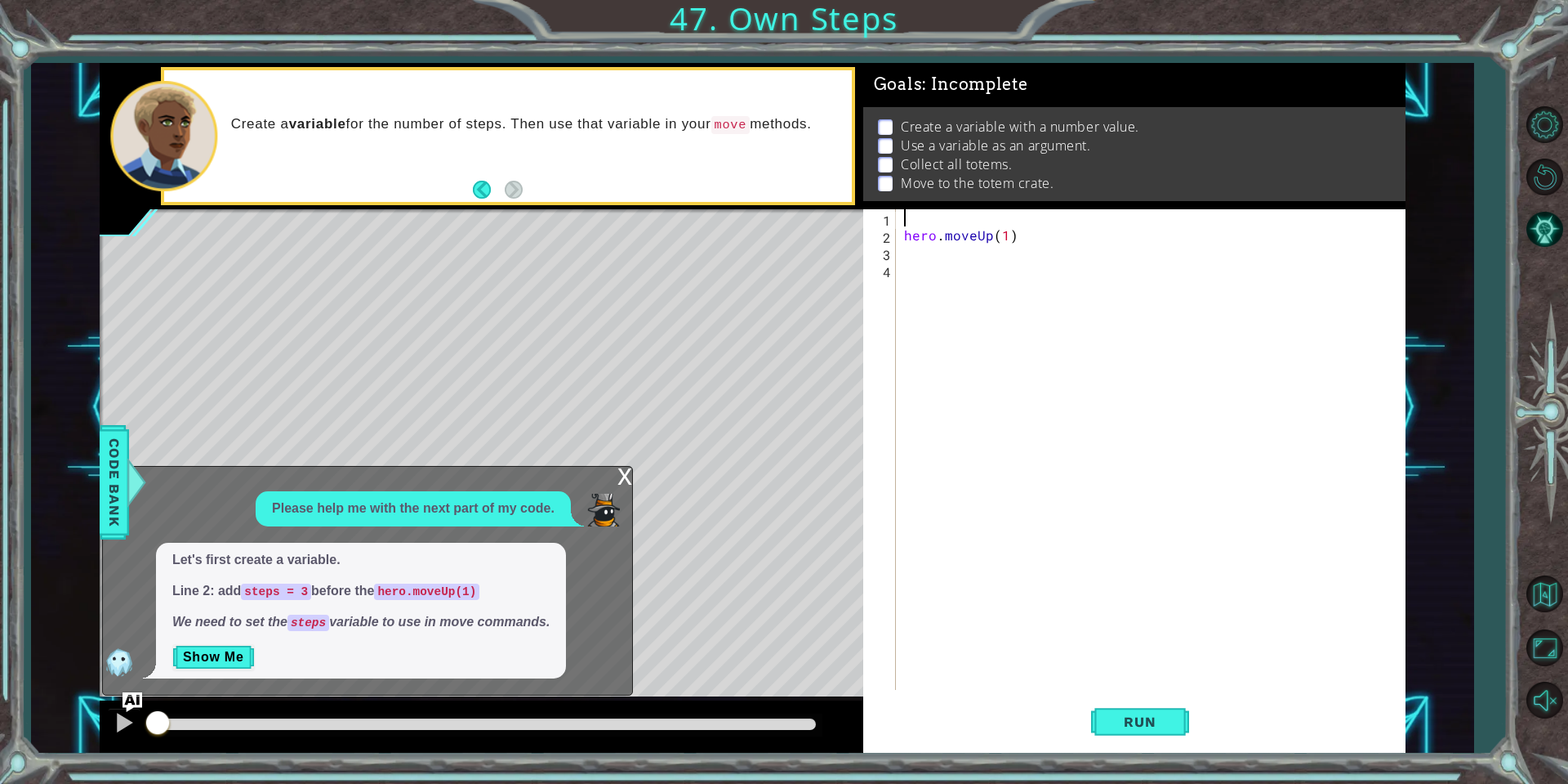
click at [924, 225] on div "hero . moveUp ( 1 )" at bounding box center [1155, 466] width 508 height 515
drag, startPoint x: 1125, startPoint y: 714, endPoint x: 1140, endPoint y: 714, distance: 15.0
click at [1127, 714] on span "Run" at bounding box center [1140, 721] width 65 height 16
click at [610, 481] on div "x Please help me with the next part of my code. Let's first create a variable. …" at bounding box center [367, 580] width 530 height 229
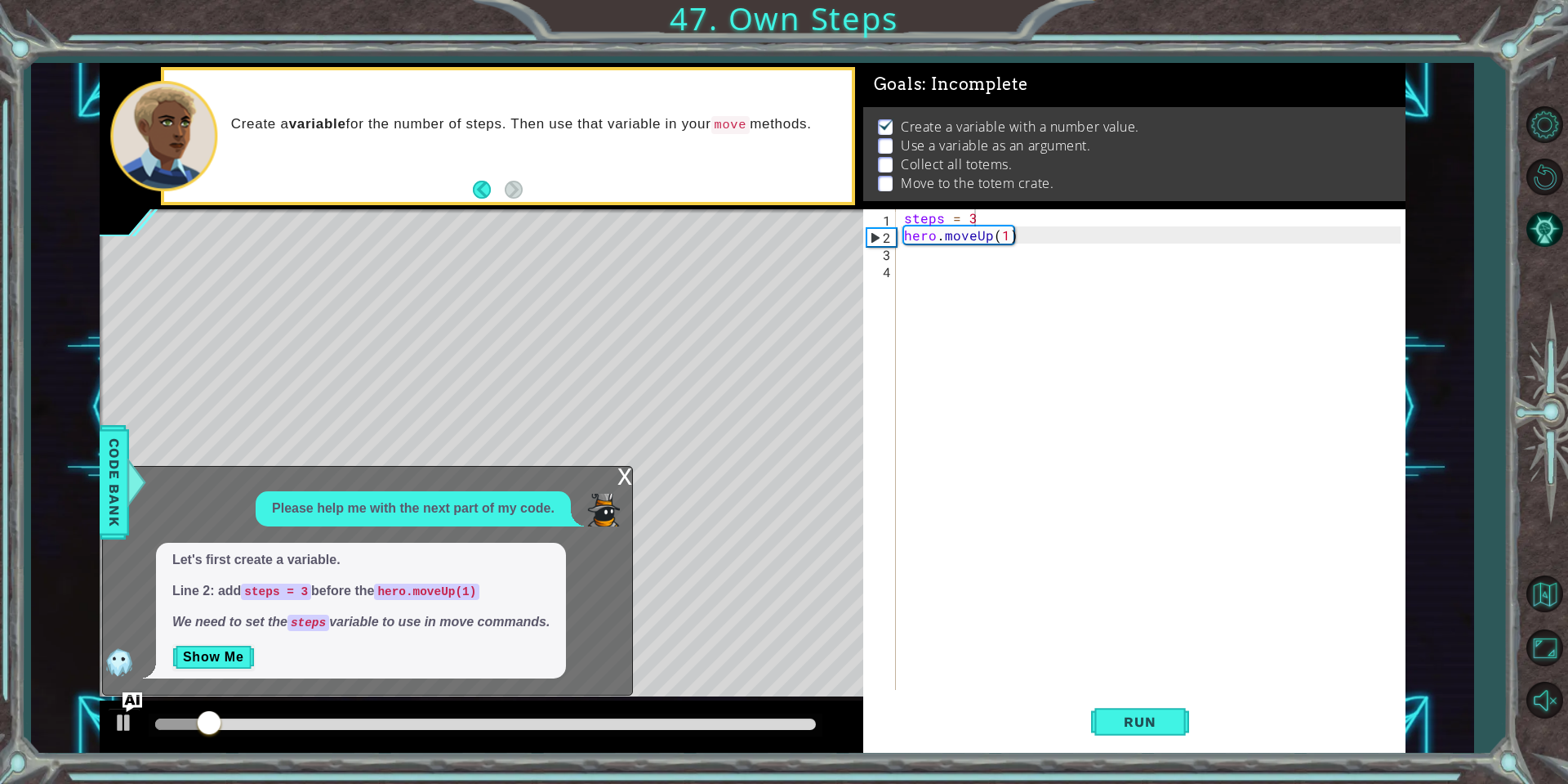
click at [624, 480] on div "x" at bounding box center [625, 475] width 15 height 16
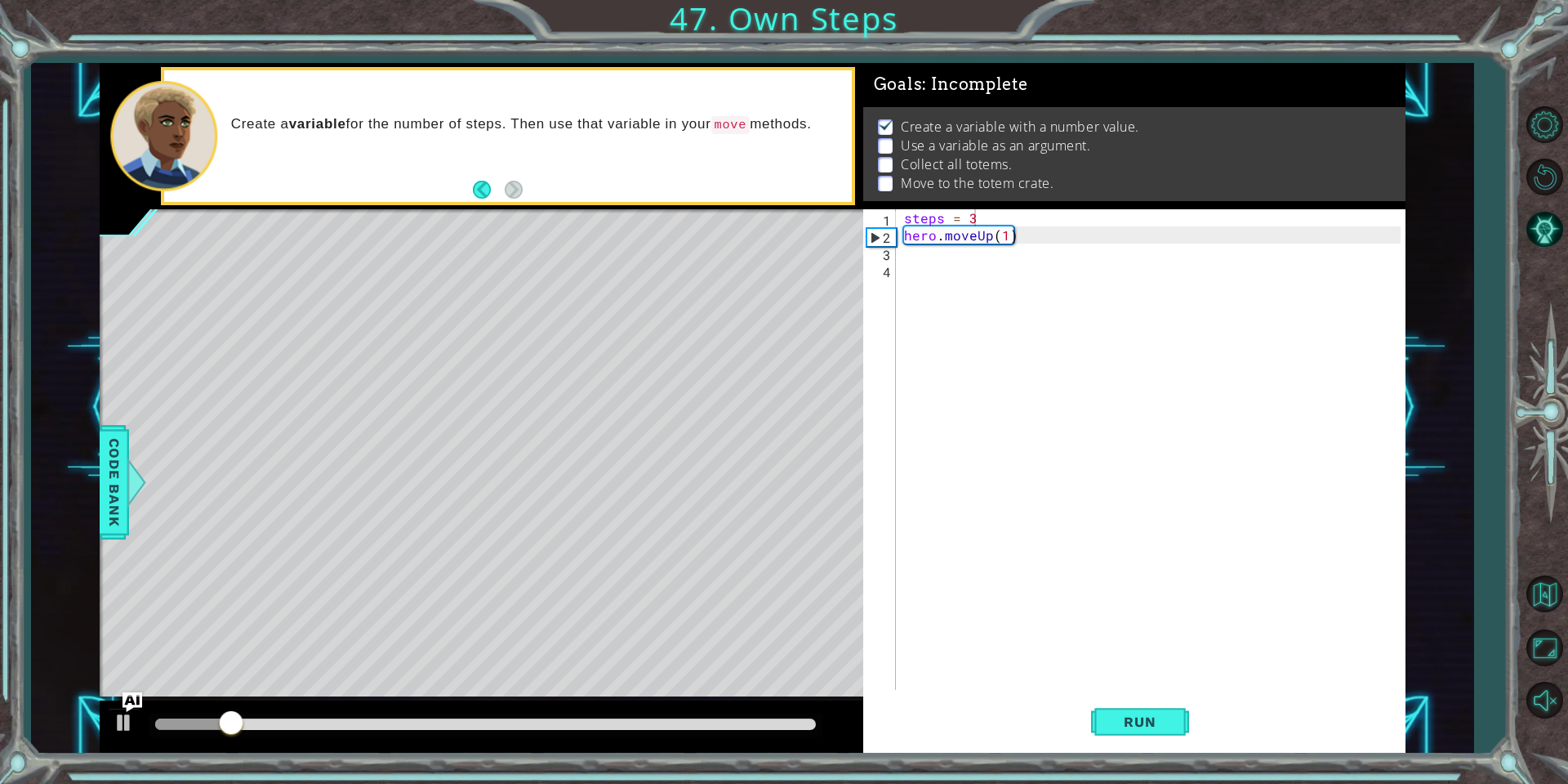
click at [1007, 241] on div "steps = 3 hero . moveUp ( 1 )" at bounding box center [1155, 466] width 508 height 515
type textarea "hero.moveUp(steps)"
drag, startPoint x: 1127, startPoint y: 725, endPoint x: 1133, endPoint y: 720, distance: 7.8
click at [1133, 721] on span "Run" at bounding box center [1140, 721] width 65 height 16
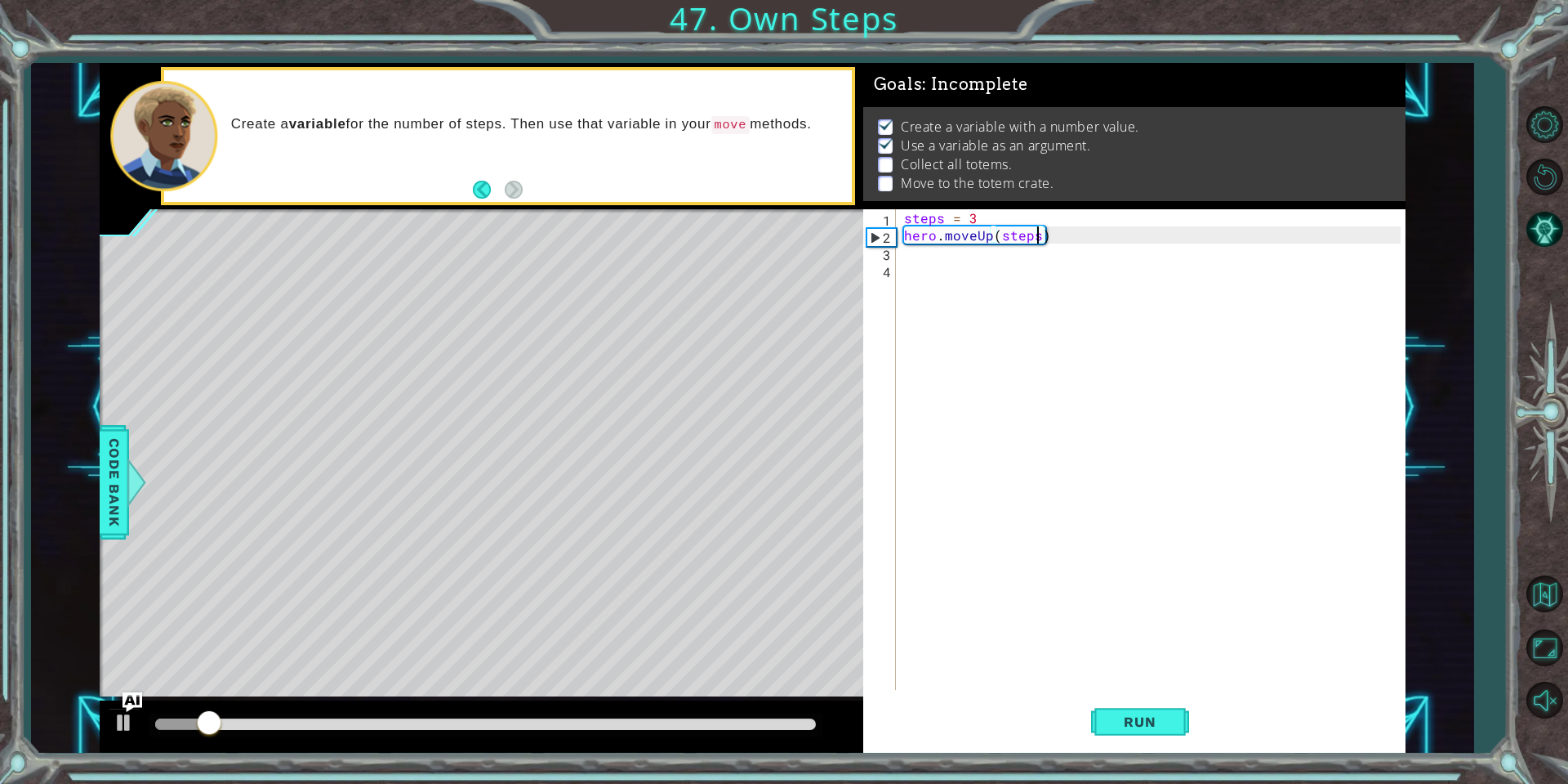
click at [901, 262] on div "steps = 3 hero . moveUp ( steps )" at bounding box center [1155, 466] width 508 height 515
click at [918, 249] on div "steps = 3 hero . moveUp ( steps )" at bounding box center [1155, 466] width 508 height 515
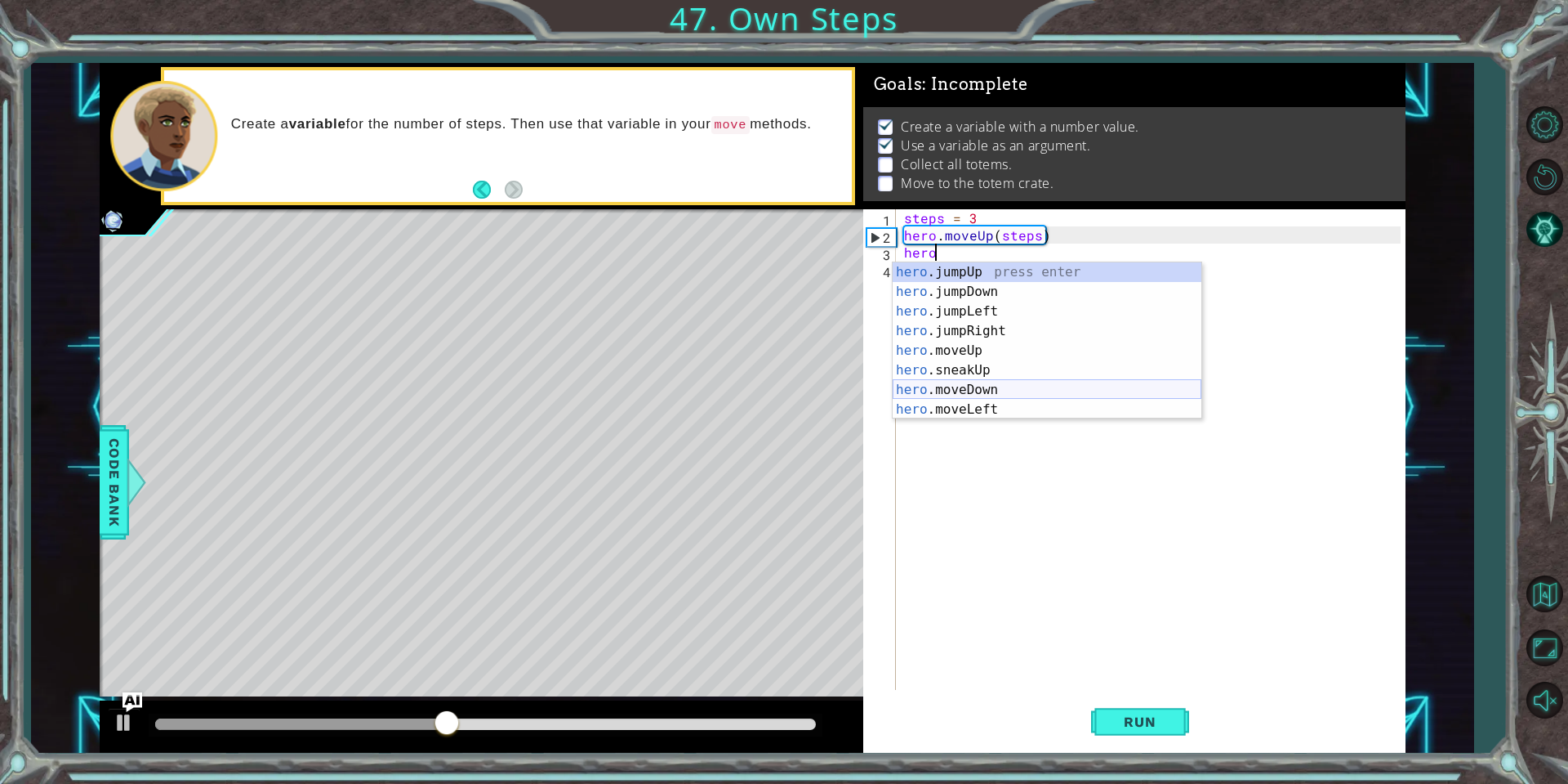
scroll to position [0, 2]
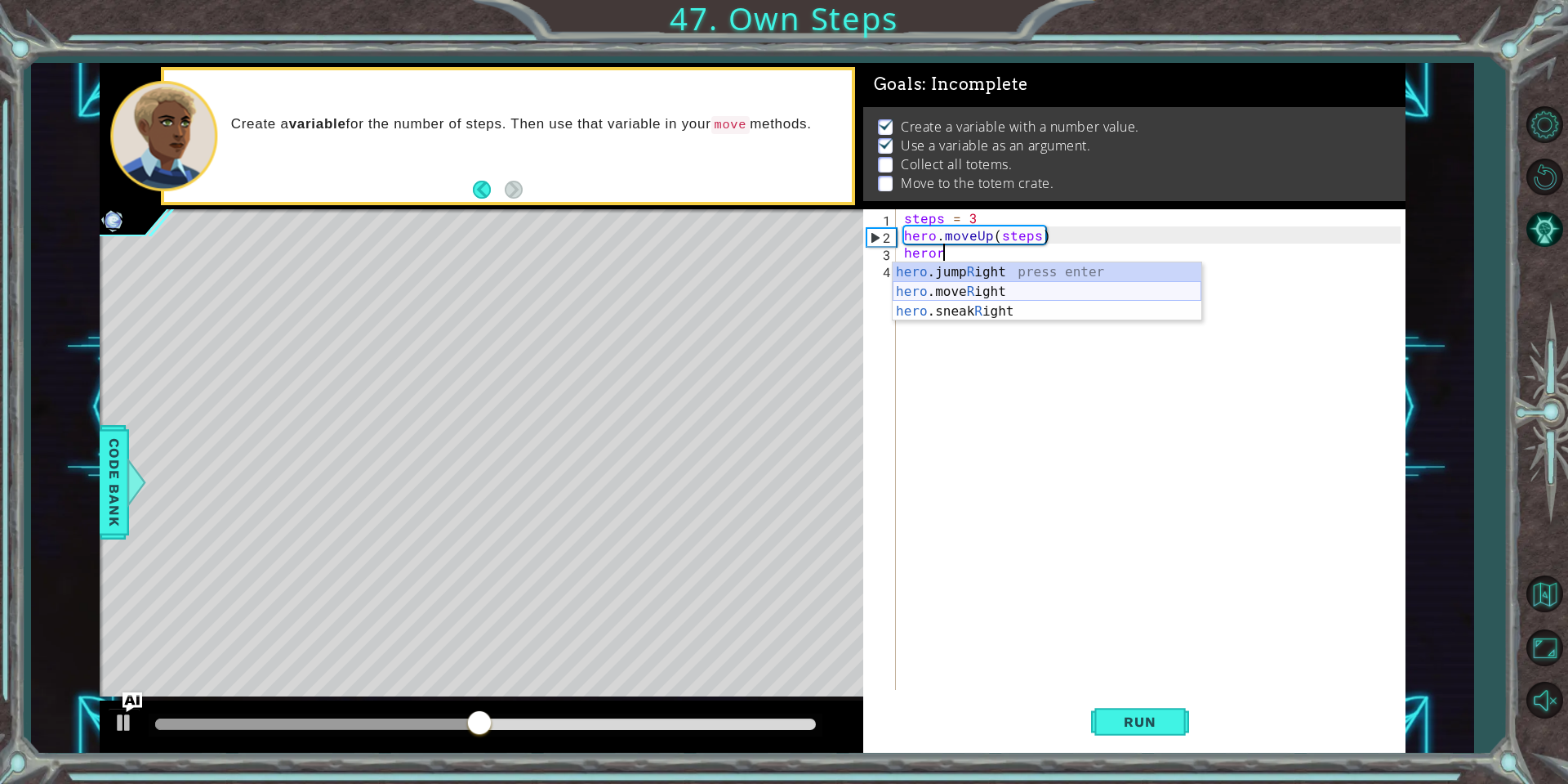
click at [1006, 291] on div "hero .jump R ight press enter hero .move R ight press enter hero .sneak R ight …" at bounding box center [1046, 311] width 308 height 98
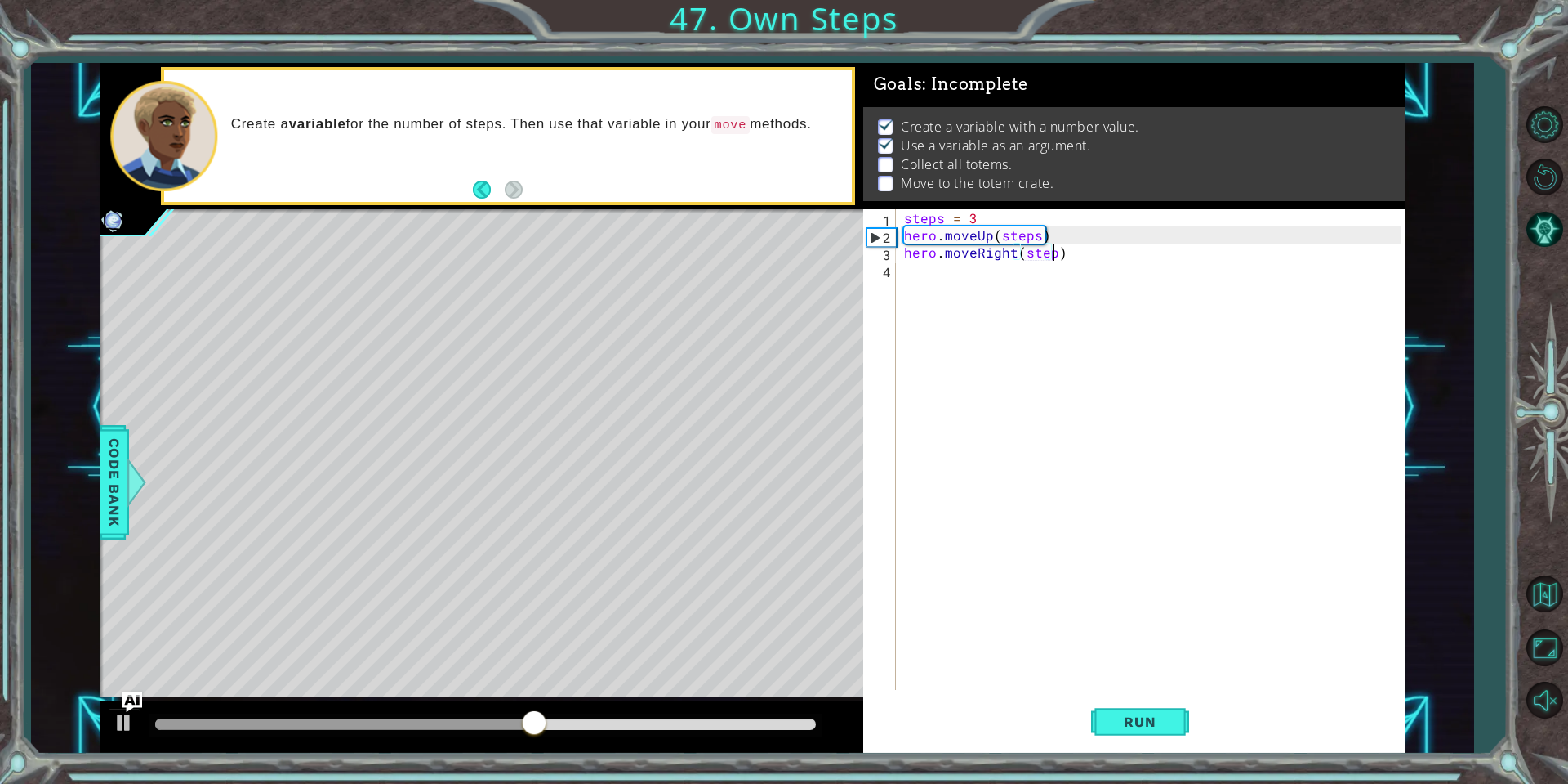
scroll to position [0, 9]
type textarea "hero.moveRight(steps)"
click at [1165, 717] on span "Run" at bounding box center [1140, 721] width 65 height 16
click at [976, 285] on div "steps = 3 hero . moveUp ( steps ) hero . moveRight ( steps )" at bounding box center [1155, 466] width 508 height 515
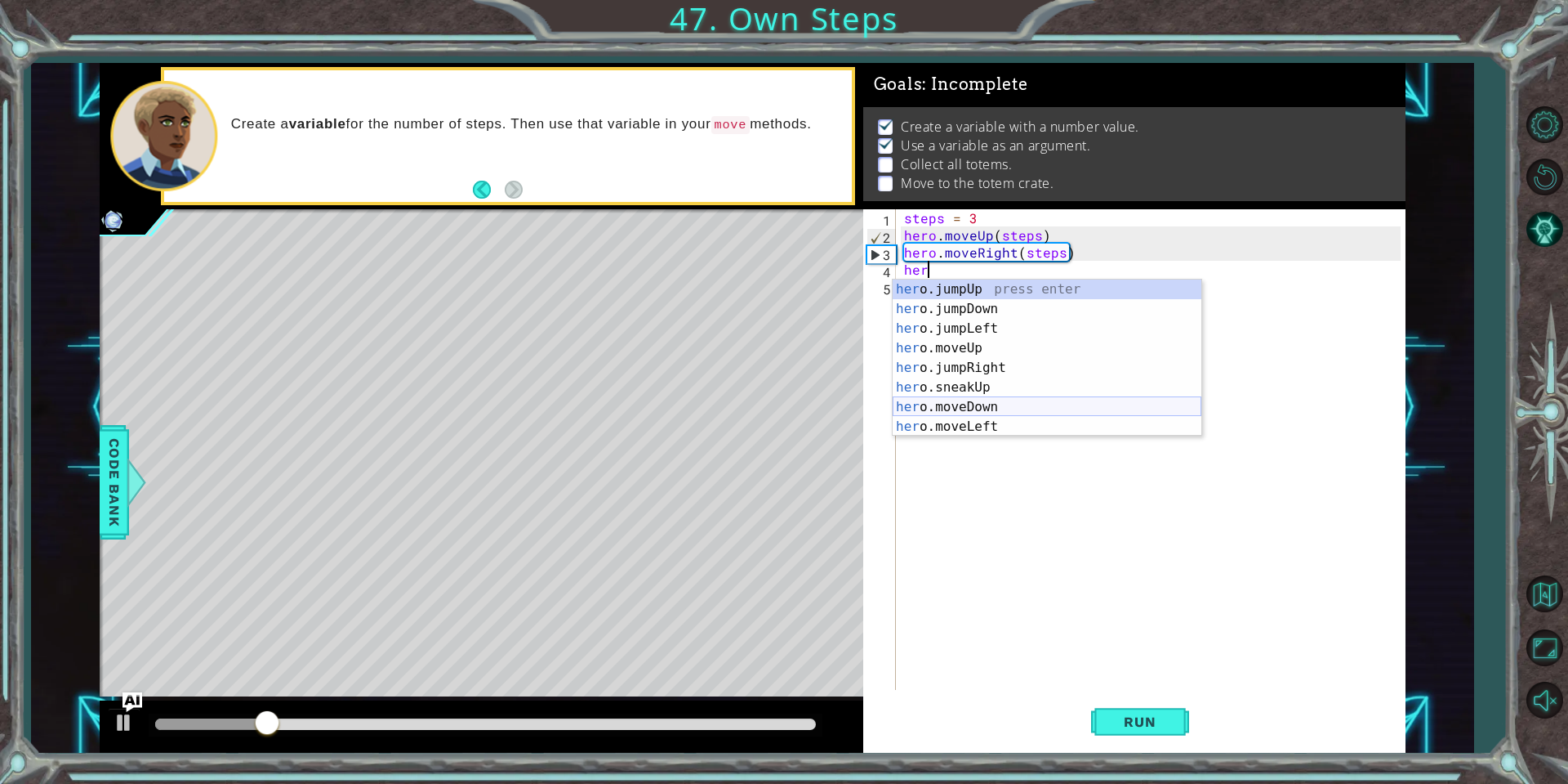
click at [1041, 411] on div "her o.jumpUp press enter her o.jumpDown press enter her o.jumpLeft press enter …" at bounding box center [1046, 377] width 308 height 196
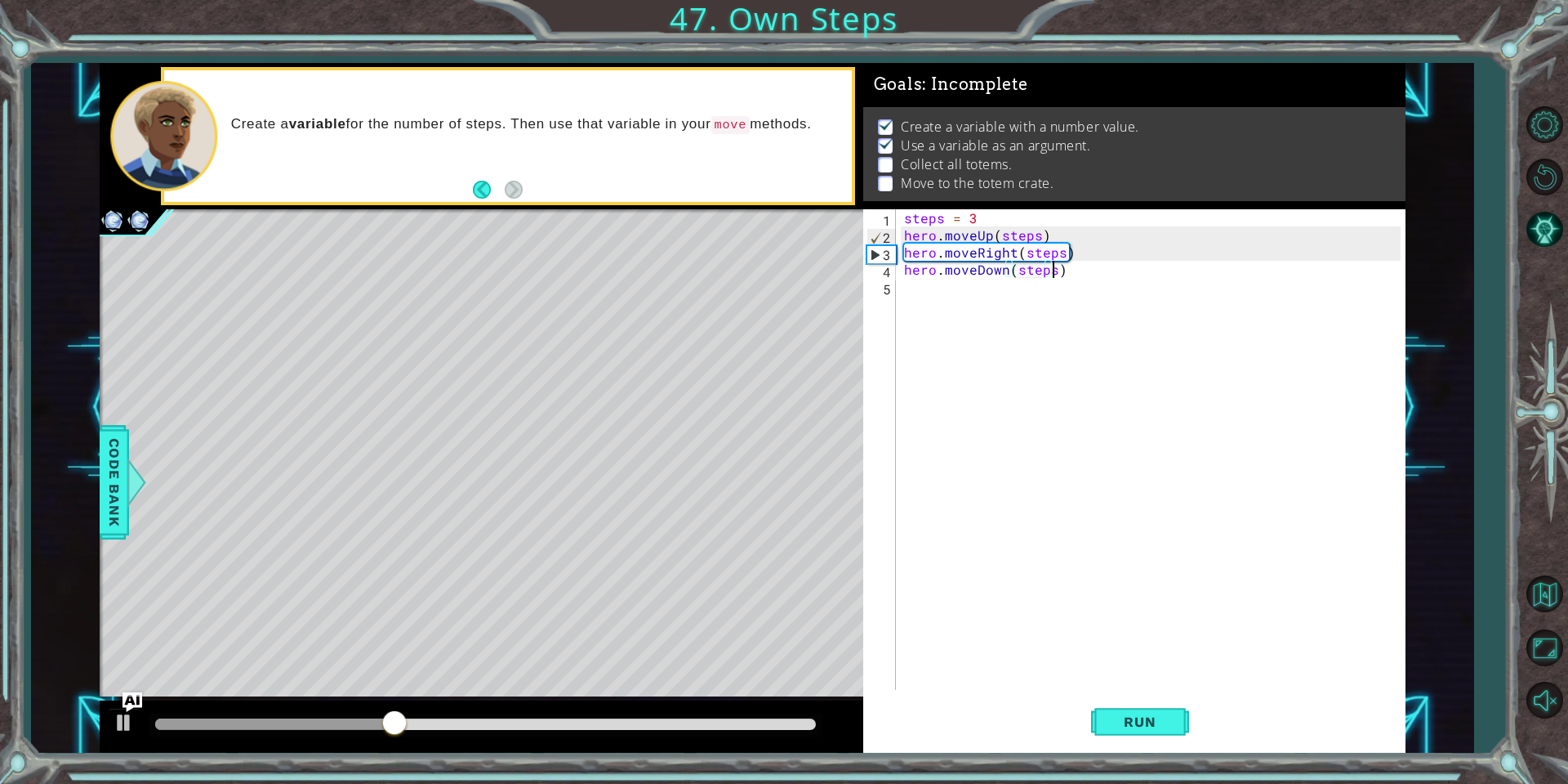
scroll to position [0, 9]
type textarea "hero.moveDown(steps)"
click at [1133, 724] on span "Run" at bounding box center [1140, 721] width 65 height 16
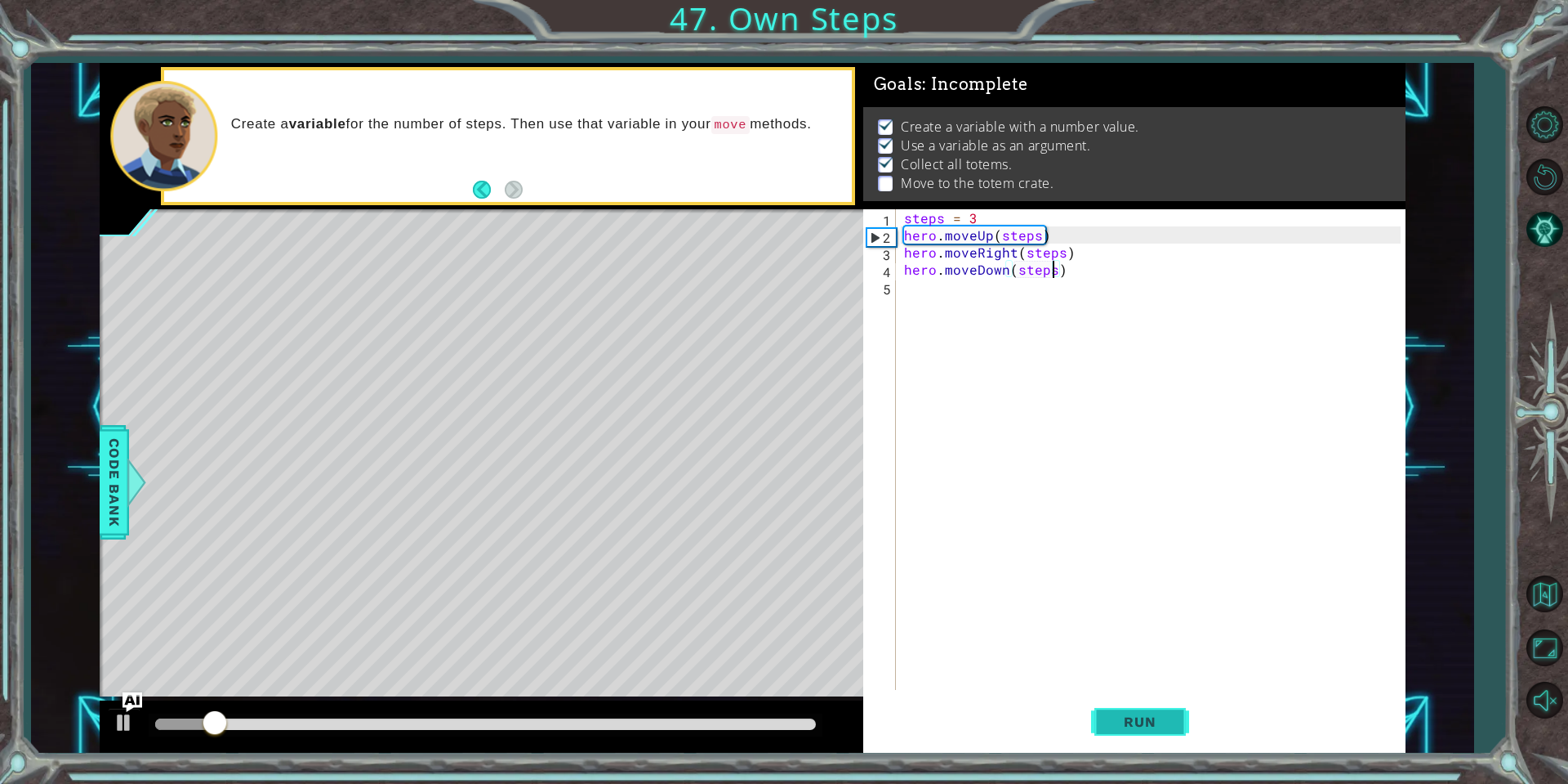
drag, startPoint x: 1158, startPoint y: 713, endPoint x: 1158, endPoint y: 702, distance: 11.0
click at [1158, 712] on button "Run" at bounding box center [1140, 722] width 98 height 54
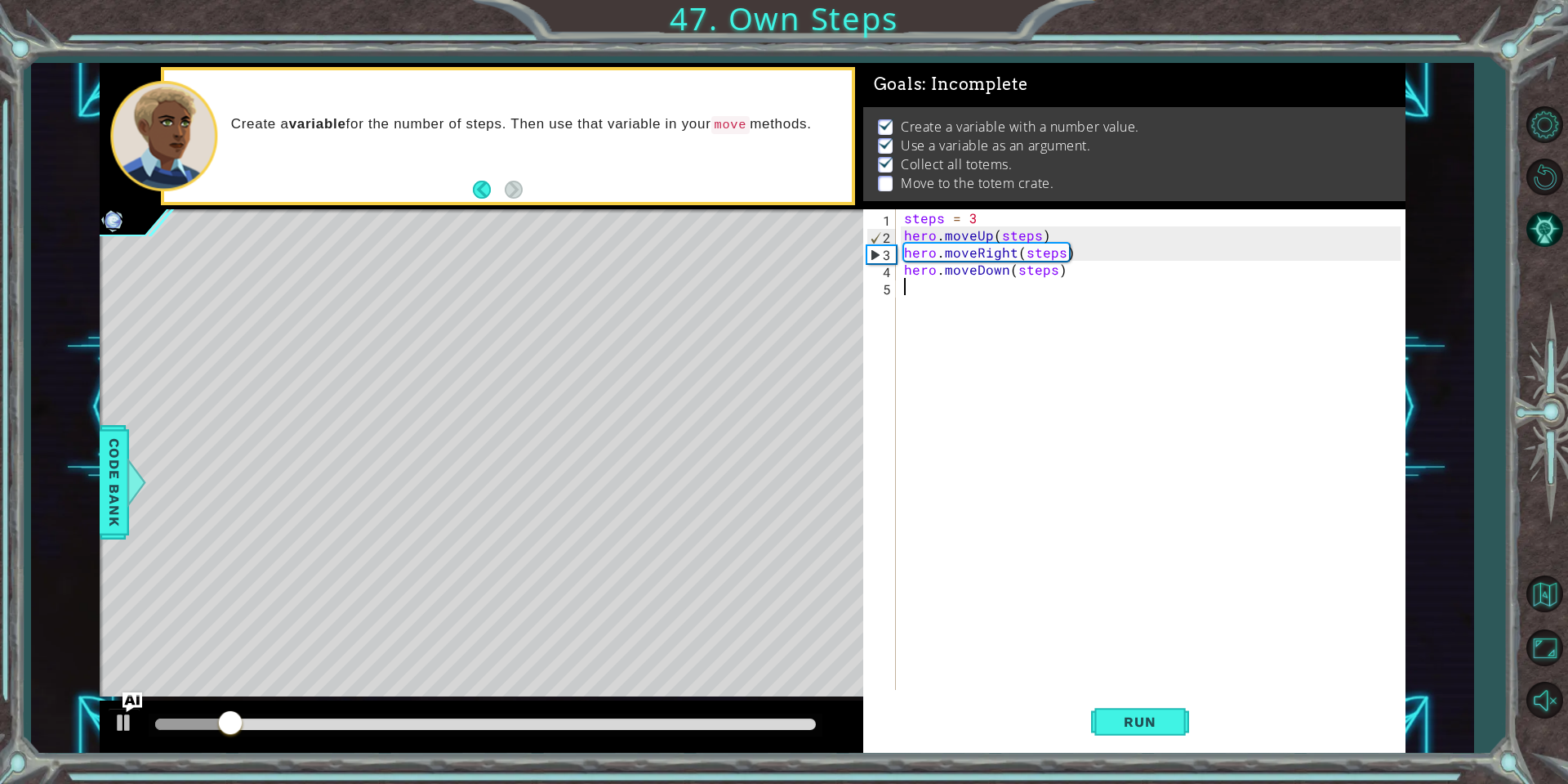
click at [956, 299] on div "steps = 3 hero . moveUp ( steps ) hero . moveRight ( steps ) hero . moveDown ( …" at bounding box center [1155, 466] width 508 height 515
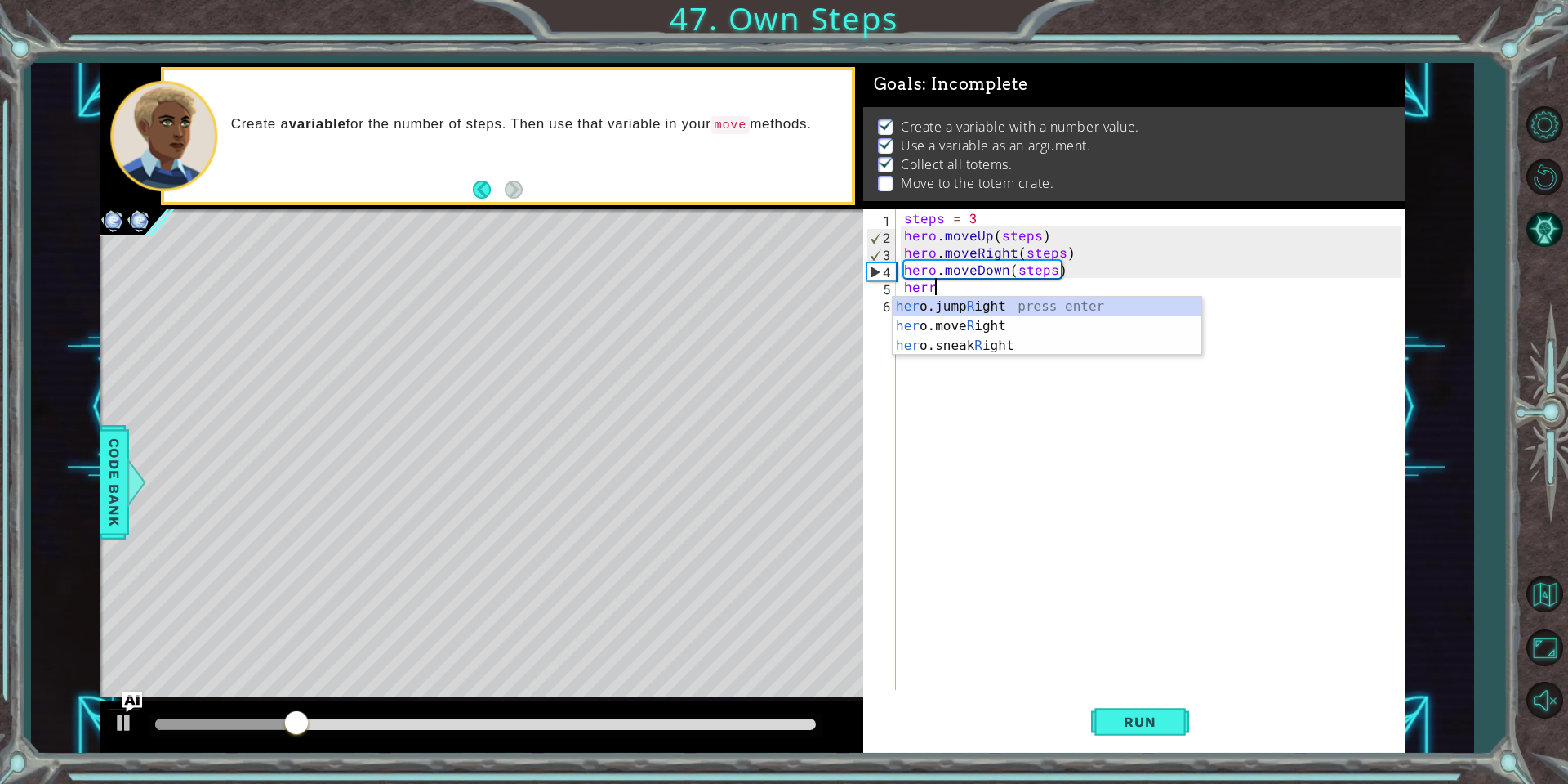
scroll to position [0, 1]
click at [979, 322] on div "her o.jump R ight press enter her o.move R ight press enter her o.sneak R ight …" at bounding box center [1046, 345] width 308 height 98
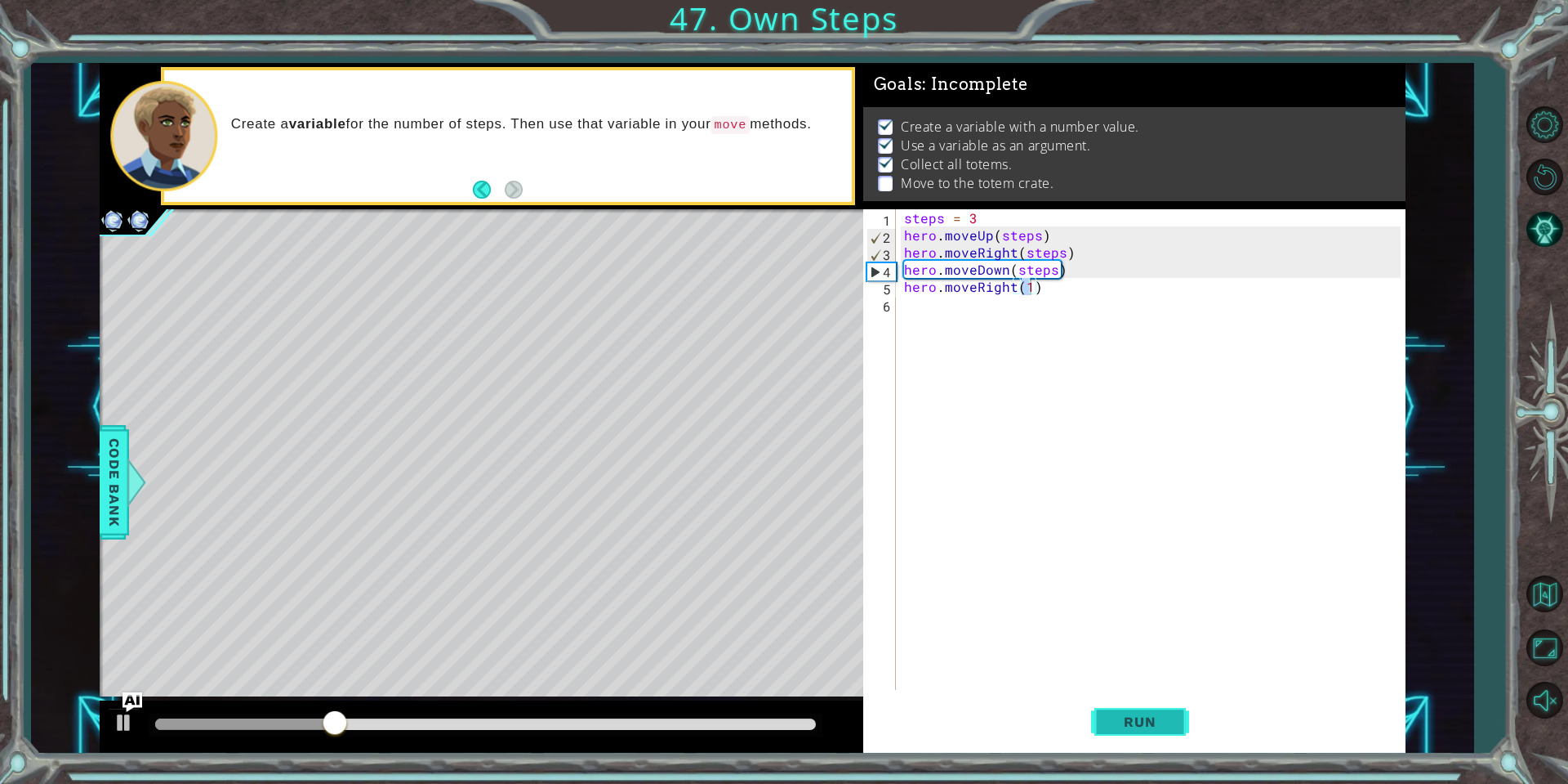
click at [1104, 728] on button "Run" at bounding box center [1140, 722] width 98 height 54
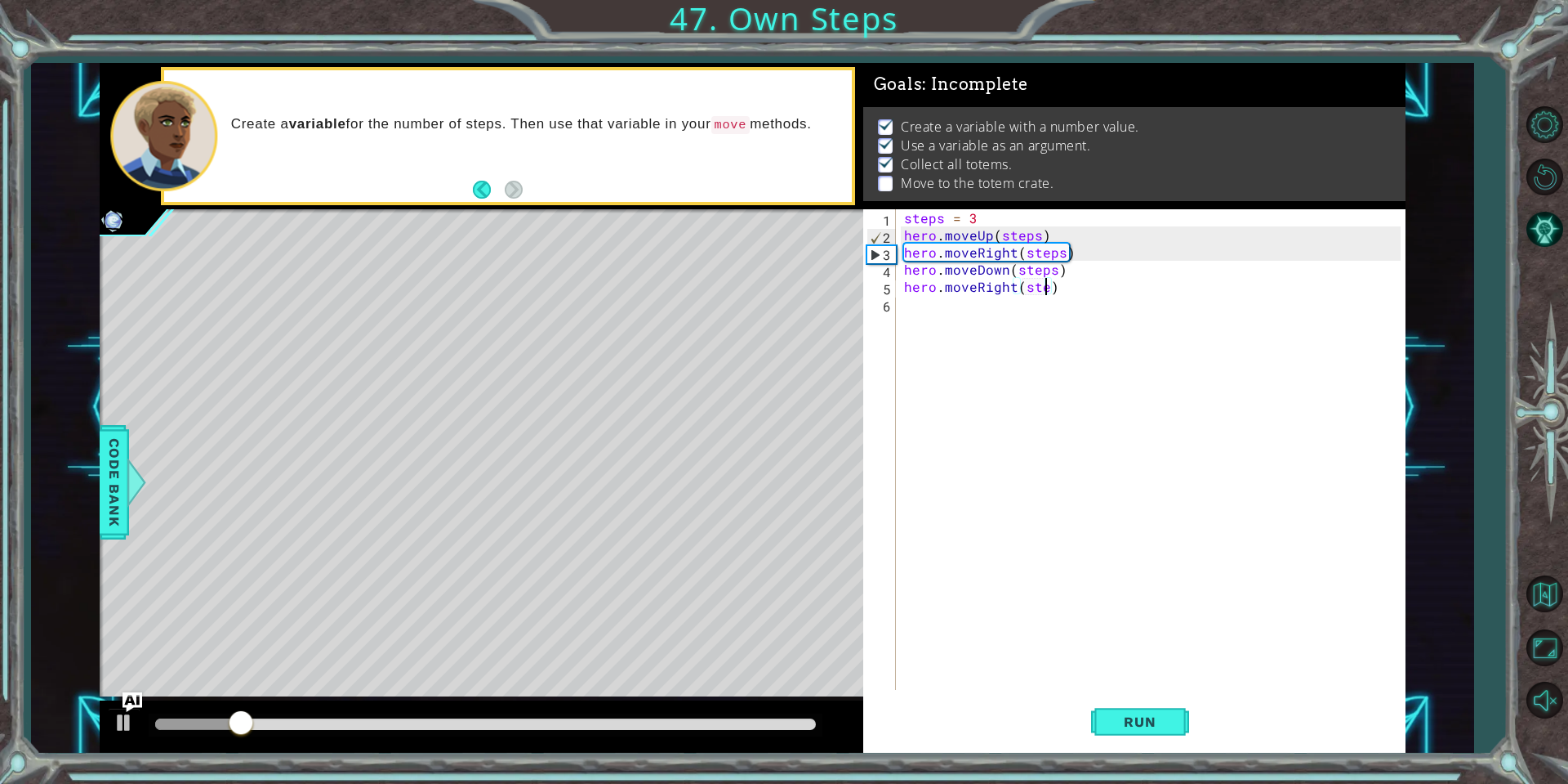
scroll to position [0, 9]
type textarea "hero.moveRight(steps)"
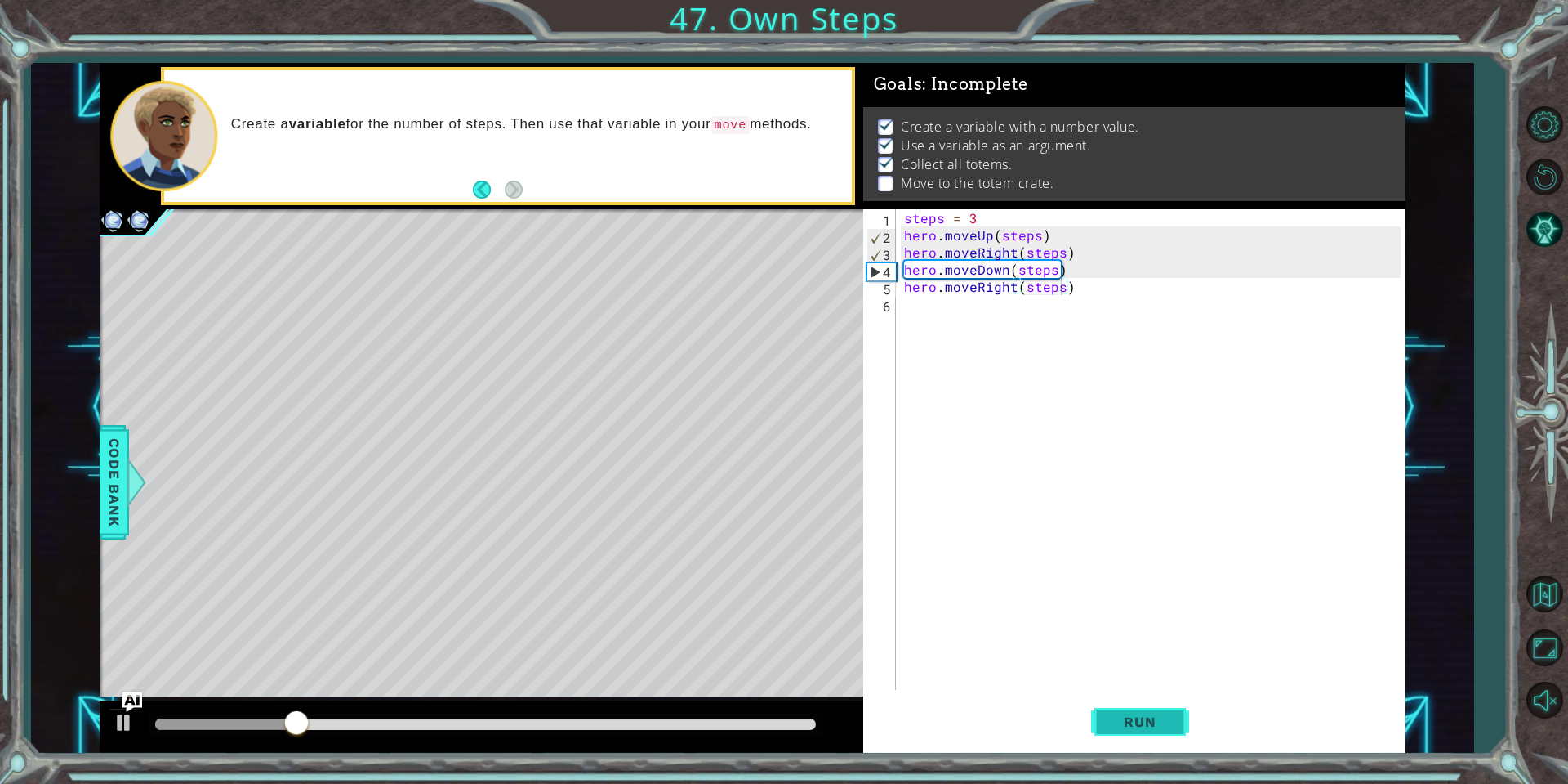
click at [1130, 711] on button "Run" at bounding box center [1140, 722] width 98 height 54
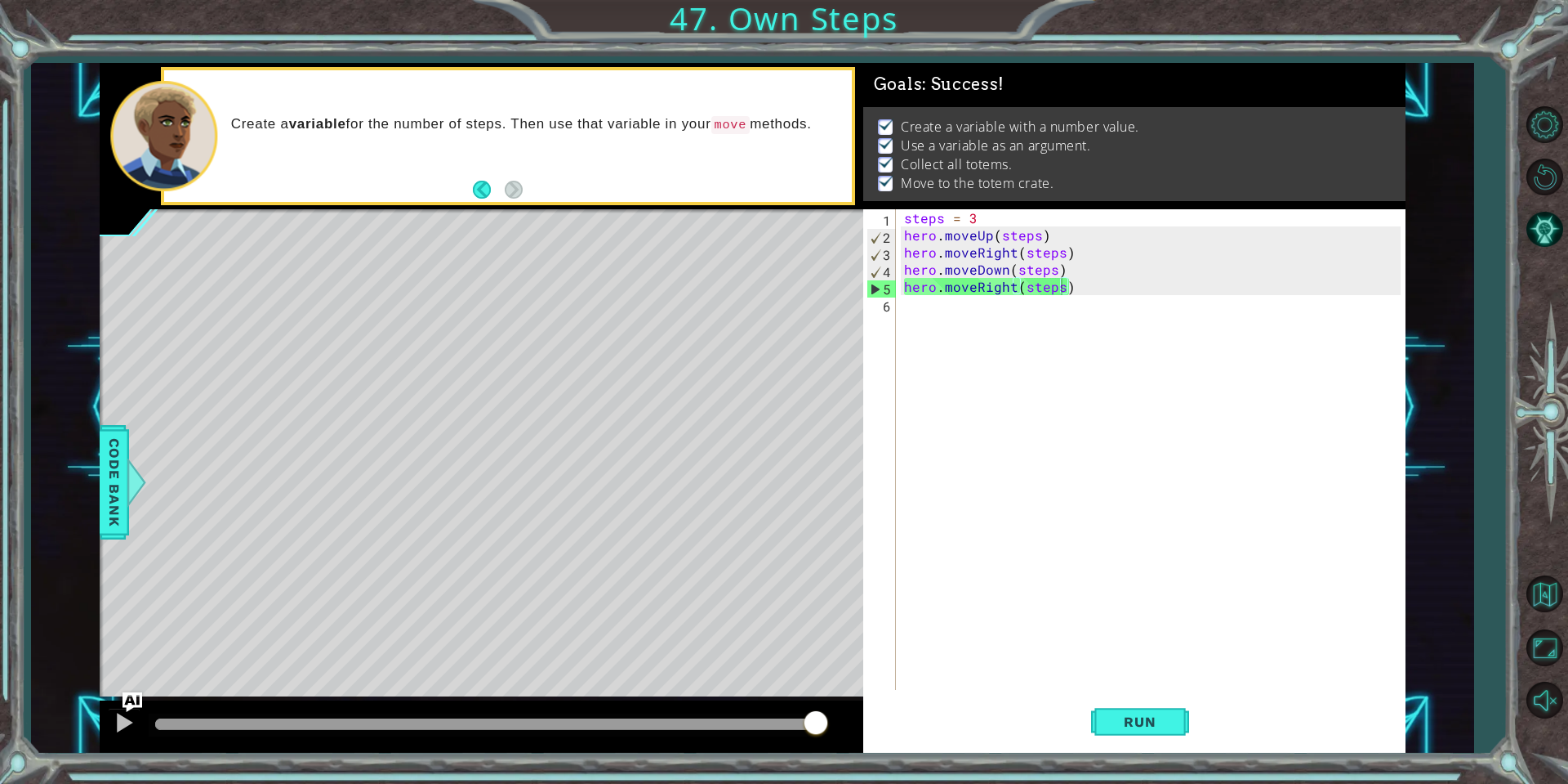
drag, startPoint x: 291, startPoint y: 734, endPoint x: 1157, endPoint y: 675, distance: 868.0
click at [1157, 675] on body "steps = 3 hero.moveUp(1) 1 2 3 steps = 3 hero . moveUp ( 1 ) הההההההההההההההההה…" at bounding box center [784, 392] width 1568 height 784
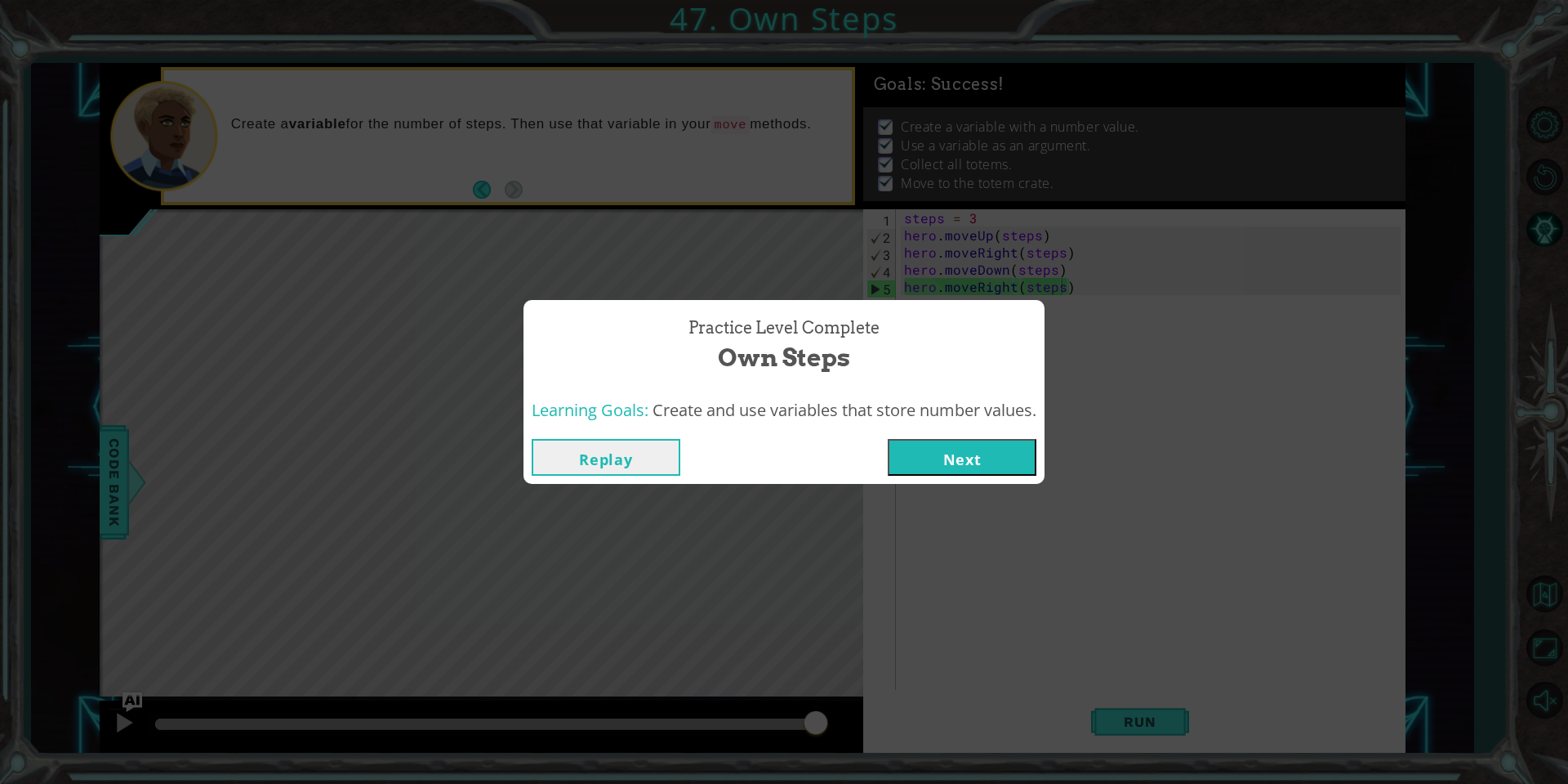
click at [976, 460] on button "Next" at bounding box center [962, 457] width 149 height 37
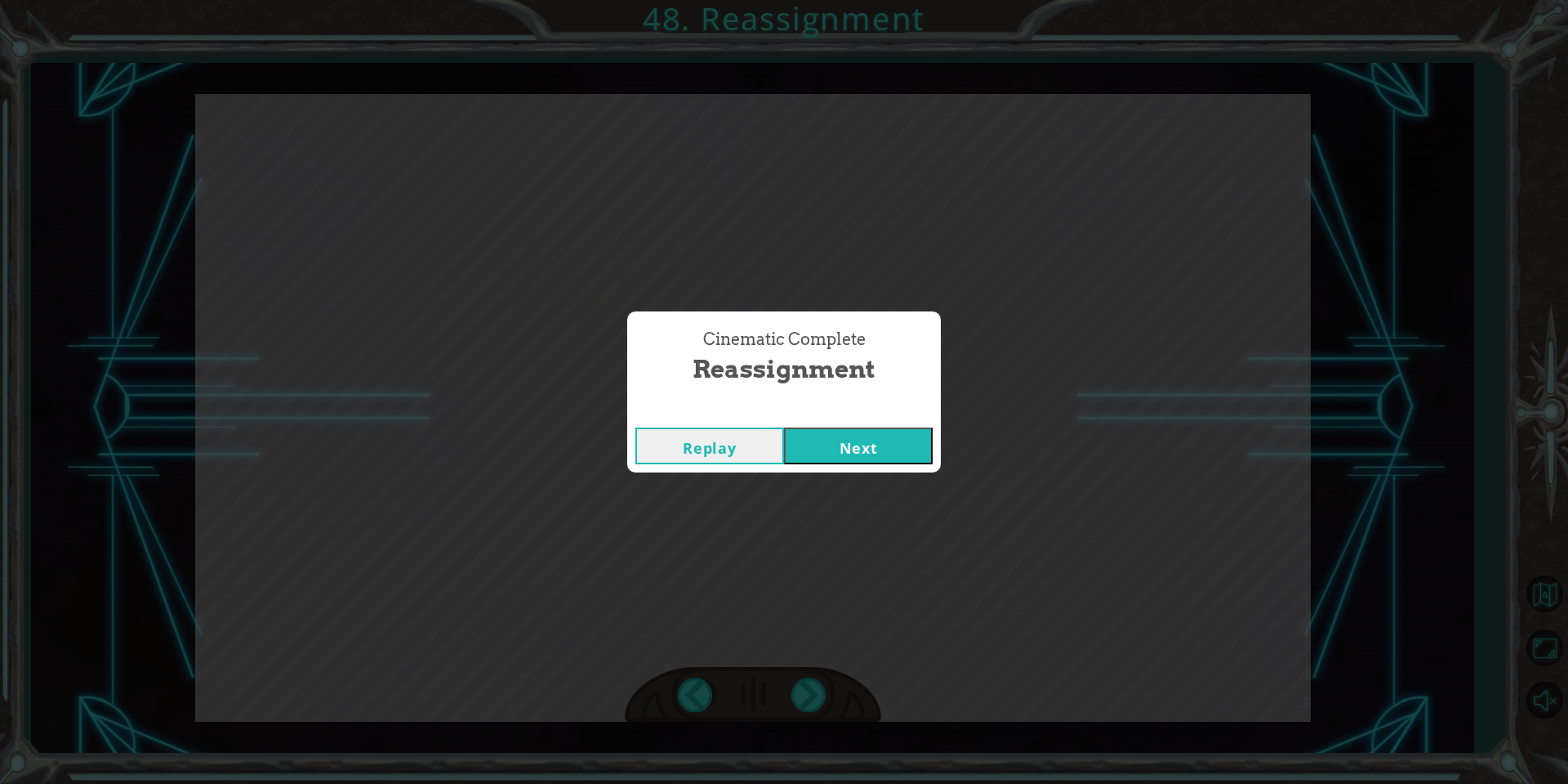
click at [911, 460] on button "Next" at bounding box center [859, 445] width 149 height 37
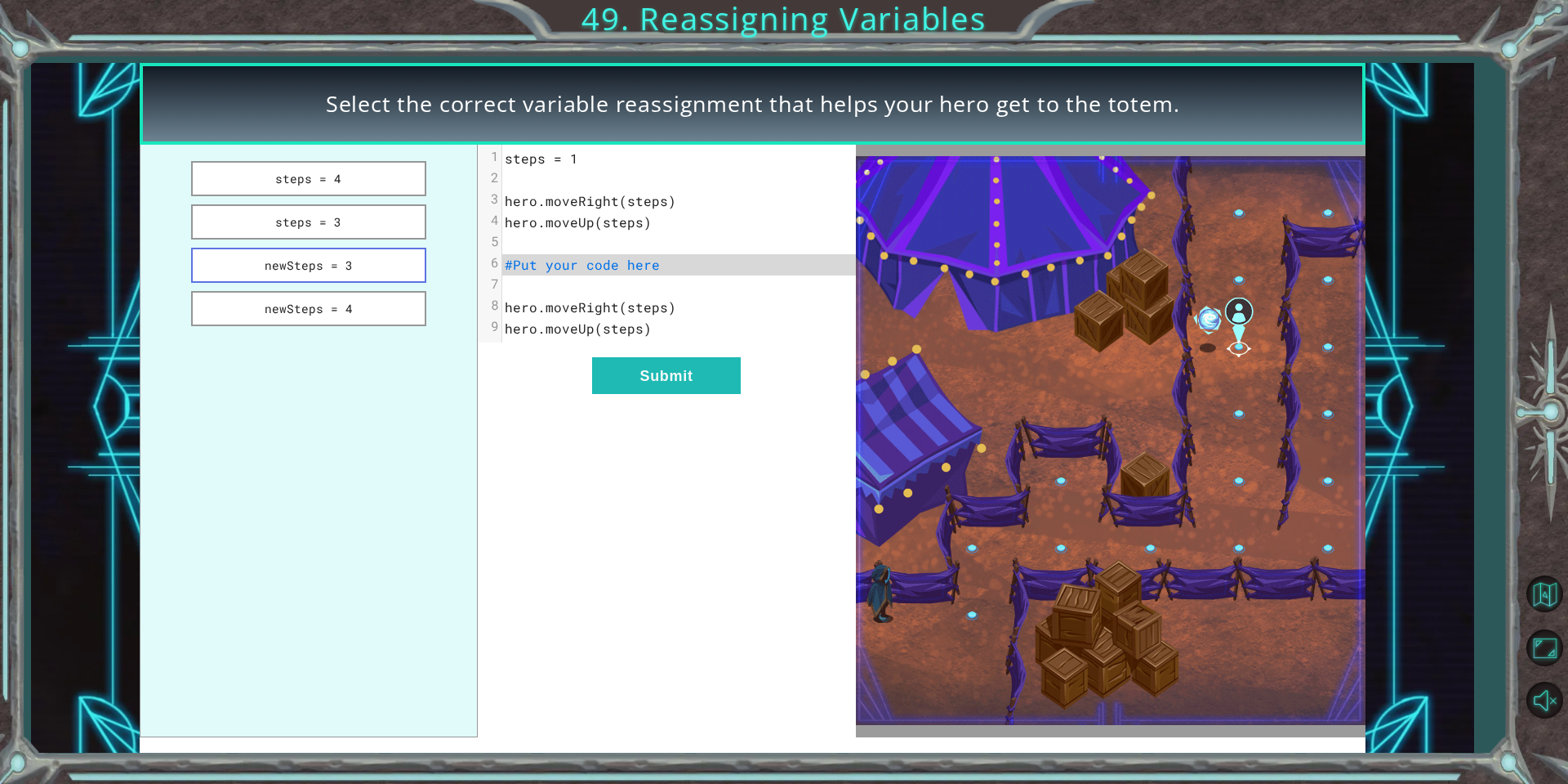
drag, startPoint x: 363, startPoint y: 279, endPoint x: 378, endPoint y: 279, distance: 15.0
click at [364, 279] on button "newSteps = 3" at bounding box center [308, 264] width 235 height 35
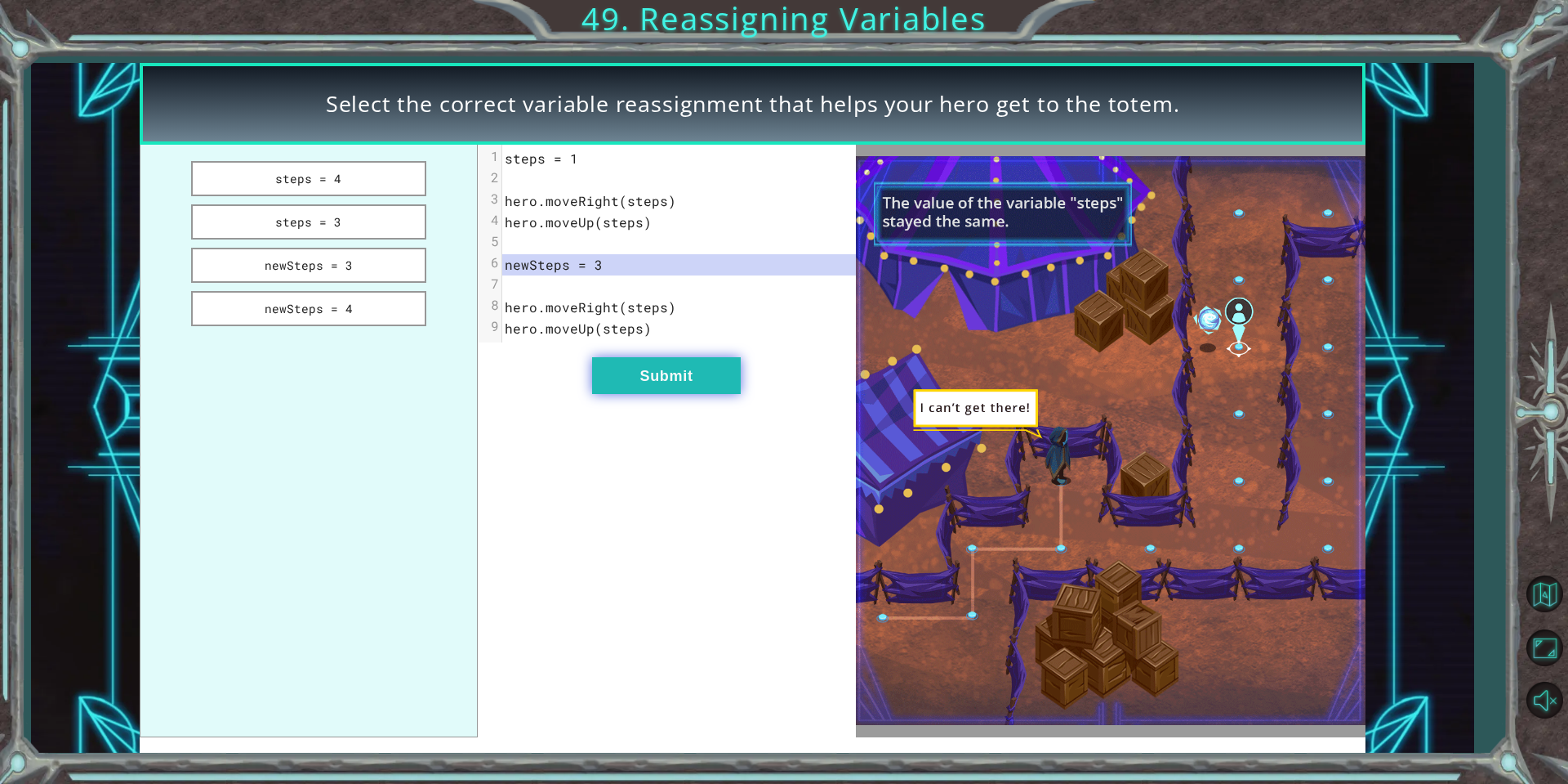
click at [707, 375] on button "Submit" at bounding box center [666, 375] width 149 height 37
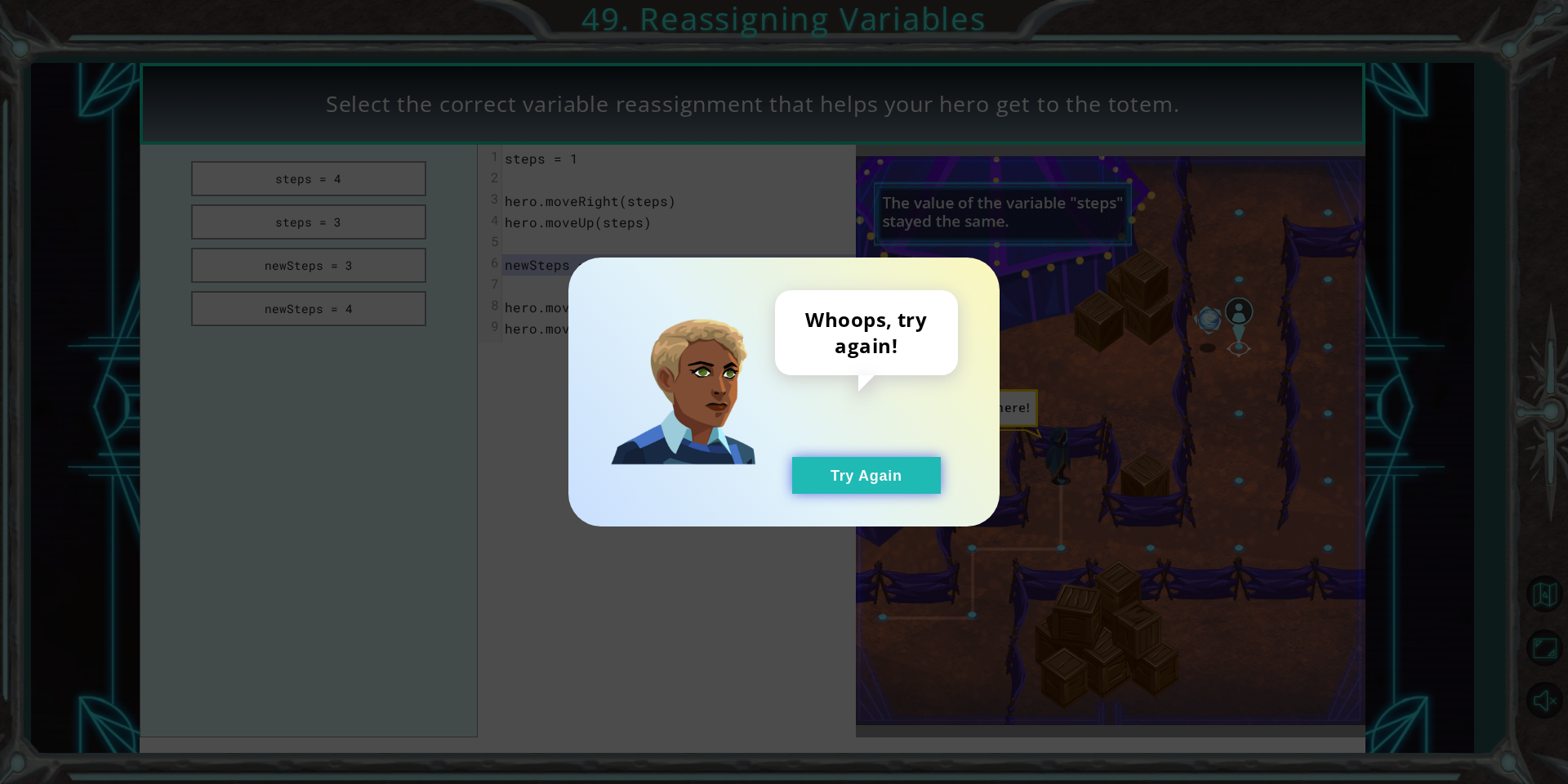
click at [835, 460] on button "Try Again" at bounding box center [866, 475] width 149 height 37
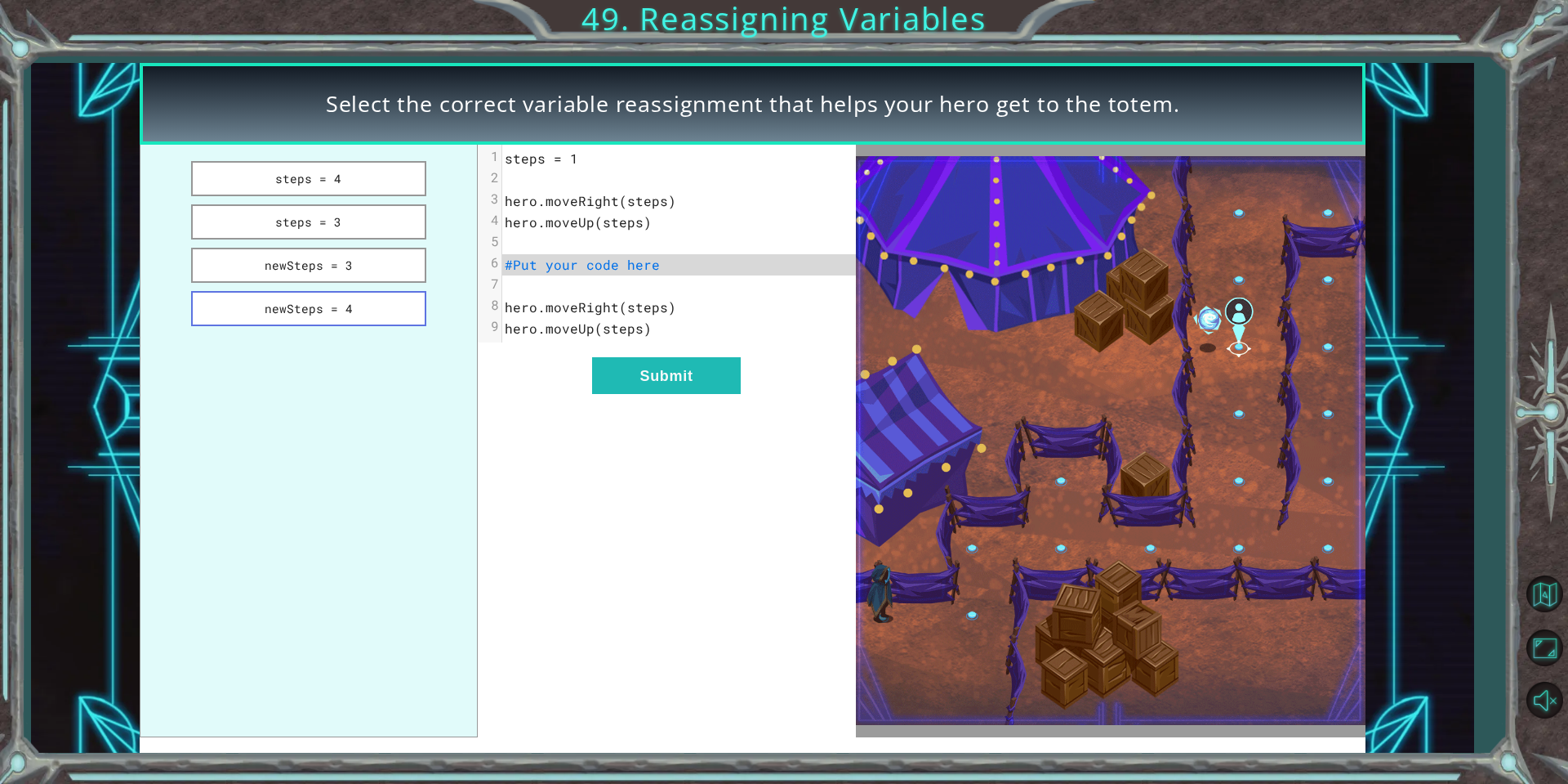
click at [344, 305] on button "newSteps = 4" at bounding box center [308, 308] width 235 height 35
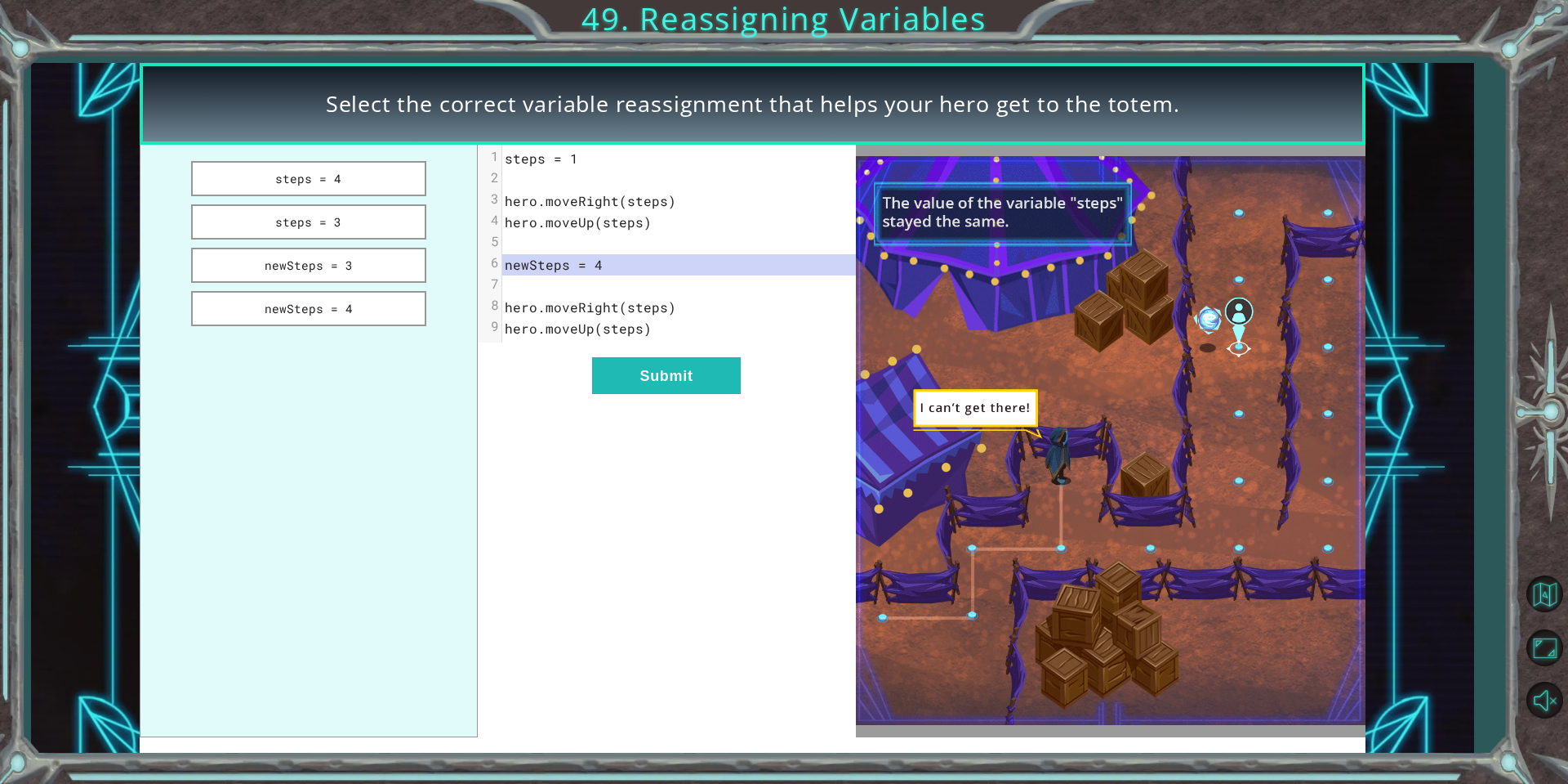
click at [672, 346] on div "xxxxxxxxxx 9 1 steps = 1 2 ​ 3 hero.moveRight(steps) 4 hero.moveUp(steps) 5 ​ 6…" at bounding box center [666, 441] width 378 height 593
click at [296, 216] on button "steps = 3" at bounding box center [308, 221] width 235 height 35
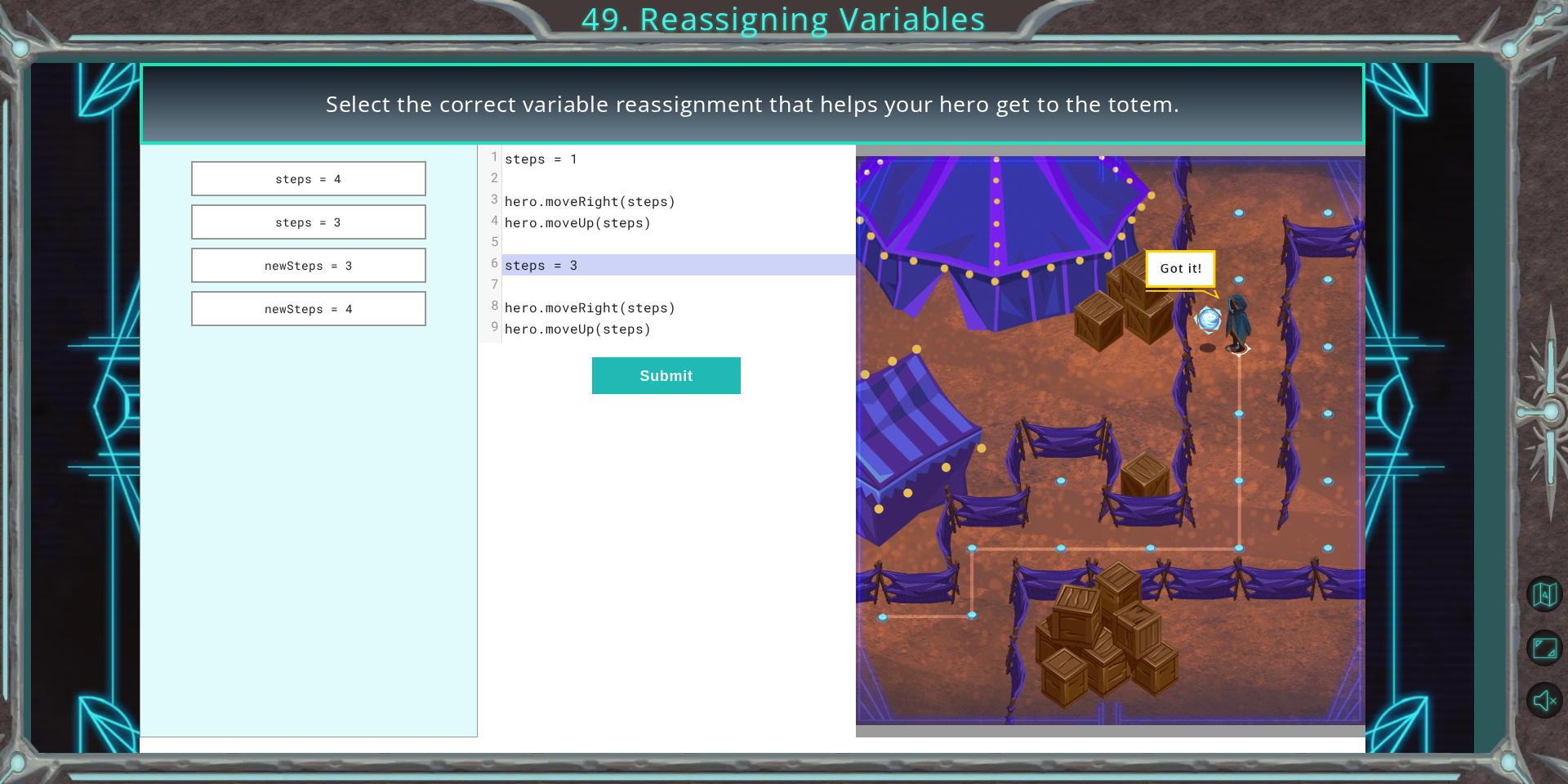
click at [629, 355] on div "xxxxxxxxxx 9 1 steps = 1 2 ​ 3 hero.moveRight(steps) 4 hero.moveUp(steps) 5 ​ 6…" at bounding box center [666, 441] width 378 height 593
click at [631, 361] on button "Submit" at bounding box center [666, 375] width 149 height 37
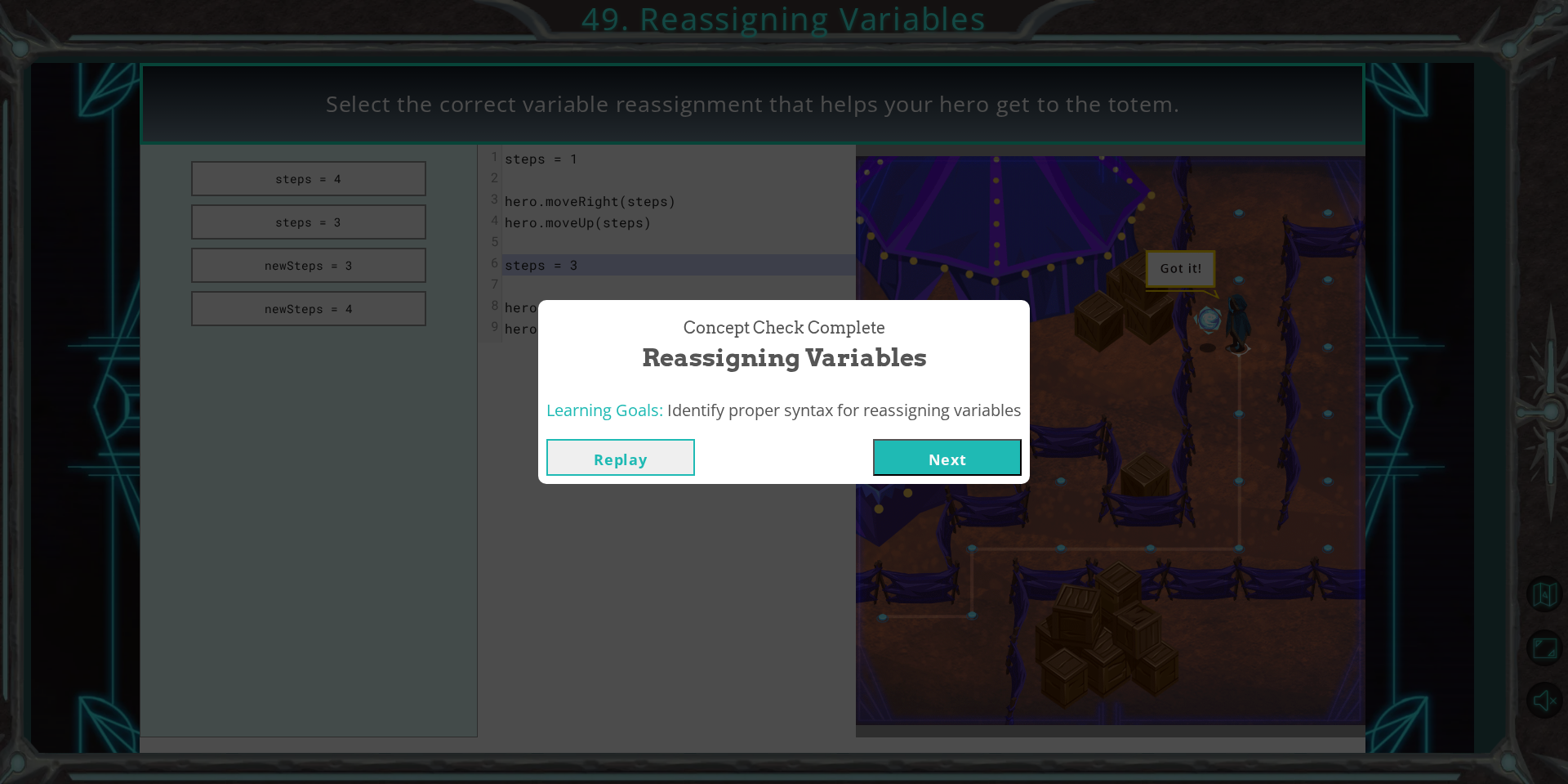
click at [958, 455] on button "Next" at bounding box center [947, 457] width 149 height 37
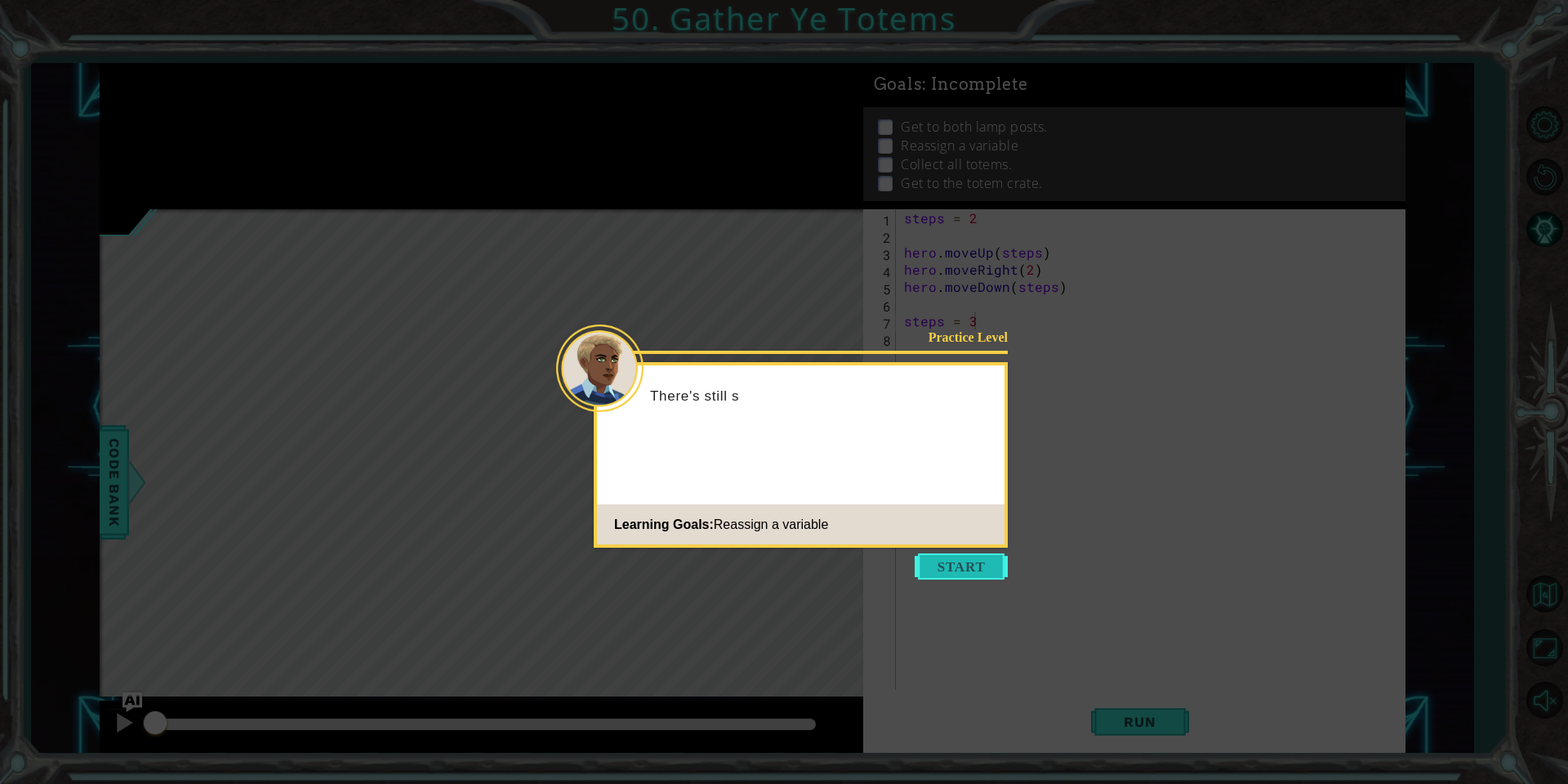
click at [981, 563] on button "Start" at bounding box center [961, 566] width 93 height 26
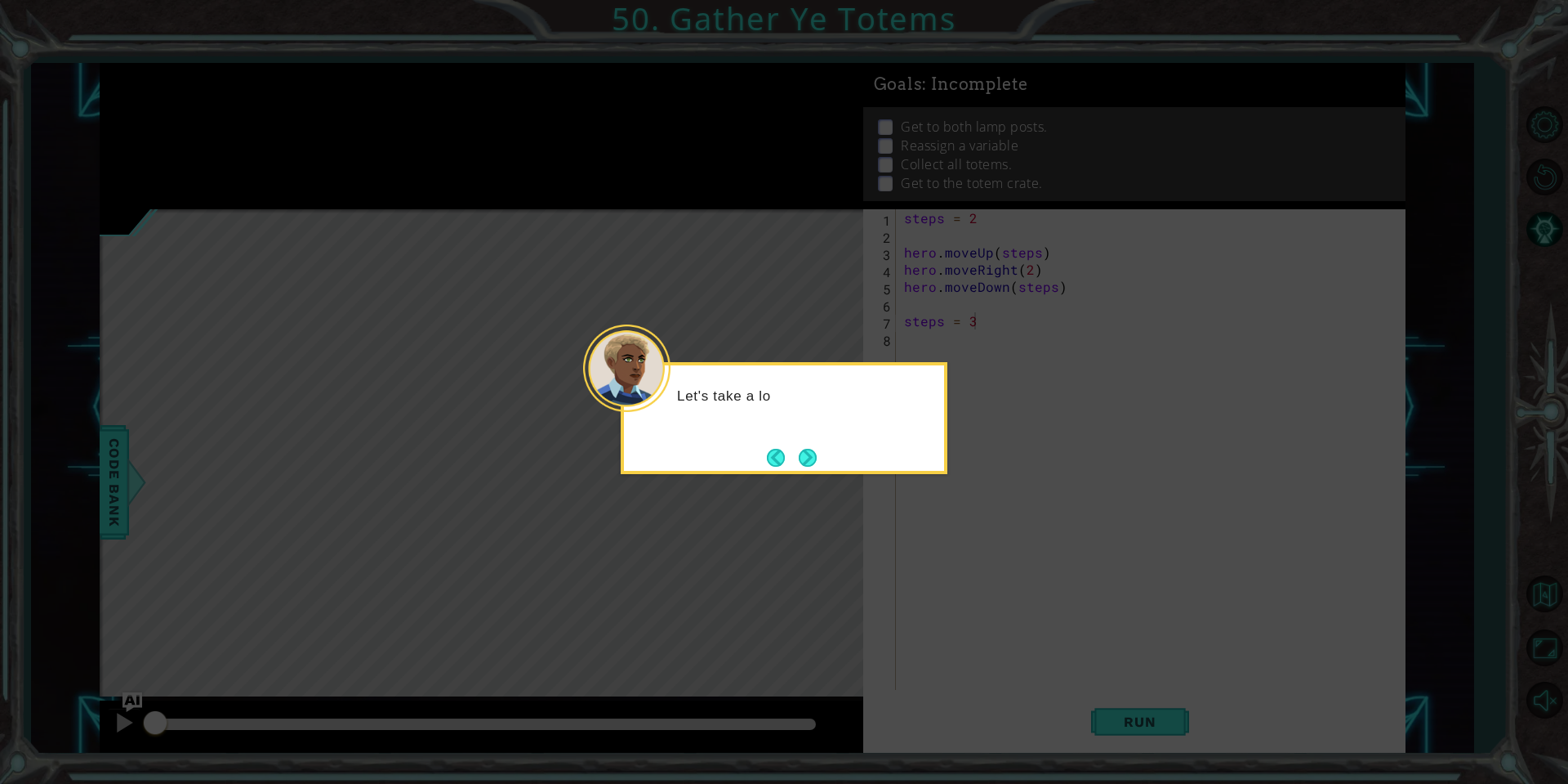
click at [790, 445] on footer at bounding box center [791, 458] width 50 height 24
click at [799, 460] on button "Next" at bounding box center [807, 458] width 22 height 22
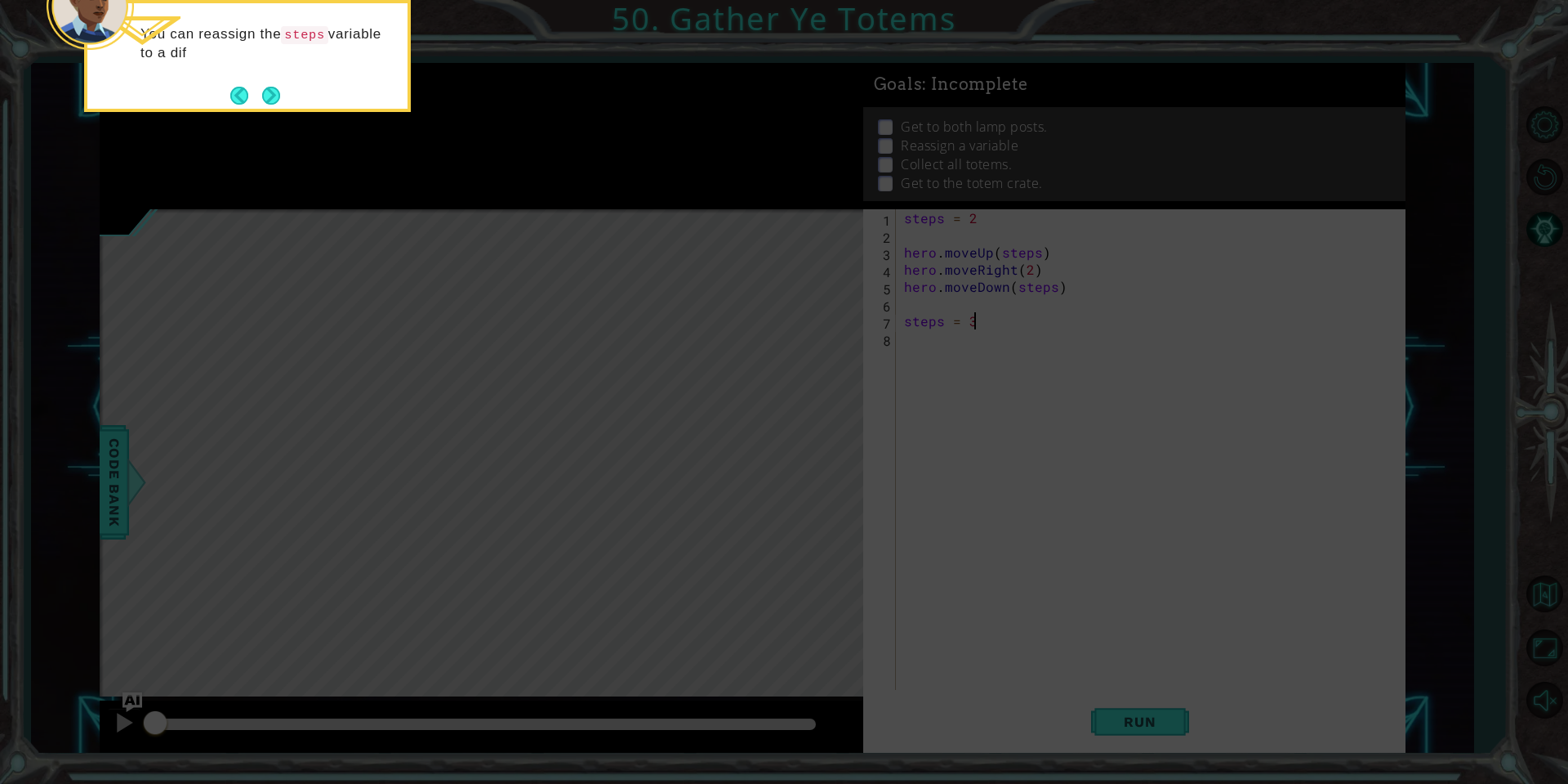
click at [272, 72] on div "You can reassign the steps variable to a dif" at bounding box center [247, 51] width 321 height 83
click at [272, 92] on button "Next" at bounding box center [271, 95] width 29 height 29
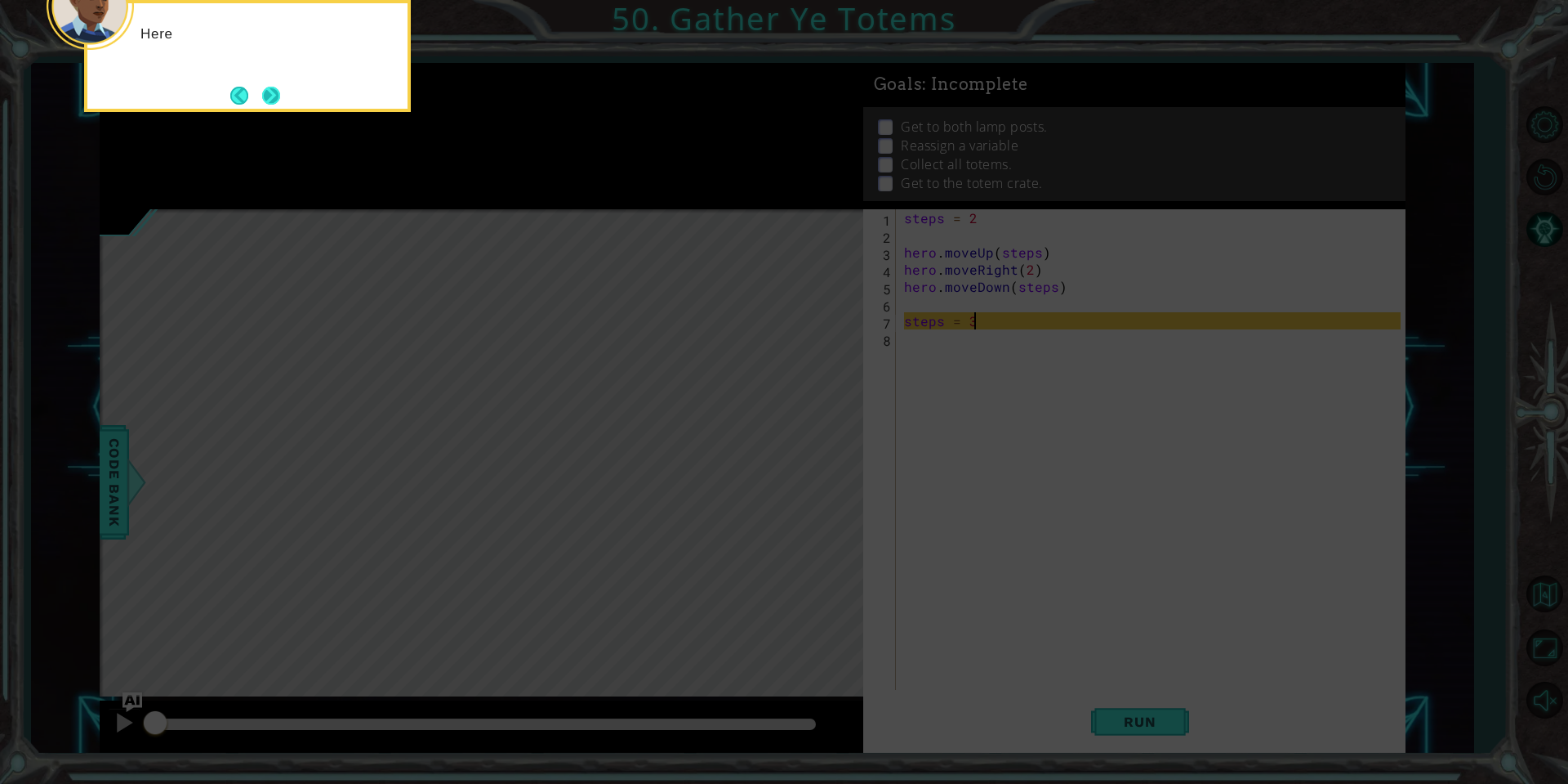
click at [270, 92] on button "Next" at bounding box center [271, 95] width 25 height 25
click at [269, 91] on button "Next" at bounding box center [271, 96] width 26 height 26
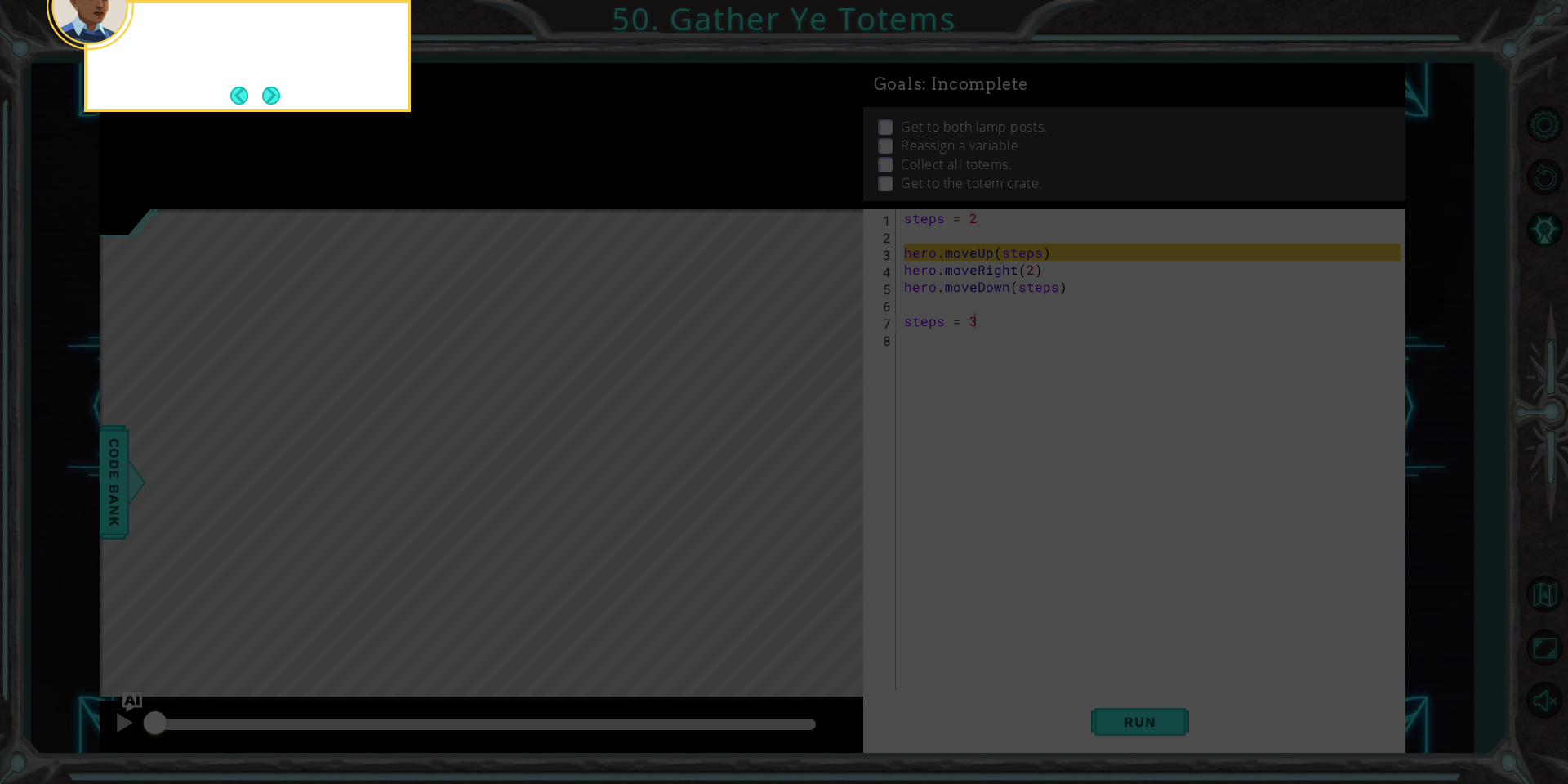
click at [269, 91] on button "Next" at bounding box center [271, 96] width 26 height 26
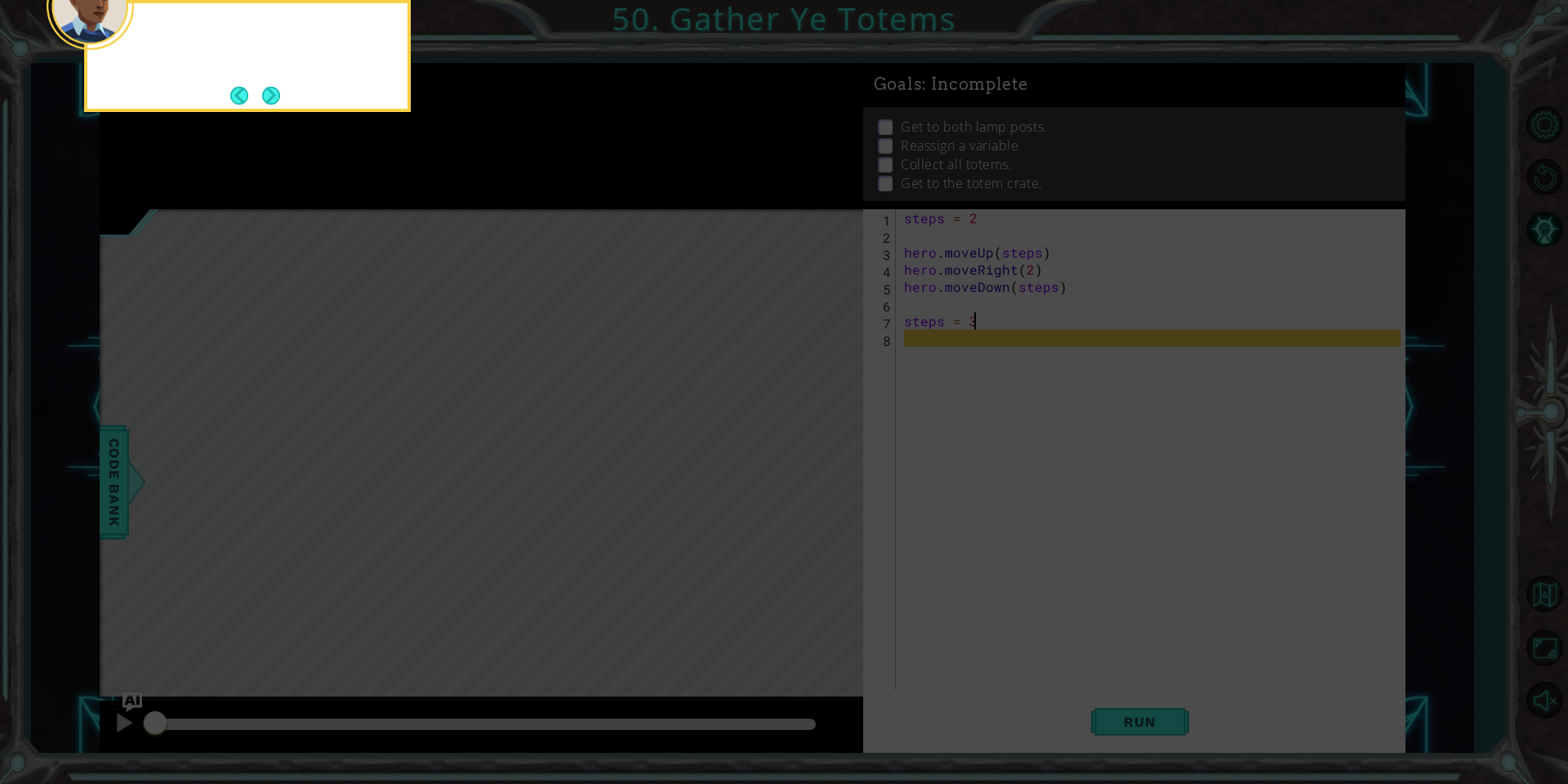
click at [269, 91] on button "Next" at bounding box center [270, 95] width 25 height 25
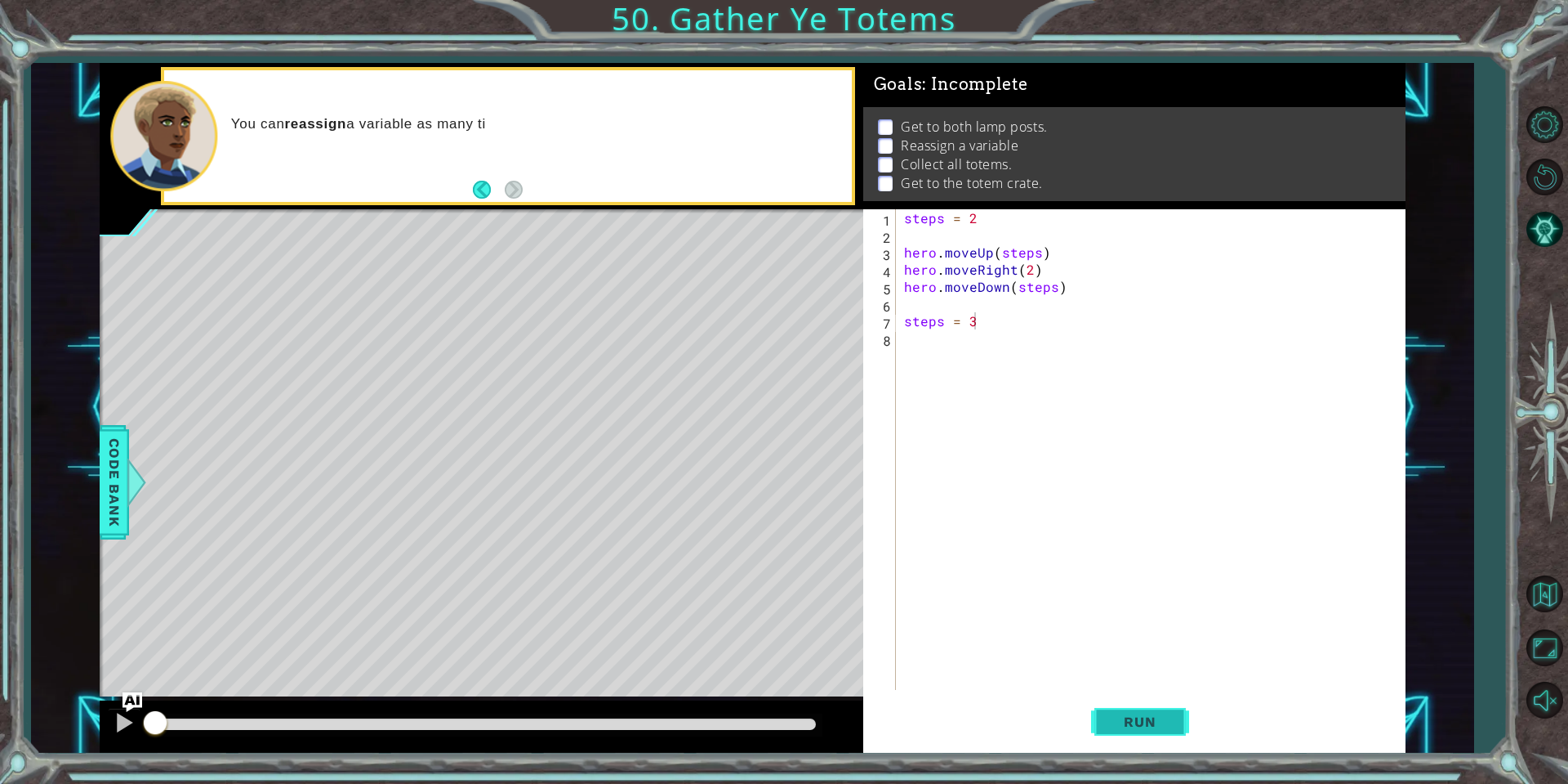
click at [1143, 746] on button "Run" at bounding box center [1140, 722] width 98 height 54
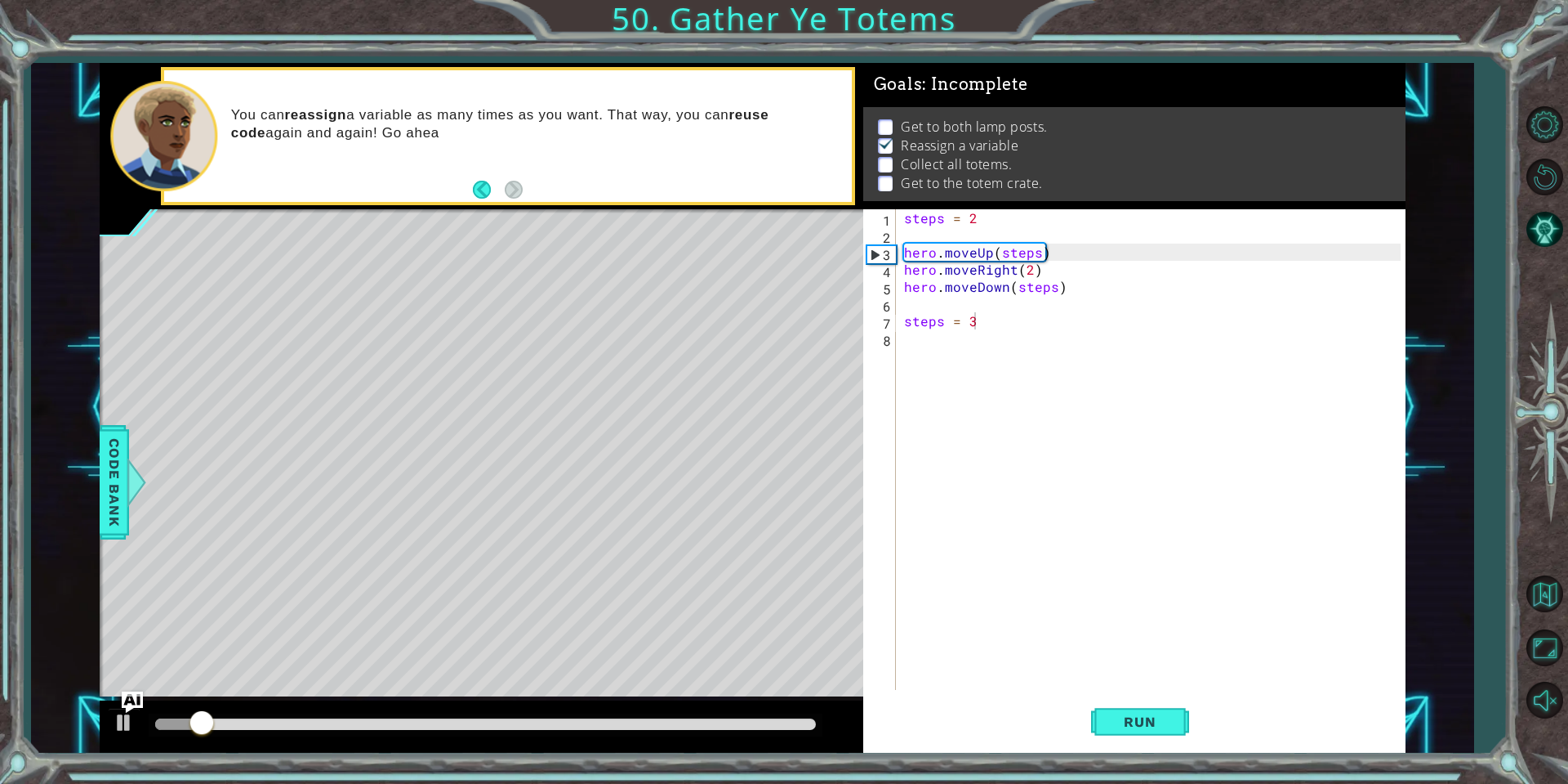
click at [140, 695] on img "Ask AI" at bounding box center [132, 701] width 22 height 22
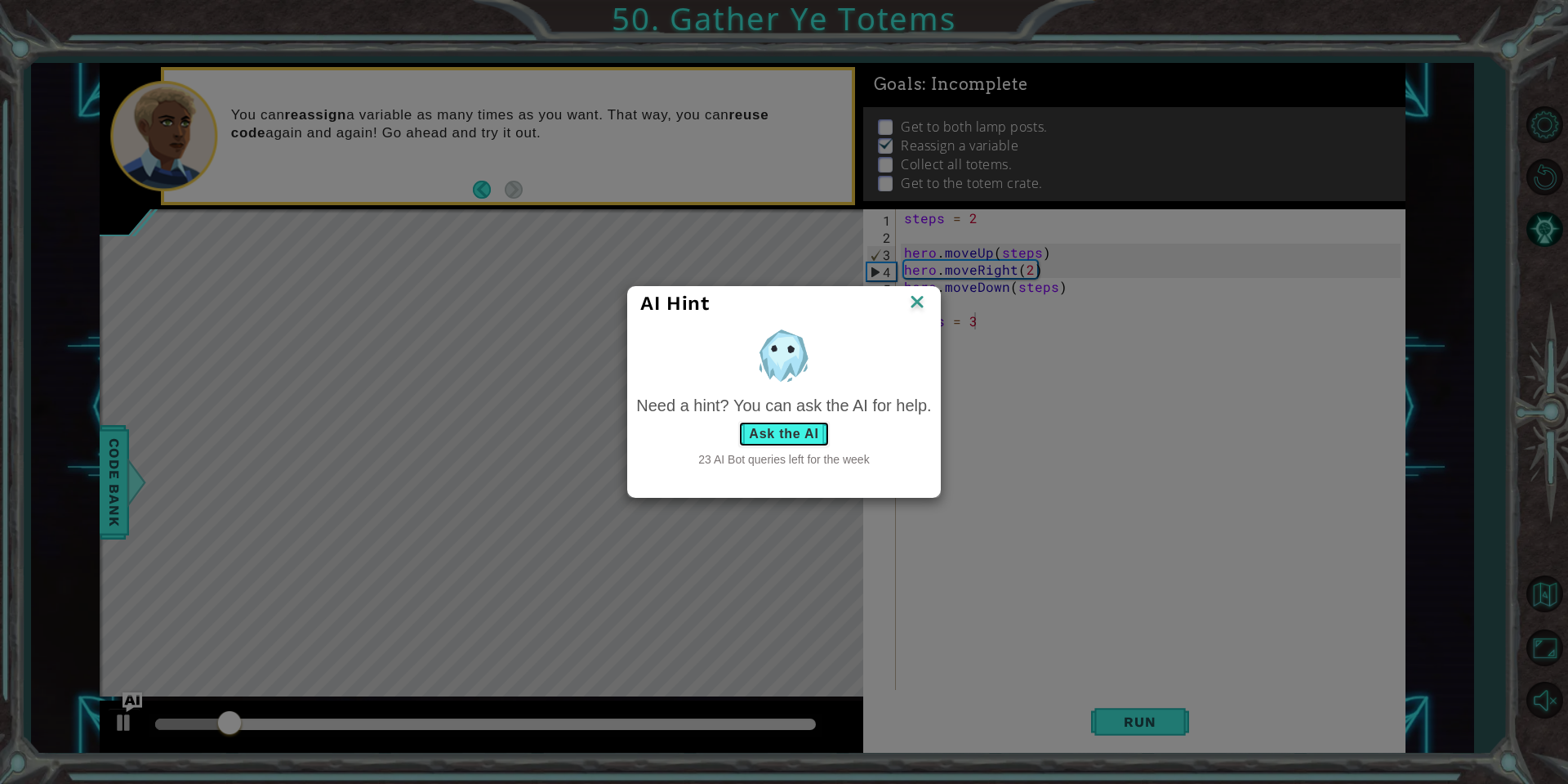
click at [796, 422] on button "Ask the AI" at bounding box center [784, 434] width 91 height 26
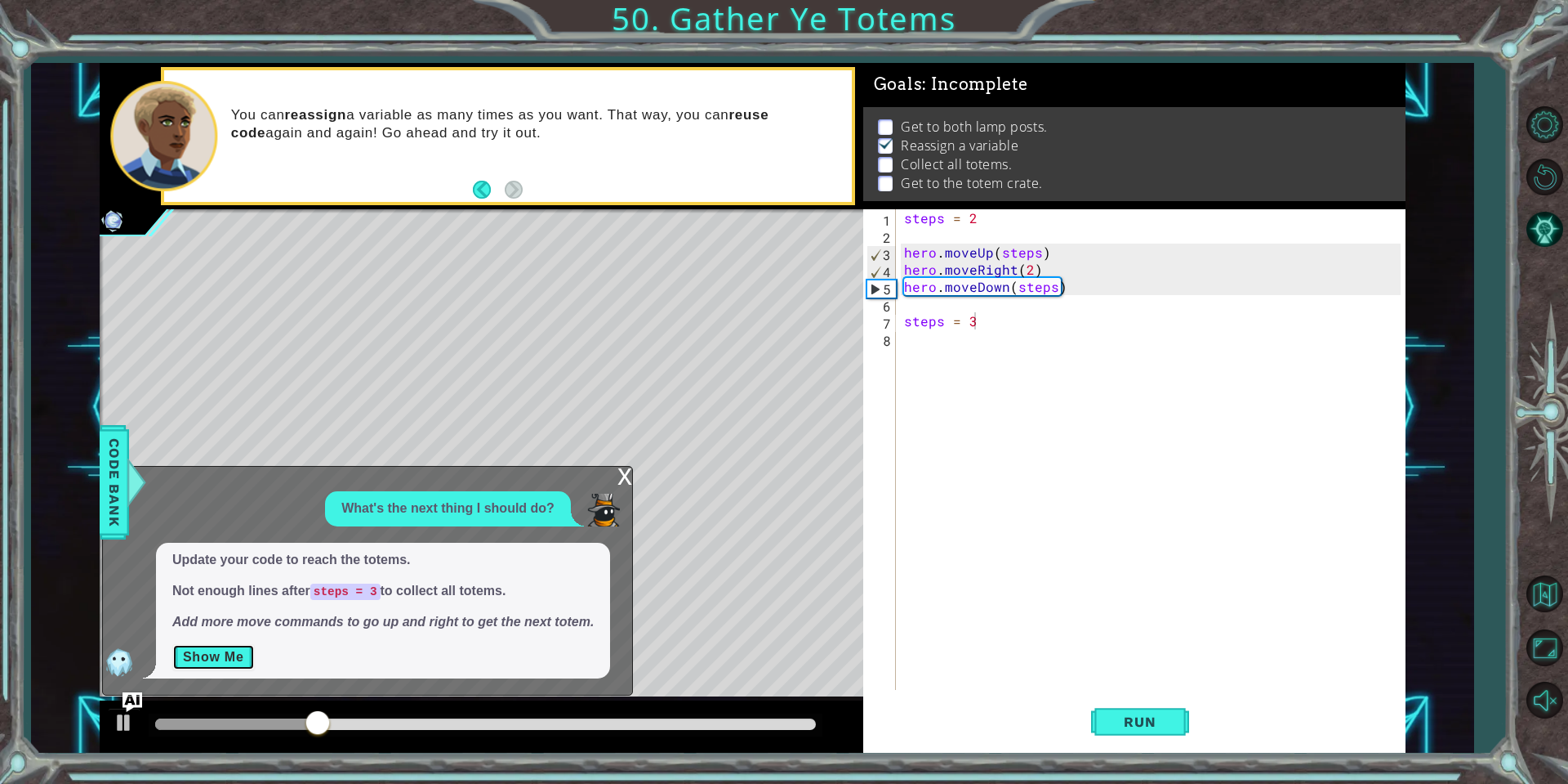
click at [192, 657] on button "Show Me" at bounding box center [214, 657] width 82 height 26
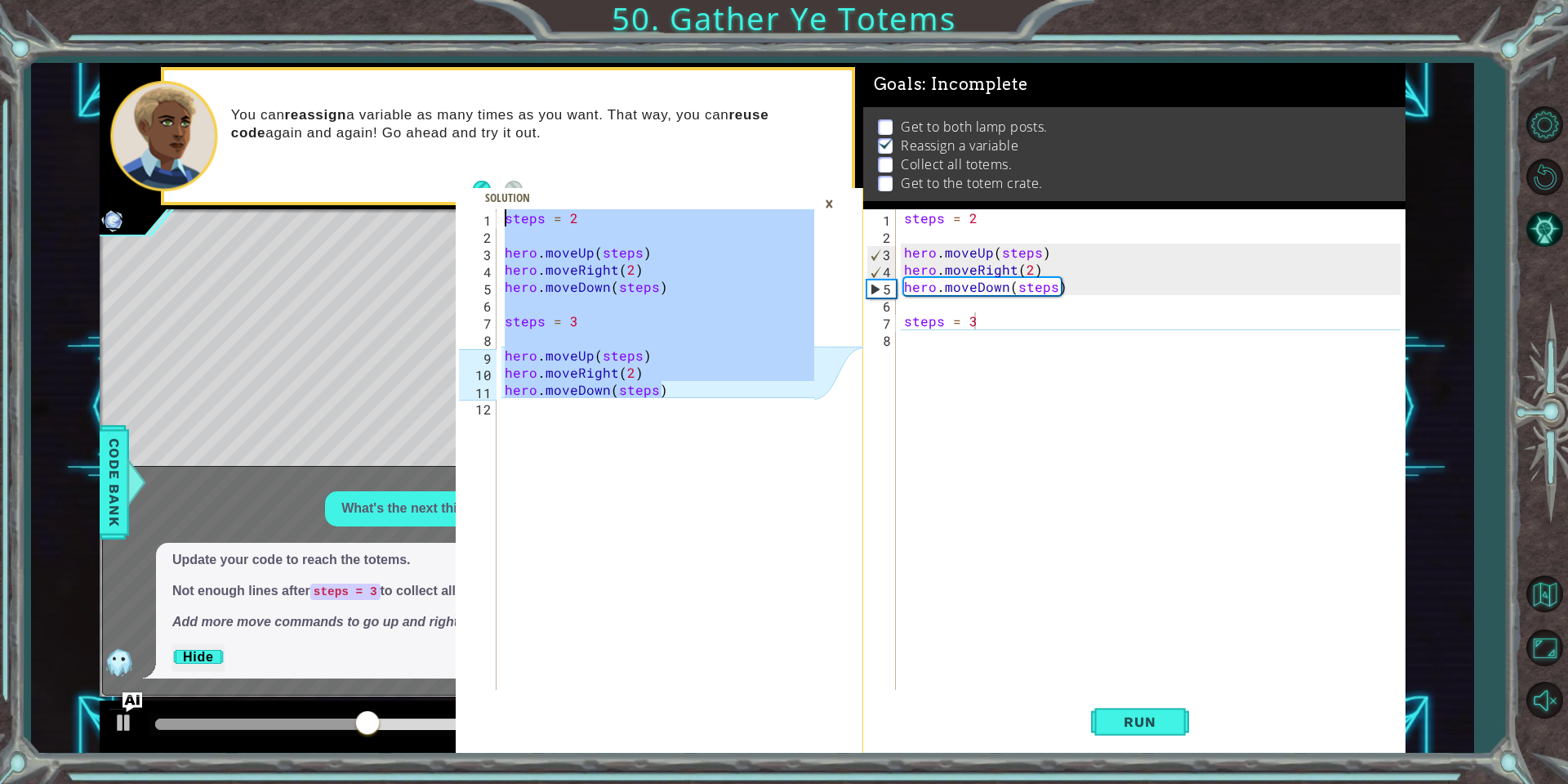
drag, startPoint x: 704, startPoint y: 384, endPoint x: 455, endPoint y: 189, distance: 316.3
click at [455, 209] on div "hero.moveDown(steps) 1 2 3 4 5 6 7 8 9 10 11 12 steps = 2 hero . moveUp ( steps…" at bounding box center [659, 480] width 407 height 543
type textarea "steps = 2"
click at [840, 208] on div "×" at bounding box center [829, 204] width 25 height 28
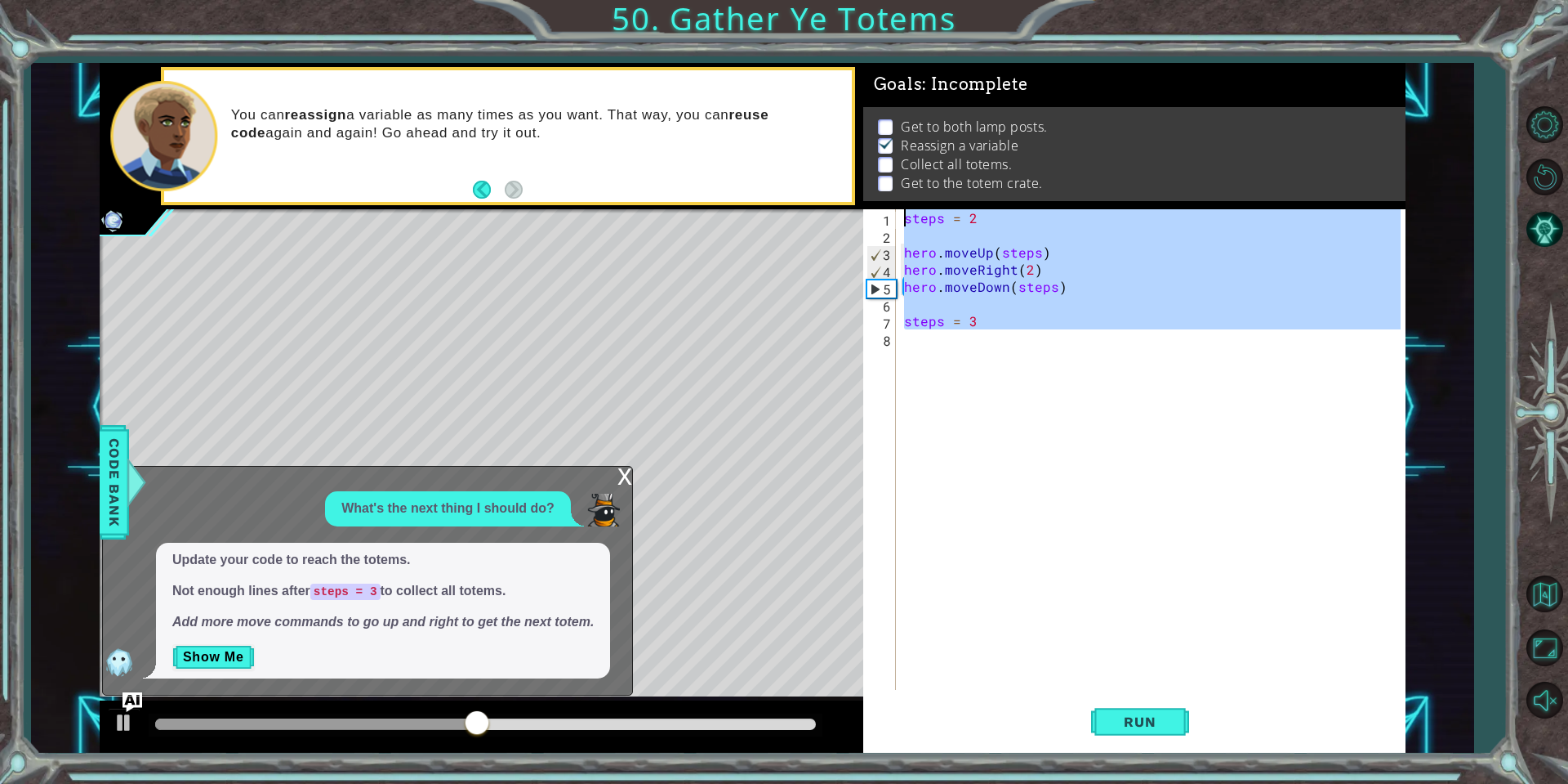
drag, startPoint x: 1005, startPoint y: 346, endPoint x: 927, endPoint y: 169, distance: 193.4
click at [927, 169] on div "Goals : Incomplete Get to both lamp posts. Reassign a variable Collect all tote…" at bounding box center [1134, 407] width 543 height 689
paste textarea "hero.moveDown(steps)"
type textarea "hero.moveDown(steps)"
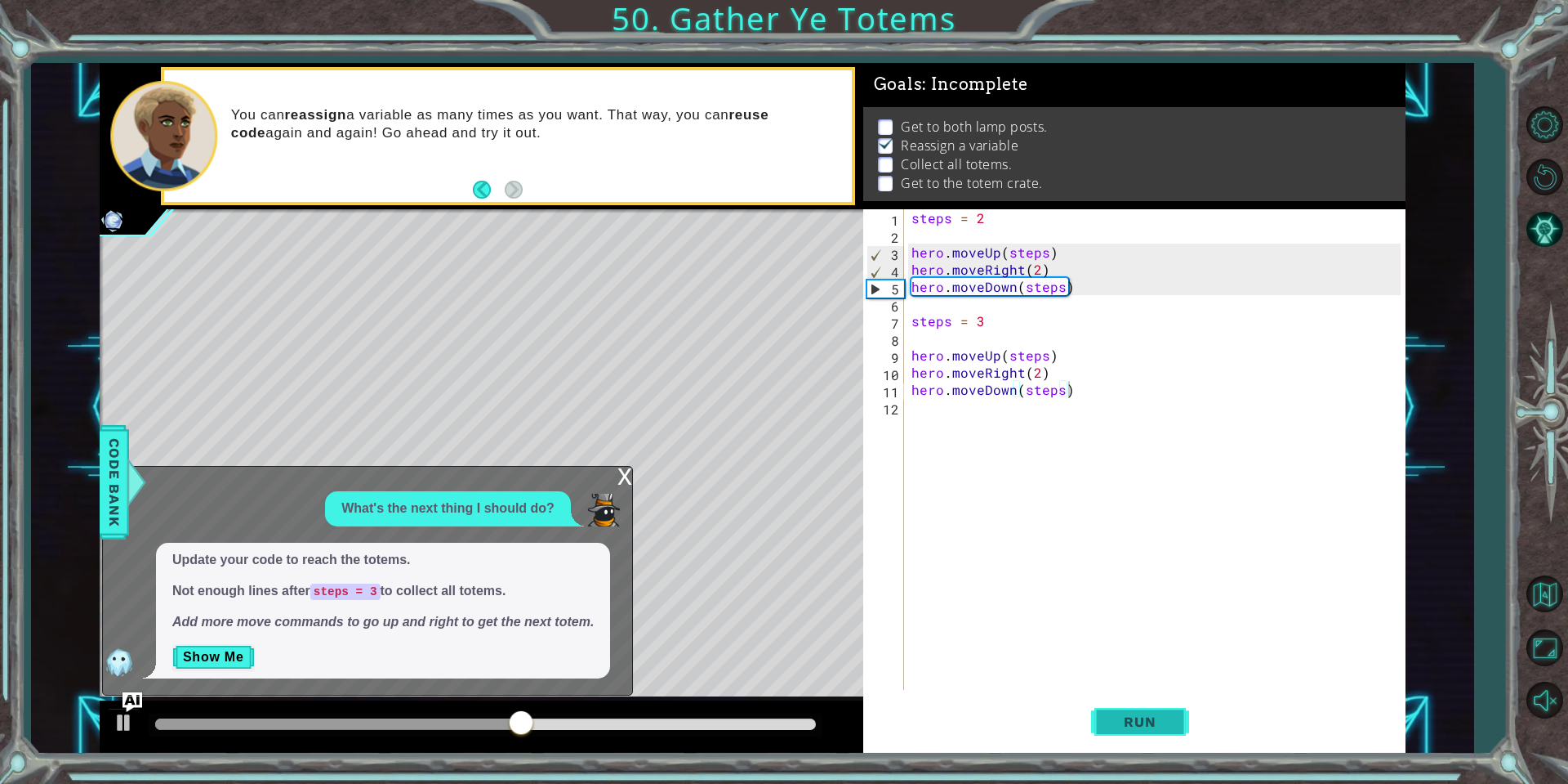
click at [1138, 732] on button "Run" at bounding box center [1140, 722] width 98 height 54
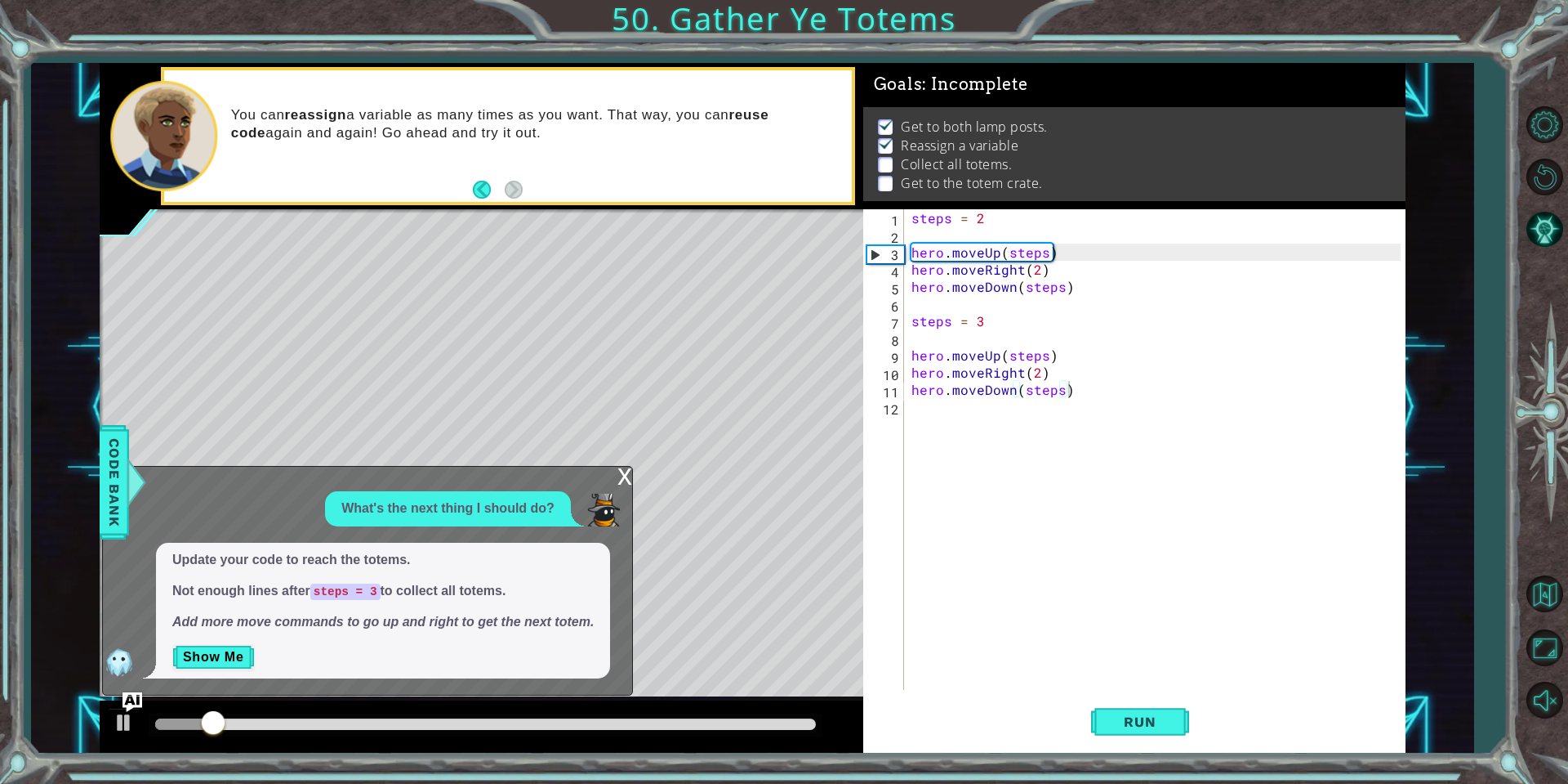
click at [620, 479] on div "x" at bounding box center [625, 475] width 15 height 16
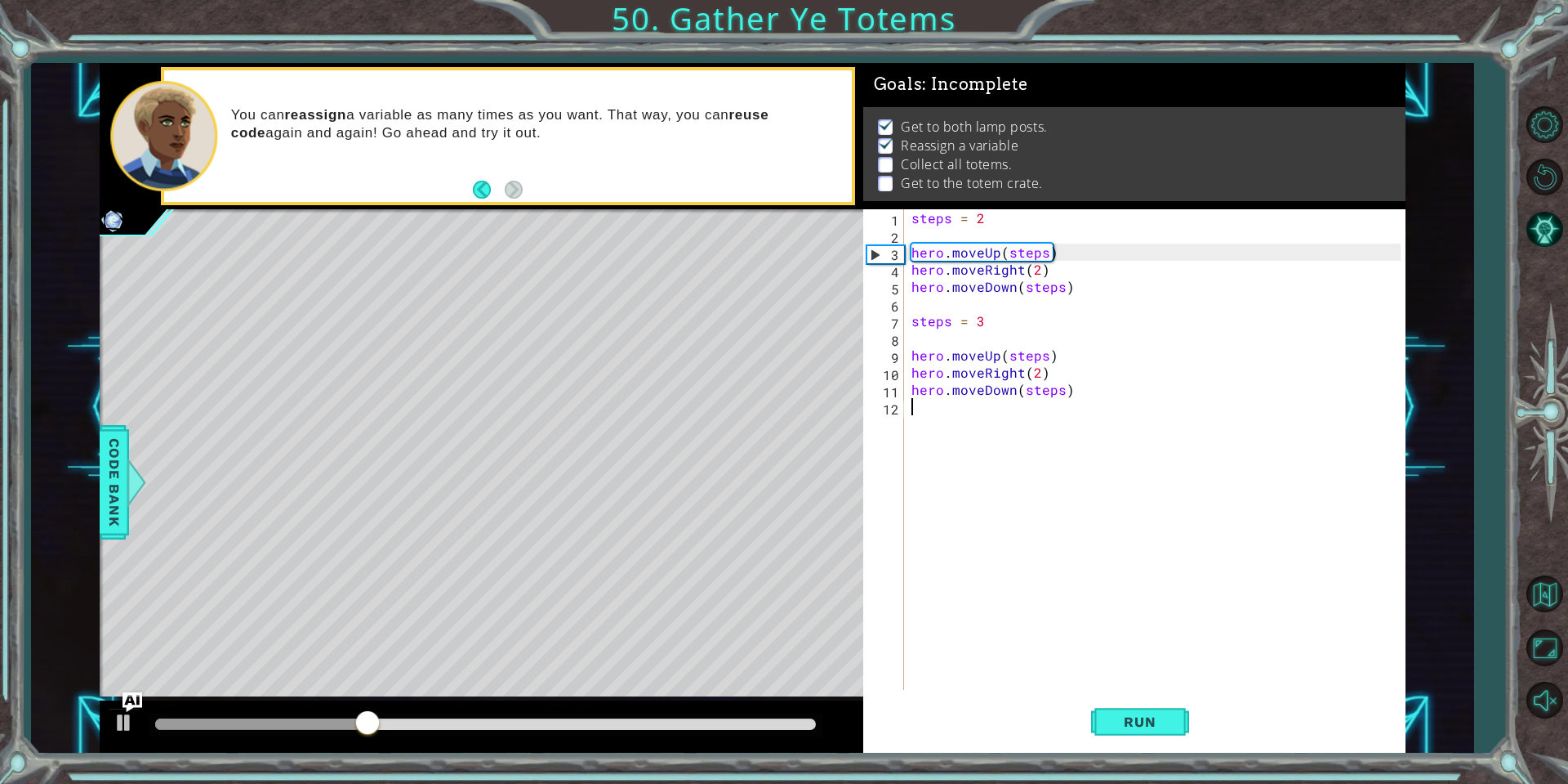
click at [969, 416] on div "steps = 2 hero . moveUp ( steps ) hero . moveRight ( 2 ) hero . moveDown ( step…" at bounding box center [1158, 466] width 500 height 515
drag, startPoint x: 545, startPoint y: 728, endPoint x: 194, endPoint y: 727, distance: 351.0
click at [194, 727] on div at bounding box center [195, 723] width 29 height 29
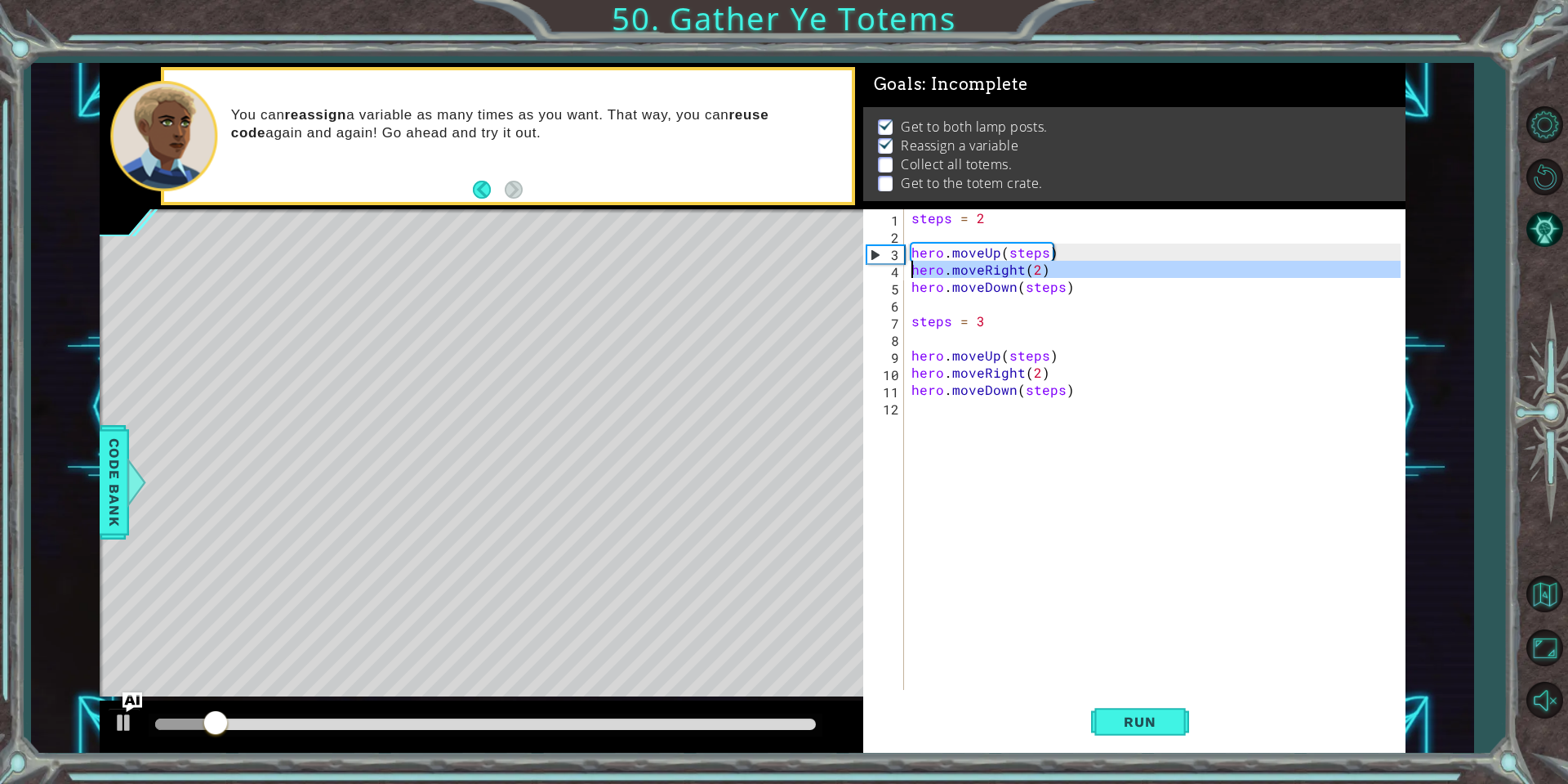
drag, startPoint x: 876, startPoint y: 262, endPoint x: 868, endPoint y: 250, distance: 14.4
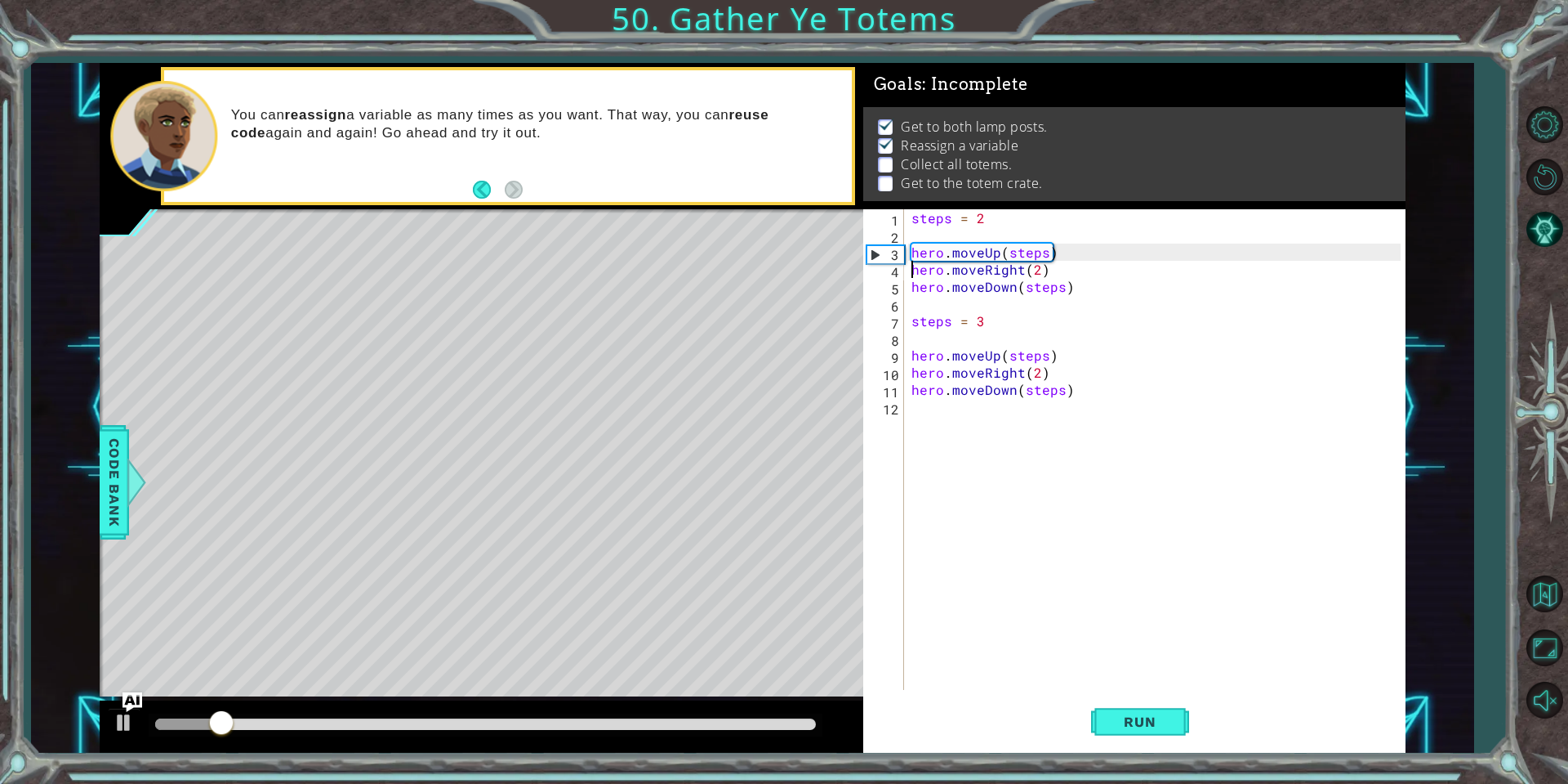
click at [868, 250] on div "3" at bounding box center [885, 254] width 37 height 17
type textarea "hero.moveDown(steps)"
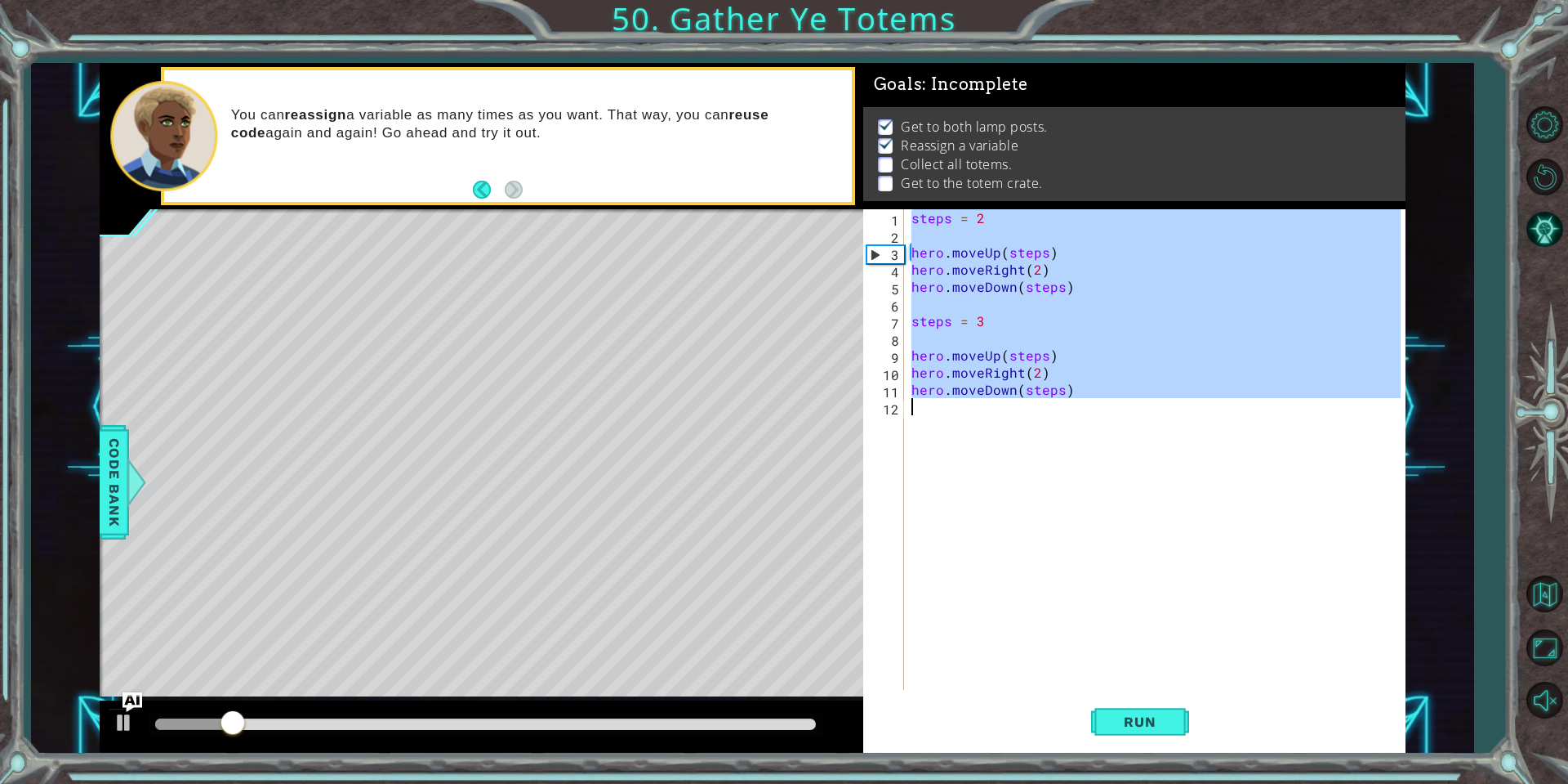
click at [868, 250] on div "3" at bounding box center [885, 254] width 37 height 17
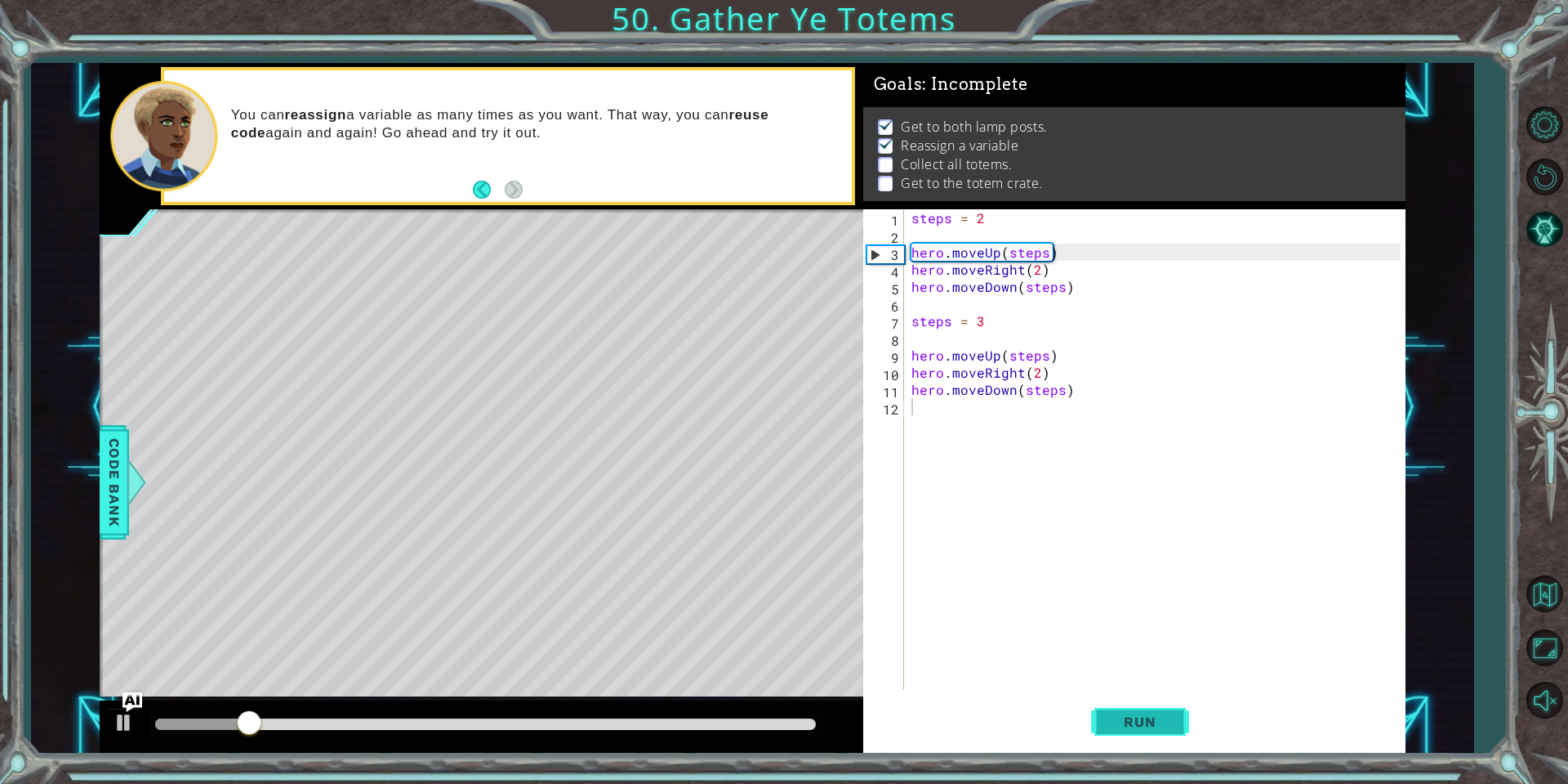
click at [1142, 728] on span "Run" at bounding box center [1140, 721] width 65 height 16
click at [1178, 717] on button "Run" at bounding box center [1140, 722] width 98 height 54
click at [1050, 257] on div "steps = 2 hero . moveUp ( steps ) hero . moveRight ( 2 ) hero . moveDown ( step…" at bounding box center [1158, 466] width 500 height 515
type textarea "hero.moveUp(steps)"
drag, startPoint x: 951, startPoint y: 261, endPoint x: 952, endPoint y: 250, distance: 11.0
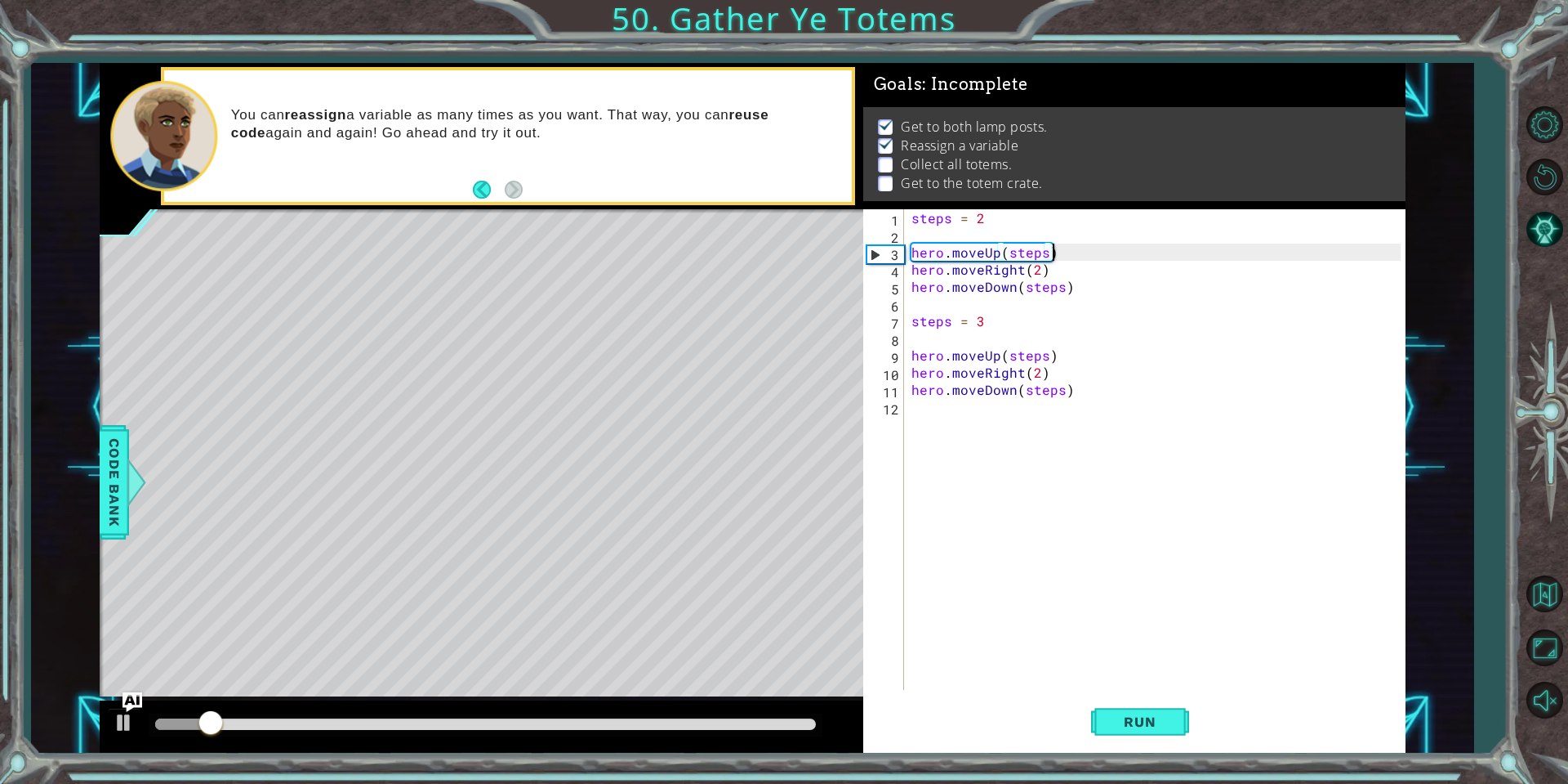
click at [952, 252] on div "steps = 2 hero . moveUp ( steps ) hero . moveRight ( 2 ) hero . moveDown ( step…" at bounding box center [1158, 466] width 500 height 515
click at [936, 238] on div "steps = 2 hero . moveUp ( steps ) hero . moveRight ( 2 ) hero . moveDown ( step…" at bounding box center [1158, 466] width 500 height 515
type textarea "steps = 2"
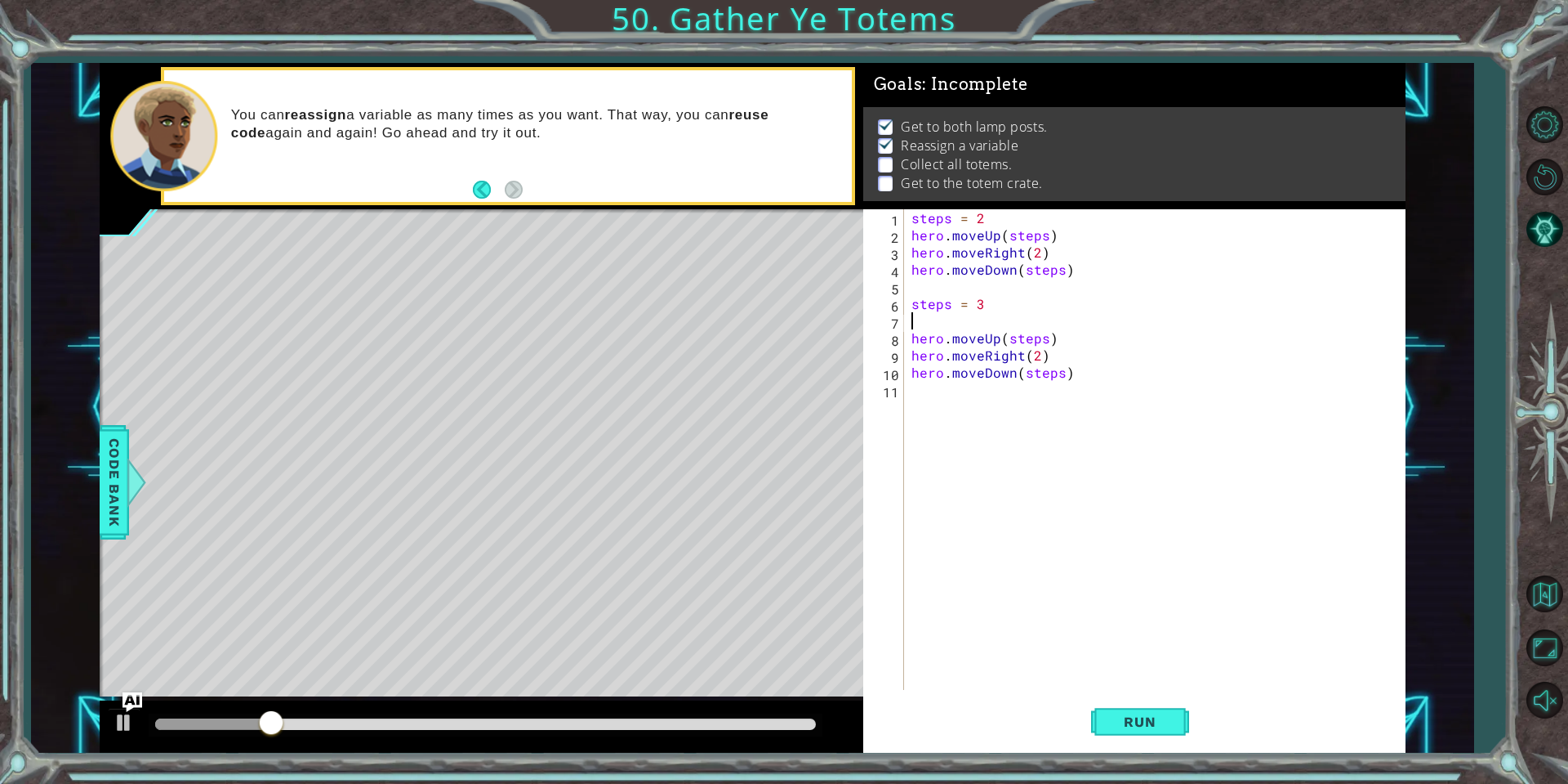
click at [933, 328] on div "steps = 2 hero . moveUp ( steps ) hero . moveRight ( 2 ) hero . moveDown ( step…" at bounding box center [1158, 466] width 500 height 515
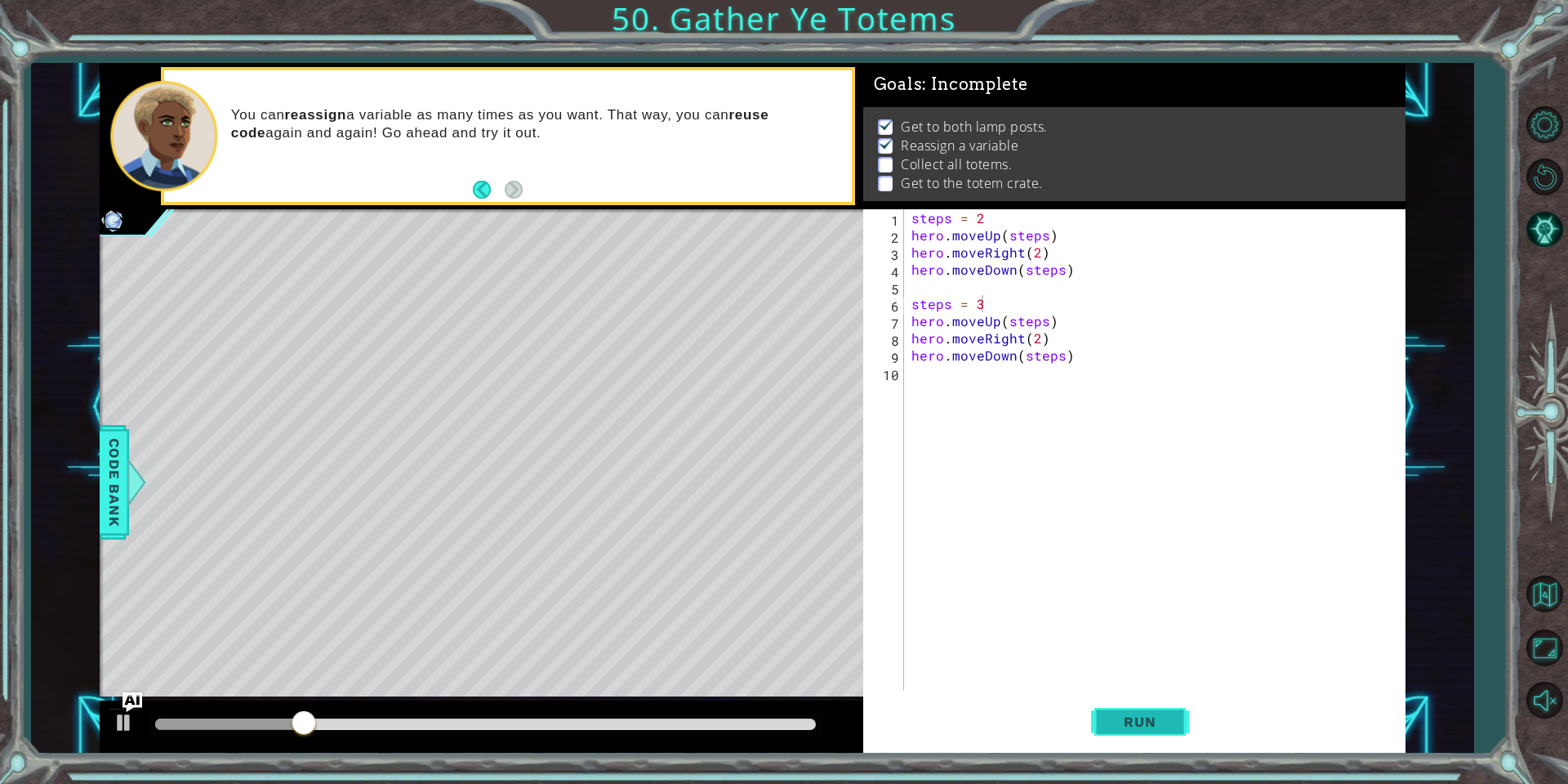
drag, startPoint x: 1114, startPoint y: 729, endPoint x: 1098, endPoint y: 622, distance: 108.2
click at [1114, 728] on span "Run" at bounding box center [1140, 721] width 65 height 16
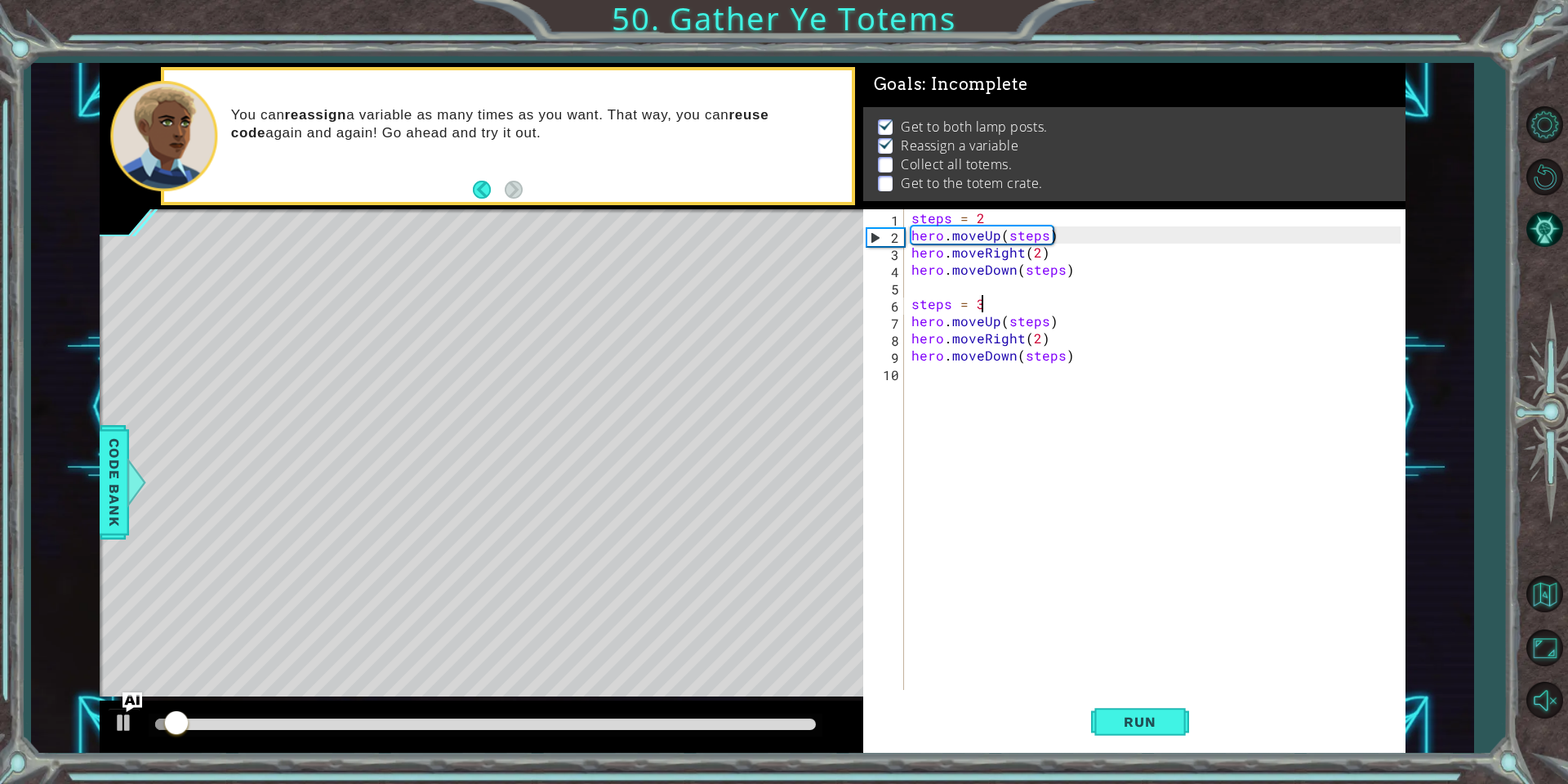
click at [974, 275] on div "steps = 2 hero . moveUp ( steps ) hero . moveRight ( 2 ) hero . moveDown ( step…" at bounding box center [1158, 466] width 500 height 515
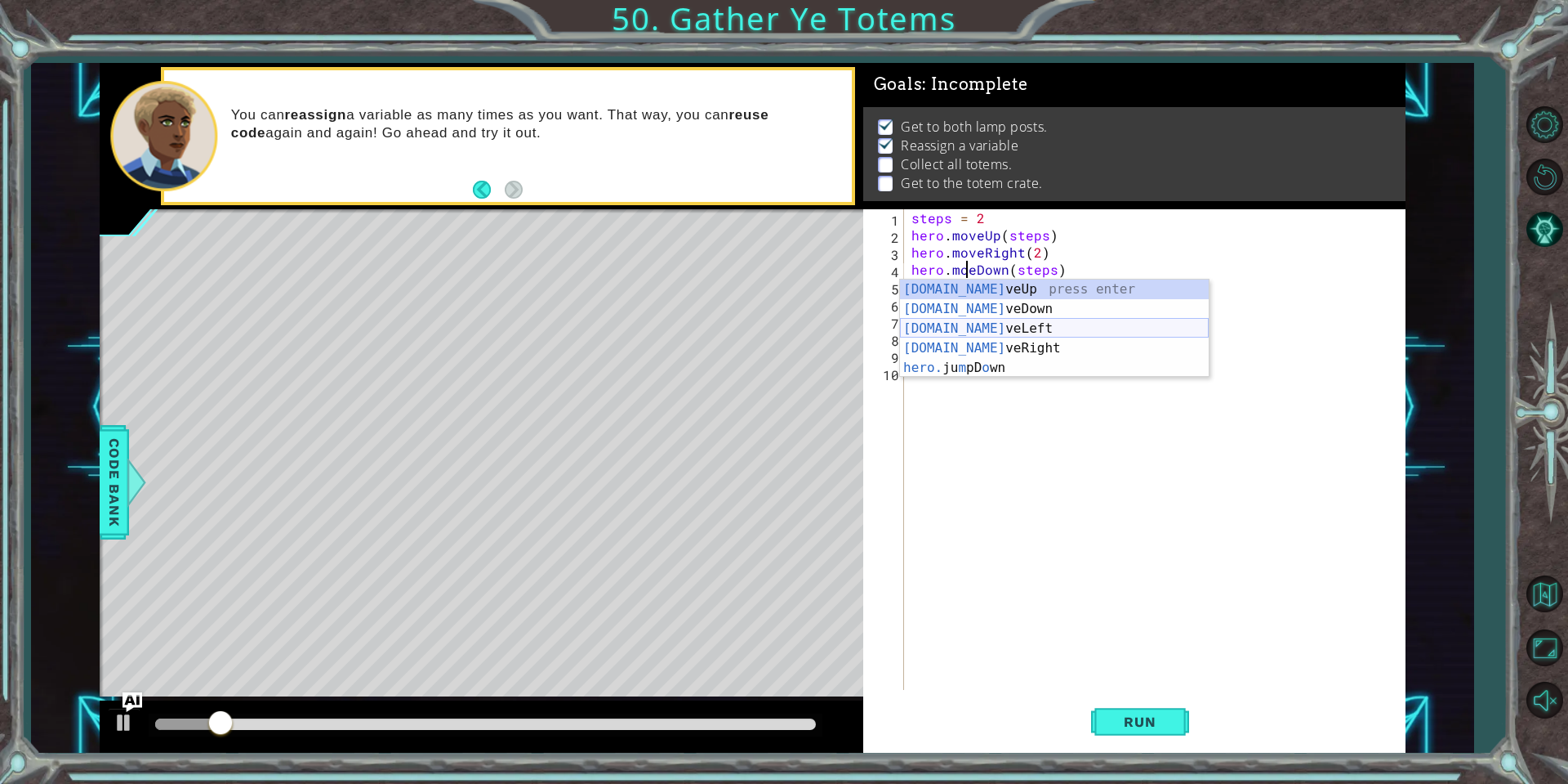
type textarea "hero.moveDown(steps)"
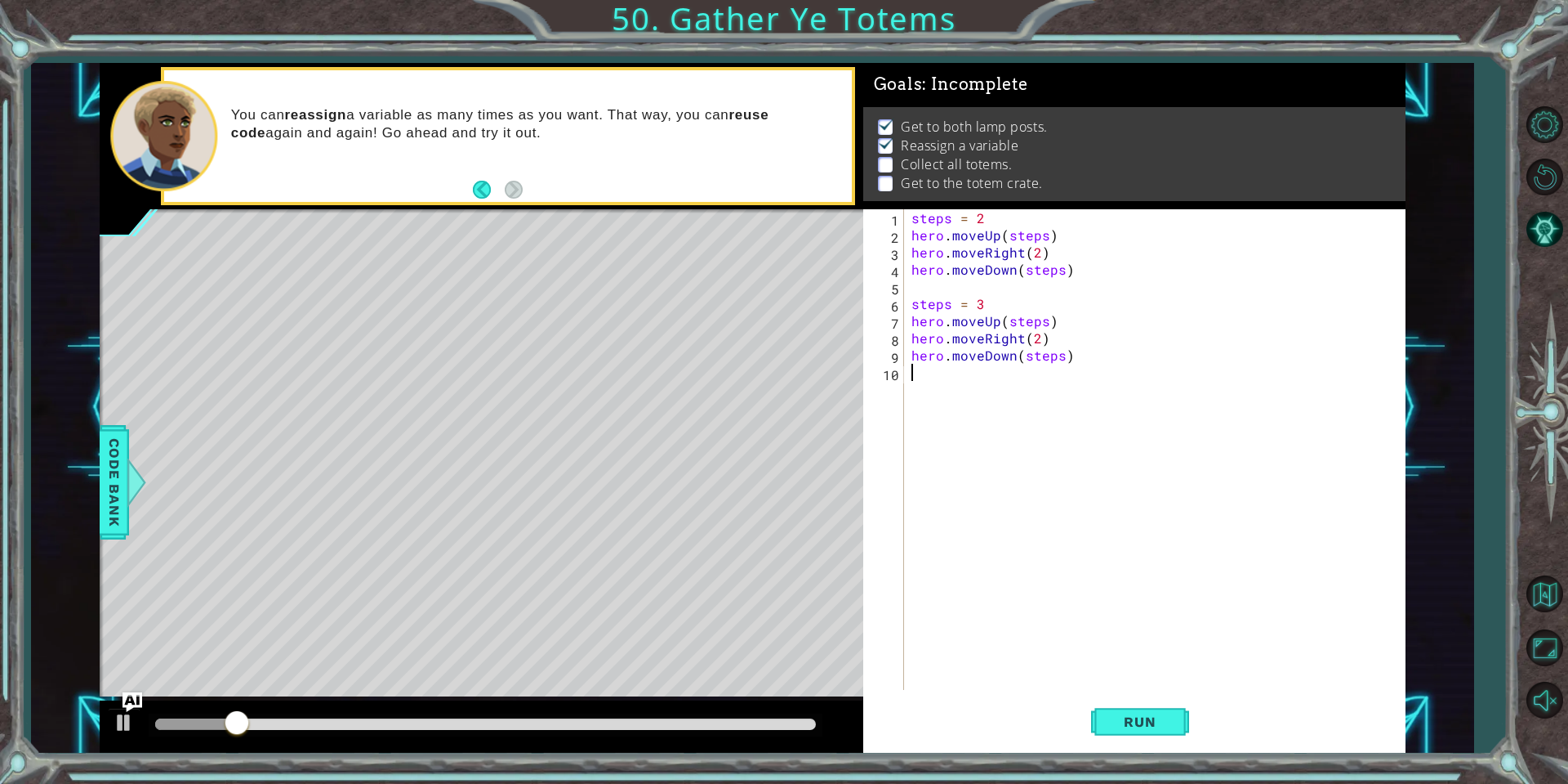
click at [1101, 430] on div "steps = 2 hero . moveUp ( steps ) hero . moveRight ( 2 ) hero . moveDown ( step…" at bounding box center [1158, 466] width 500 height 515
click at [1025, 293] on div "steps = 2 hero . moveUp ( steps ) hero . moveRight ( 2 ) hero . moveDown ( step…" at bounding box center [1158, 466] width 500 height 515
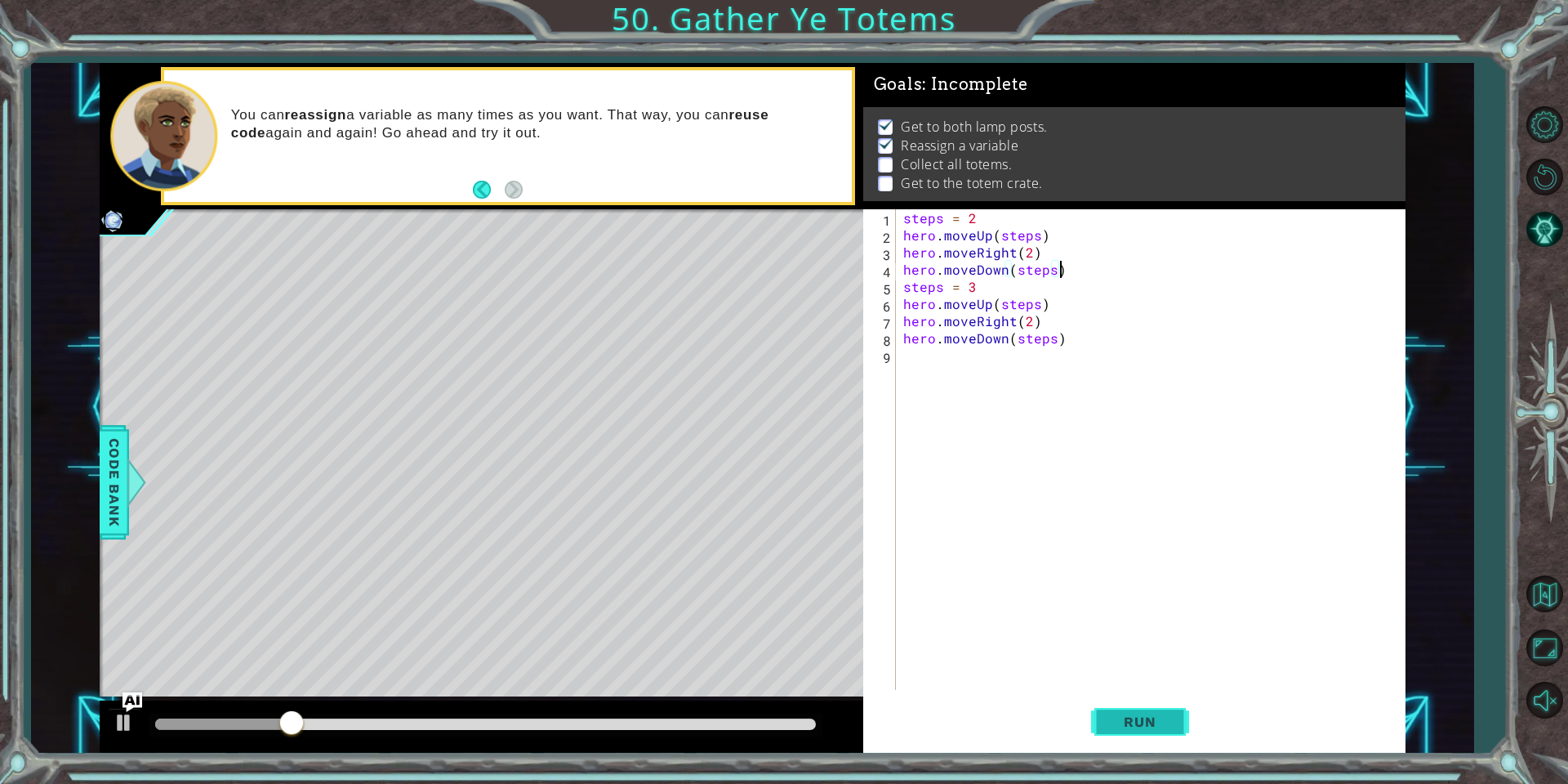
click at [1121, 718] on span "Run" at bounding box center [1140, 721] width 65 height 16
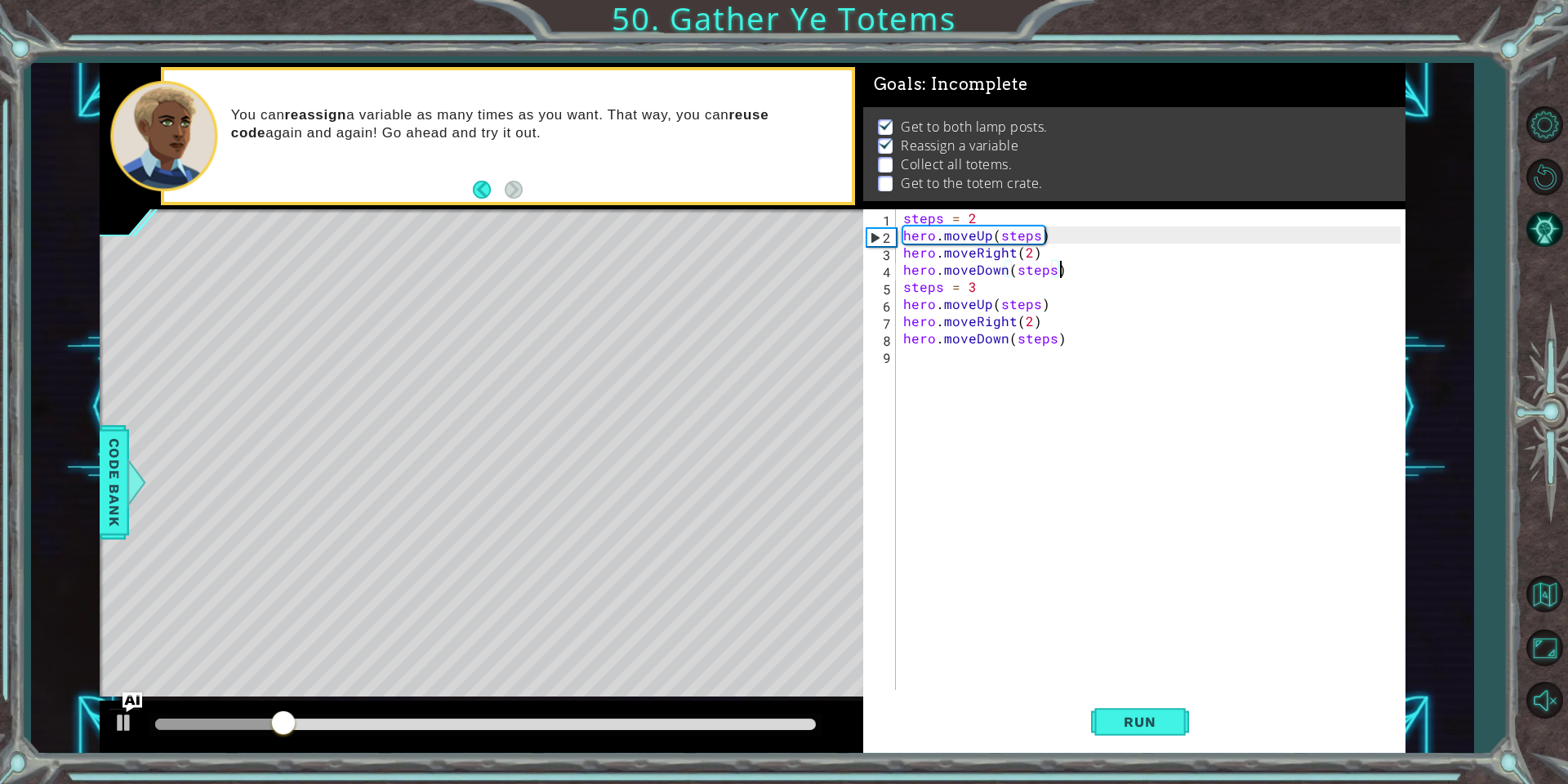
click at [874, 240] on div "2" at bounding box center [881, 237] width 28 height 17
type textarea "hero.moveUp(steps)"
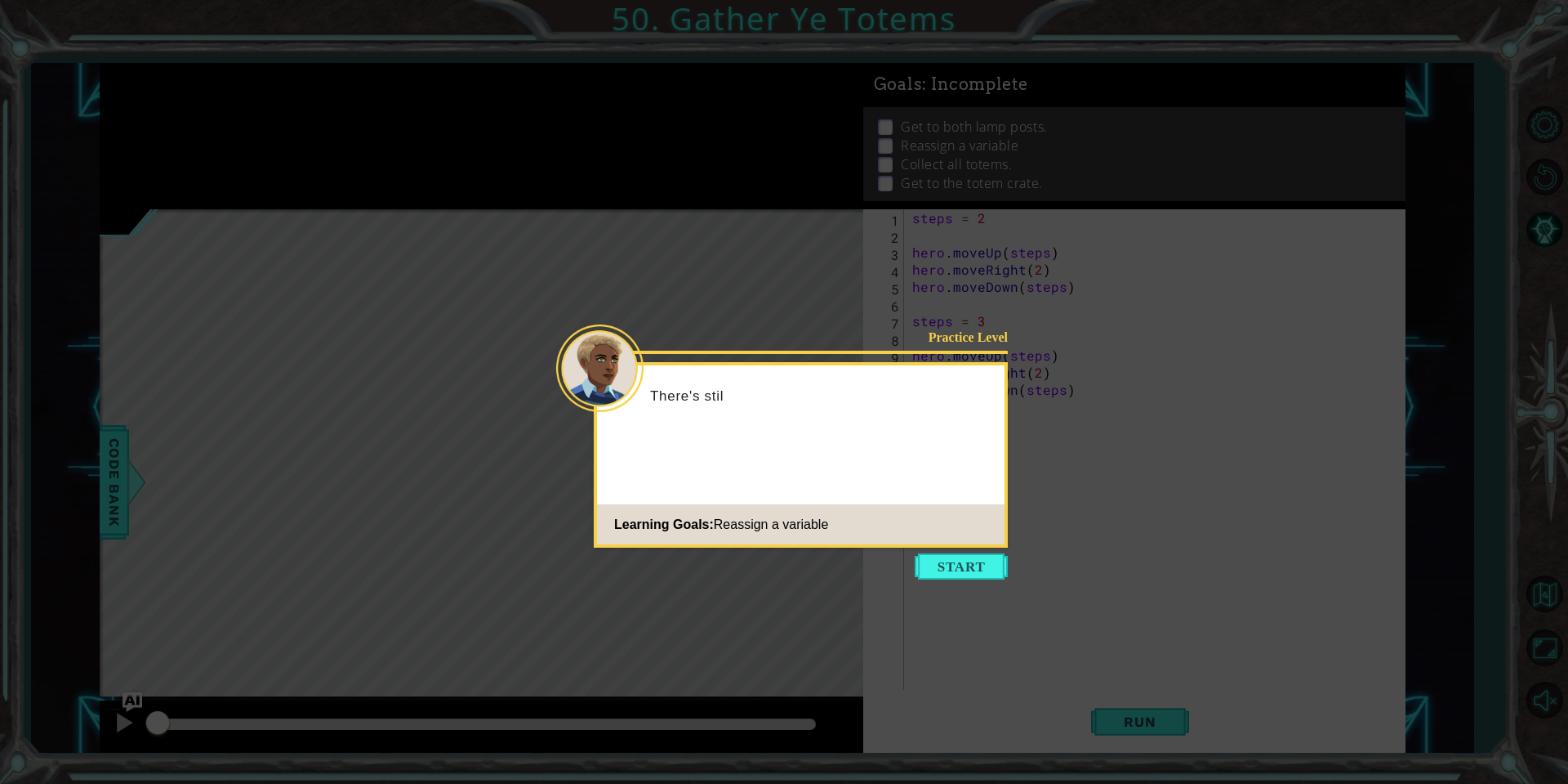
click at [918, 548] on body "1 ההההההההההההההההההההההההההההההההההההההההההההההההההההההההההההההההההההההההההההה…" at bounding box center [784, 392] width 1568 height 784
click at [936, 568] on button "Start" at bounding box center [961, 566] width 93 height 26
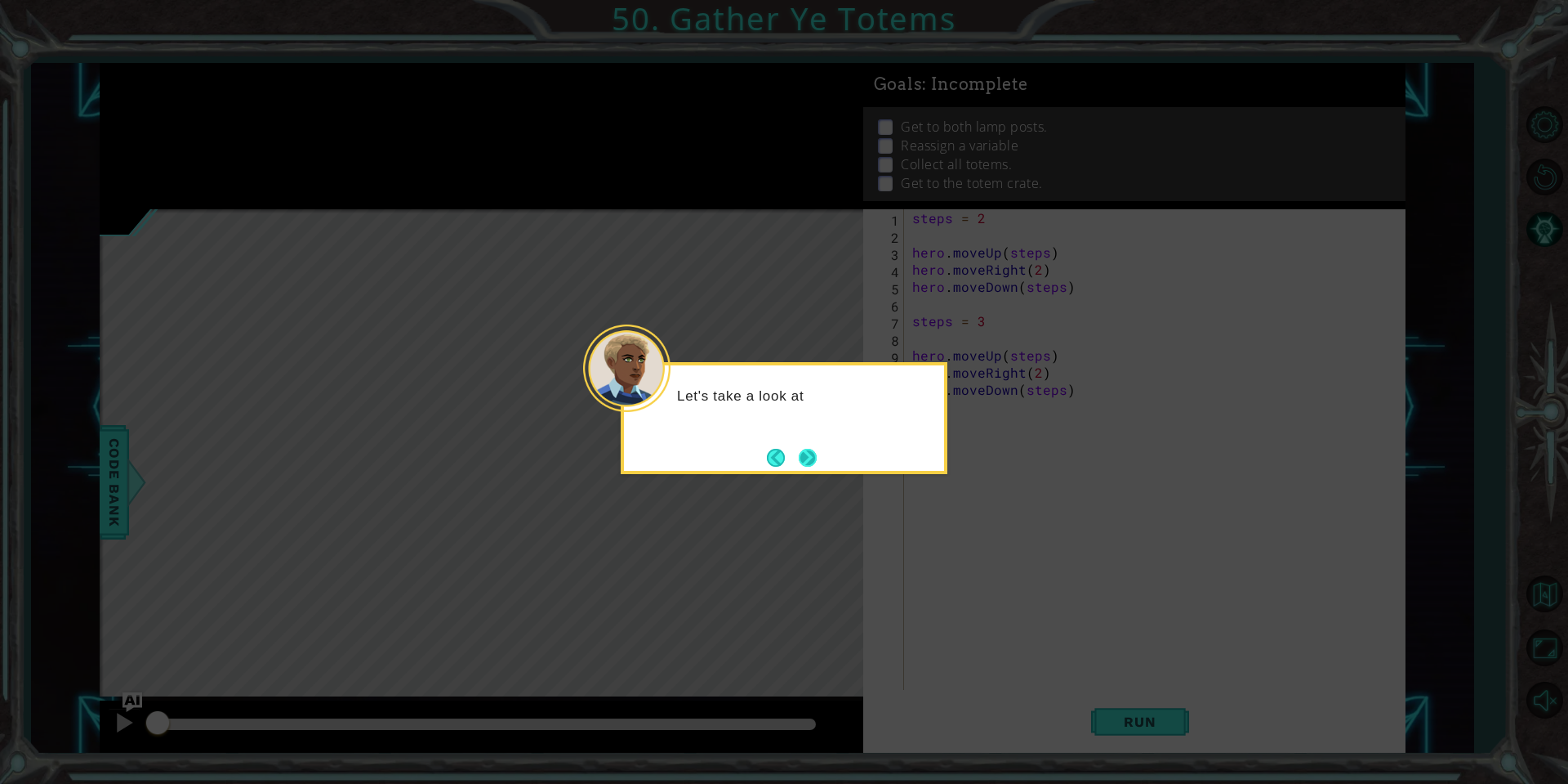
click at [808, 458] on button "Next" at bounding box center [807, 457] width 18 height 18
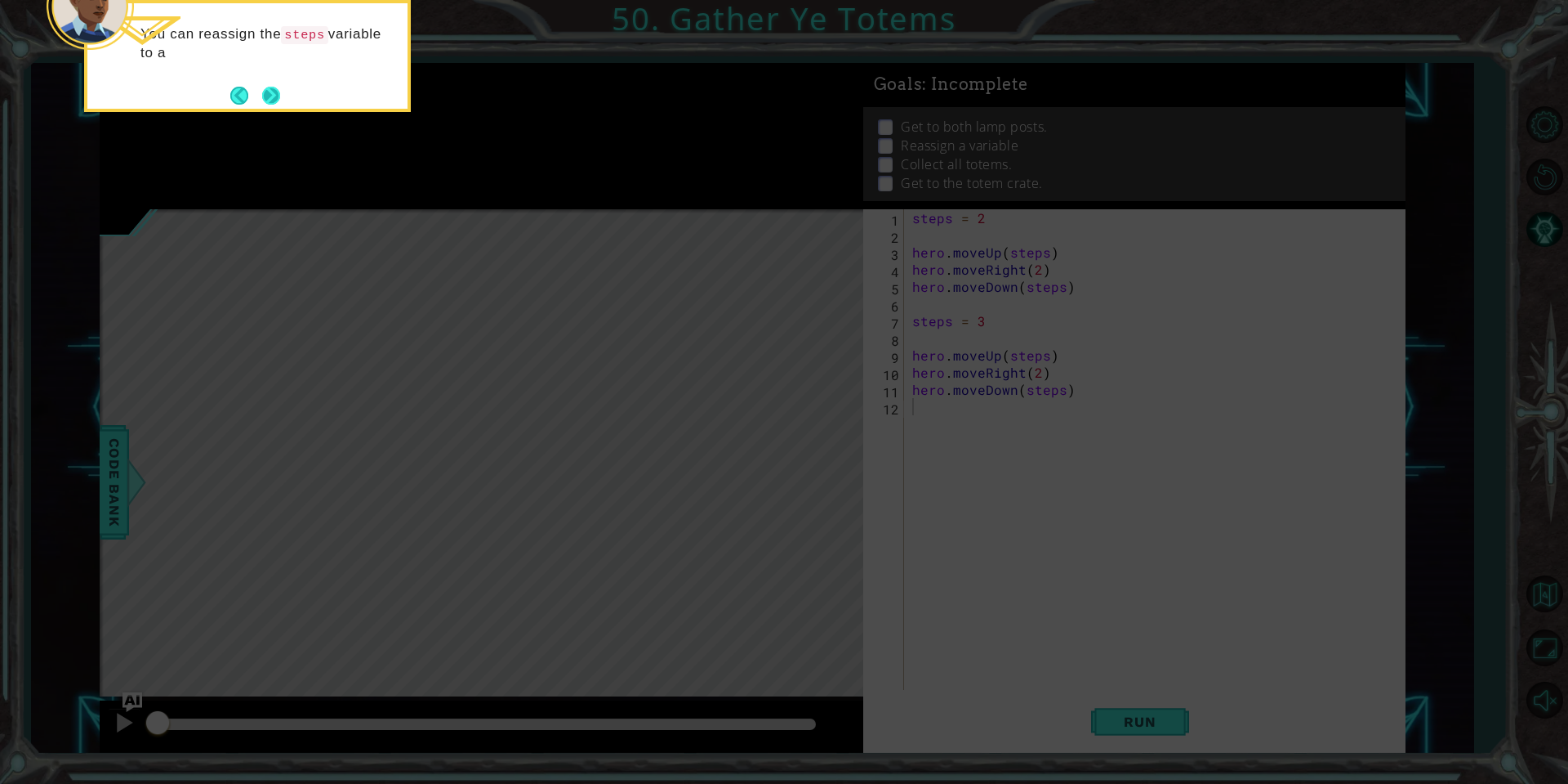
click at [267, 105] on button "Next" at bounding box center [271, 95] width 18 height 18
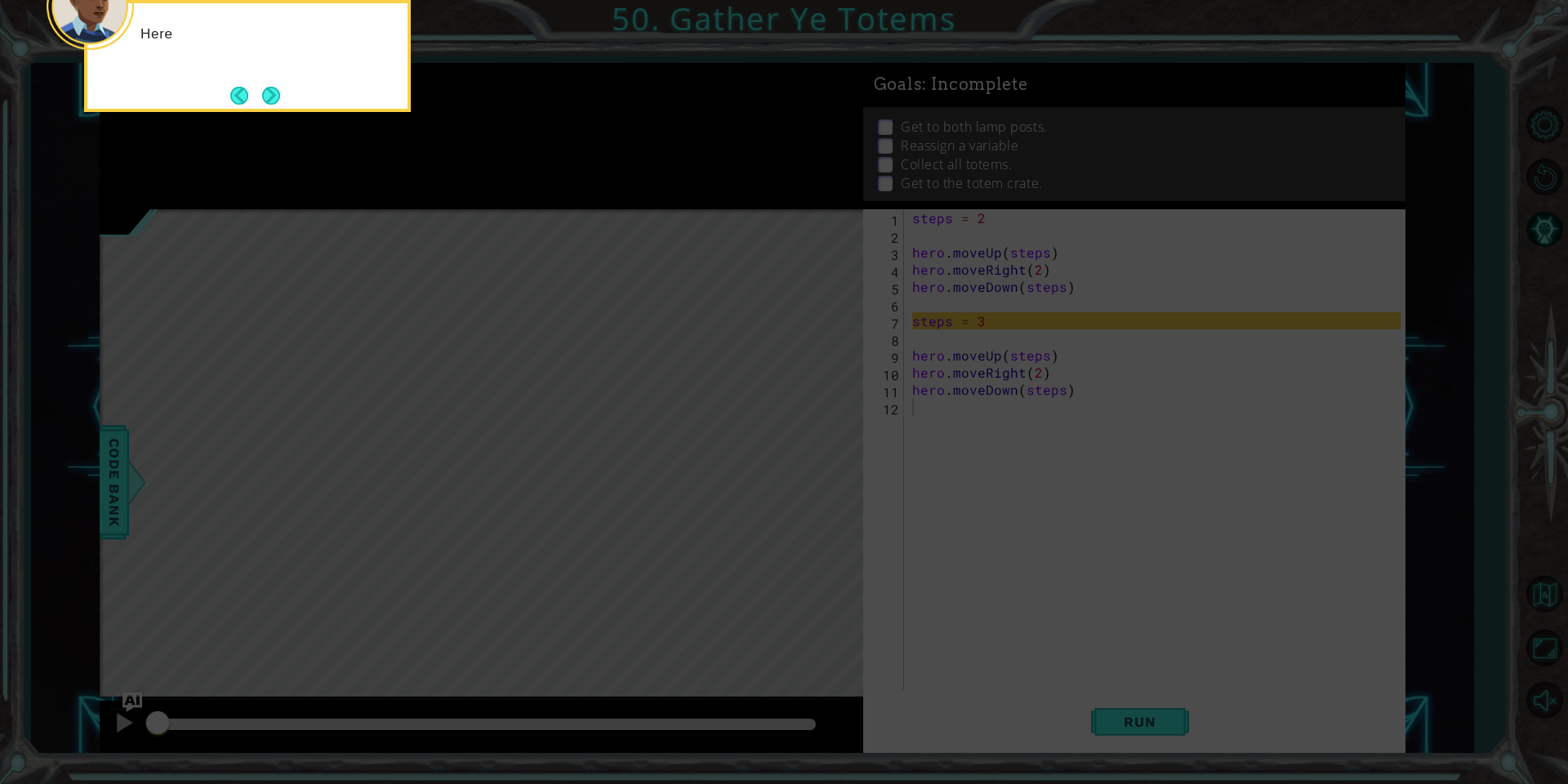
click at [267, 104] on button "Next" at bounding box center [271, 95] width 18 height 18
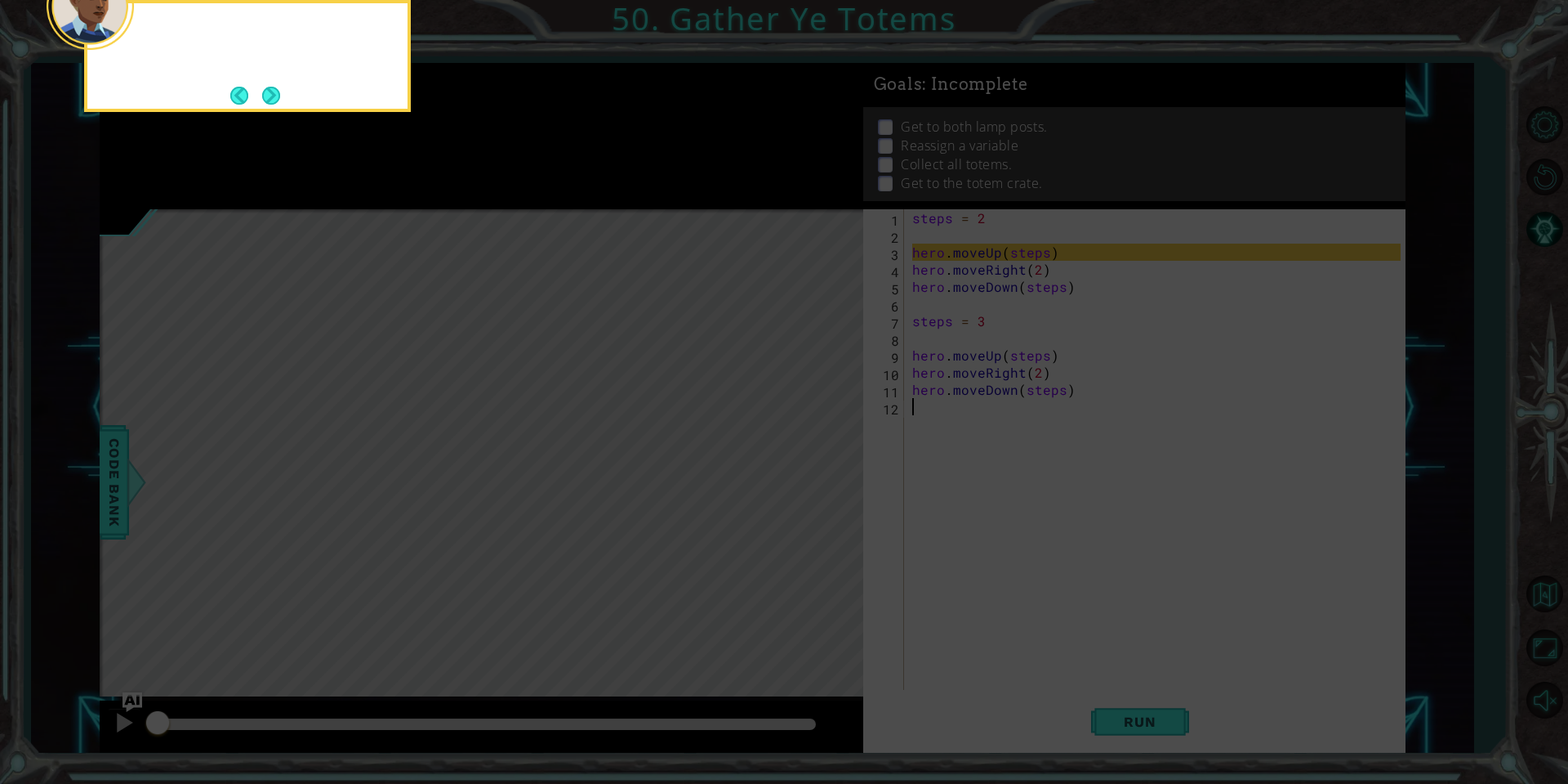
click at [267, 104] on button "Next" at bounding box center [271, 95] width 18 height 18
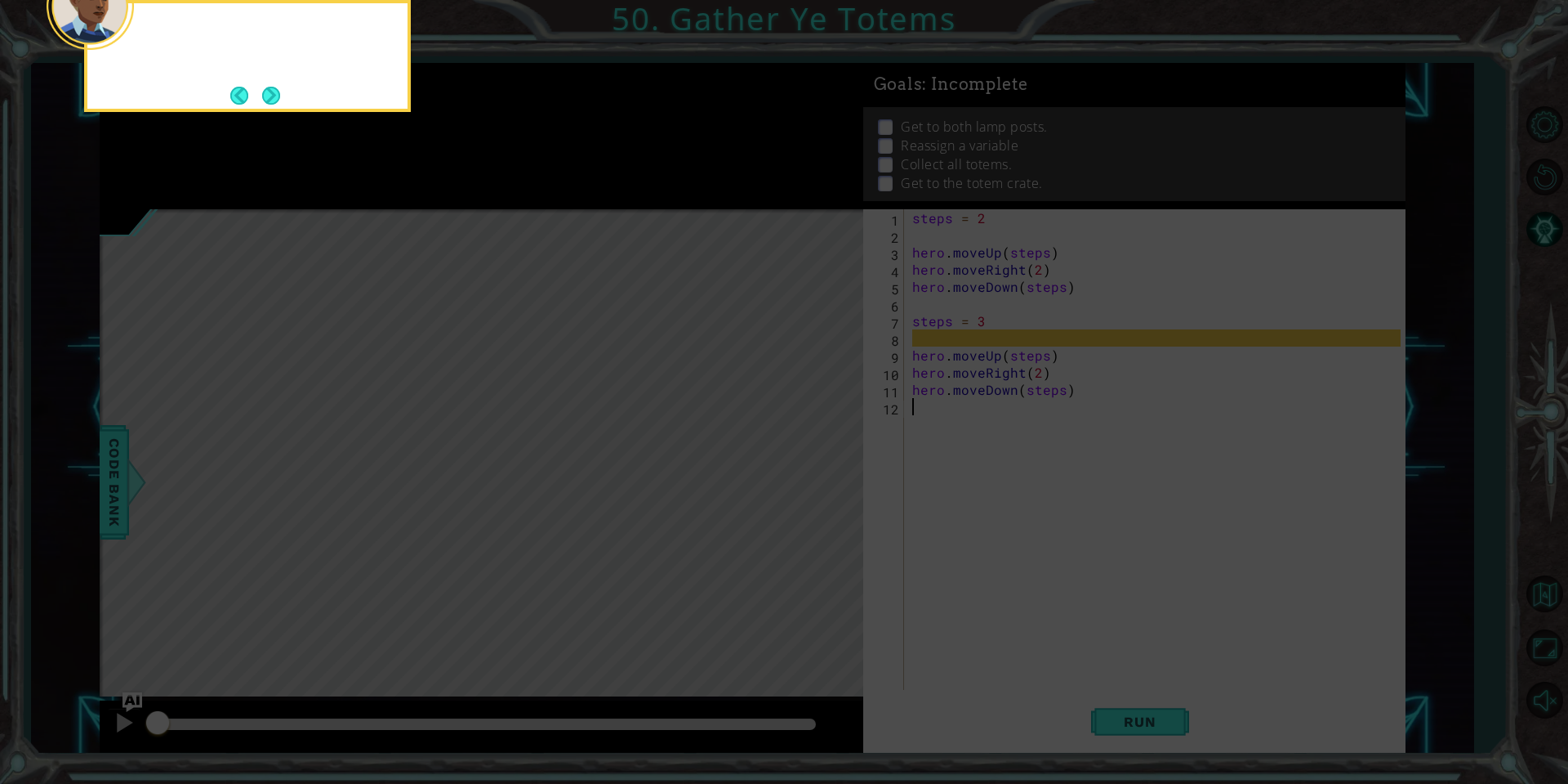
click at [267, 104] on button "Next" at bounding box center [271, 95] width 18 height 18
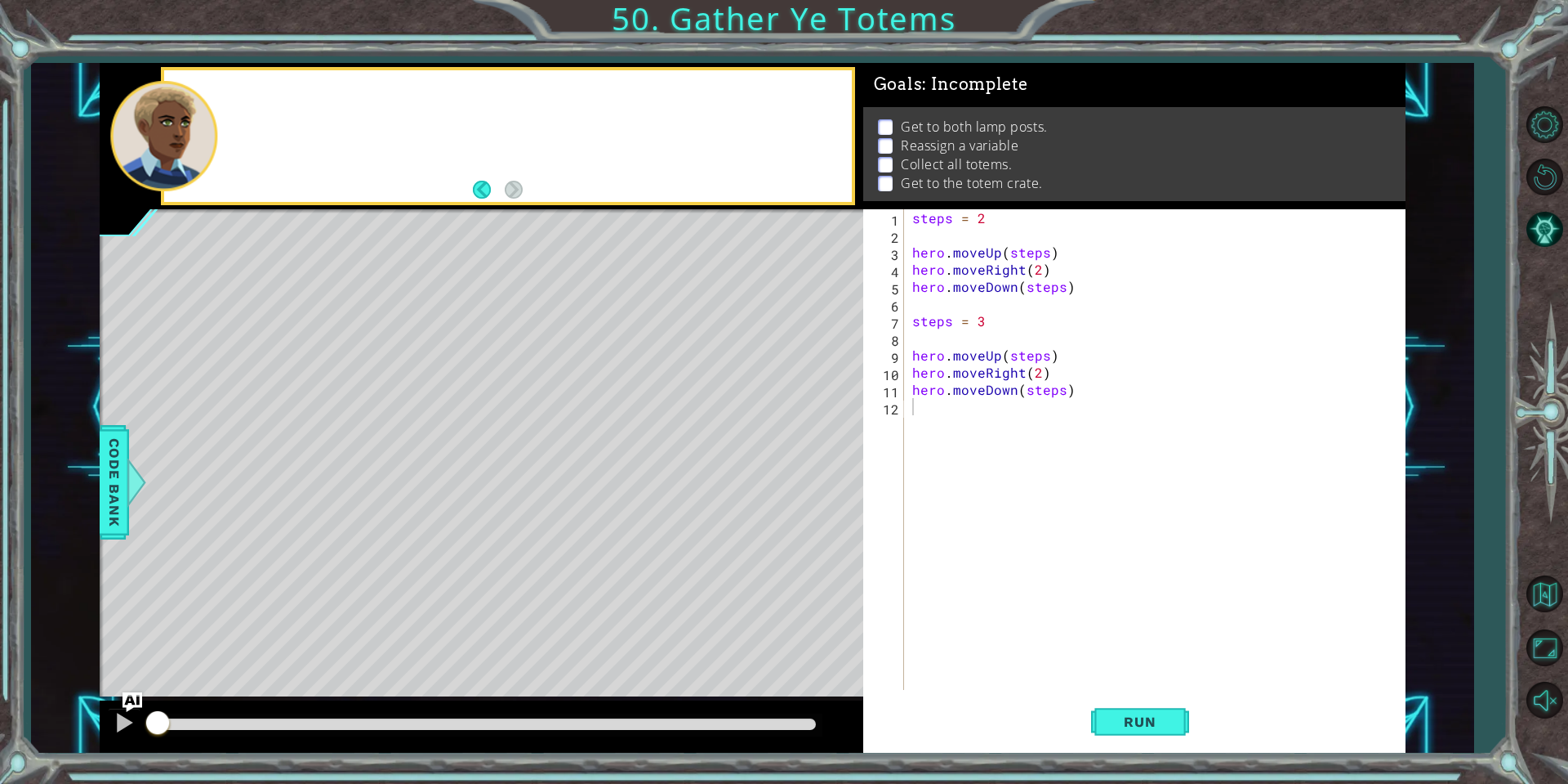
click at [267, 104] on div at bounding box center [508, 136] width 689 height 131
click at [1108, 721] on span "Run" at bounding box center [1140, 721] width 65 height 16
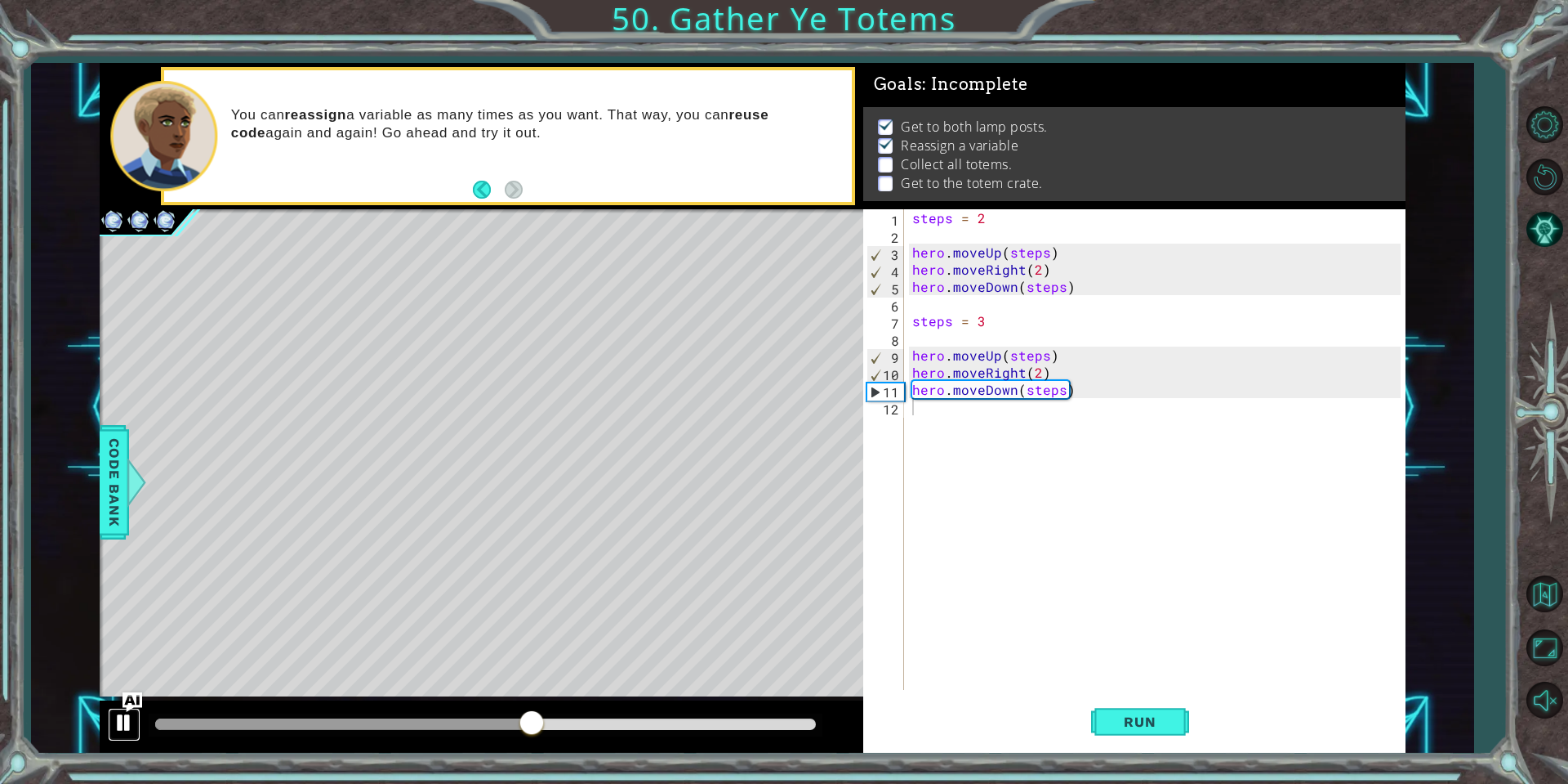
click at [113, 721] on button at bounding box center [124, 725] width 33 height 34
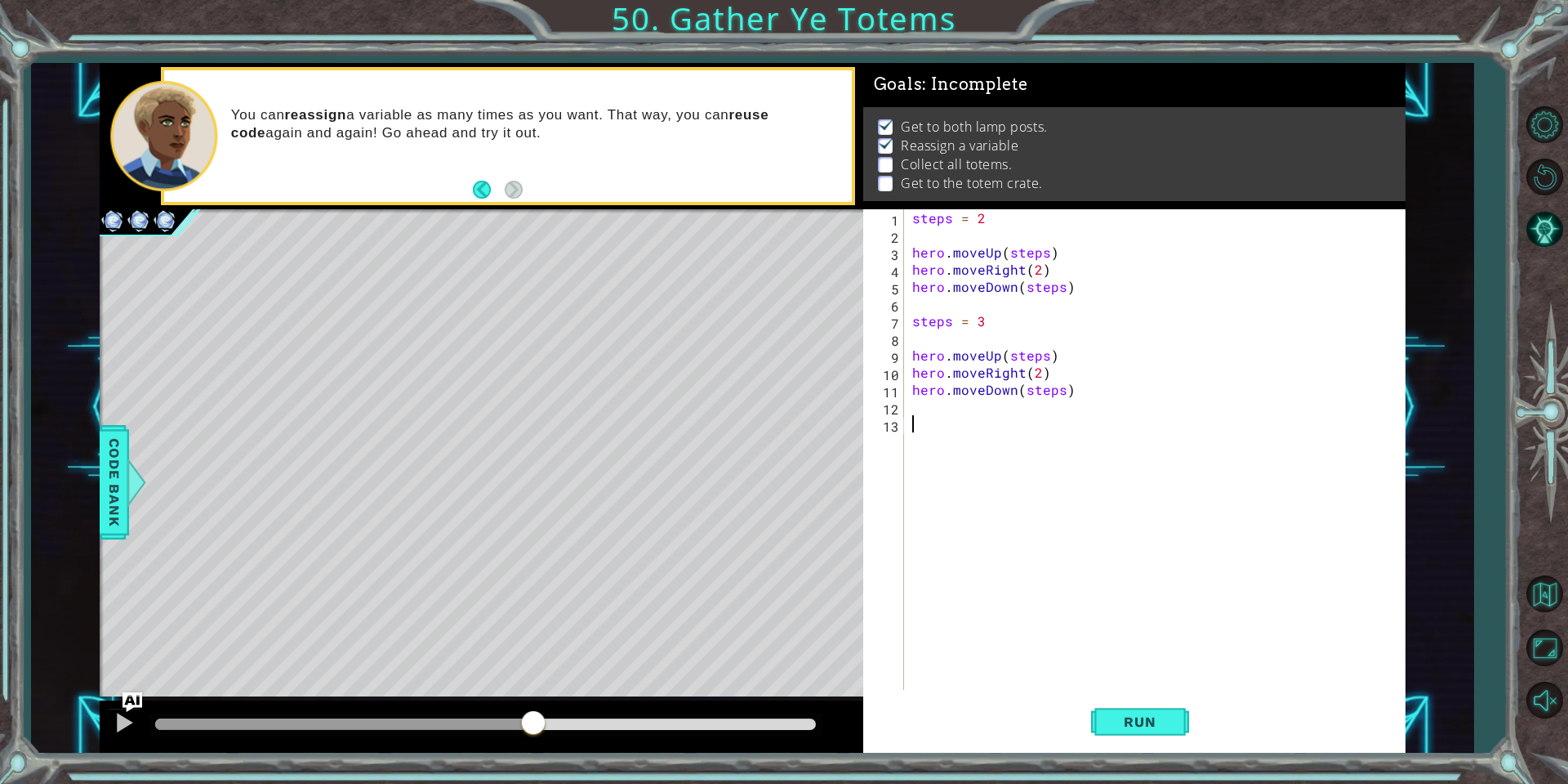
type textarea "s"
type textarea "hero.moveDown(steps)"
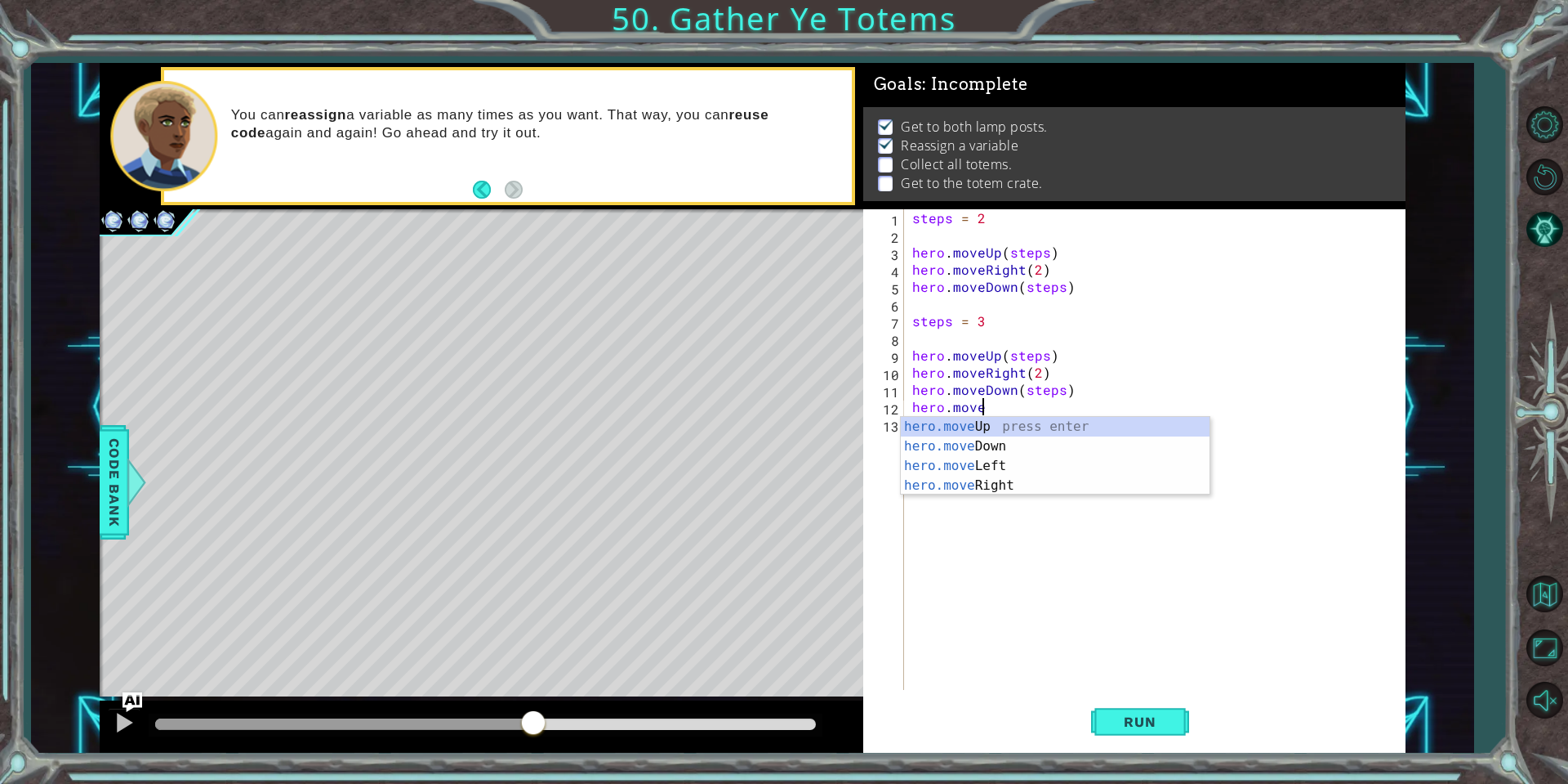
scroll to position [0, 3]
click at [985, 423] on div "hero.move Up press enter hero.move Down press enter hero.move Left press enter …" at bounding box center [1054, 475] width 308 height 117
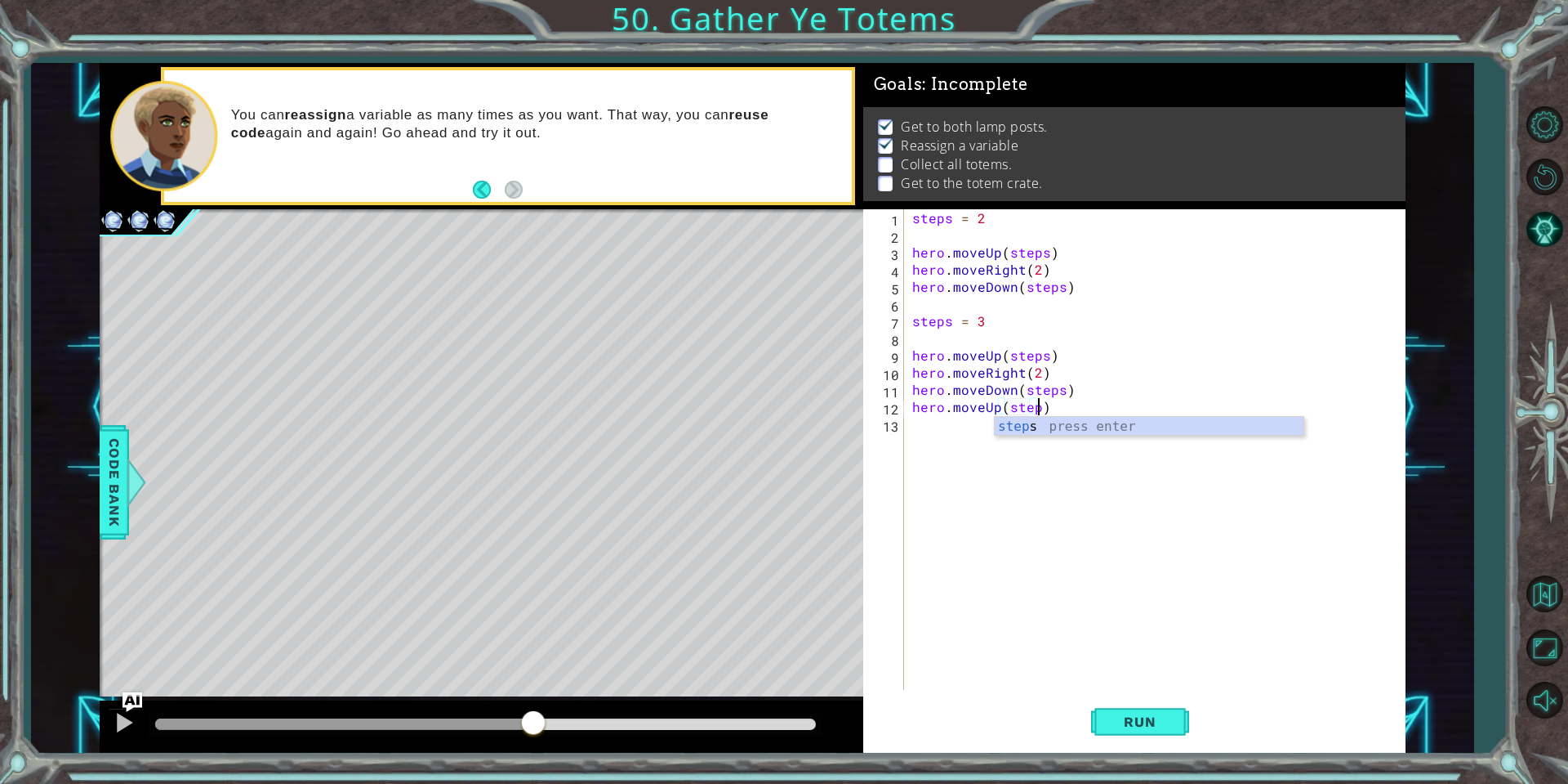
scroll to position [0, 7]
click at [1138, 740] on button "Run" at bounding box center [1140, 722] width 98 height 54
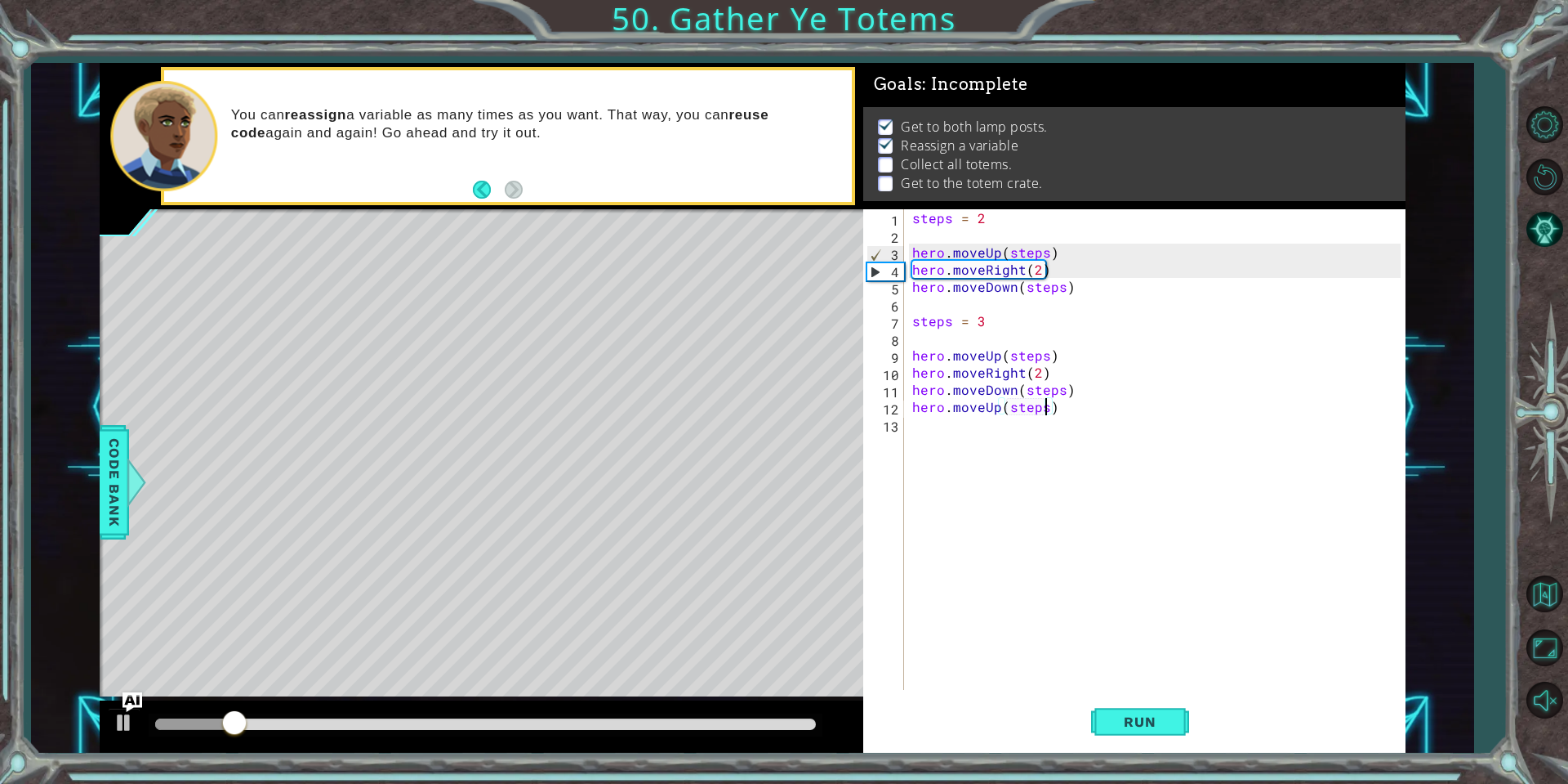
click at [1060, 406] on div "steps = 2 hero . moveUp ( steps ) hero . moveRight ( 2 ) hero . moveDown ( step…" at bounding box center [1158, 466] width 500 height 515
click at [1072, 387] on div "steps = 2 hero . moveUp ( steps ) hero . moveRight ( 2 ) hero . moveDown ( step…" at bounding box center [1158, 466] width 500 height 515
click at [1051, 408] on div "steps = 2 hero . moveUp ( steps ) hero . moveRight ( 2 ) hero . moveDown ( step…" at bounding box center [1158, 466] width 500 height 515
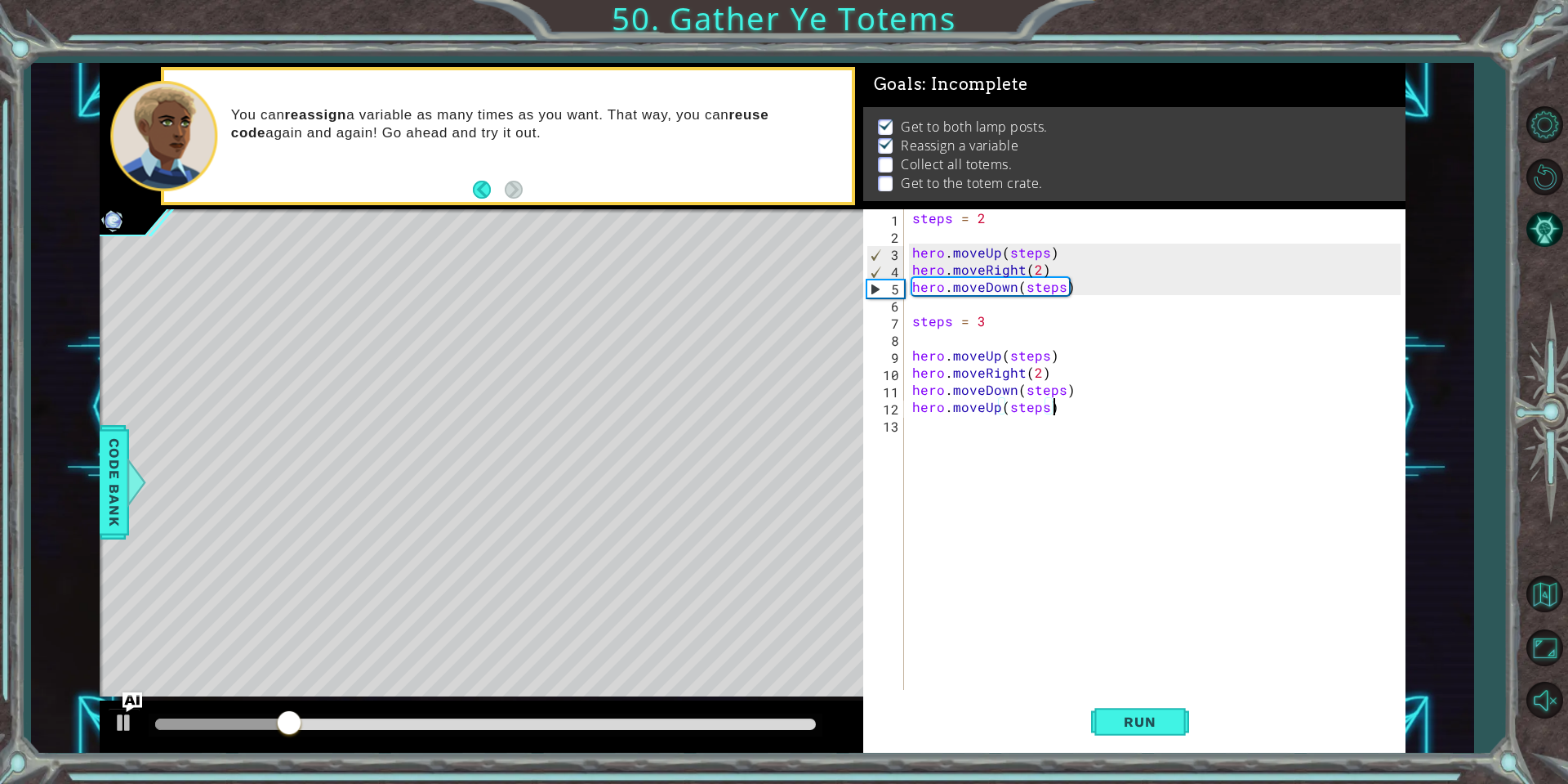
click at [1051, 408] on div "steps = 2 hero . moveUp ( steps ) hero . moveRight ( 2 ) hero . moveDown ( step…" at bounding box center [1158, 466] width 500 height 515
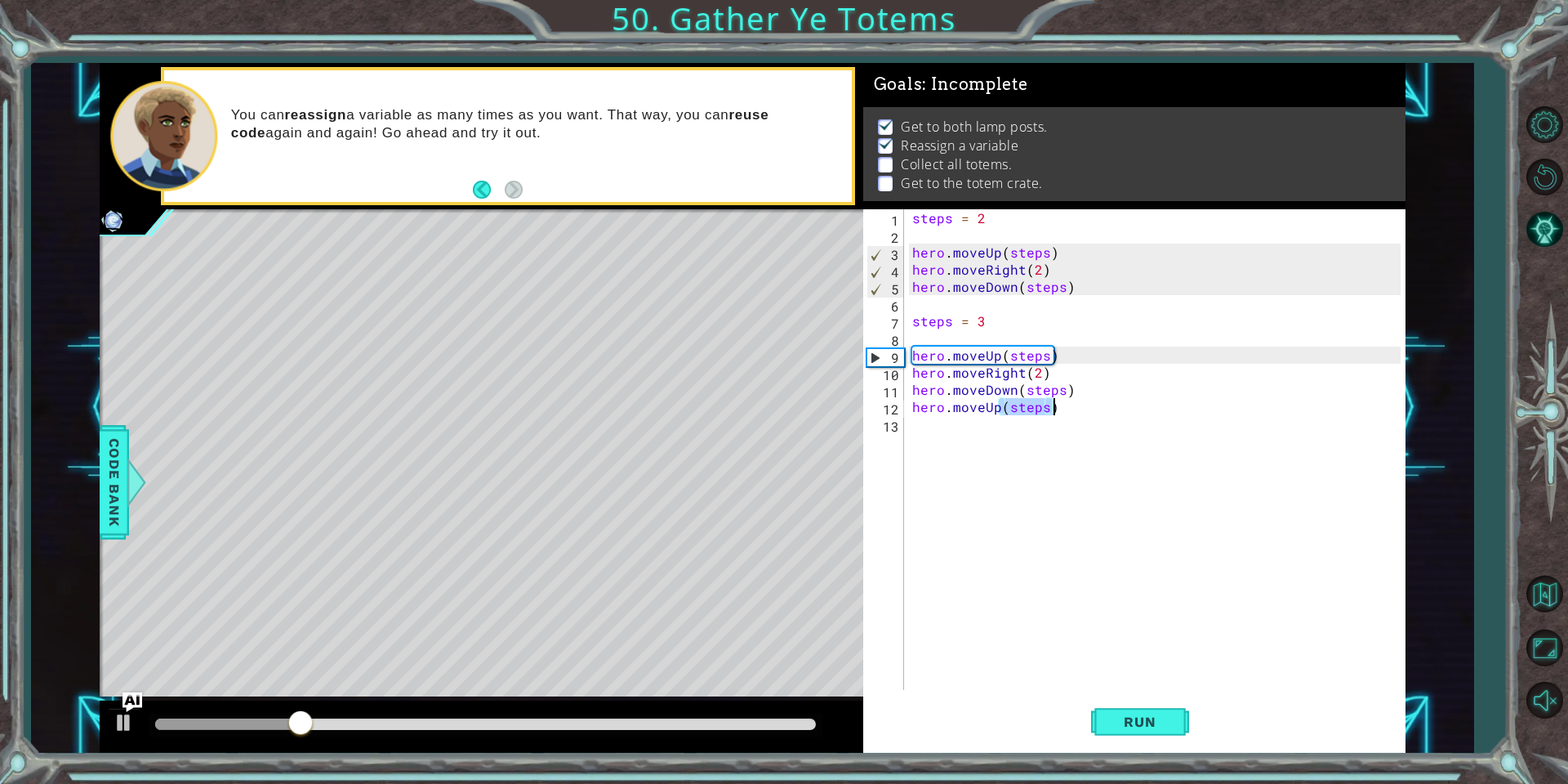
click at [1046, 410] on div "steps = 2 hero . moveUp ( steps ) hero . moveRight ( 2 ) hero . moveDown ( step…" at bounding box center [1155, 449] width 492 height 480
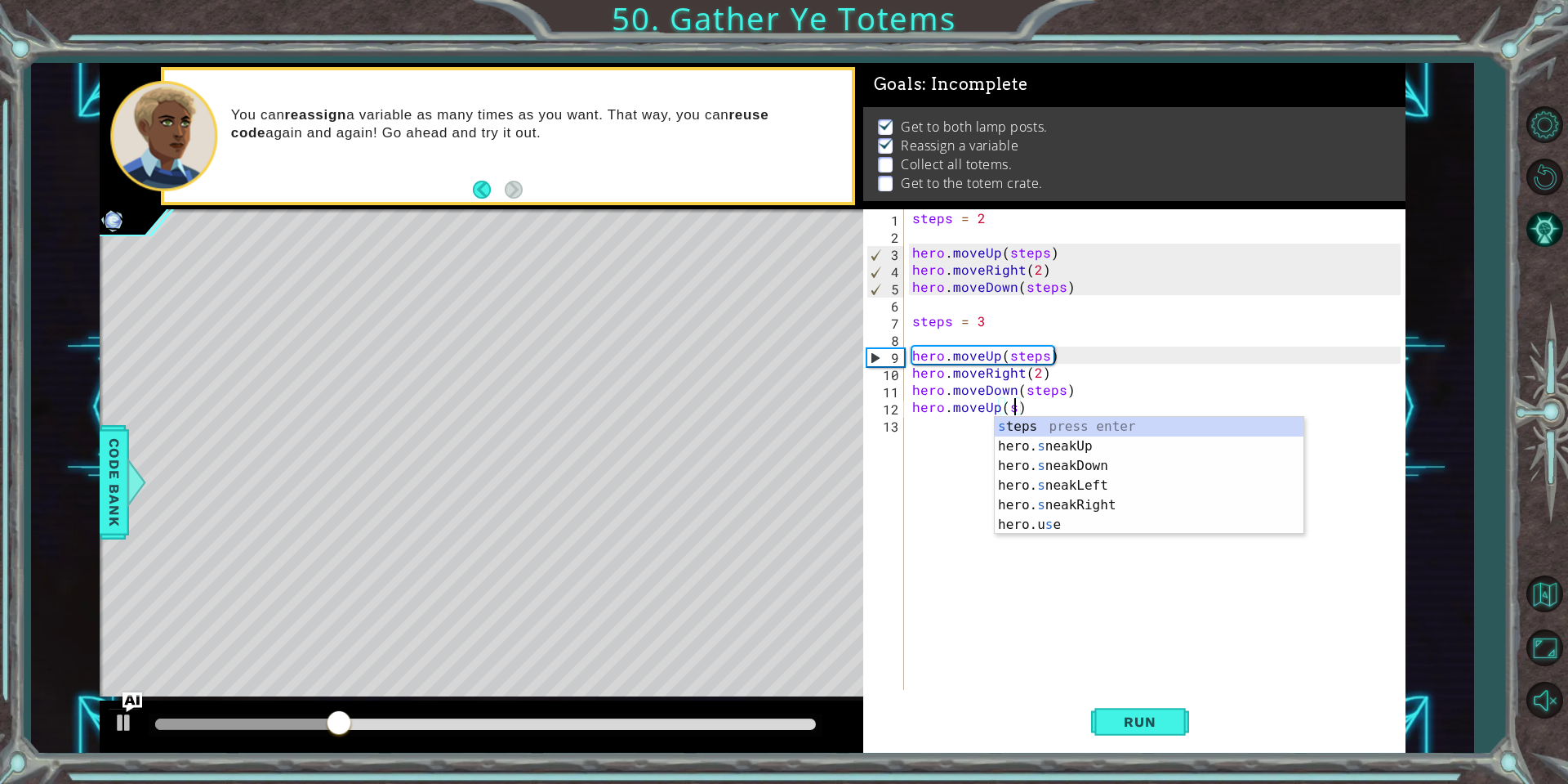
scroll to position [0, 6]
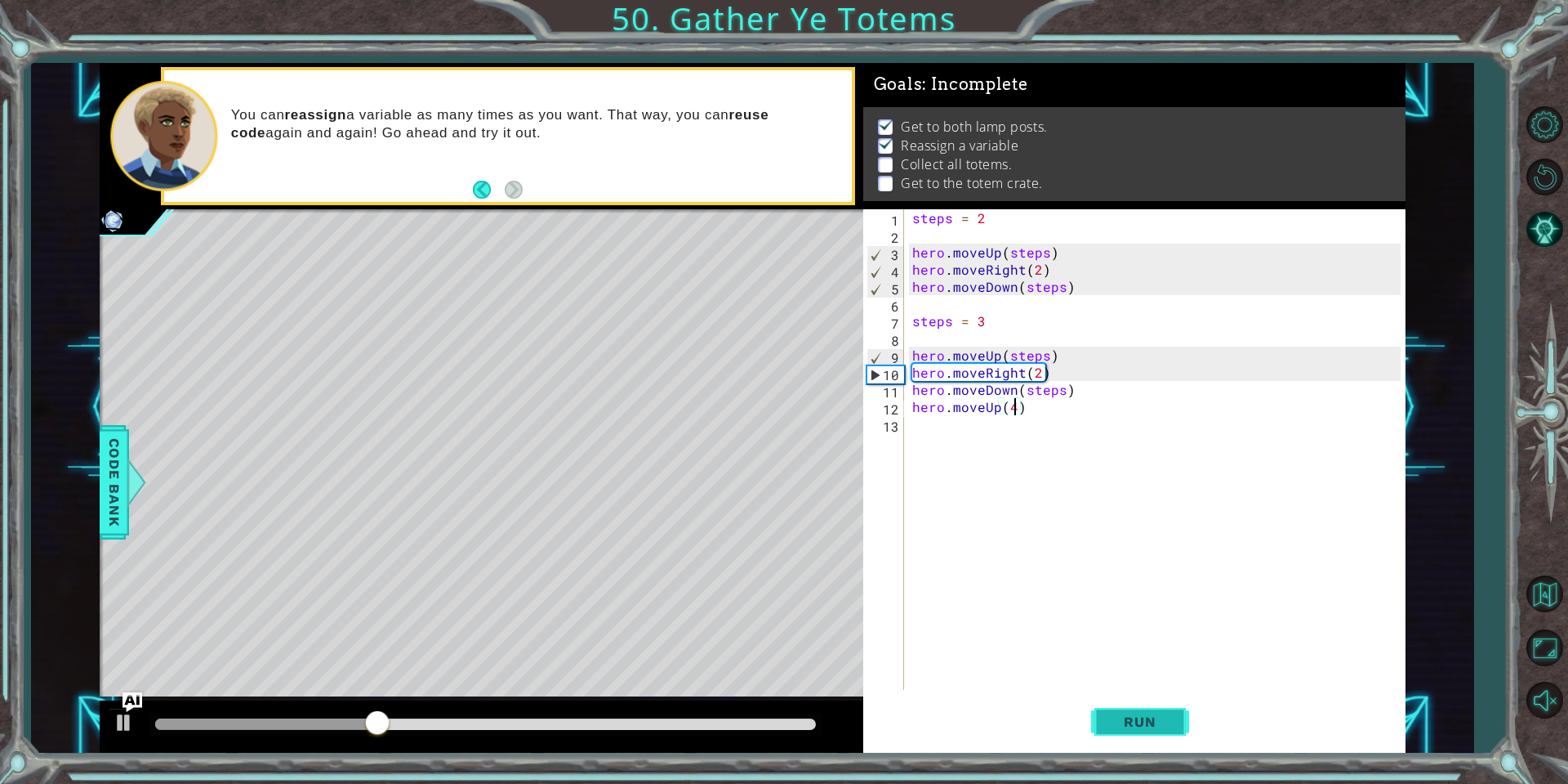
type textarea "hero.moveUp(4)"
click at [1129, 705] on button "Run" at bounding box center [1140, 722] width 98 height 54
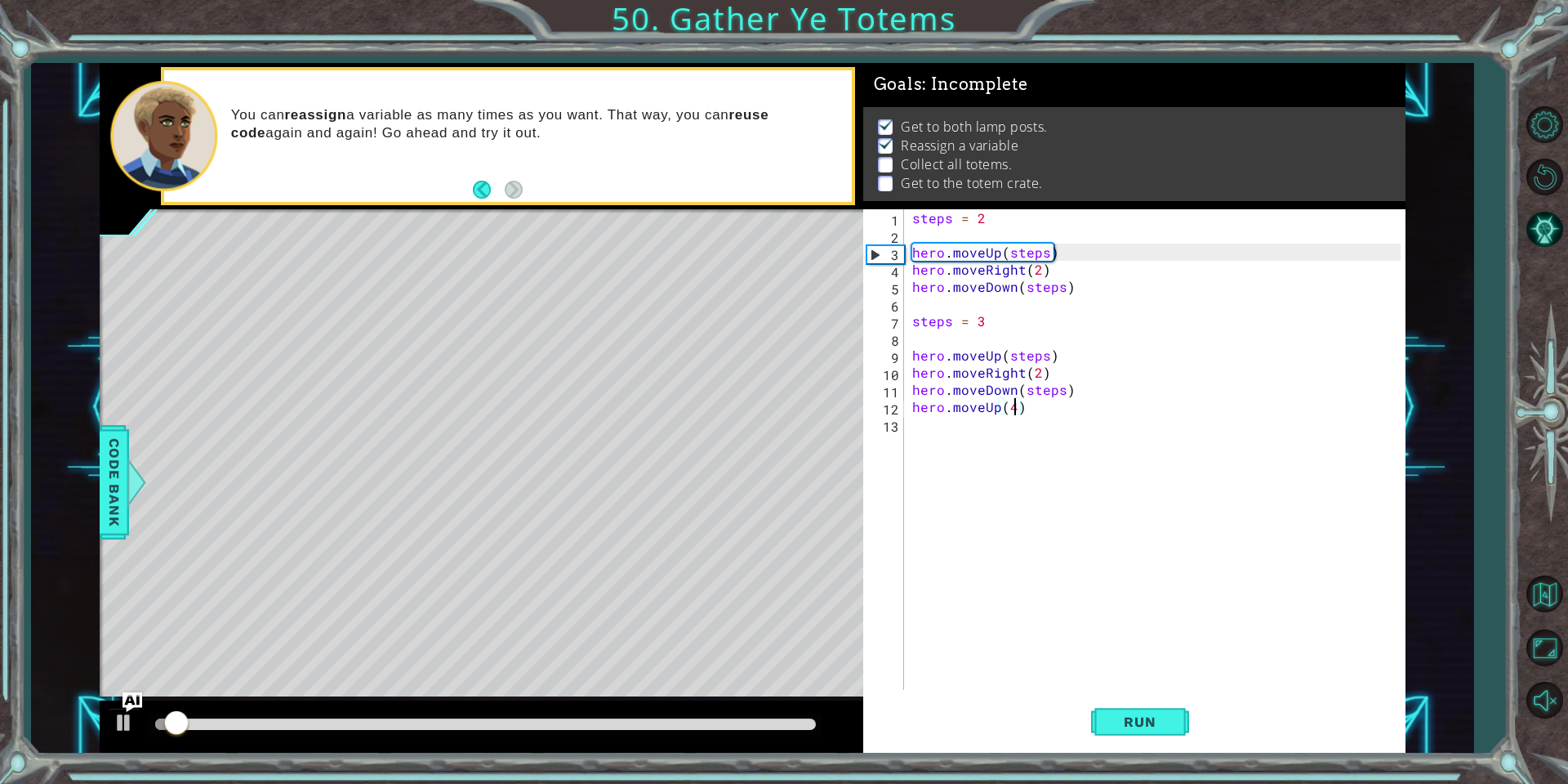
click at [941, 411] on div "steps = 2 hero . moveUp ( steps ) hero . moveRight ( 2 ) hero . moveDown ( step…" at bounding box center [1158, 466] width 500 height 515
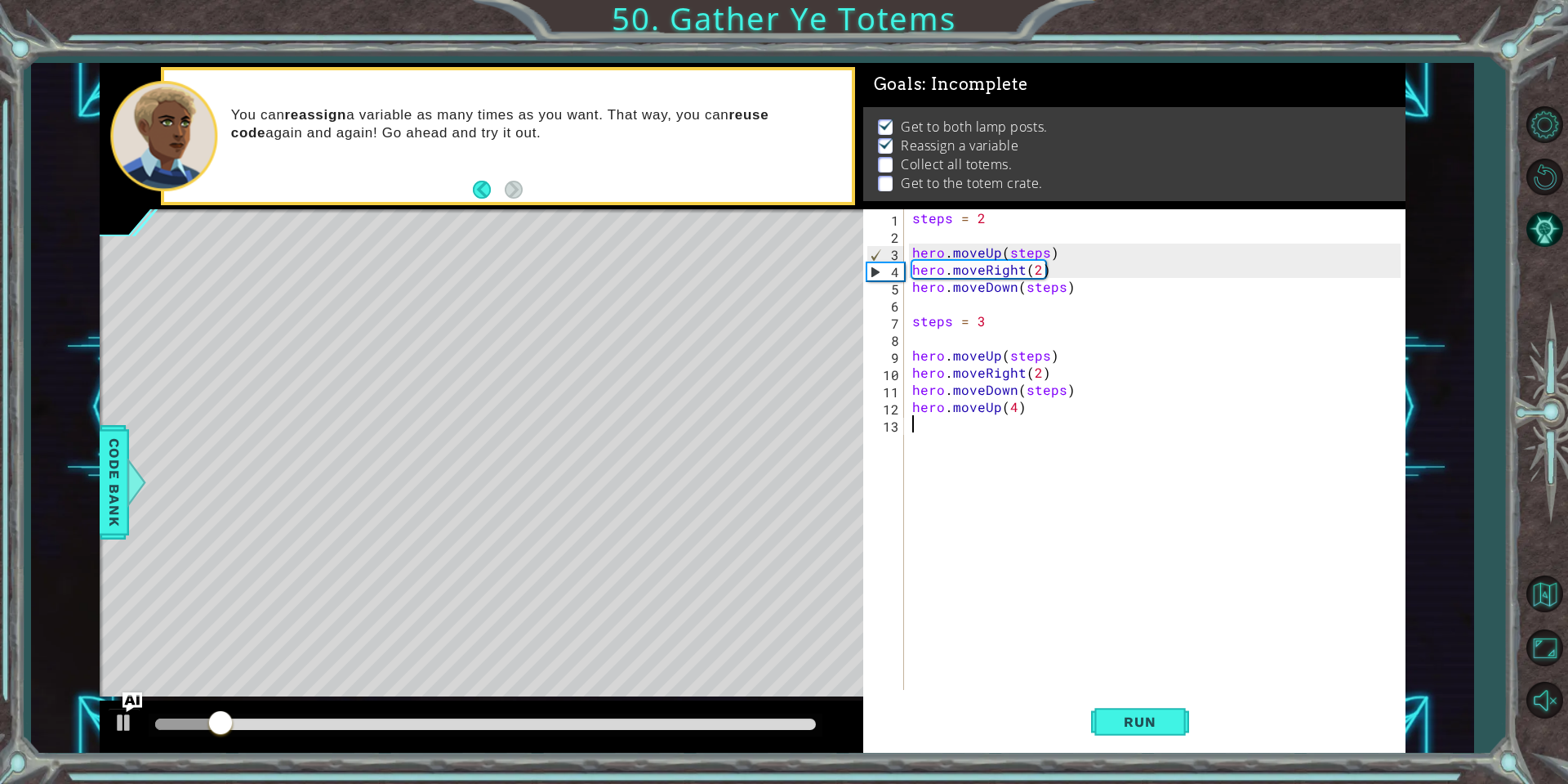
click at [935, 434] on div "steps = 2 hero . moveUp ( steps ) hero . moveRight ( 2 ) hero . moveDown ( step…" at bounding box center [1158, 466] width 500 height 515
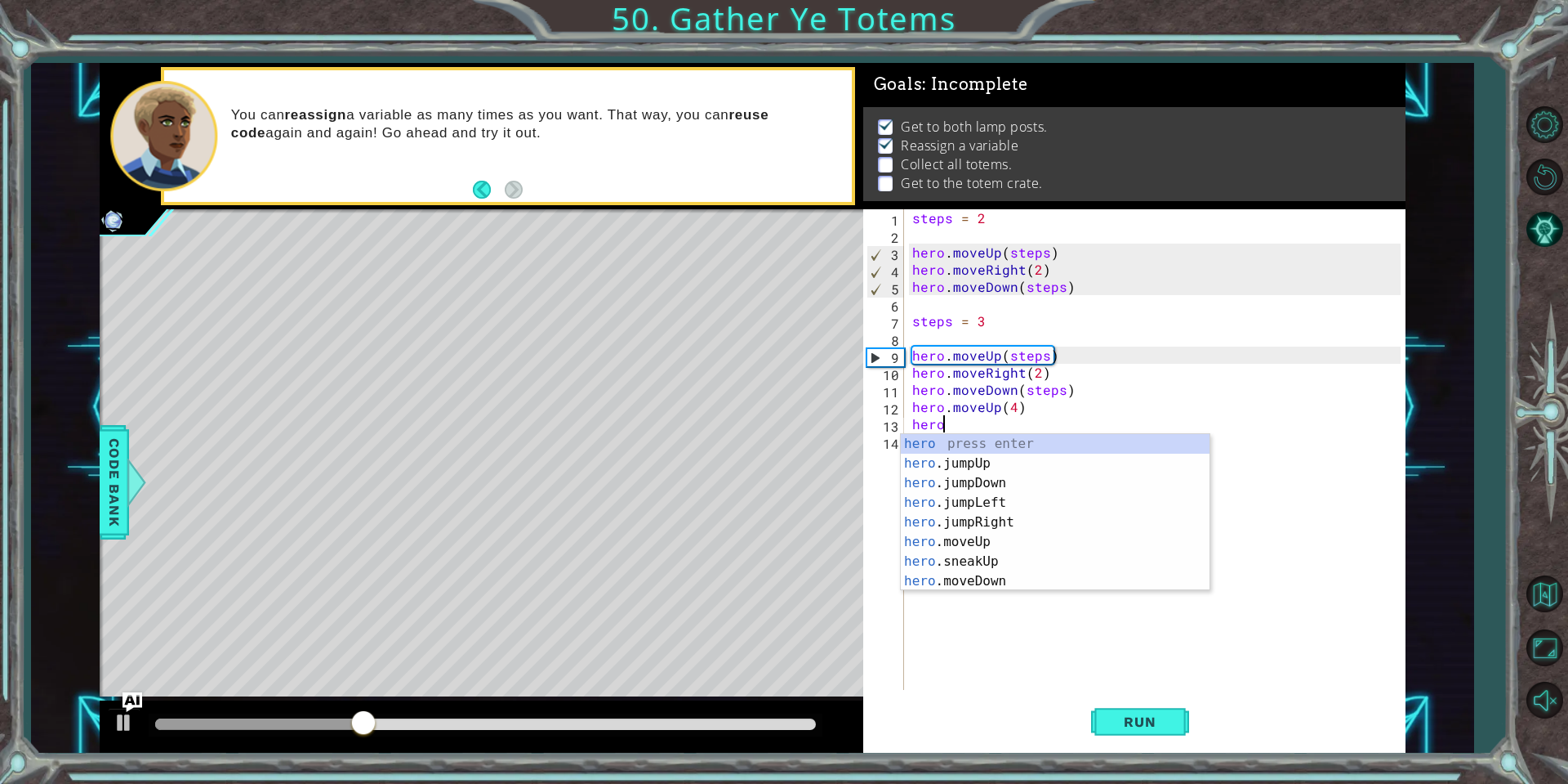
scroll to position [0, 2]
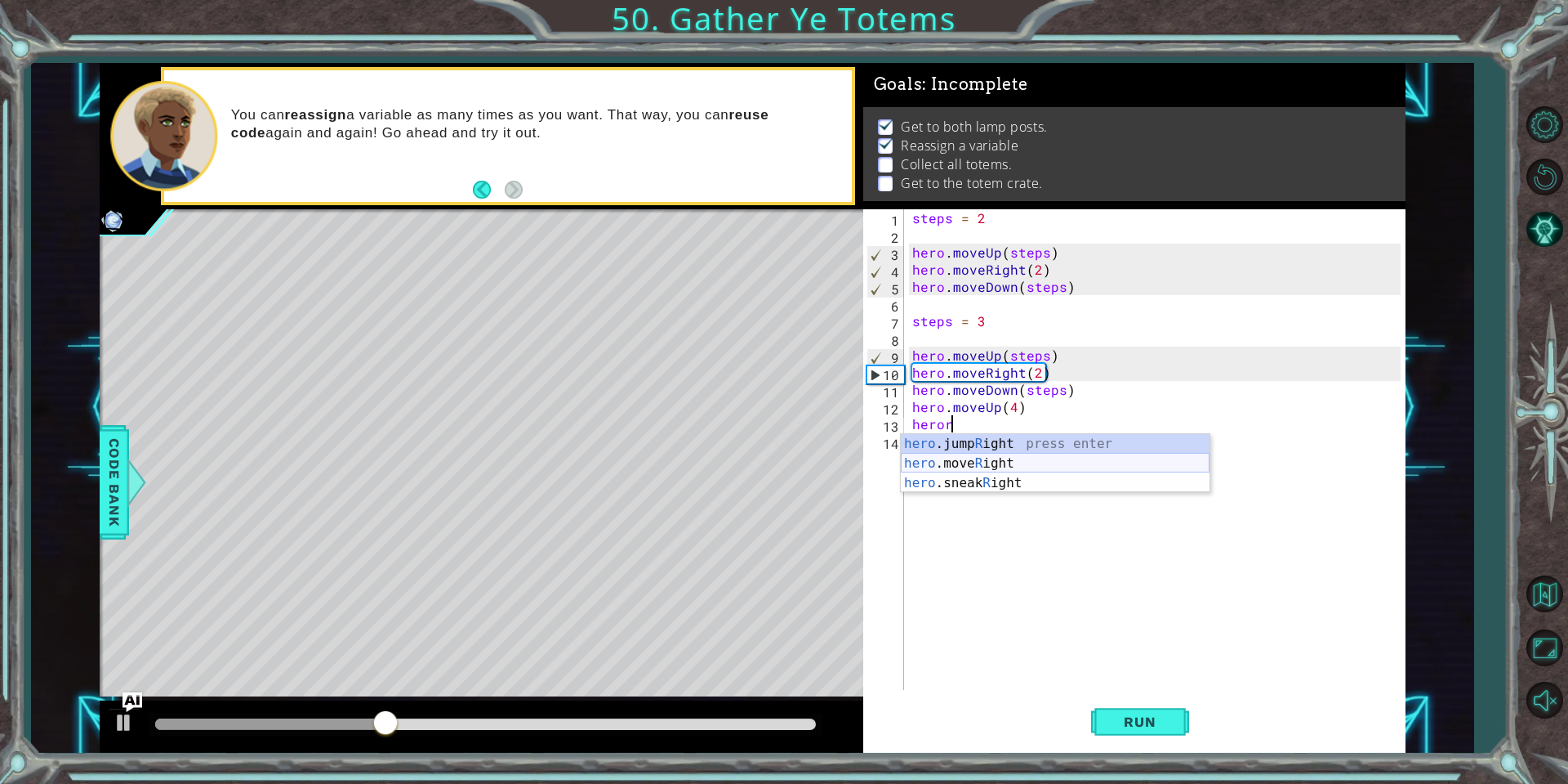
drag, startPoint x: 1034, startPoint y: 460, endPoint x: 1038, endPoint y: 475, distance: 15.5
click at [1034, 459] on div "hero .jump R ight press enter hero .move R ight press enter hero .sneak R ight …" at bounding box center [1054, 483] width 308 height 98
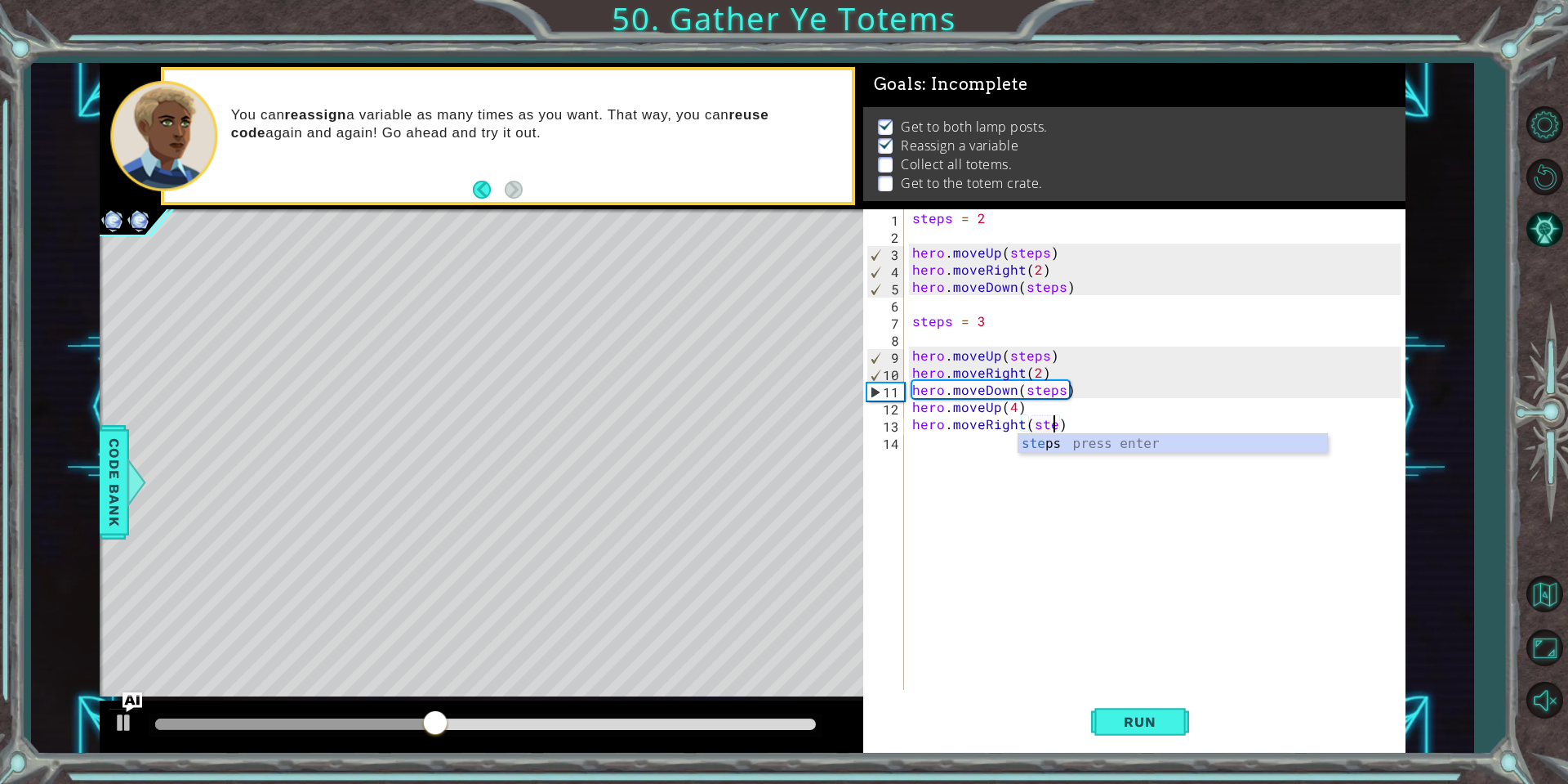
scroll to position [0, 9]
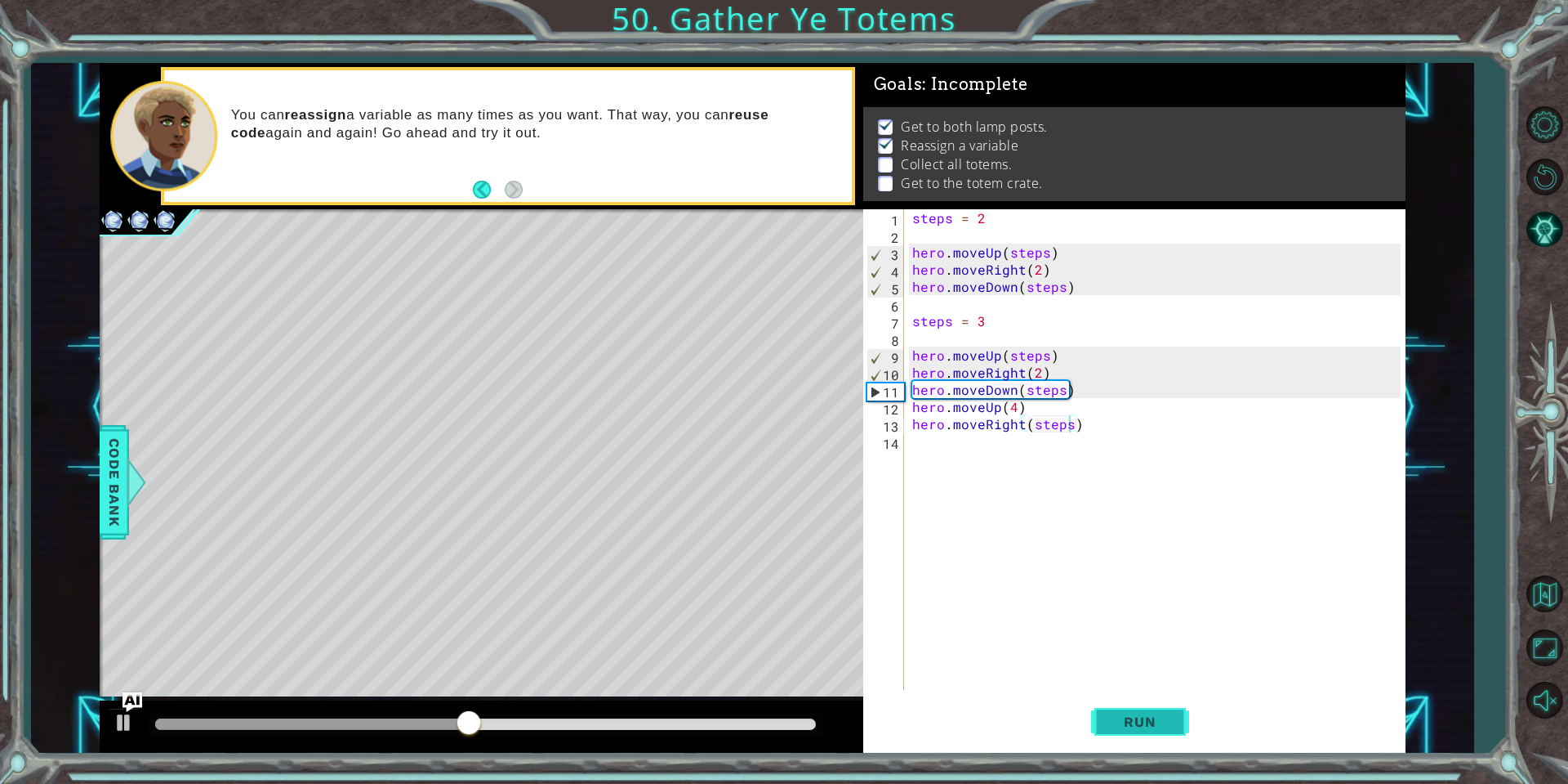
click at [1110, 709] on button "Run" at bounding box center [1140, 722] width 98 height 54
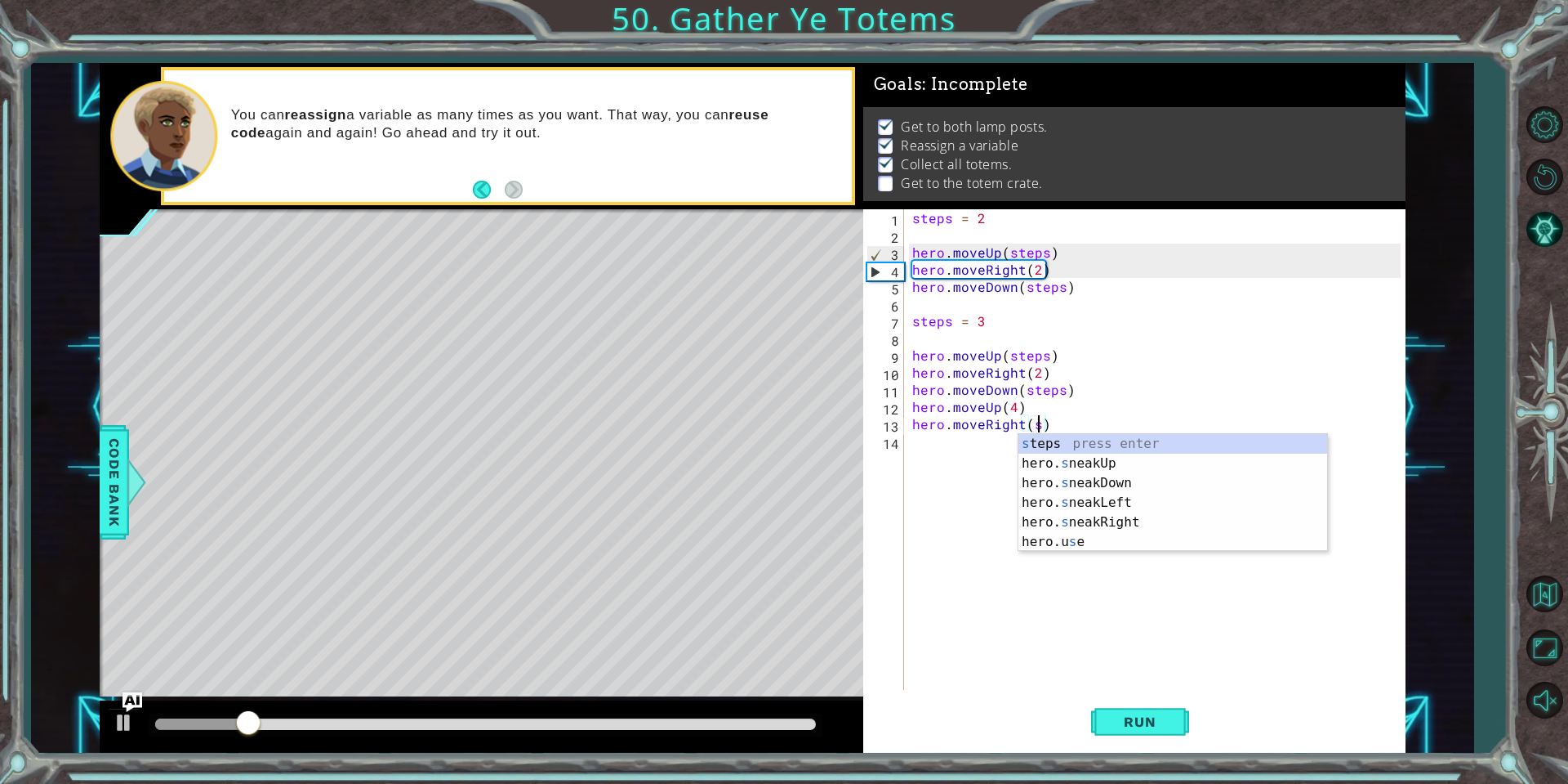
scroll to position [0, 7]
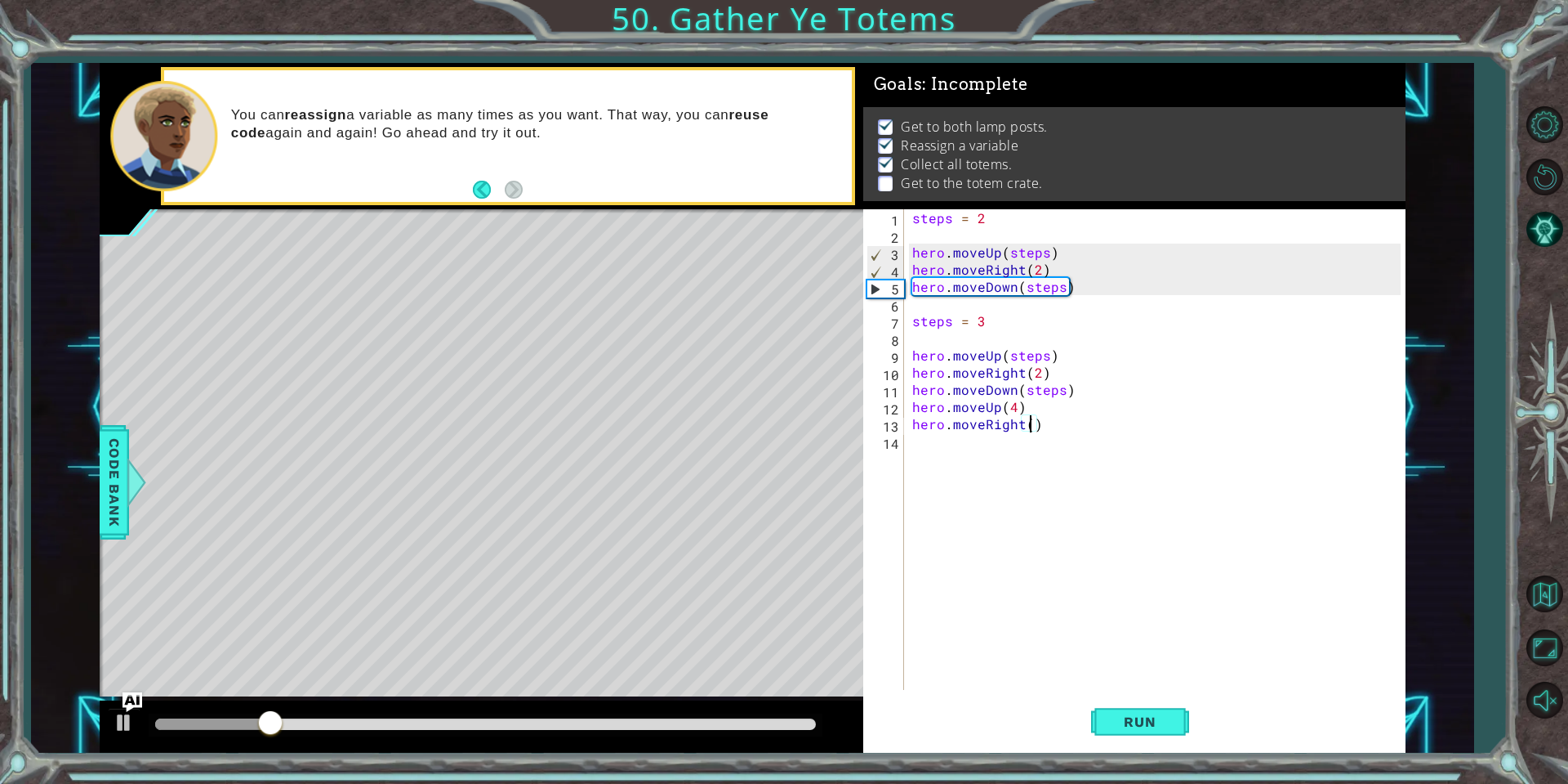
type textarea "hero.moveRight(2)"
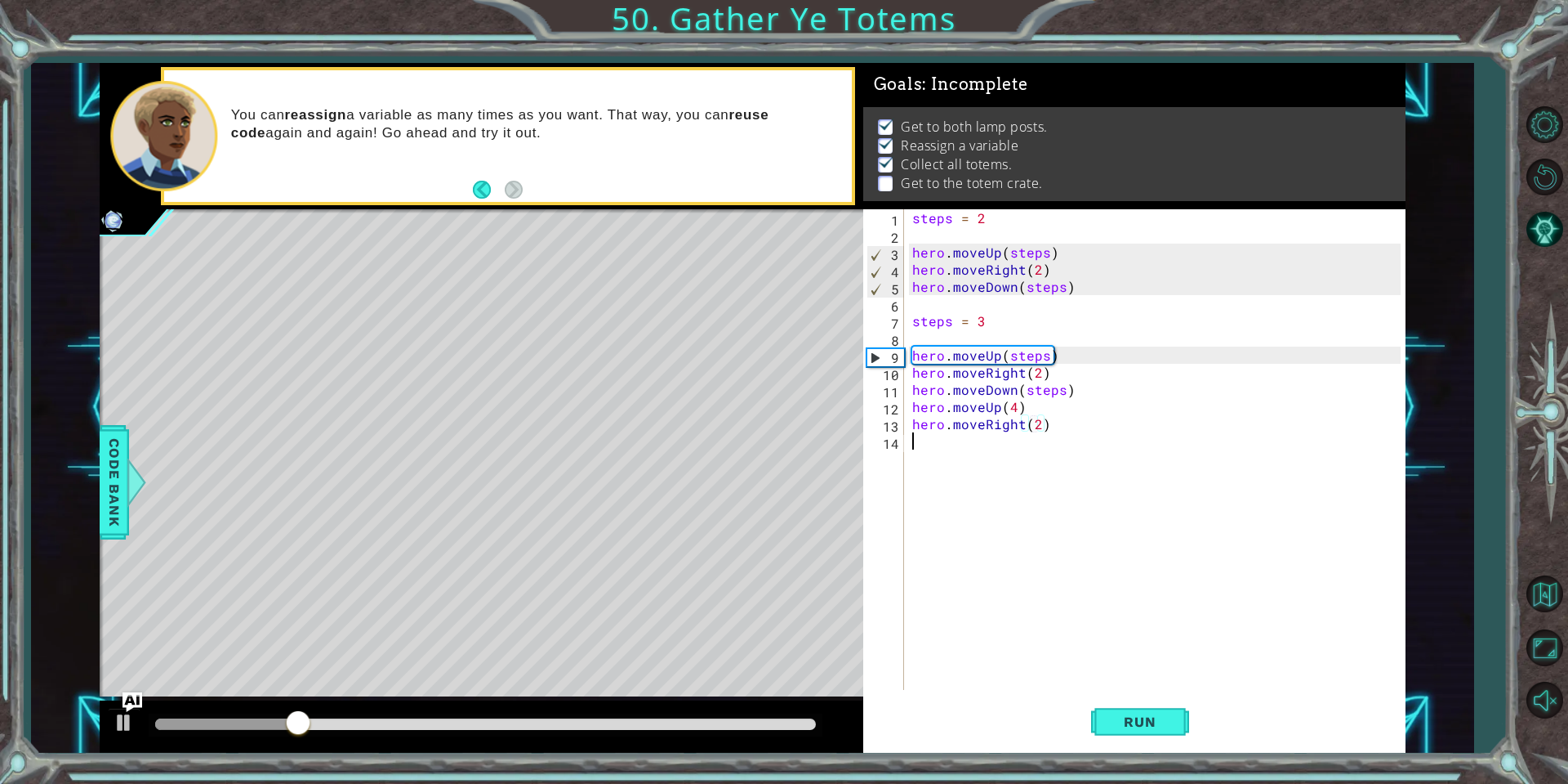
click at [1033, 448] on div "steps = 2 hero . moveUp ( steps ) hero . moveRight ( 2 ) hero . moveDown ( step…" at bounding box center [1158, 466] width 500 height 515
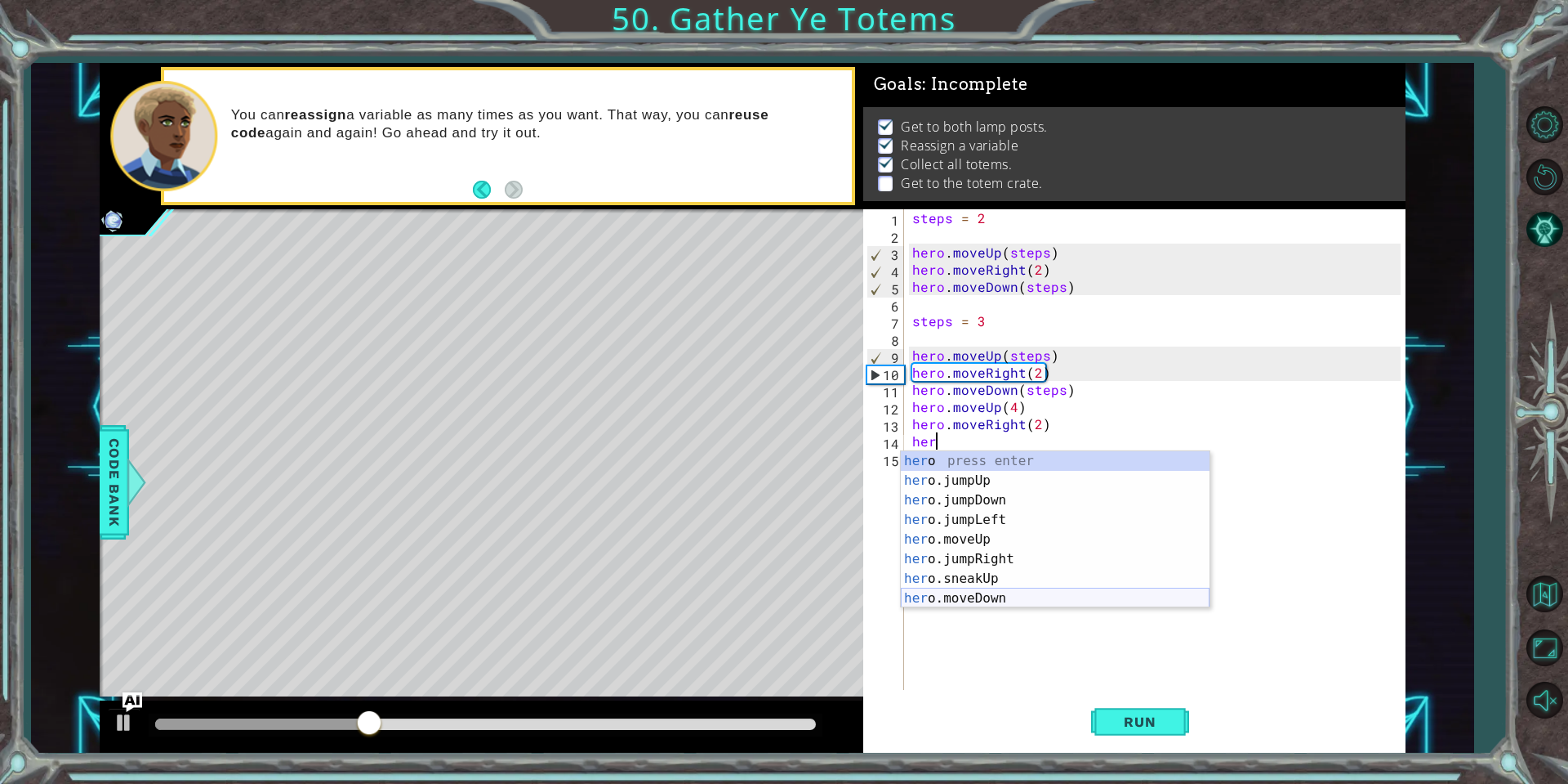
click at [1023, 600] on div "her o press enter her o.jumpUp press enter her o.jumpDown press enter her o.jum…" at bounding box center [1054, 549] width 308 height 196
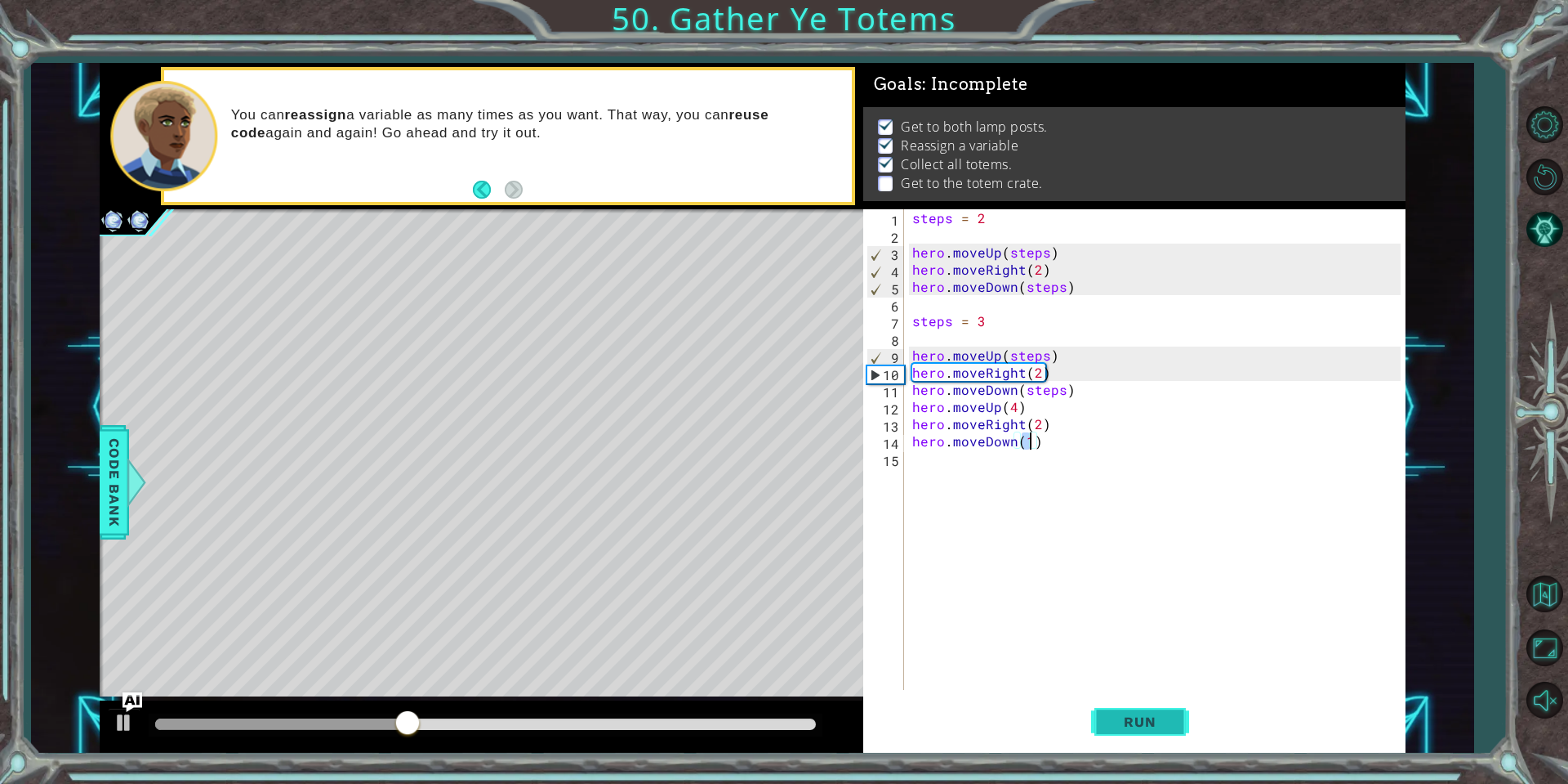
click at [1143, 741] on button "Run" at bounding box center [1140, 722] width 98 height 54
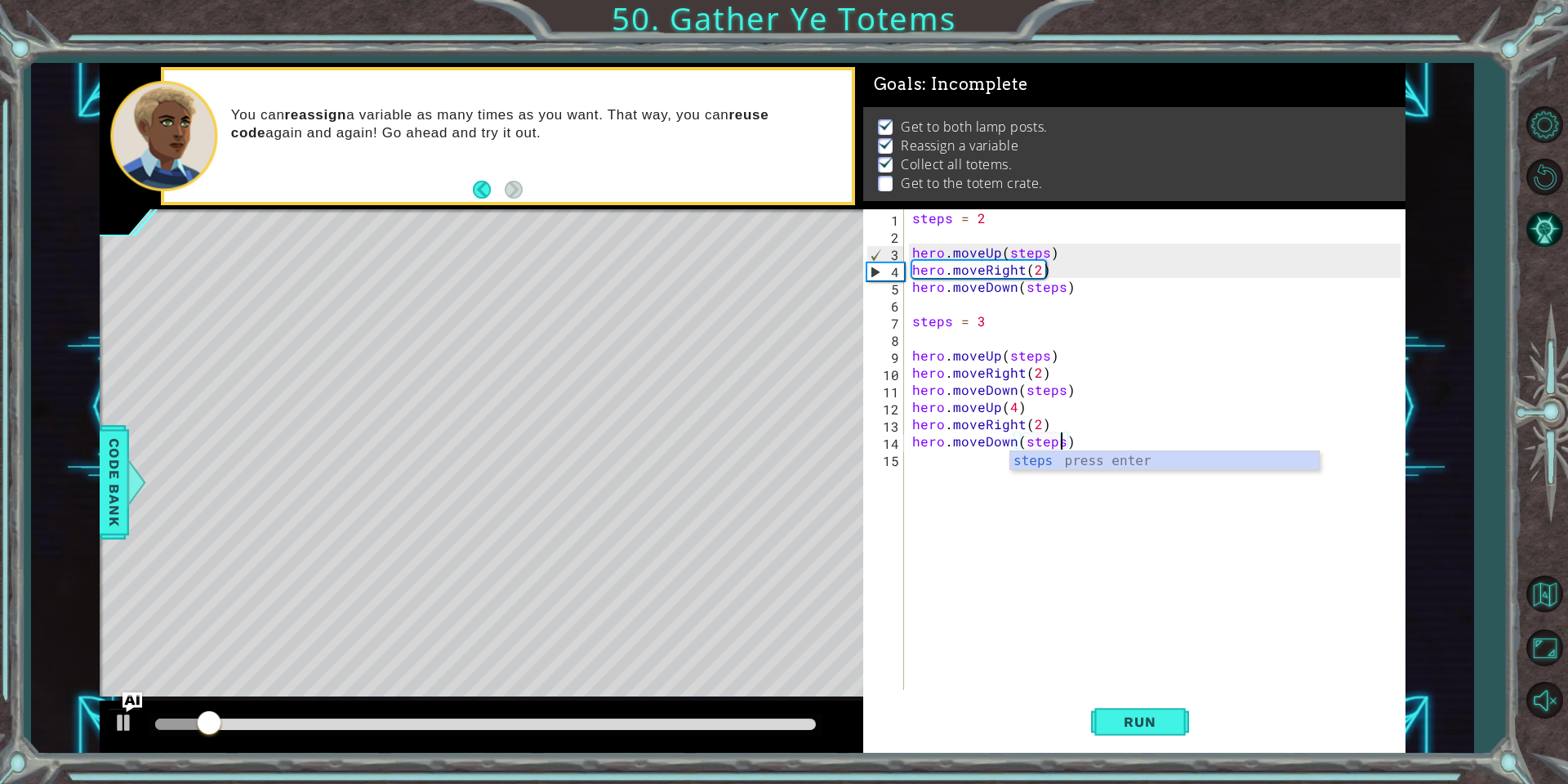
scroll to position [0, 9]
click at [1147, 731] on button "Run" at bounding box center [1140, 722] width 98 height 54
drag, startPoint x: 1064, startPoint y: 436, endPoint x: 1024, endPoint y: 444, distance: 40.8
click at [1024, 444] on div "steps = 2 hero . moveUp ( steps ) hero . moveRight ( 2 ) hero . moveDown ( step…" at bounding box center [1158, 466] width 500 height 515
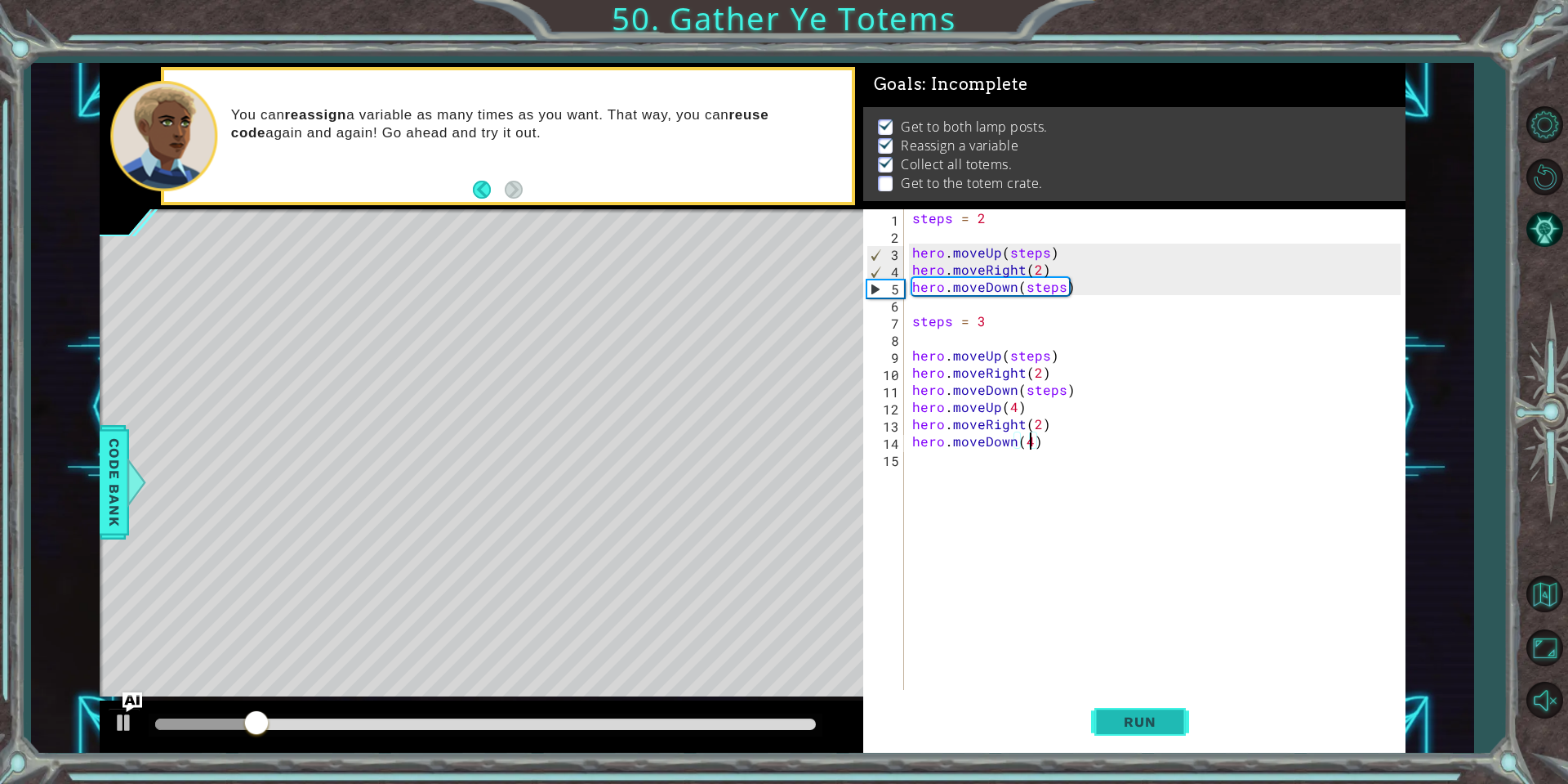
type textarea "hero.moveDown(4)"
click at [1134, 735] on button "Run" at bounding box center [1140, 722] width 98 height 54
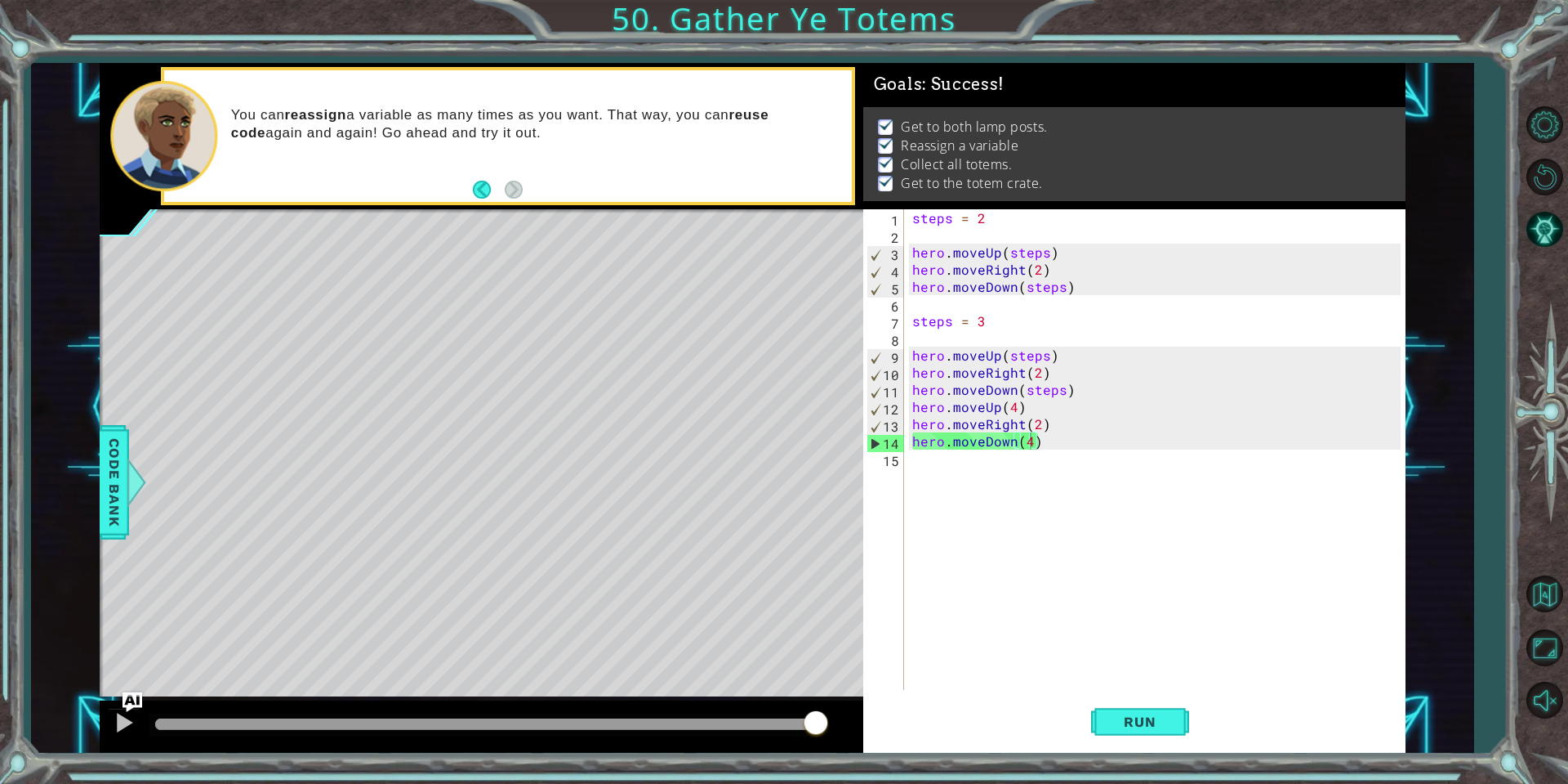
drag, startPoint x: 191, startPoint y: 722, endPoint x: 967, endPoint y: 733, distance: 776.1
click at [966, 733] on body "1 ההההההההההההההההההההההההההההההההההההההההההההההההההההההההההההההההההההההההההההה…" at bounding box center [784, 392] width 1568 height 784
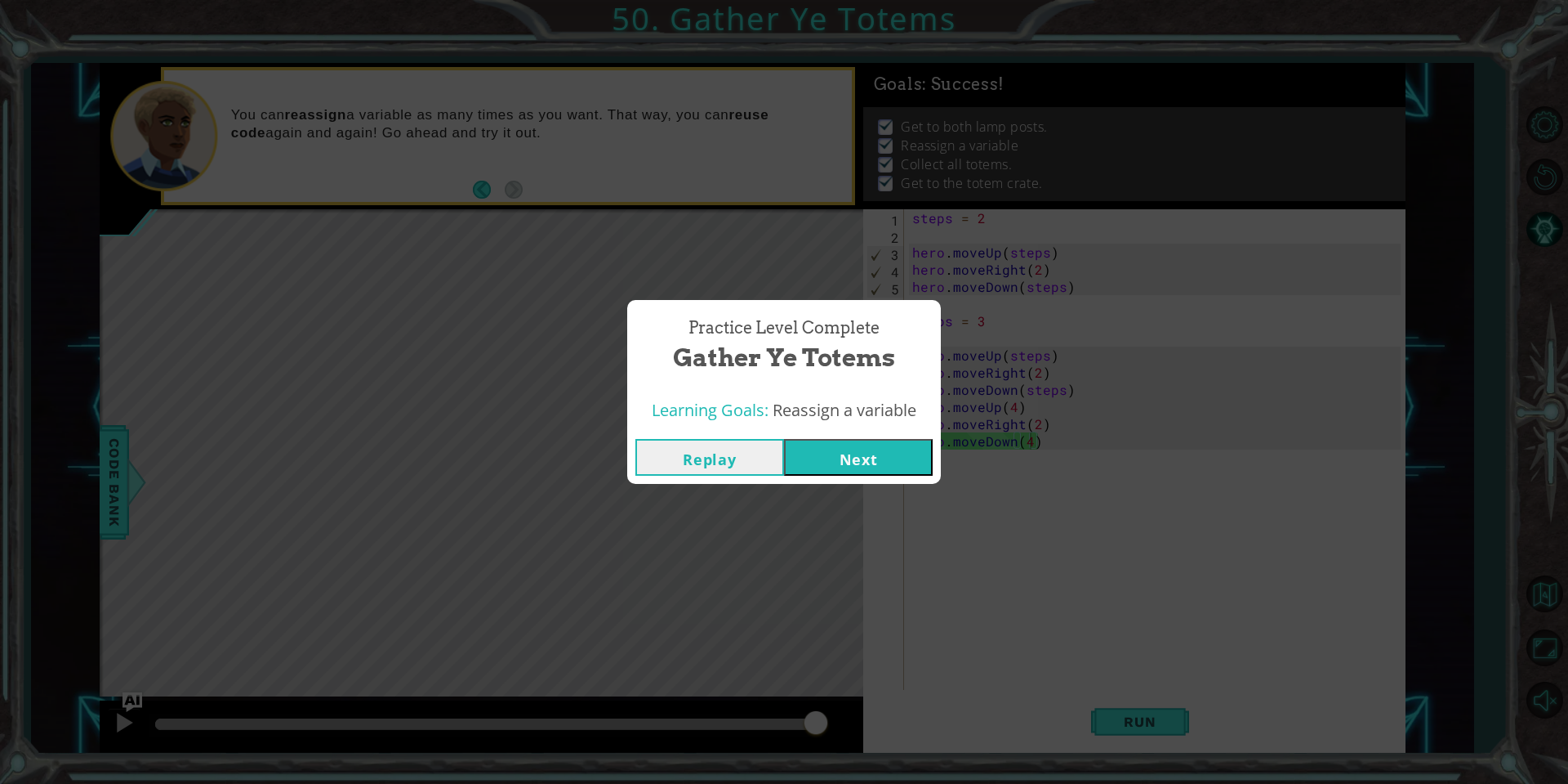
click at [867, 465] on button "Next" at bounding box center [859, 457] width 149 height 37
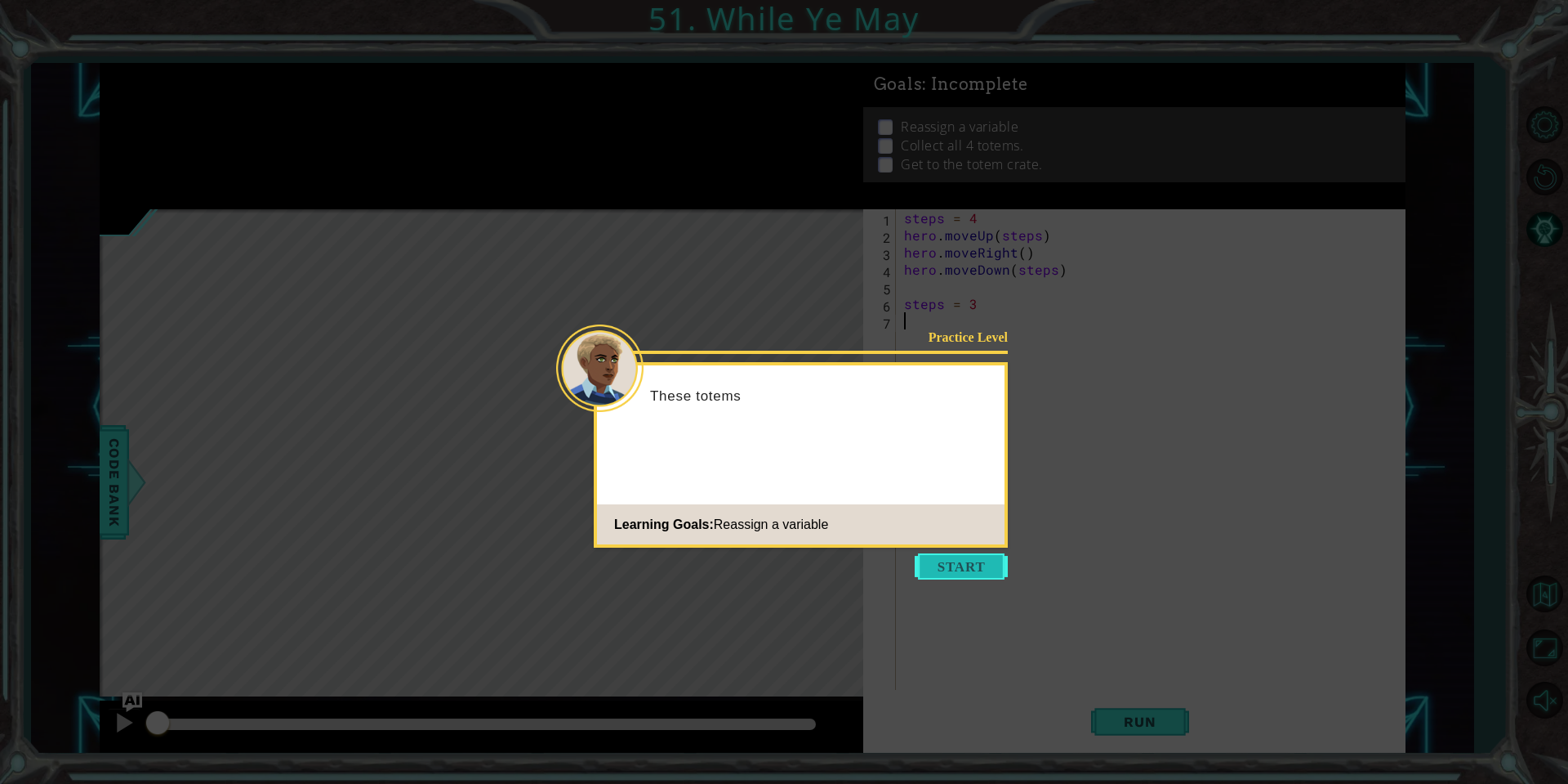
click at [949, 566] on button "Start" at bounding box center [961, 566] width 93 height 26
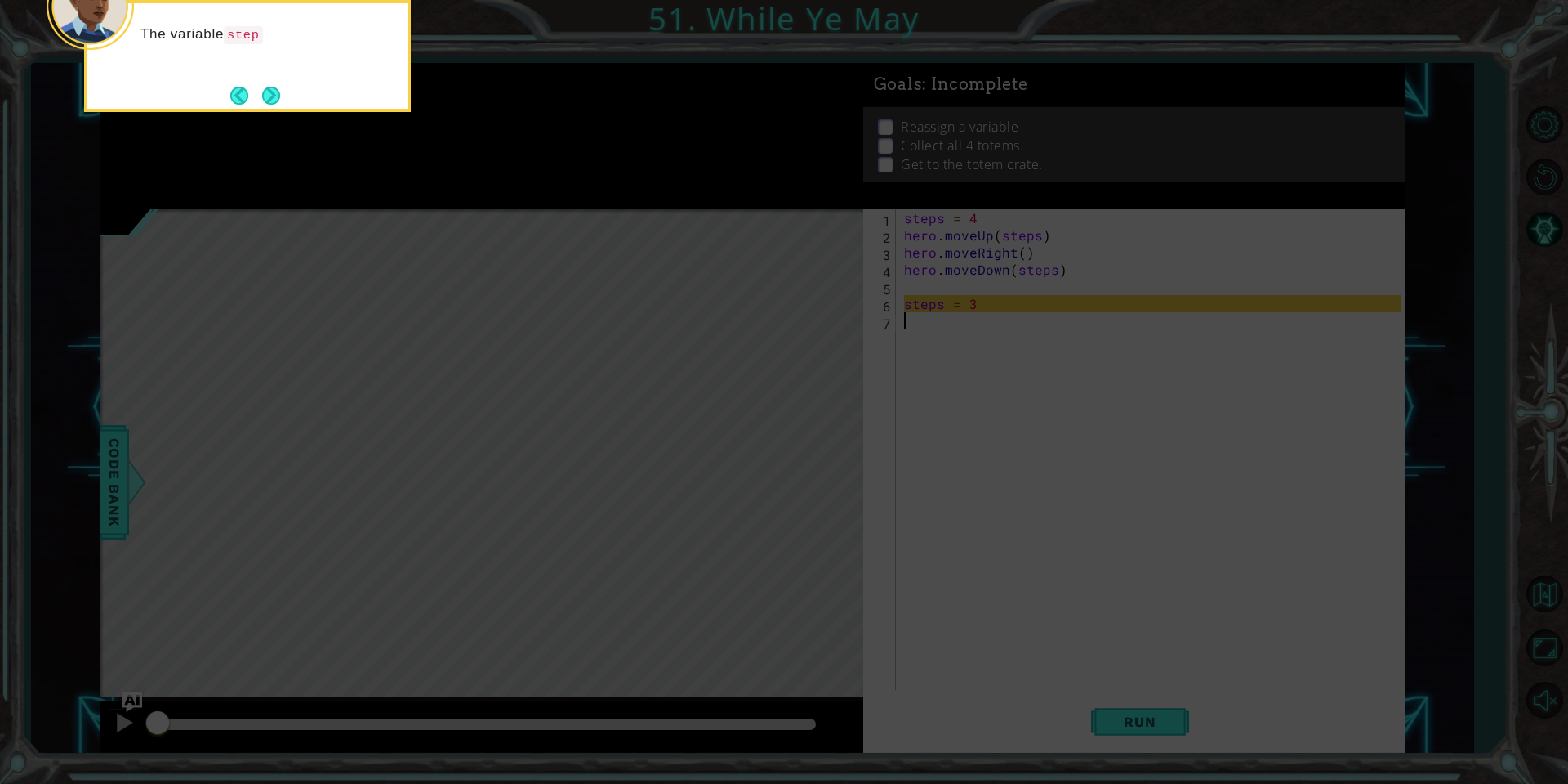
click at [429, 173] on icon at bounding box center [784, 116] width 1568 height 1333
click at [276, 92] on button "Next" at bounding box center [271, 95] width 18 height 18
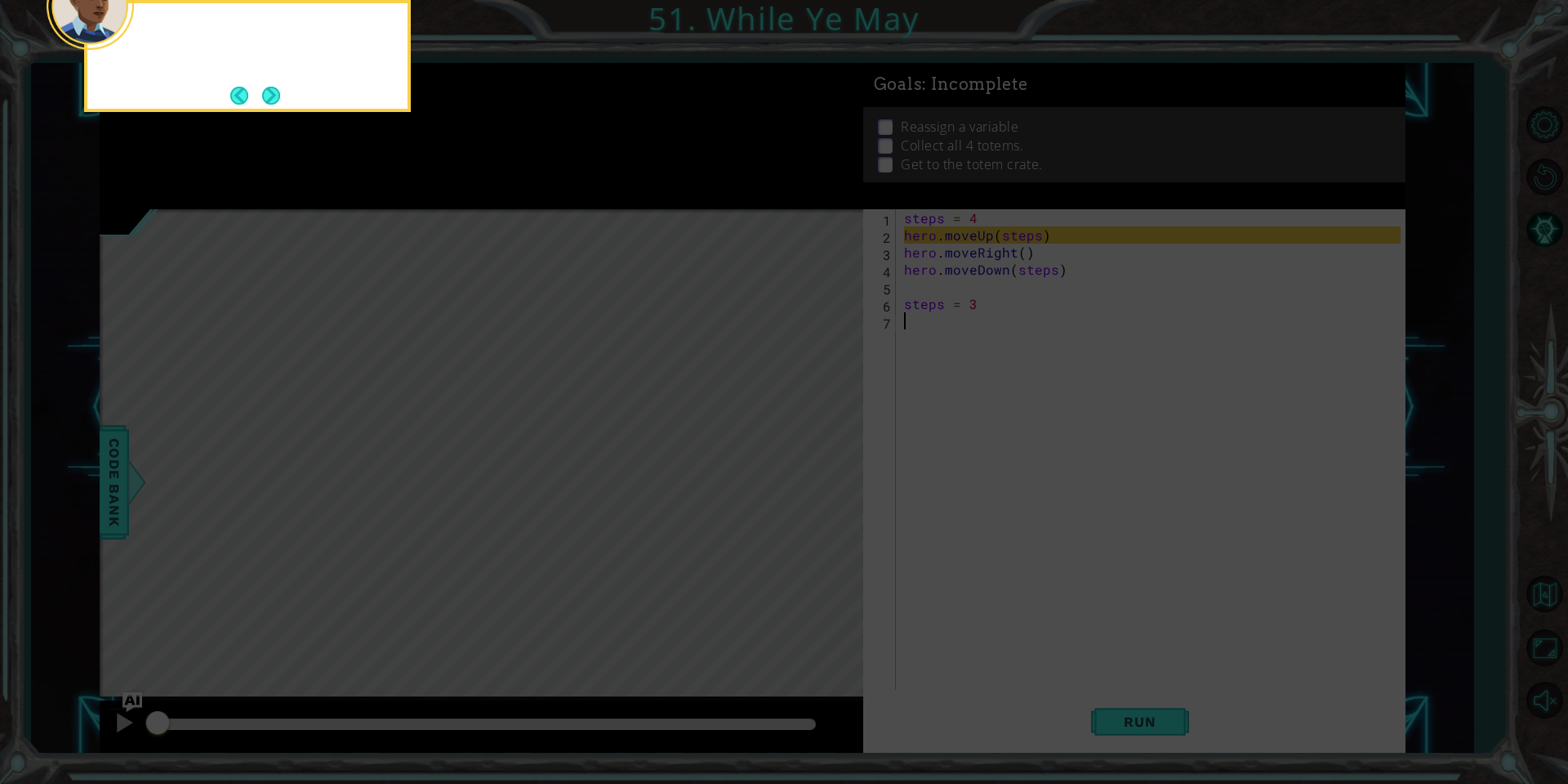
click at [275, 92] on button "Next" at bounding box center [271, 95] width 18 height 18
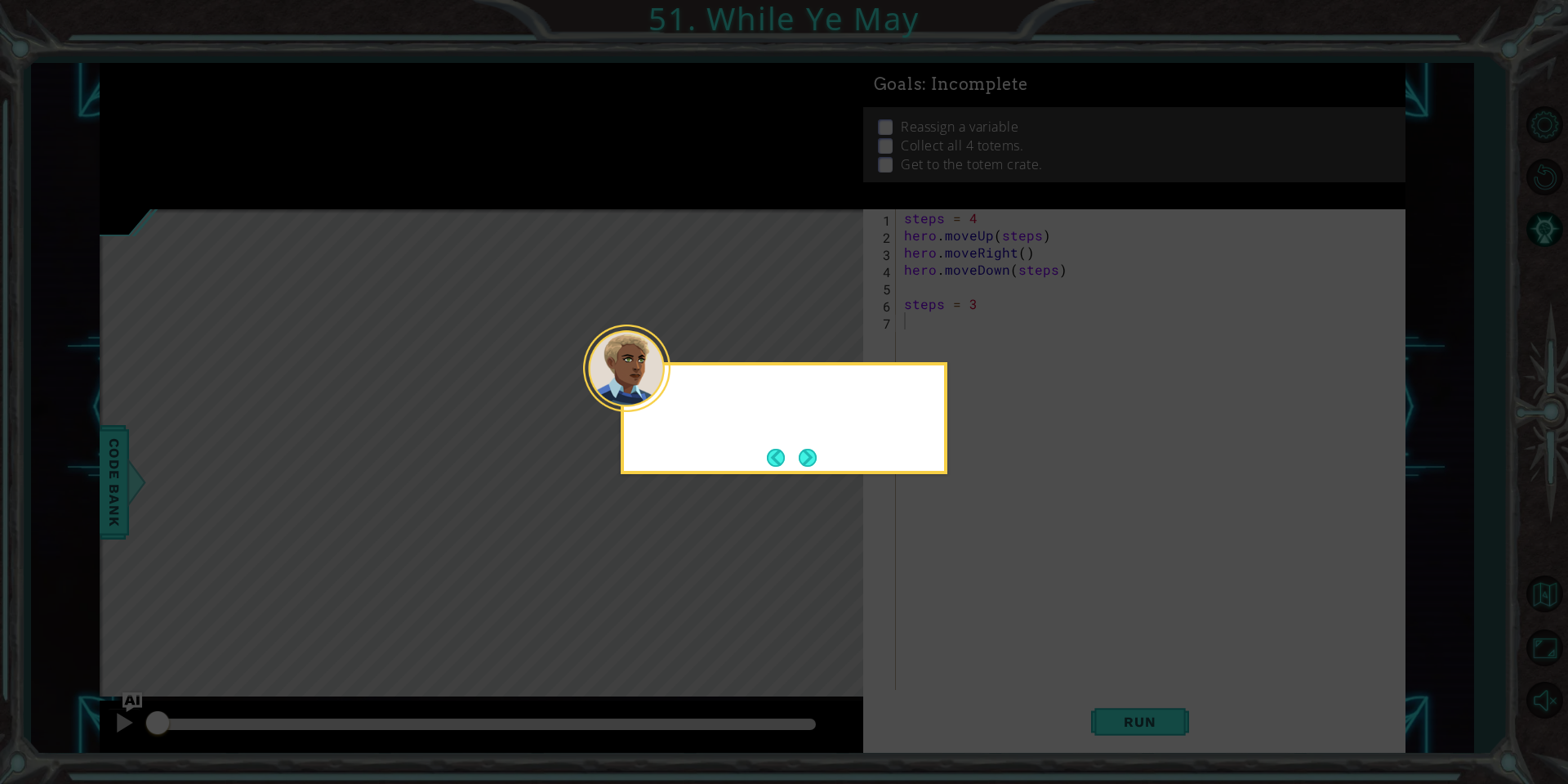
click at [274, 92] on icon at bounding box center [784, 392] width 1568 height 784
click at [799, 448] on button "Next" at bounding box center [807, 457] width 18 height 18
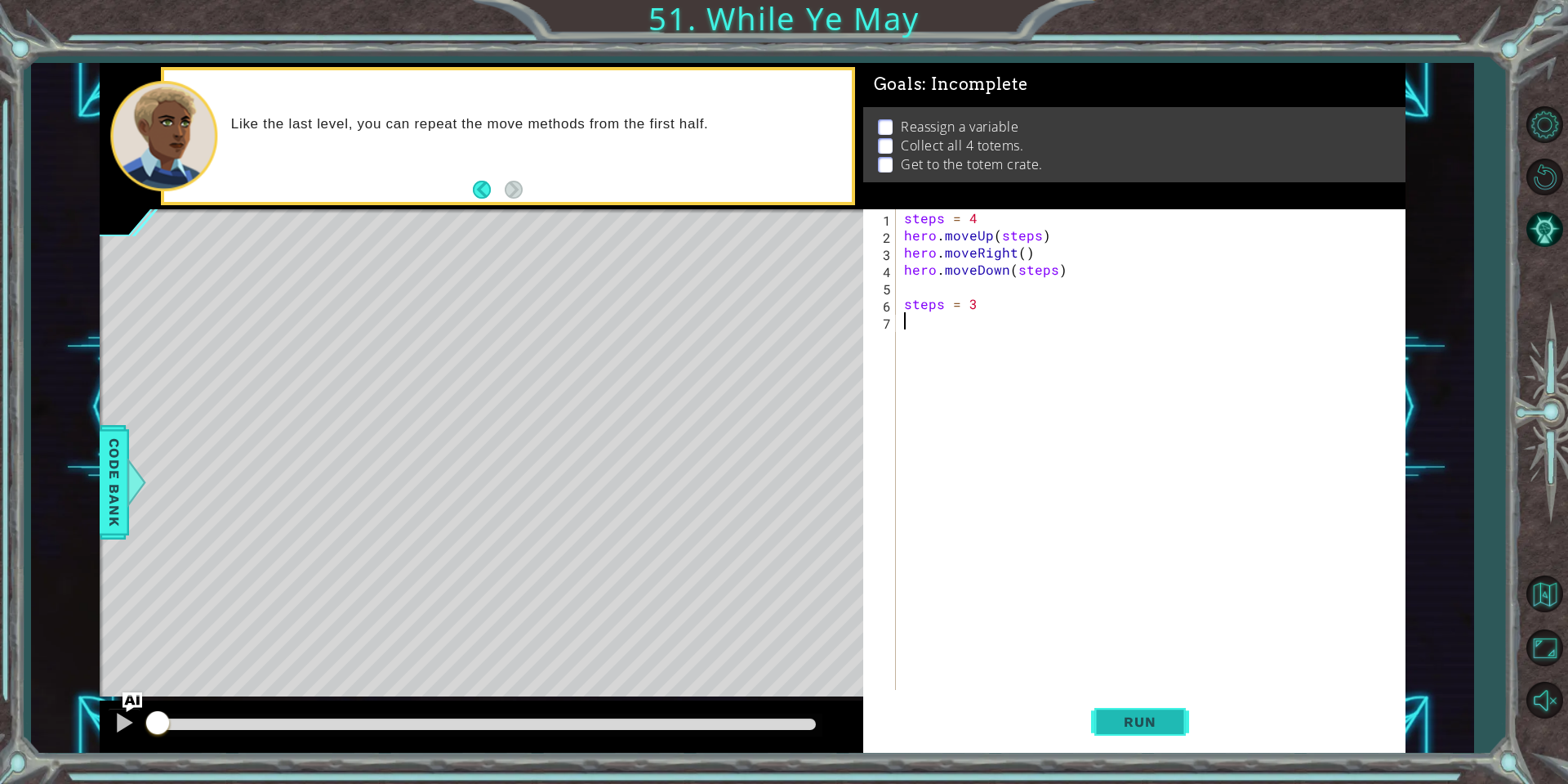
click at [1110, 721] on span "Run" at bounding box center [1140, 721] width 65 height 16
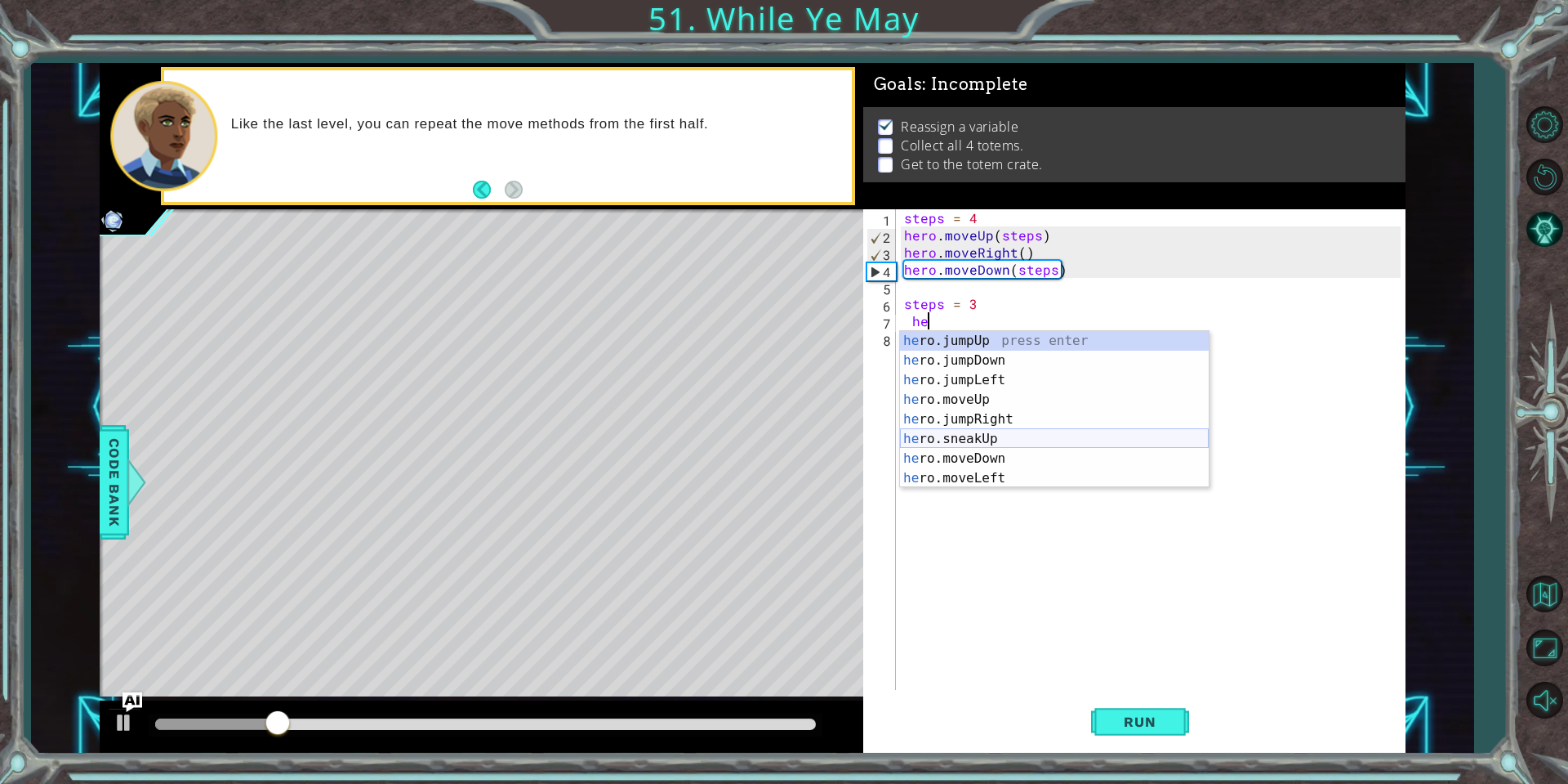
scroll to position [0, 1]
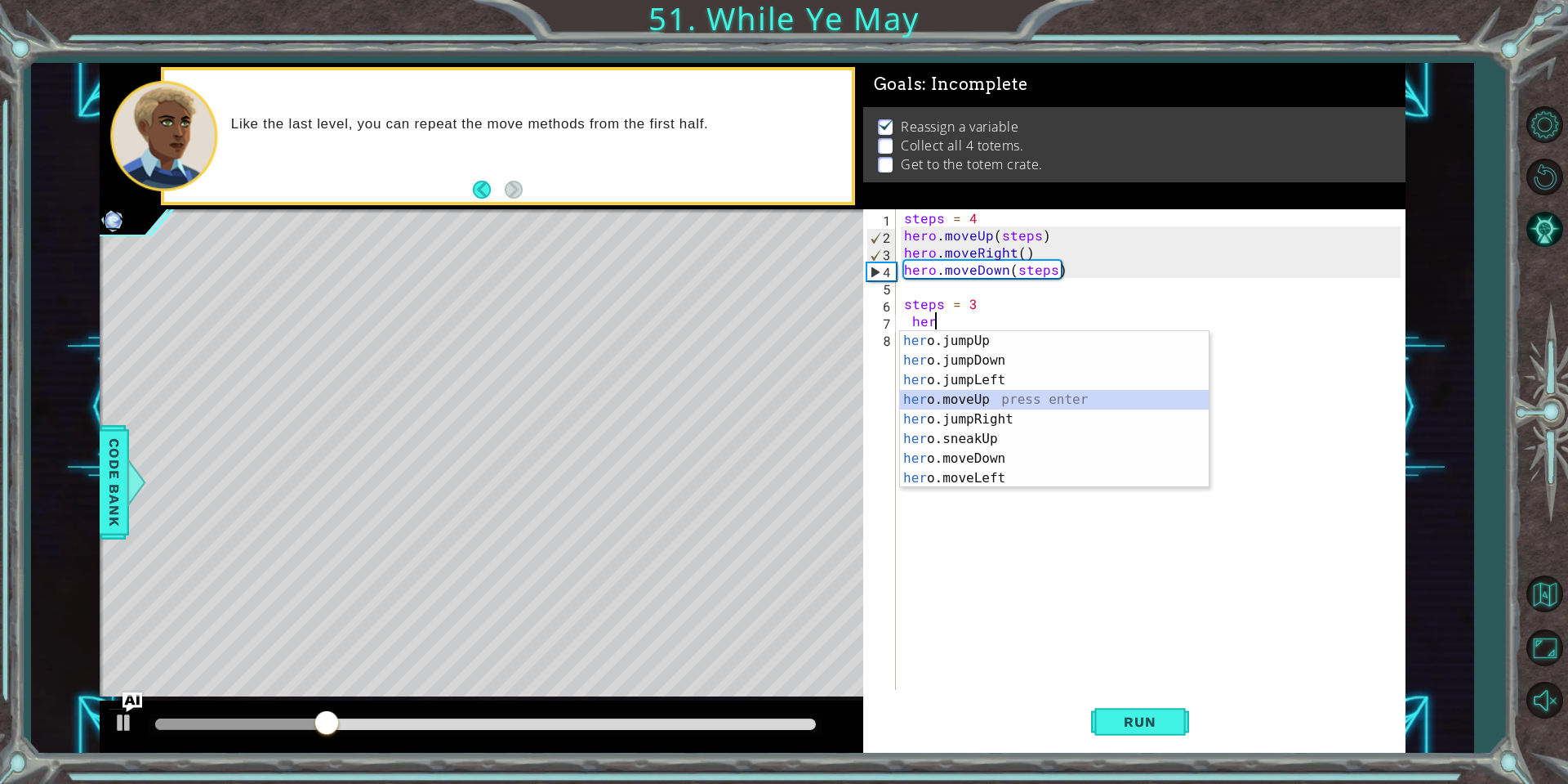
click at [997, 397] on div "her o.jumpUp press enter her o.jumpDown press enter her o.jumpLeft press enter …" at bounding box center [1053, 429] width 308 height 196
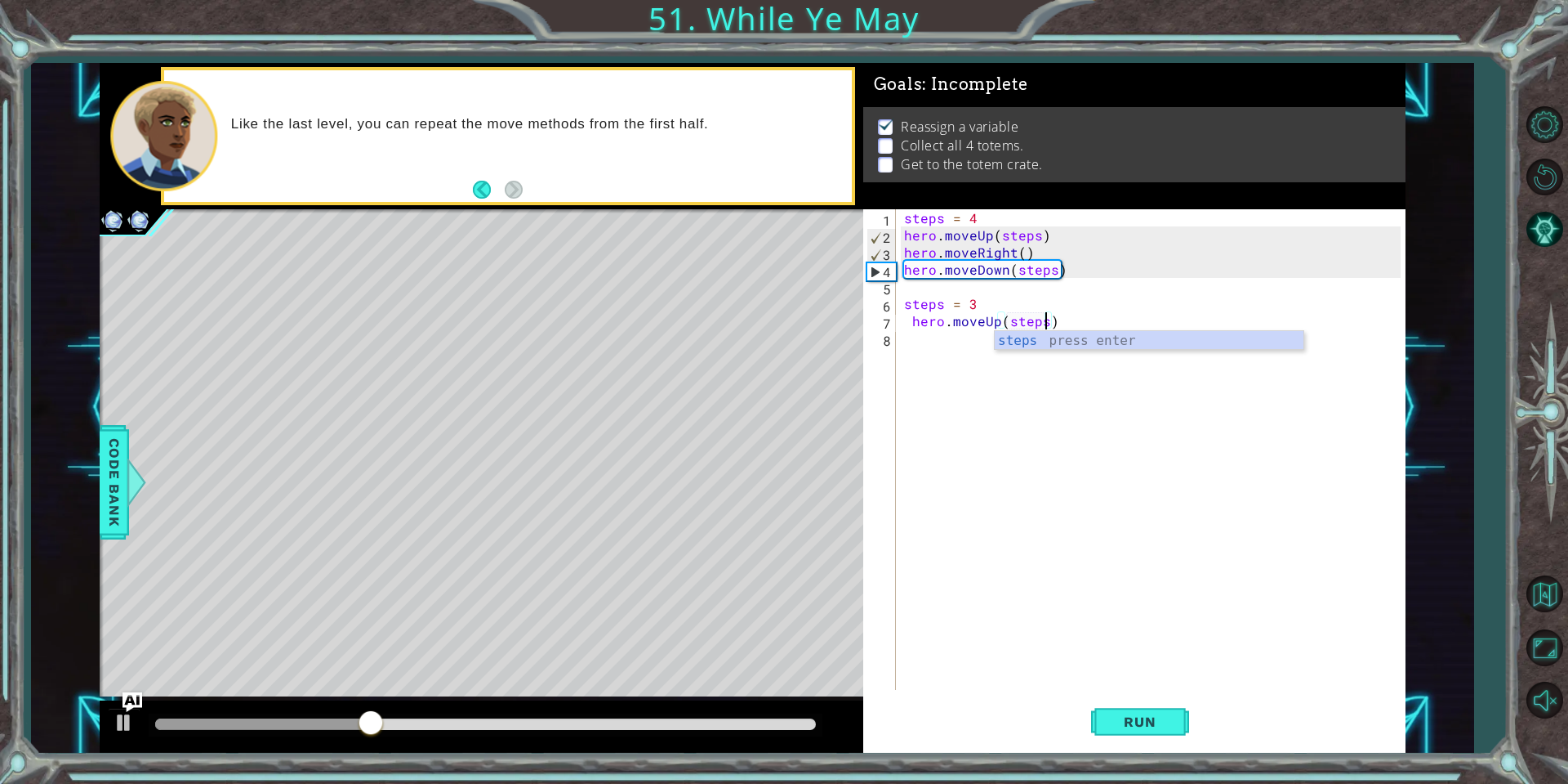
scroll to position [0, 8]
type textarea "hero.moveUp(steps)"
click at [1116, 725] on span "Run" at bounding box center [1140, 721] width 65 height 16
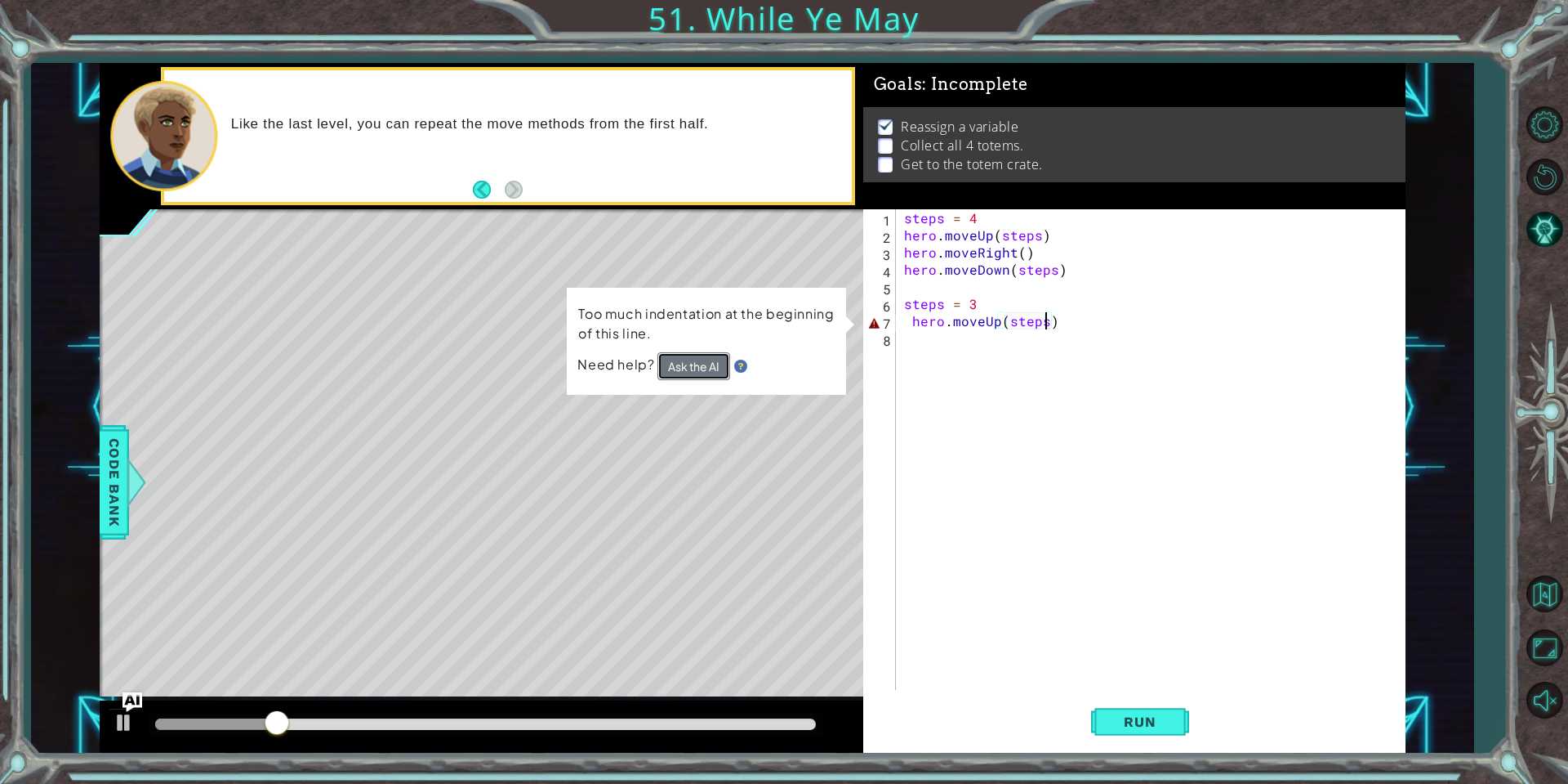
click at [700, 371] on button "Ask the AI" at bounding box center [694, 367] width 73 height 28
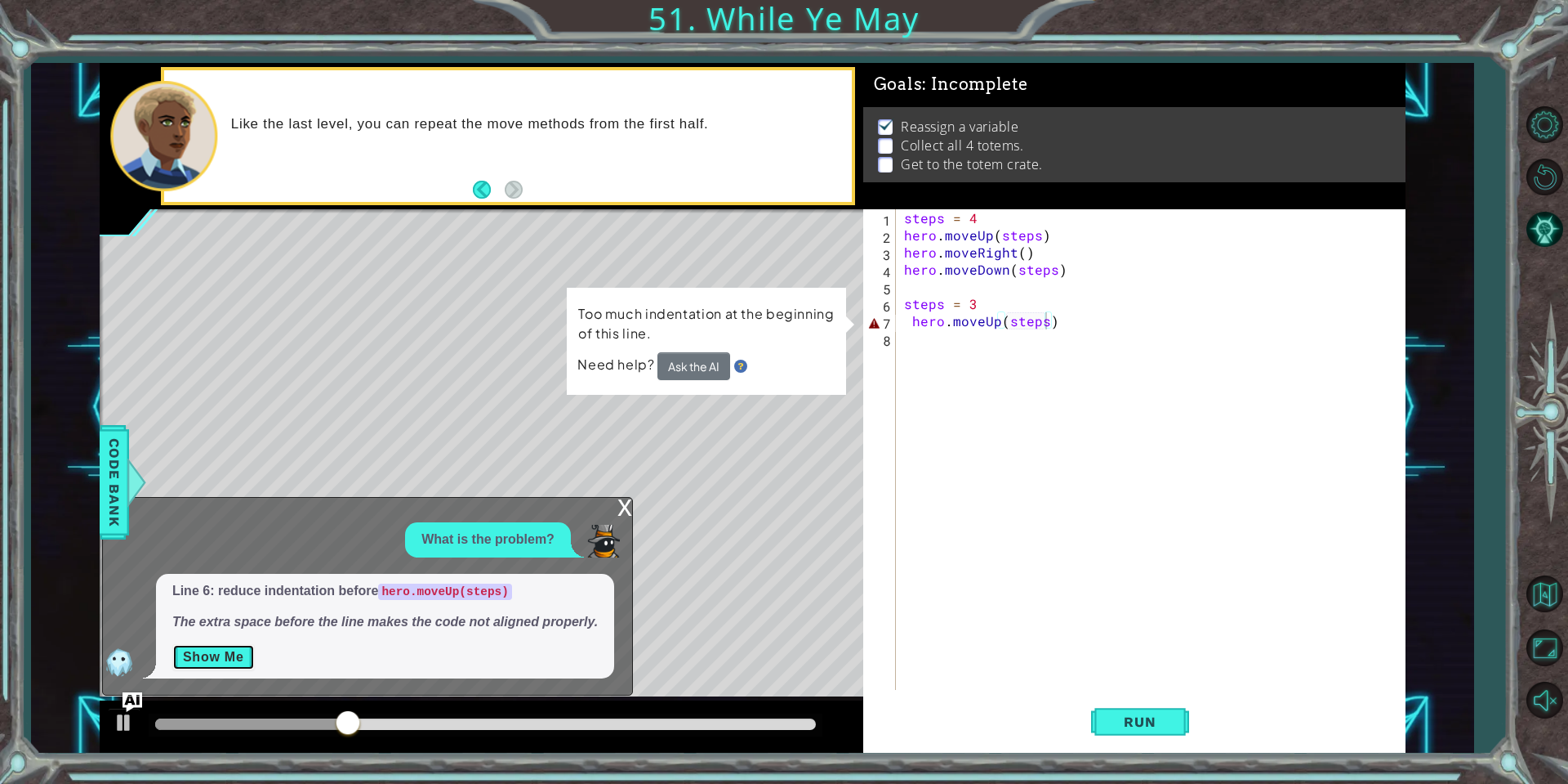
click at [218, 665] on button "Show Me" at bounding box center [214, 657] width 82 height 26
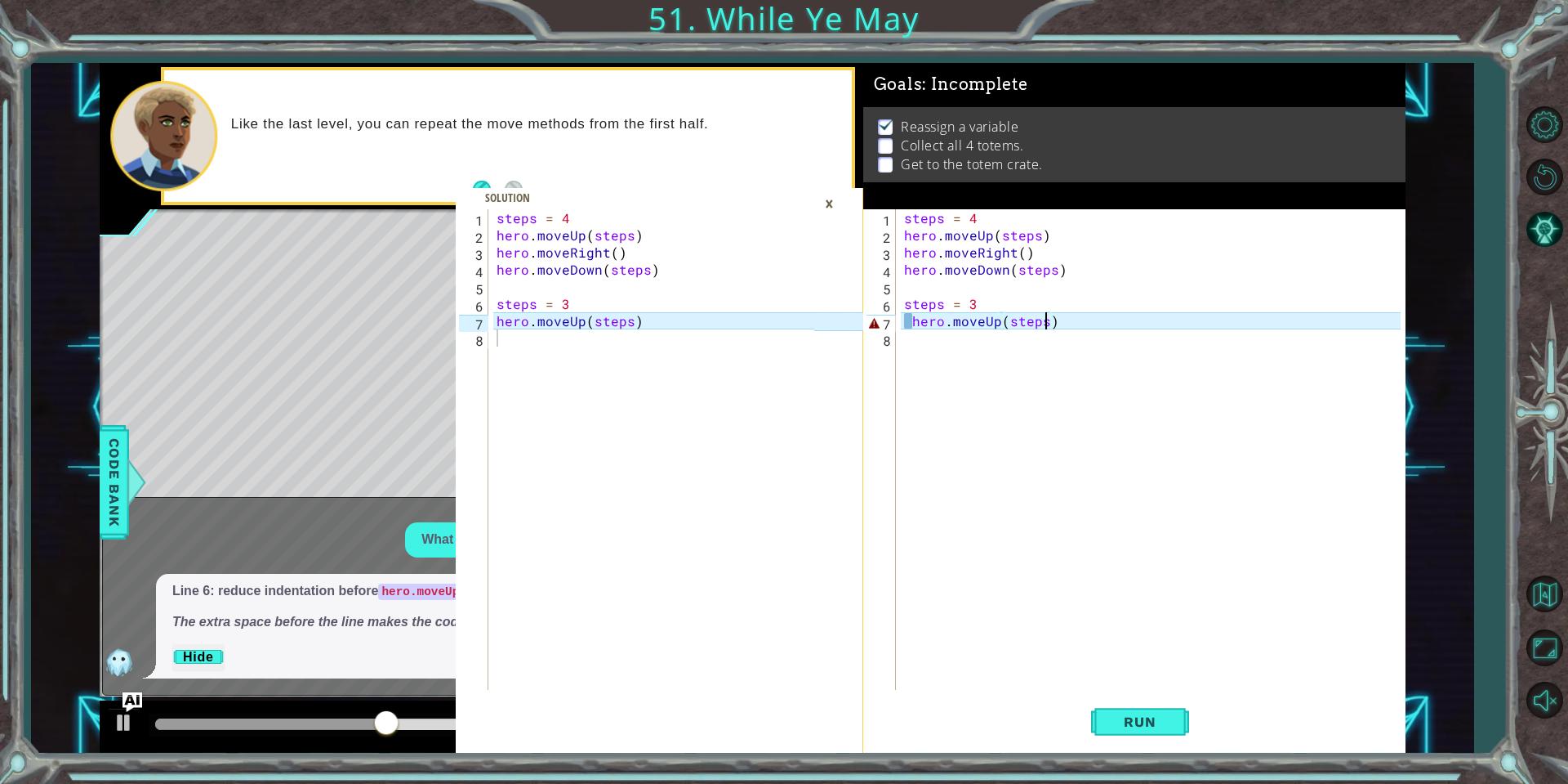
type textarea "hero.moveUp(steps)"
drag, startPoint x: 695, startPoint y: 324, endPoint x: 465, endPoint y: 321, distance: 230.0
click at [465, 321] on div "hero.moveUp(steps) 1 2 3 4 5 6 7 8 steps = 4 hero . moveUp ( steps ) hero . mov…" at bounding box center [635, 449] width 358 height 480
click at [829, 200] on div "×" at bounding box center [829, 204] width 25 height 28
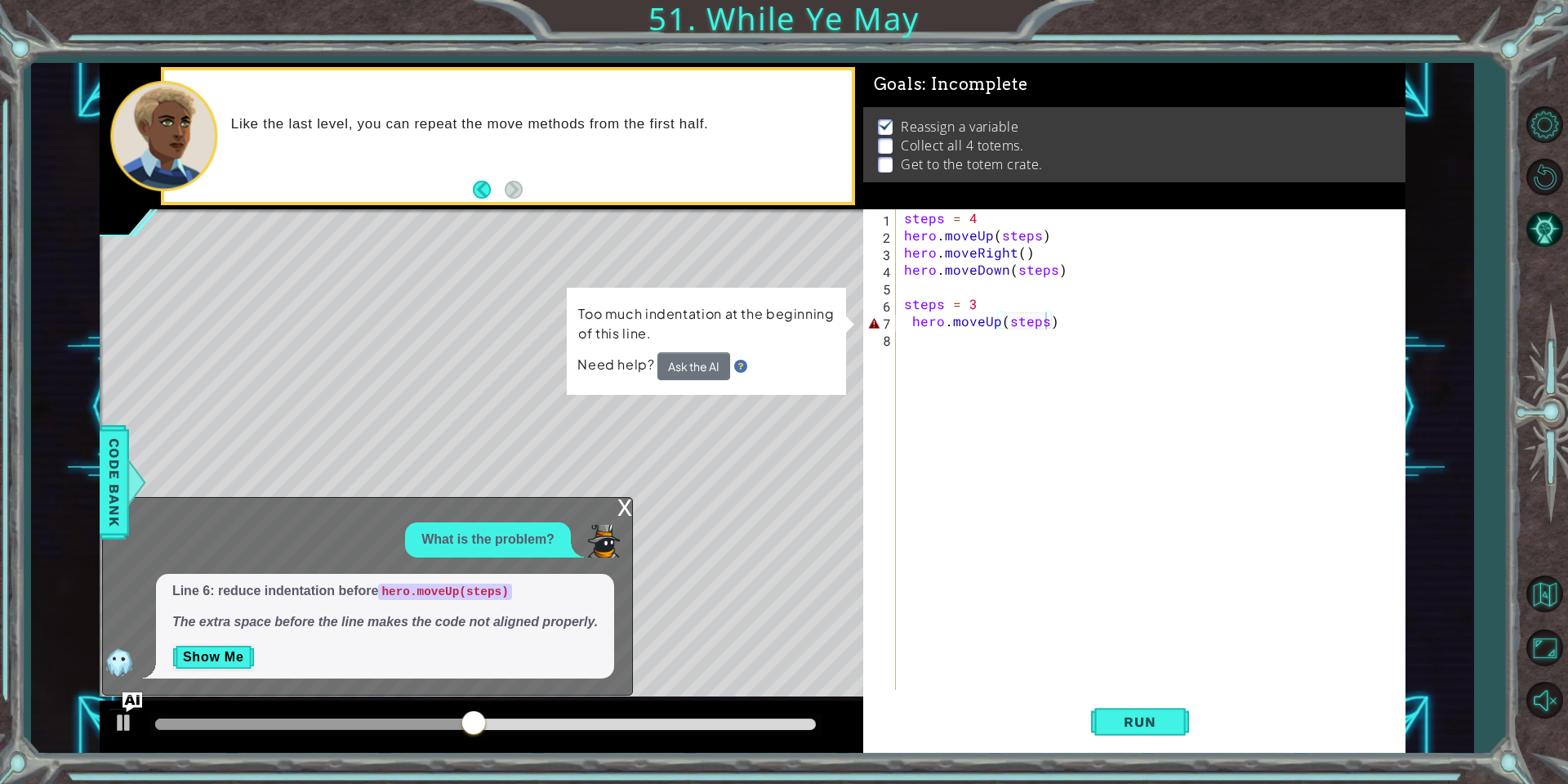
click at [918, 327] on div "steps = 4 hero . moveUp ( steps ) hero . moveRight ( ) hero . moveDown ( steps …" at bounding box center [1155, 466] width 508 height 515
click at [908, 324] on div "steps = 4 hero . moveUp ( steps ) hero . moveRight ( ) hero . moveDown ( steps …" at bounding box center [1155, 466] width 508 height 515
type textarea "hero.moveUp(steps)"
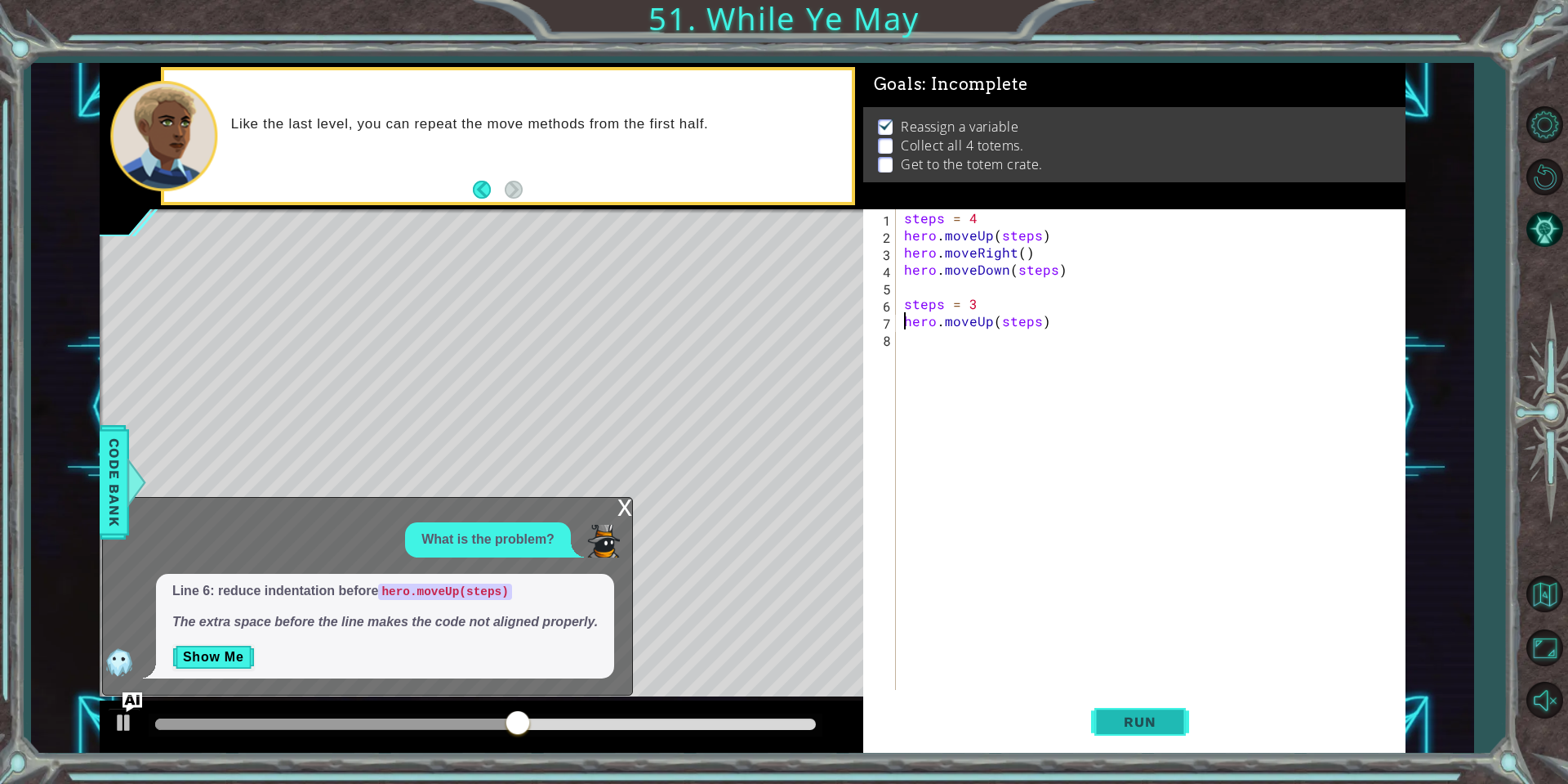
click at [1172, 711] on button "Run" at bounding box center [1140, 722] width 98 height 54
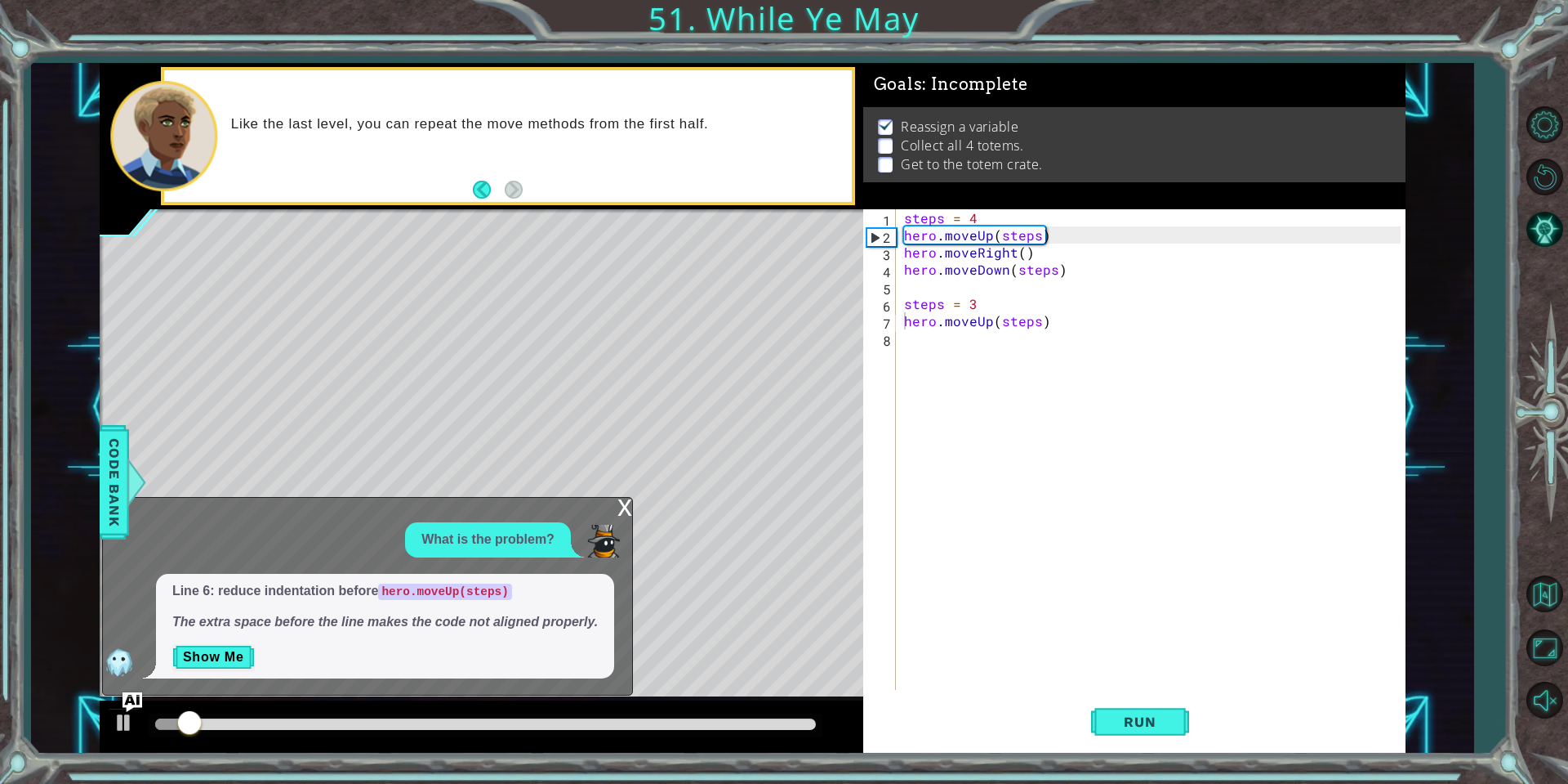
click at [625, 505] on div "x" at bounding box center [625, 505] width 15 height 16
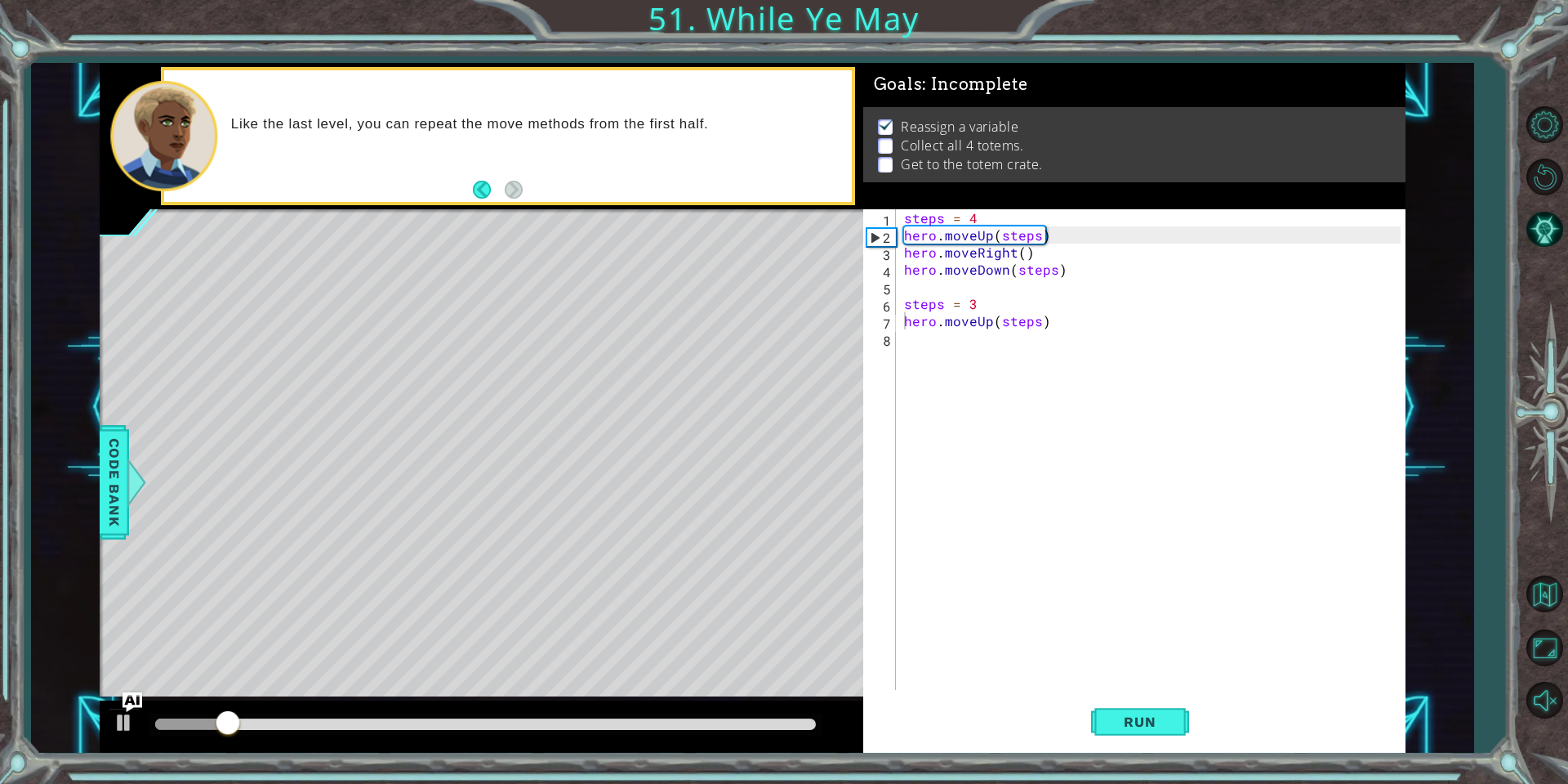
scroll to position [0, 0]
click at [918, 334] on div "steps = 4 hero . moveUp ( steps ) hero . moveRight ( ) hero . moveDown ( steps …" at bounding box center [1155, 466] width 508 height 515
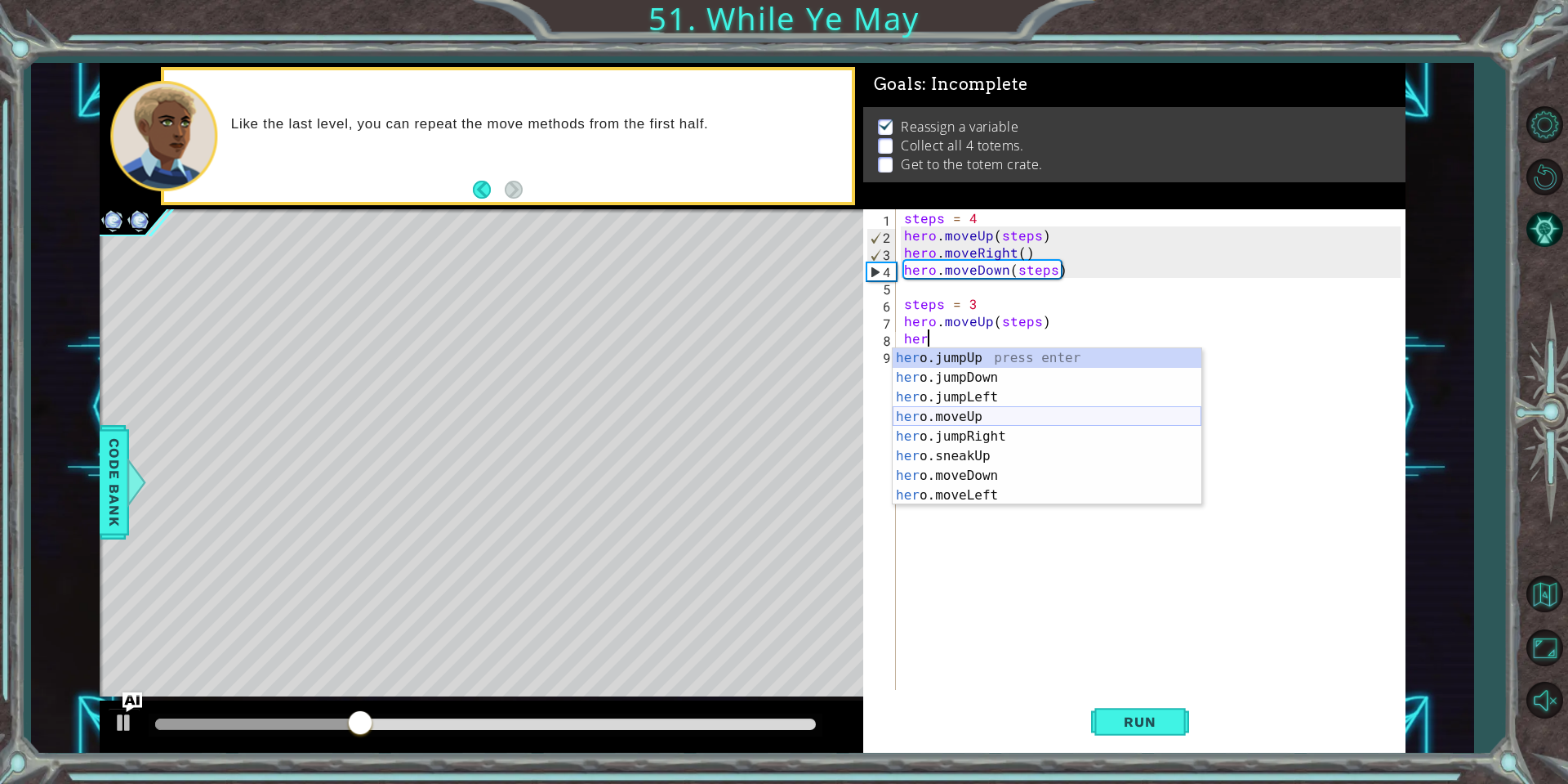
type textarea "herr"
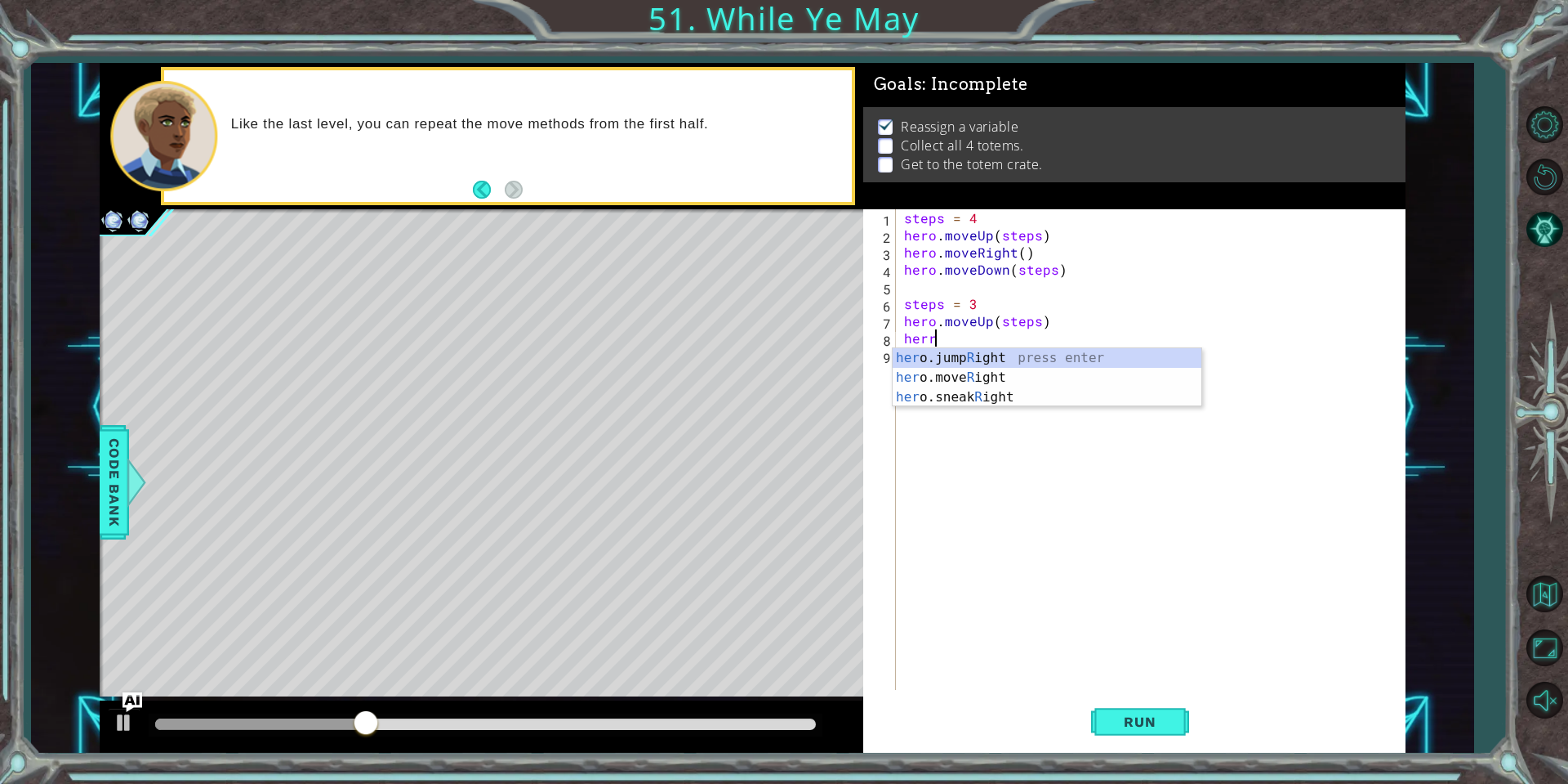
scroll to position [0, 1]
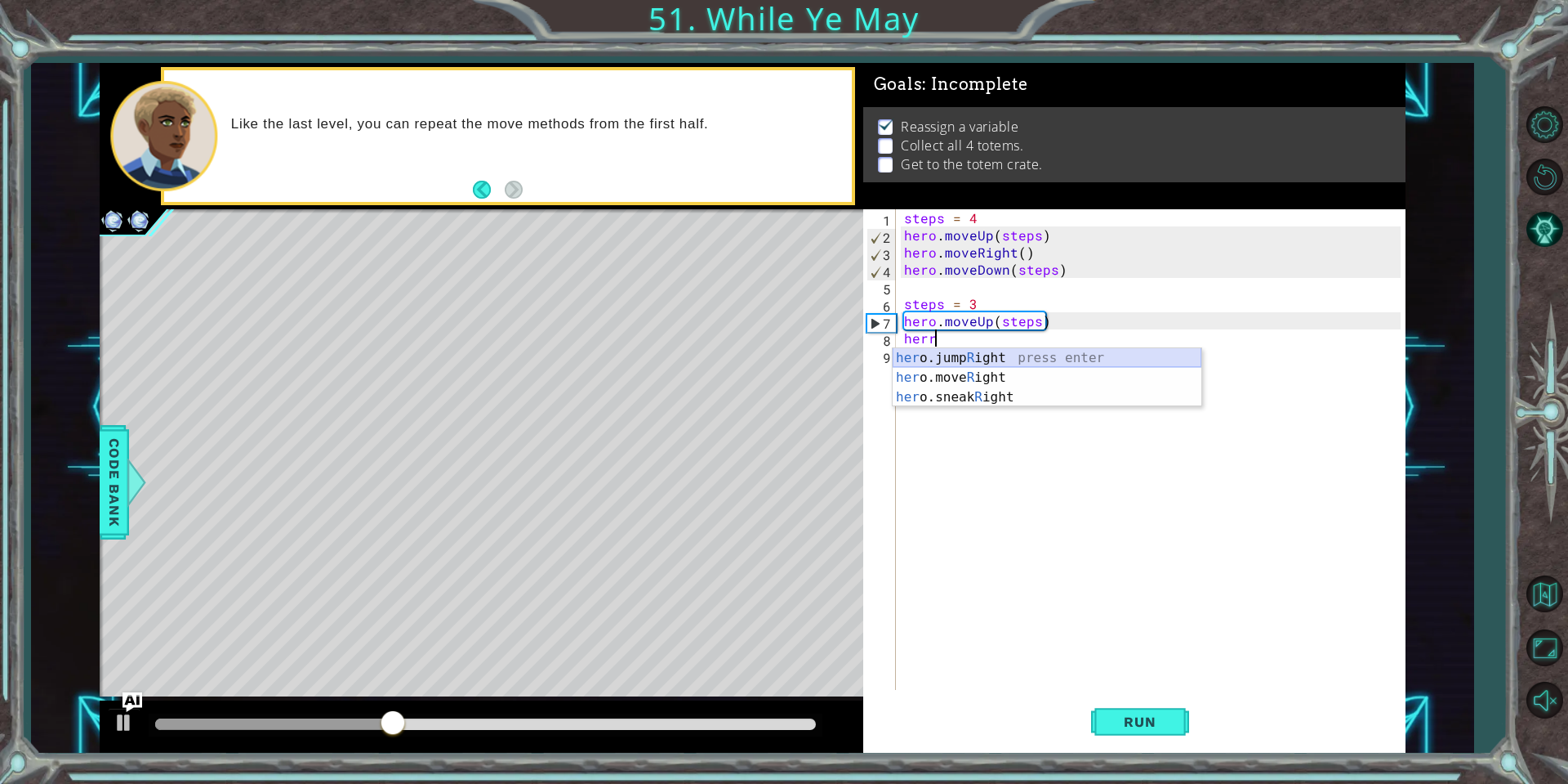
click at [1004, 366] on div "her o.jump R ight press enter her o.move R ight press enter her o.sneak R ight …" at bounding box center [1046, 397] width 308 height 98
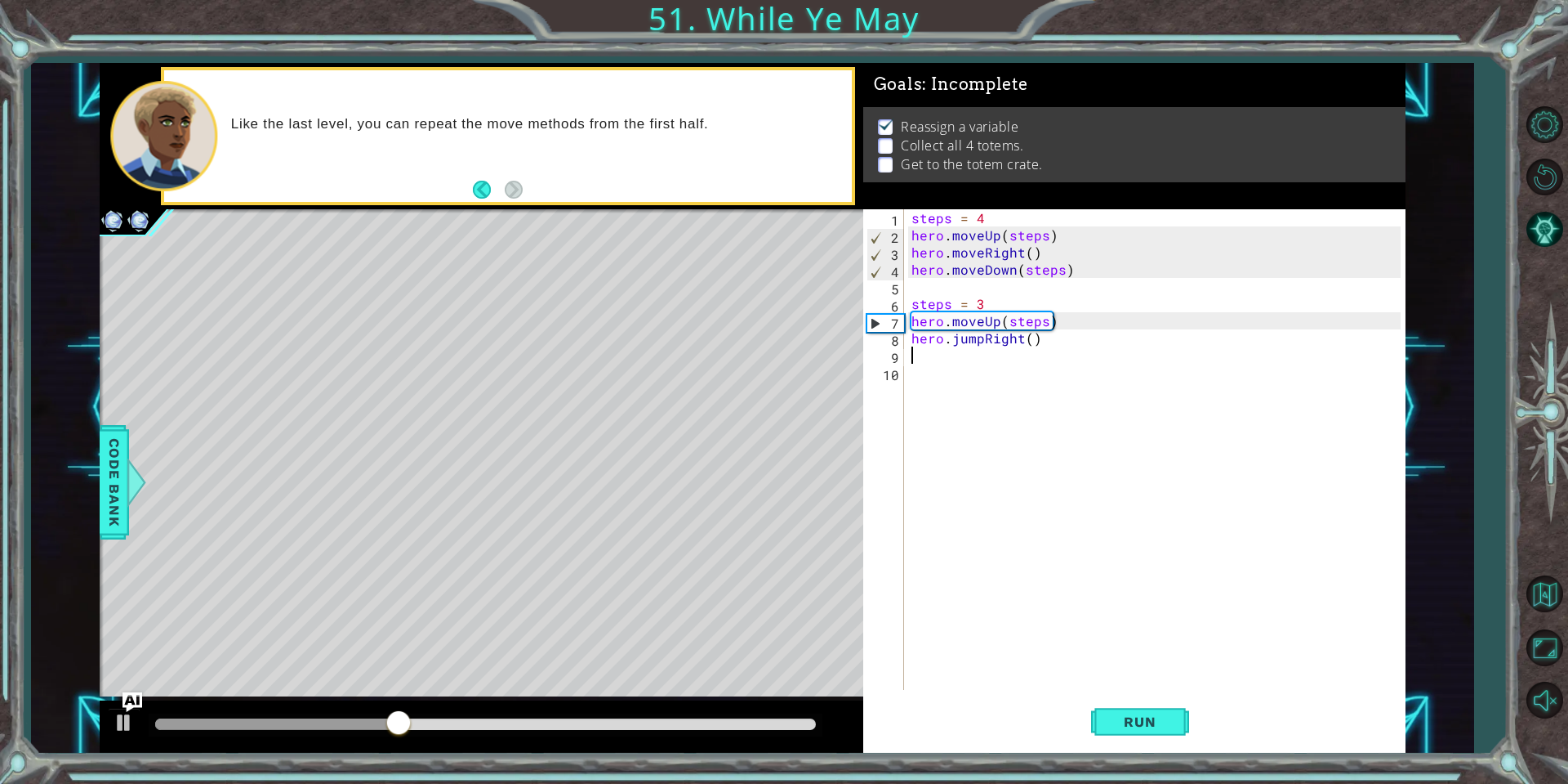
scroll to position [0, 0]
click at [1030, 348] on div "steps = 4 hero . moveUp ( steps ) hero . moveRight ( ) hero . moveDown ( steps …" at bounding box center [1158, 466] width 500 height 515
click at [1031, 341] on div "steps = 4 hero . moveUp ( steps ) hero . moveRight ( ) hero . moveDown ( steps …" at bounding box center [1158, 466] width 500 height 515
click at [982, 338] on div "steps = 4 hero . moveUp ( steps ) hero . moveRight ( ) hero . moveDown ( steps …" at bounding box center [1158, 466] width 500 height 515
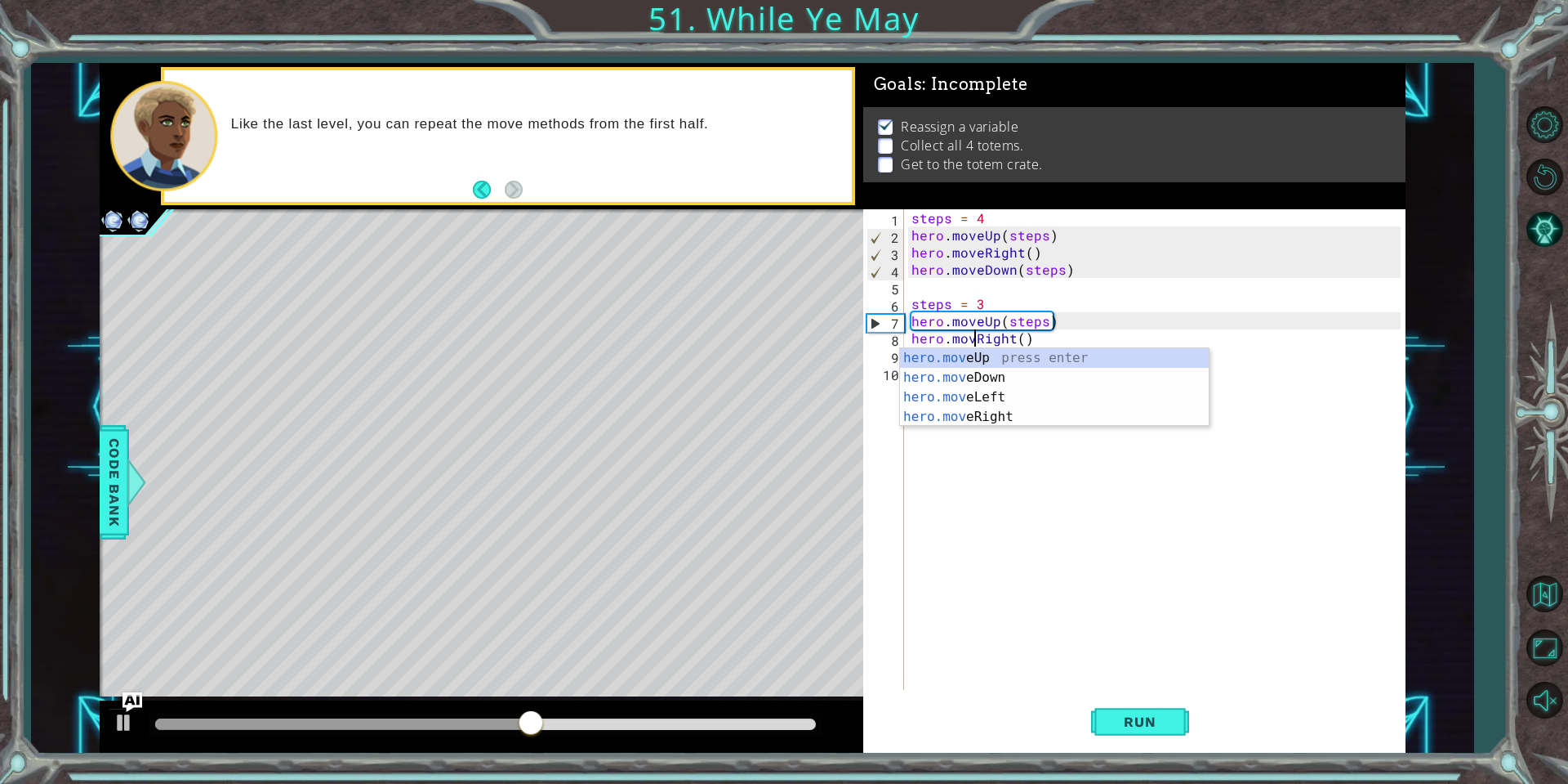
scroll to position [0, 4]
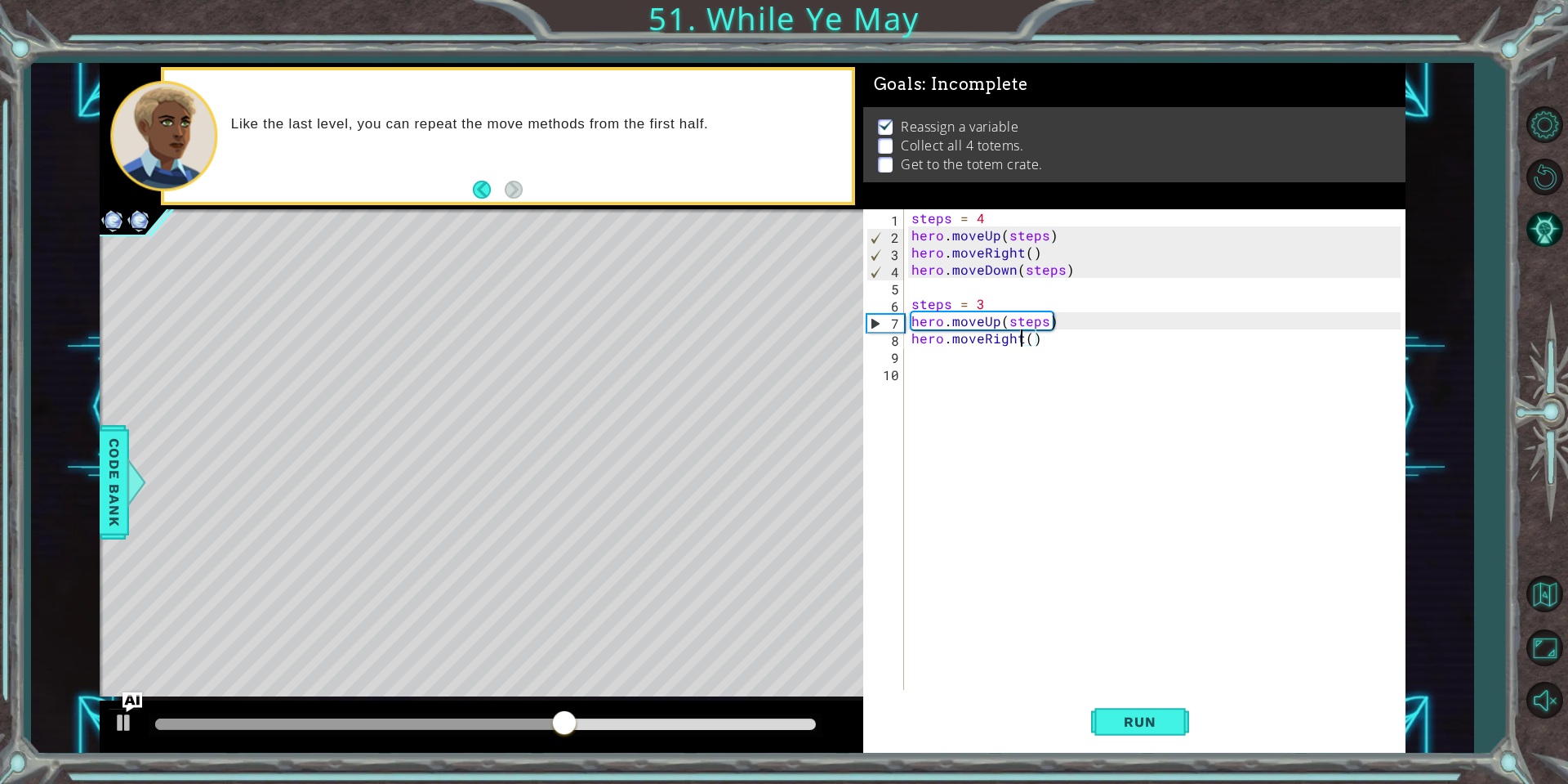
click at [1023, 343] on div "steps = 4 hero . moveUp ( steps ) hero . moveRight ( ) hero . moveDown ( steps …" at bounding box center [1158, 466] width 500 height 515
click at [1030, 339] on div "steps = 4 hero . moveUp ( steps ) hero . moveRight ( ) hero . moveDown ( steps …" at bounding box center [1158, 466] width 500 height 515
type textarea "hero.moveRight(1)"
click at [1140, 726] on span "Run" at bounding box center [1140, 721] width 65 height 16
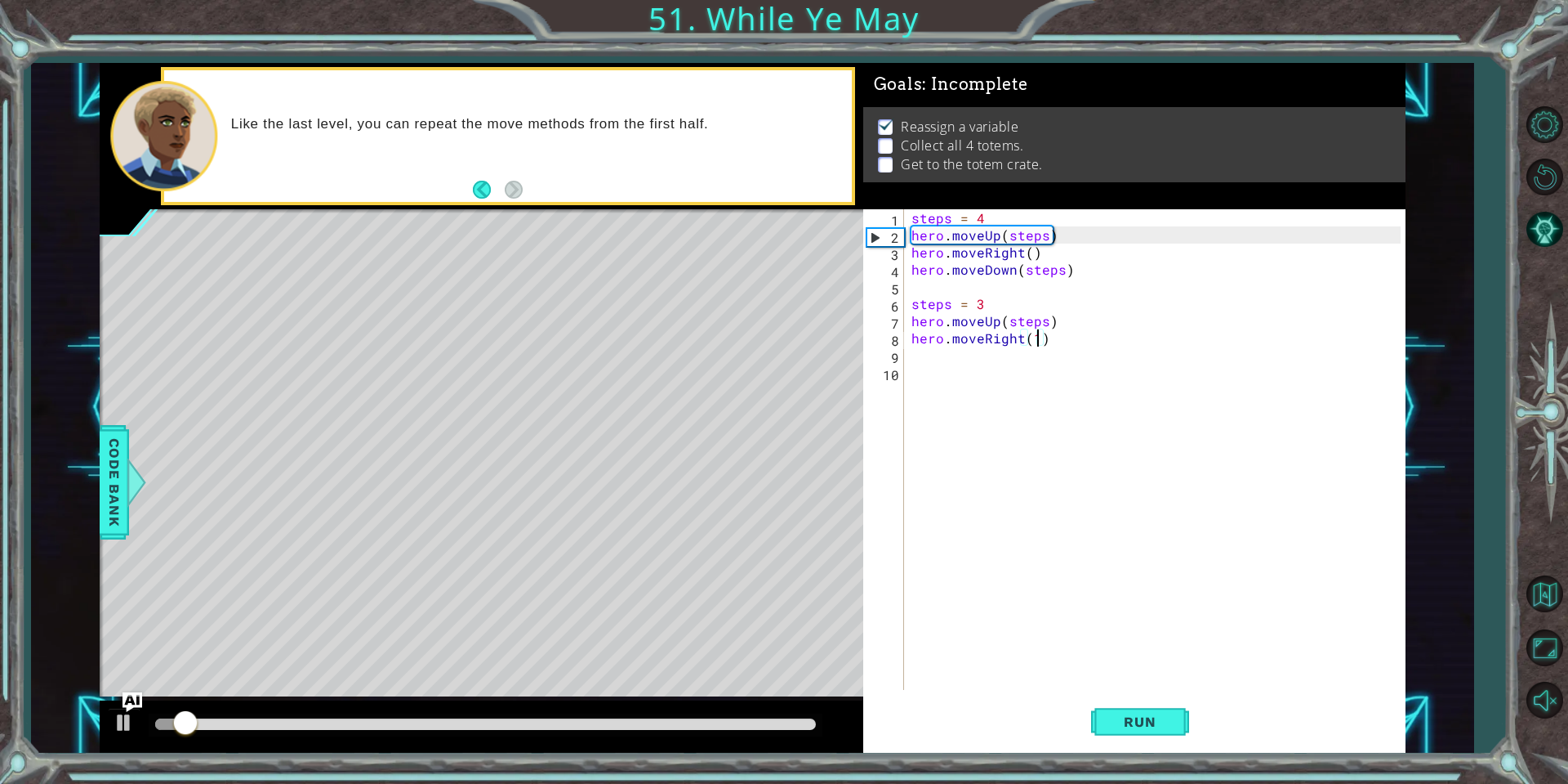
click at [948, 359] on div "steps = 4 hero . moveUp ( steps ) hero . moveRight ( ) hero . moveDown ( steps …" at bounding box center [1158, 466] width 500 height 515
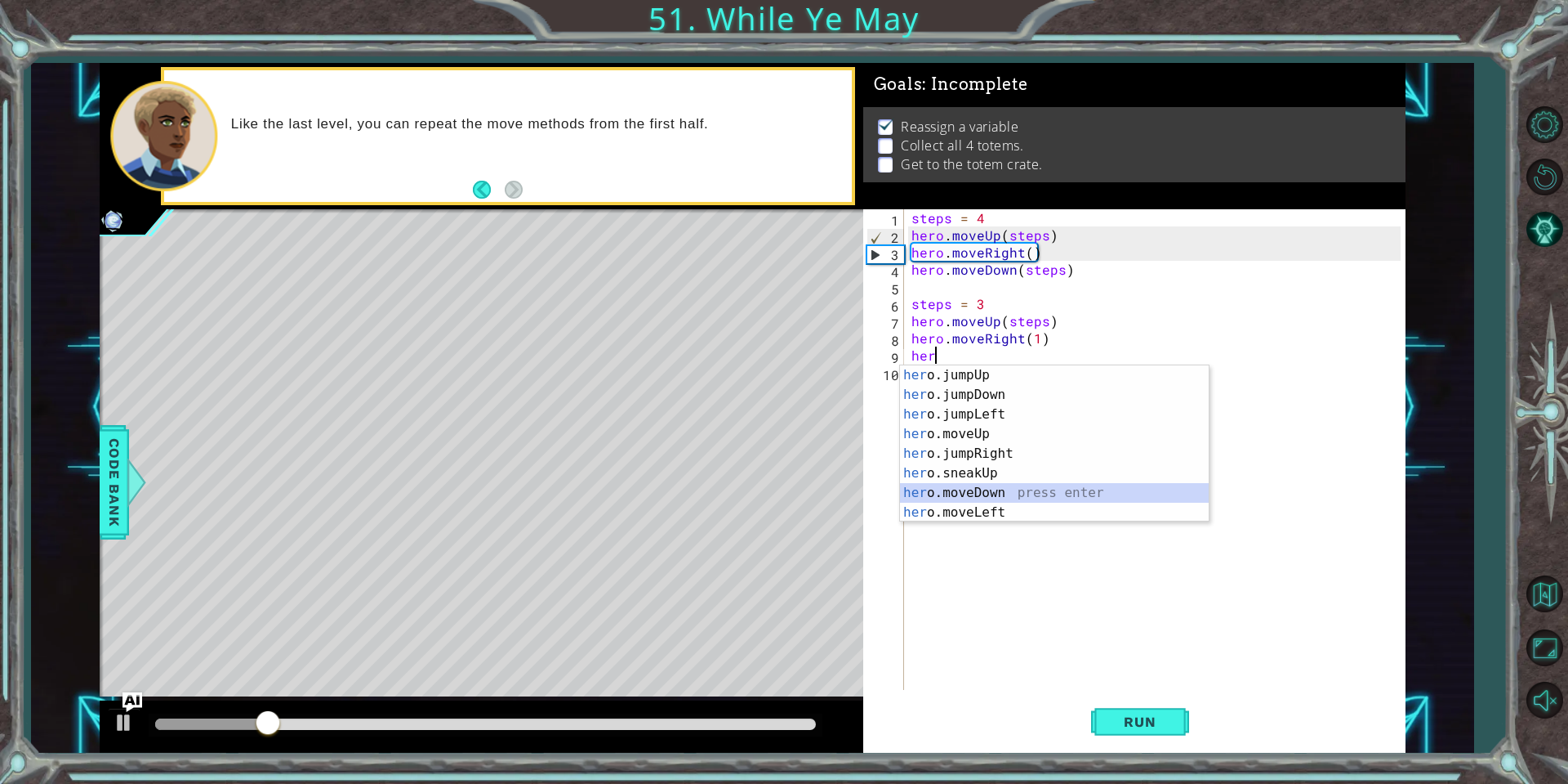
click at [1051, 489] on div "her o.jumpUp press enter her o.jumpDown press enter her o.jumpLeft press enter …" at bounding box center [1053, 463] width 308 height 196
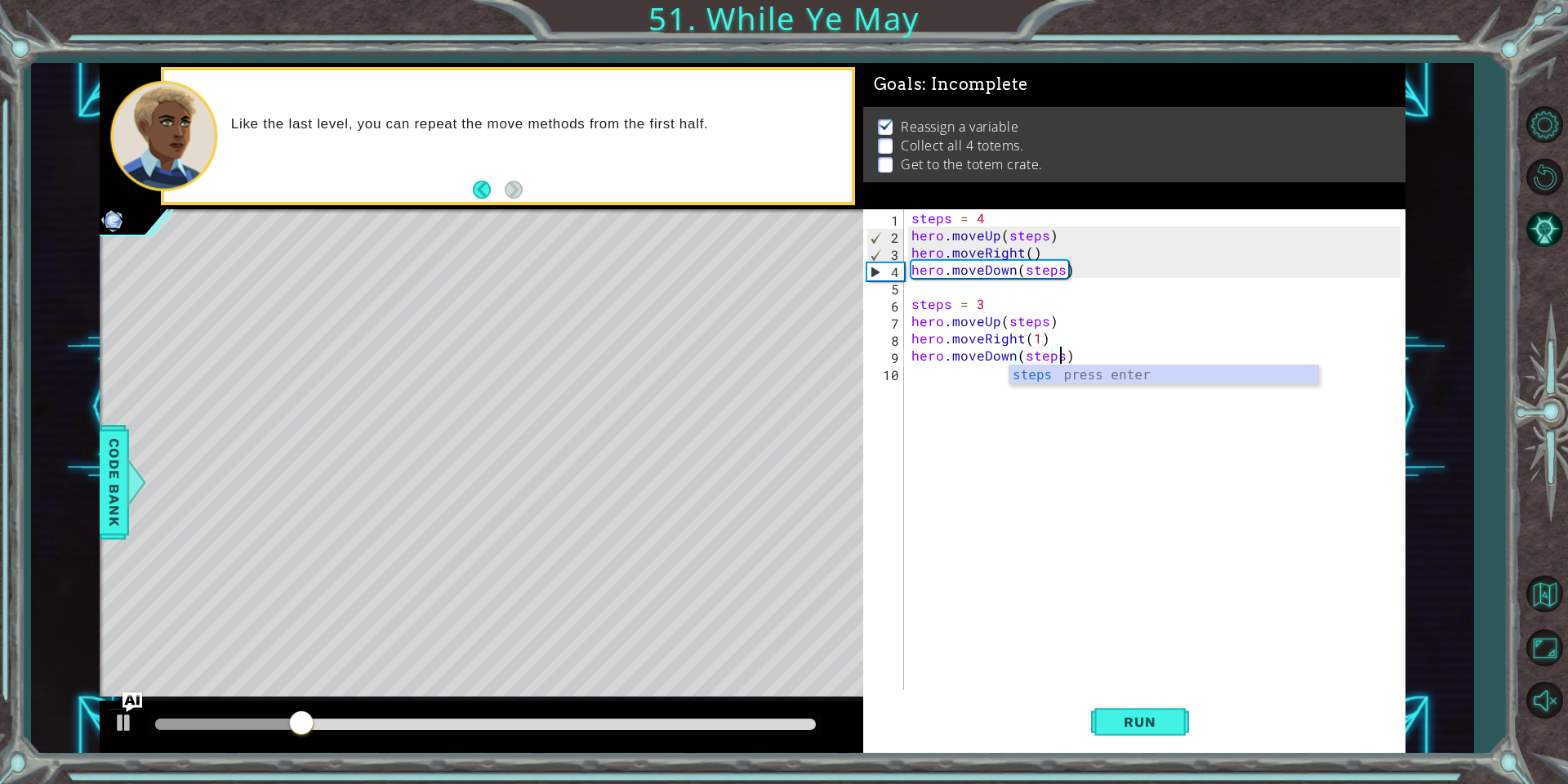
scroll to position [0, 9]
type textarea "hero.moveDown(steps)"
click at [1187, 733] on button "Run" at bounding box center [1140, 722] width 98 height 54
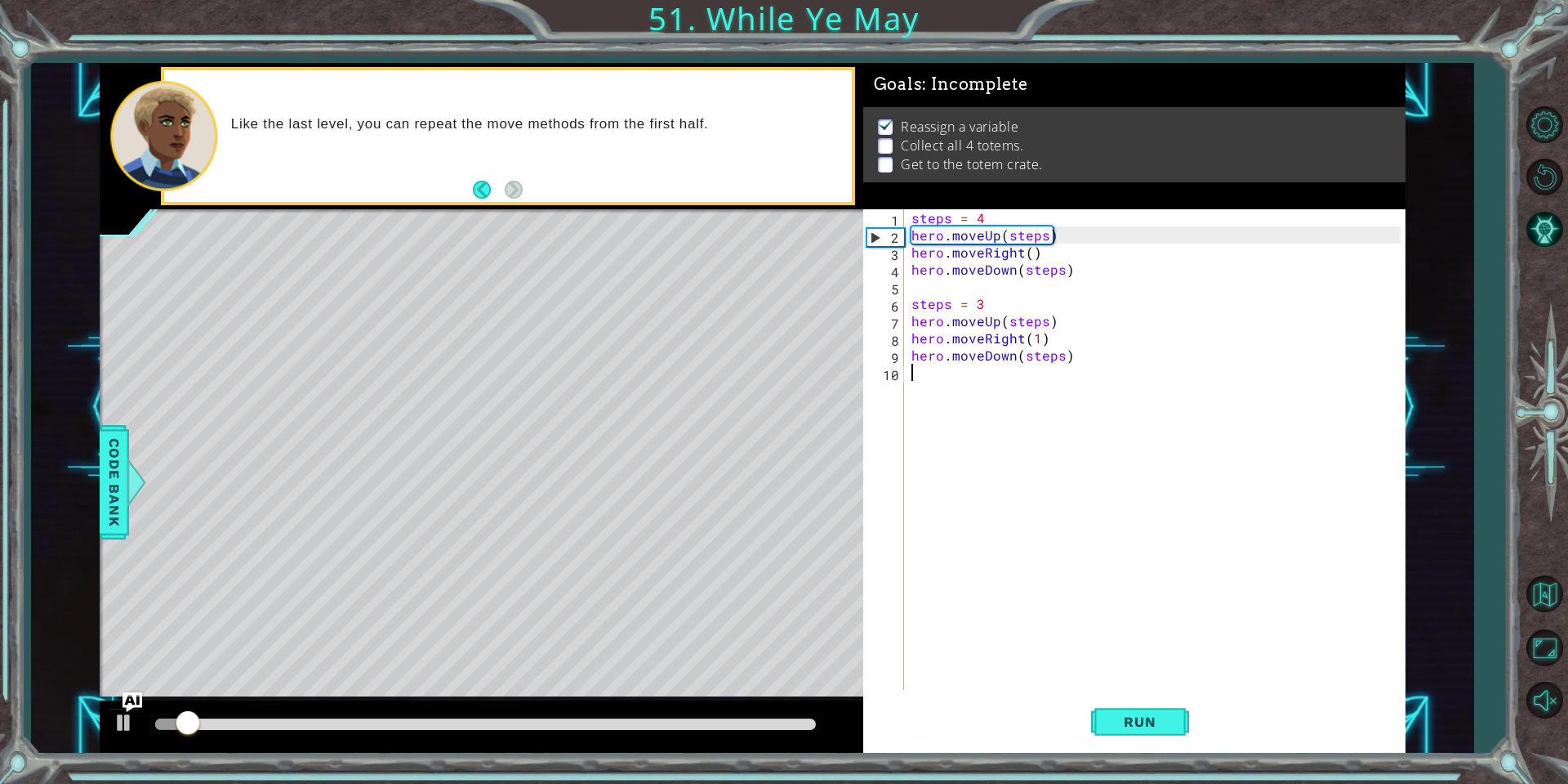
drag, startPoint x: 1001, startPoint y: 384, endPoint x: 993, endPoint y: 380, distance: 8.9
click at [1000, 384] on div "steps = 4 hero . moveUp ( steps ) hero . moveRight ( ) hero . moveDown ( steps …" at bounding box center [1158, 466] width 500 height 515
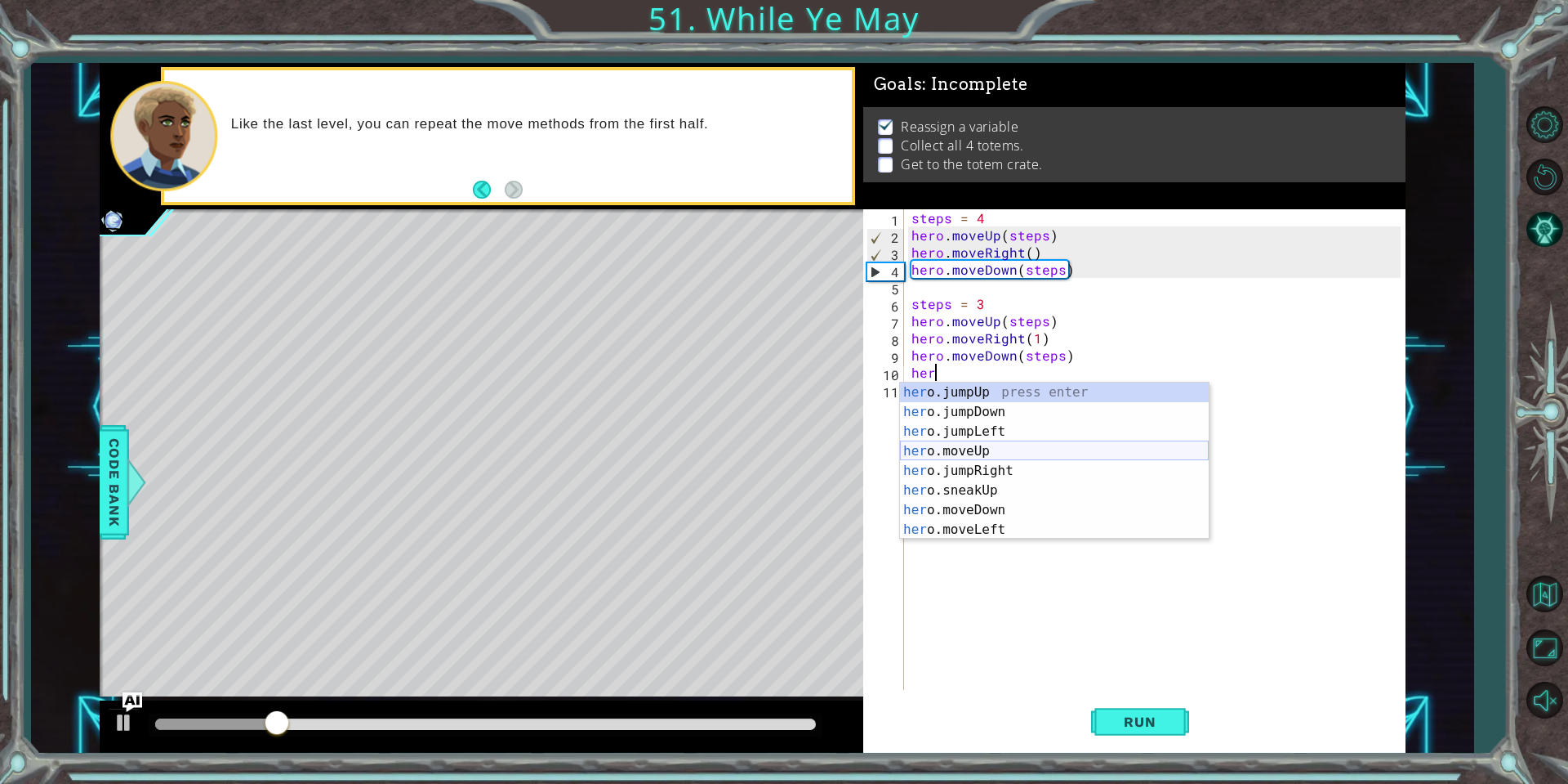
click at [1015, 449] on div "her o.jumpUp press enter her o.jumpDown press enter her o.jumpLeft press enter …" at bounding box center [1053, 480] width 308 height 196
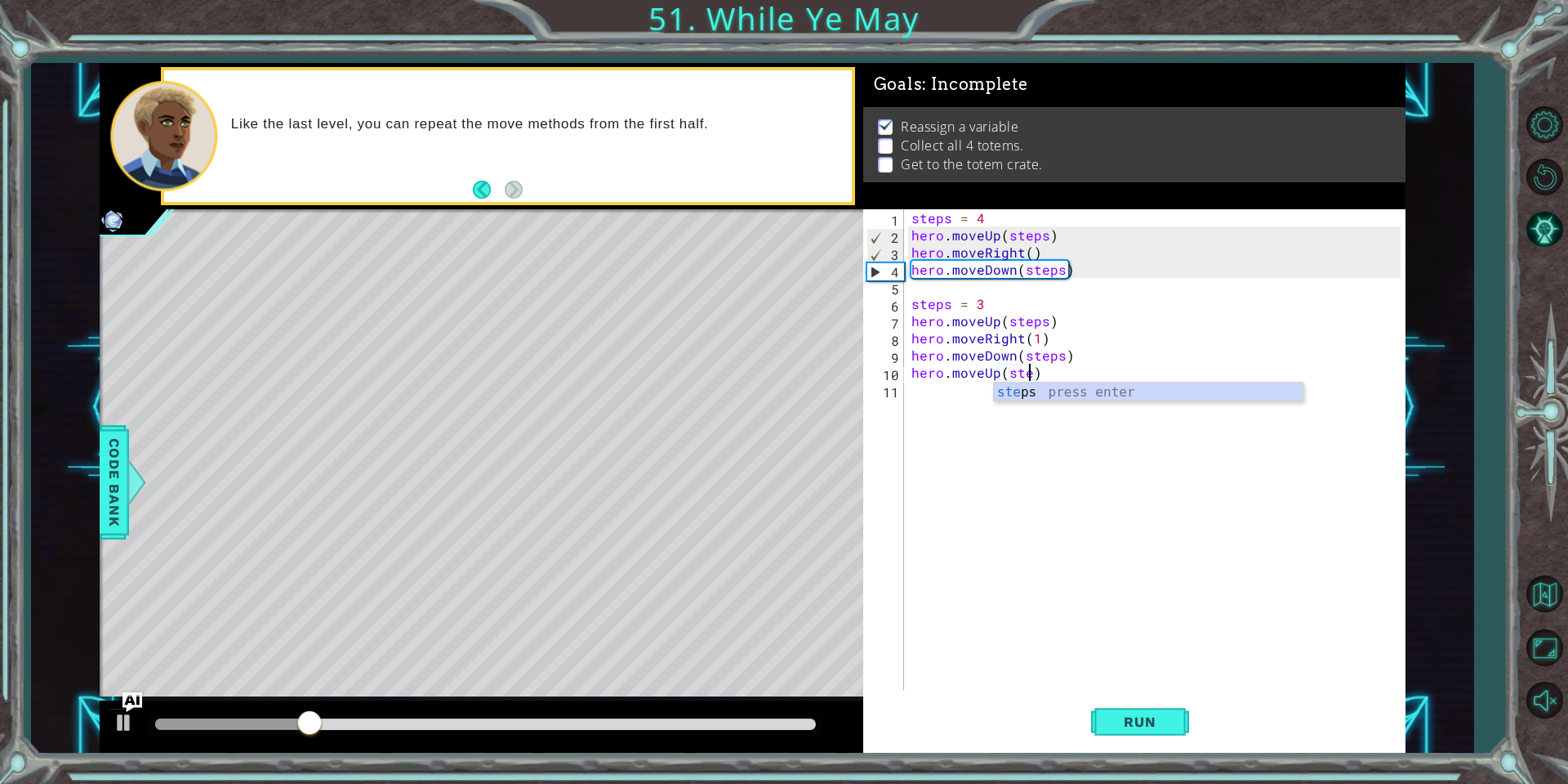
scroll to position [0, 7]
type textarea "hero.moveUp(steps)"
drag, startPoint x: 1152, startPoint y: 725, endPoint x: 1088, endPoint y: 685, distance: 75.5
click at [1152, 725] on span "Run" at bounding box center [1140, 721] width 65 height 16
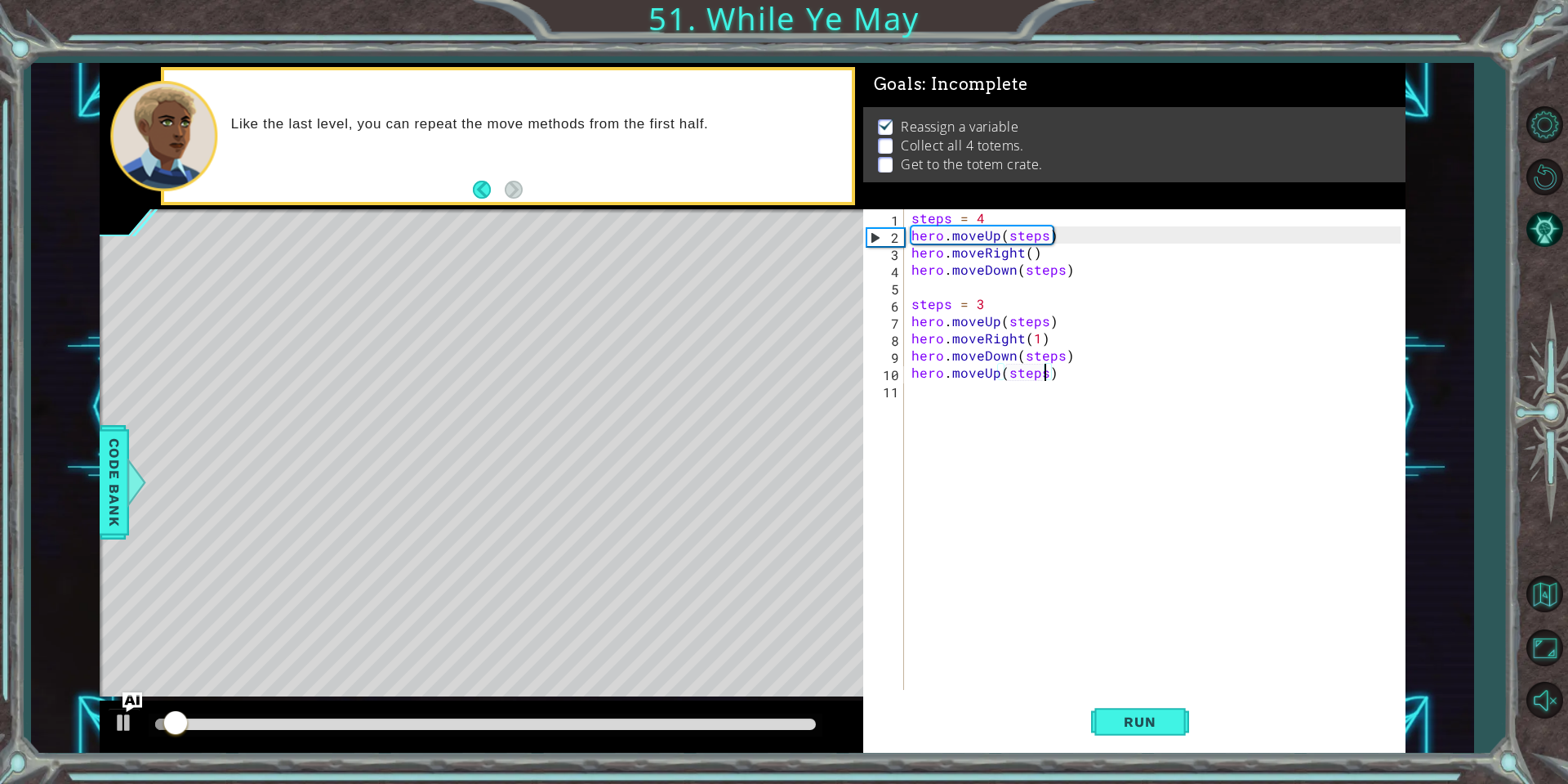
click at [956, 404] on div "steps = 4 hero . moveUp ( steps ) hero . moveRight ( ) hero . moveDown ( steps …" at bounding box center [1158, 466] width 500 height 515
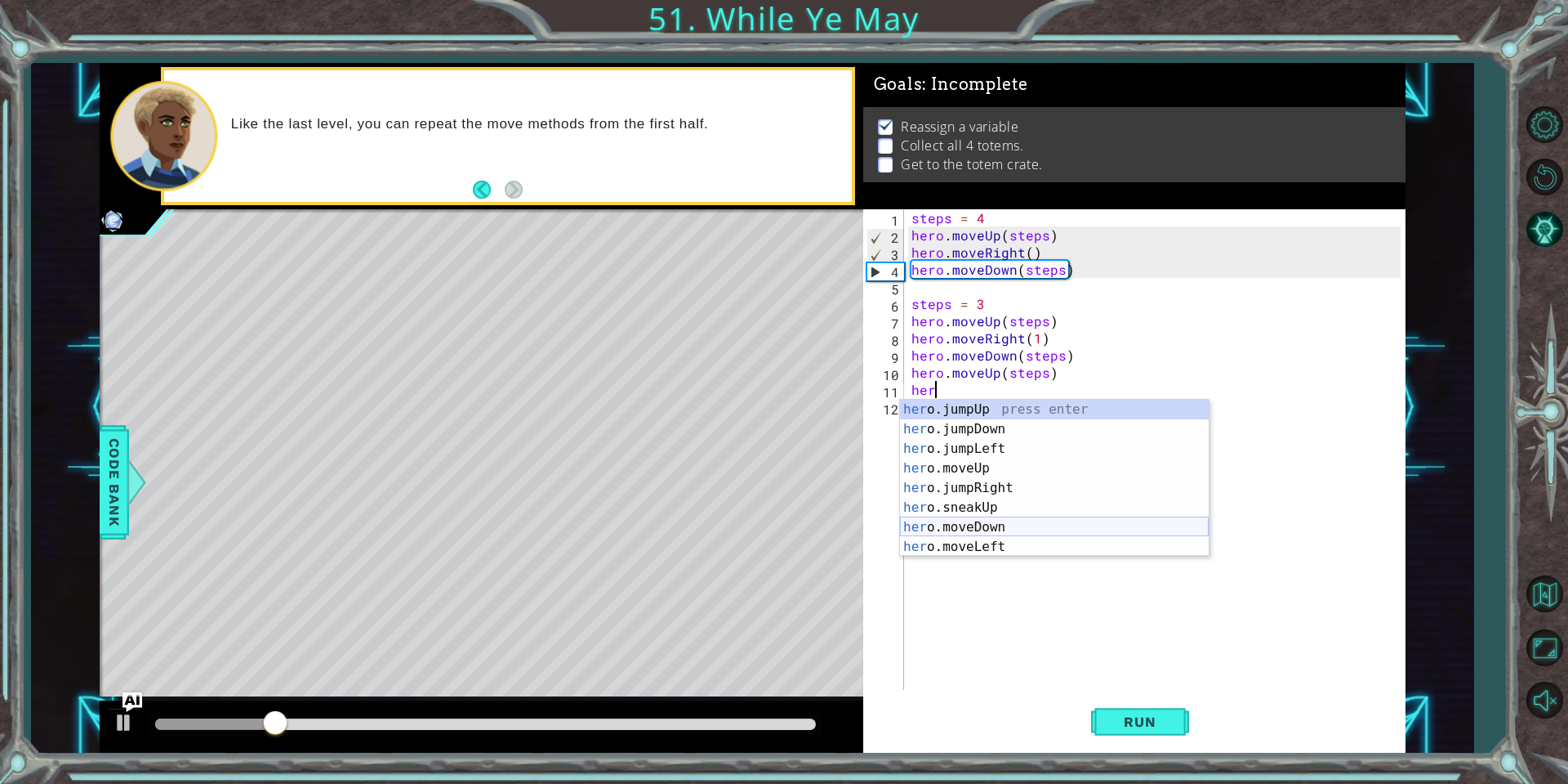
scroll to position [0, 1]
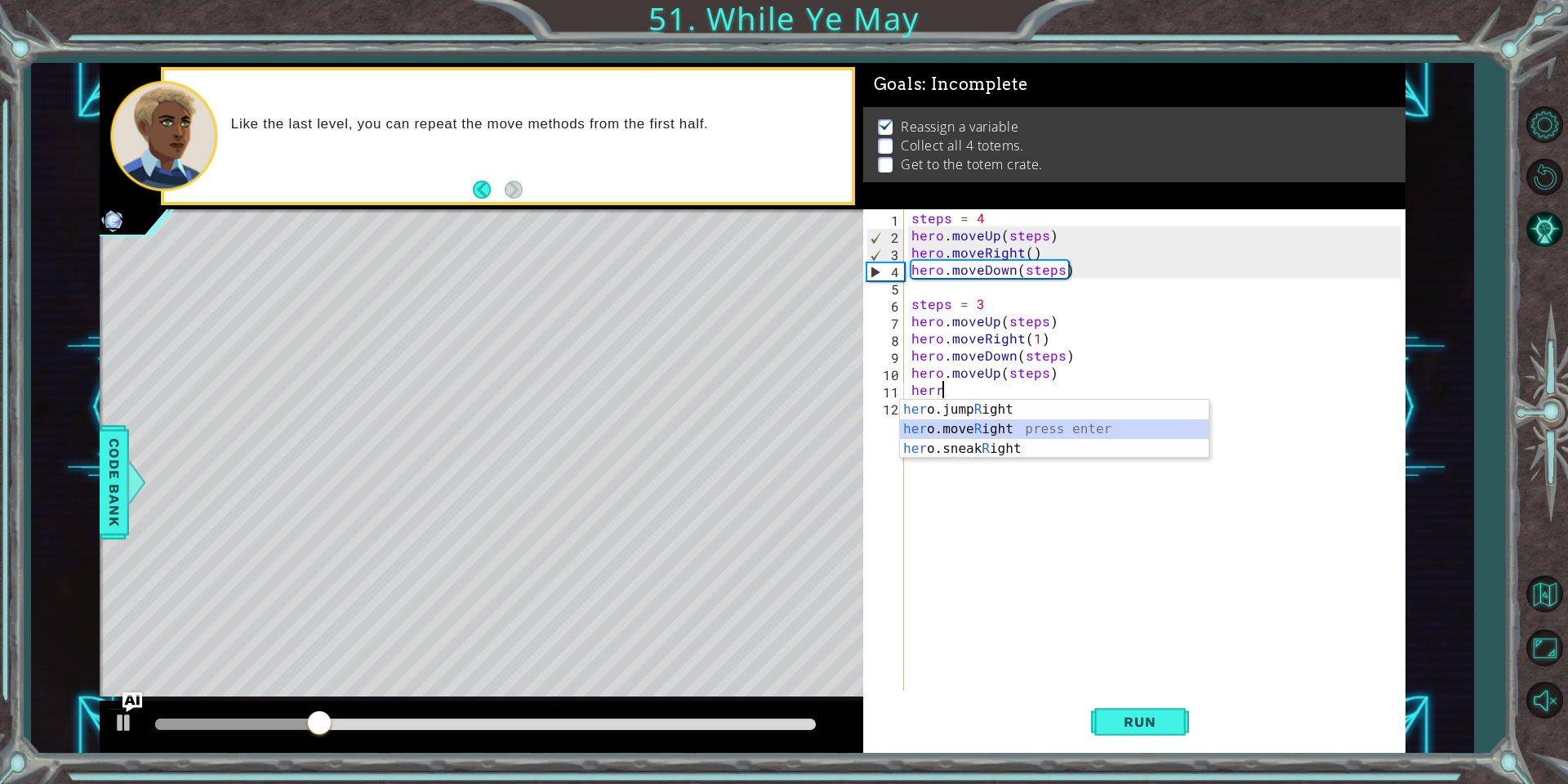
click at [1019, 429] on div "her o.jump R ight press enter her o.move R ight press enter her o.sneak R ight …" at bounding box center [1053, 448] width 308 height 98
type textarea "hero.moveRight(1)"
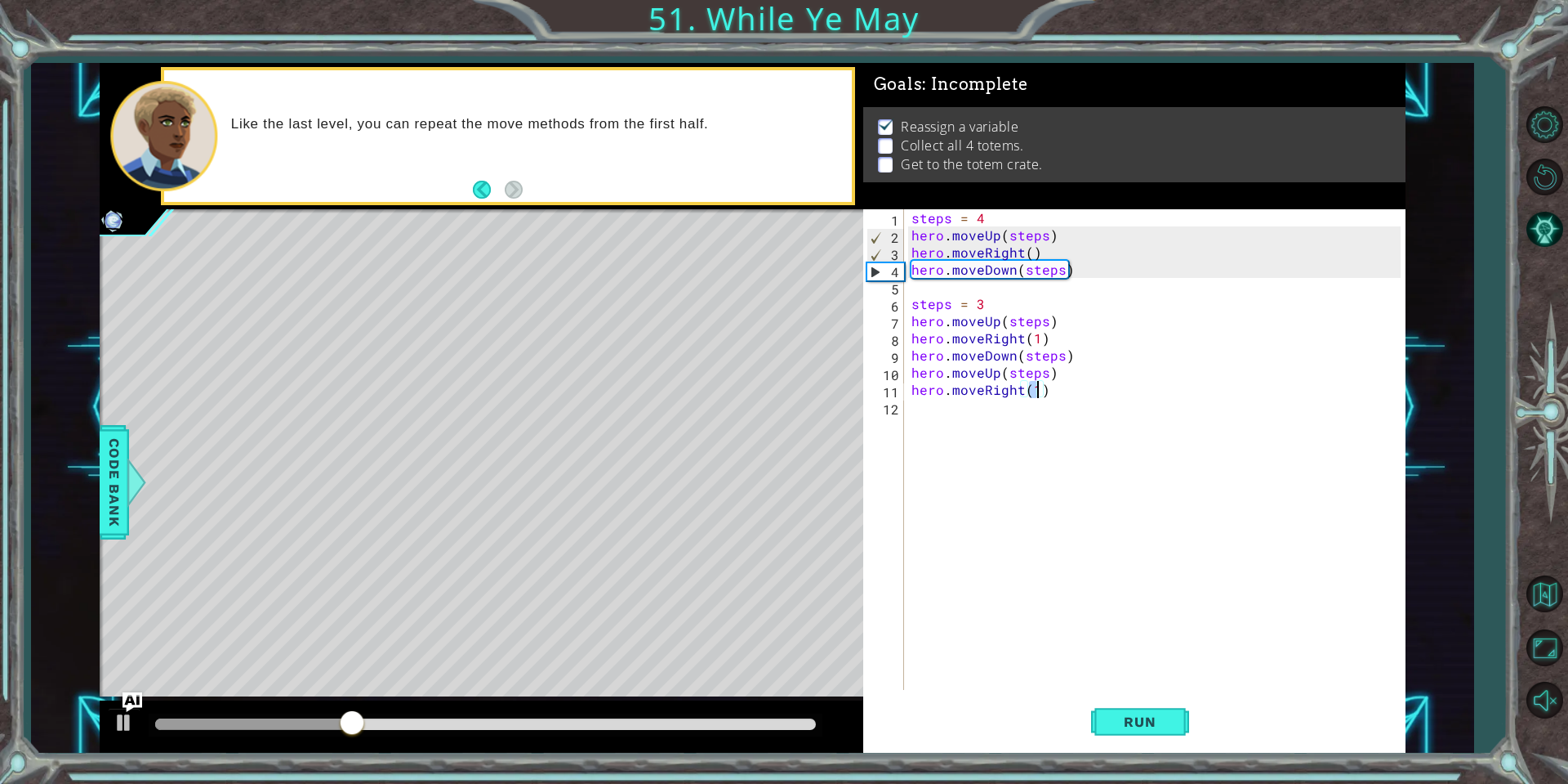
click at [1023, 433] on div "steps = 4 hero . moveUp ( steps ) hero . moveRight ( ) hero . moveDown ( steps …" at bounding box center [1158, 466] width 500 height 515
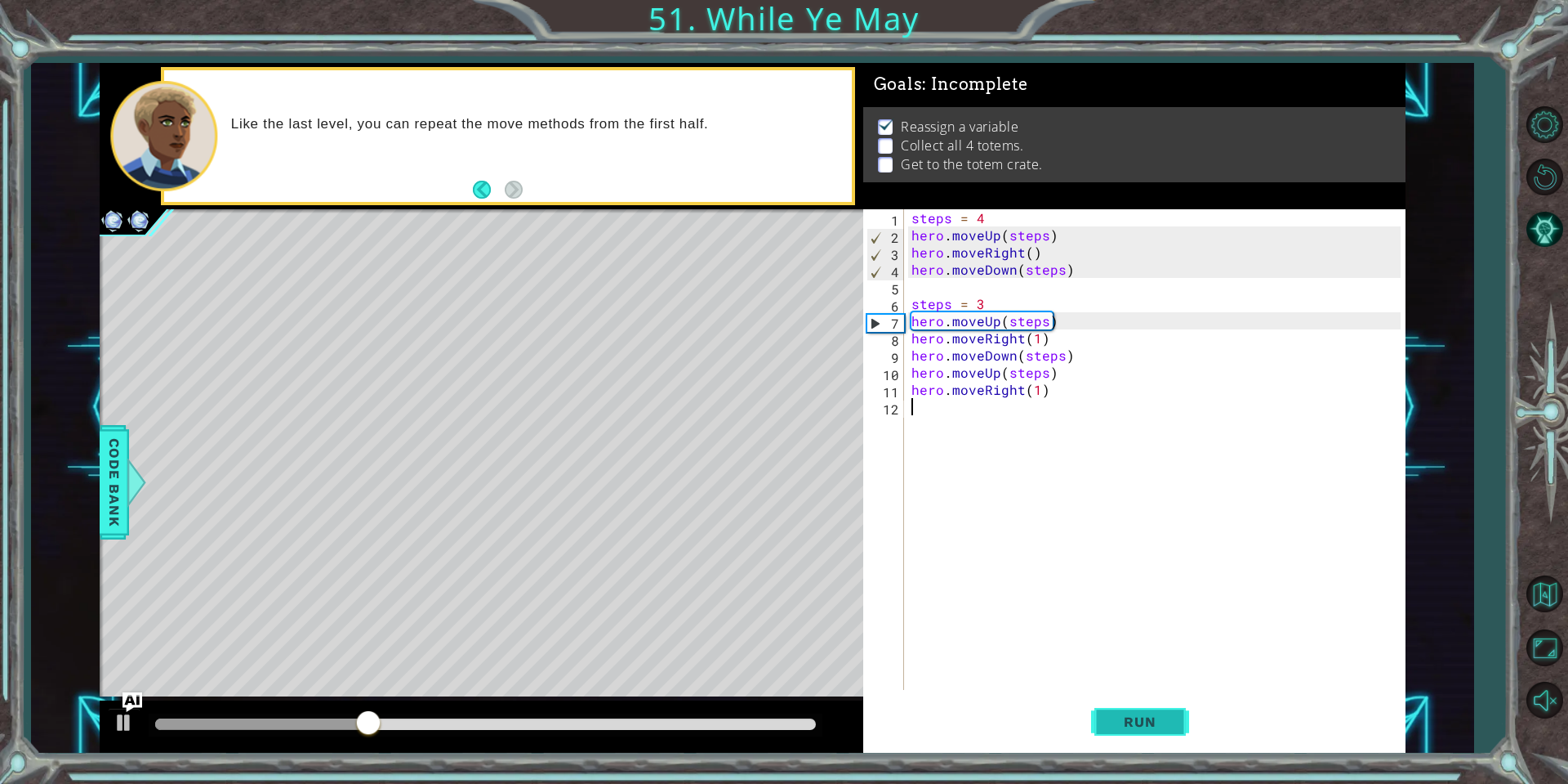
click at [1133, 718] on span "Run" at bounding box center [1140, 721] width 65 height 16
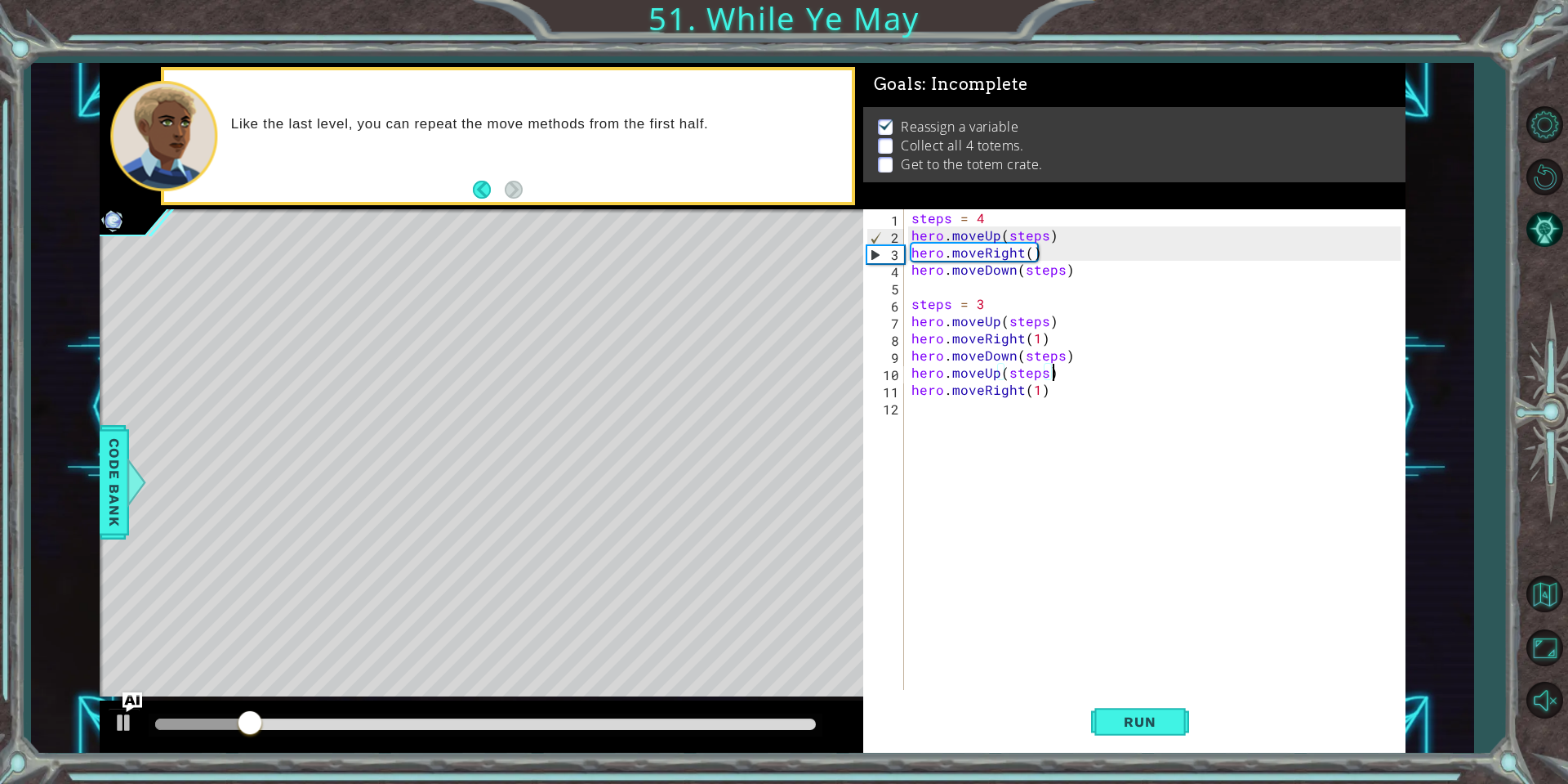
click at [1075, 367] on div "steps = 4 hero . moveUp ( steps ) hero . moveRight ( ) hero . moveDown ( steps …" at bounding box center [1158, 466] width 500 height 515
type textarea "hero.moveUp(steps)"
